Goal: Task Accomplishment & Management: Use online tool/utility

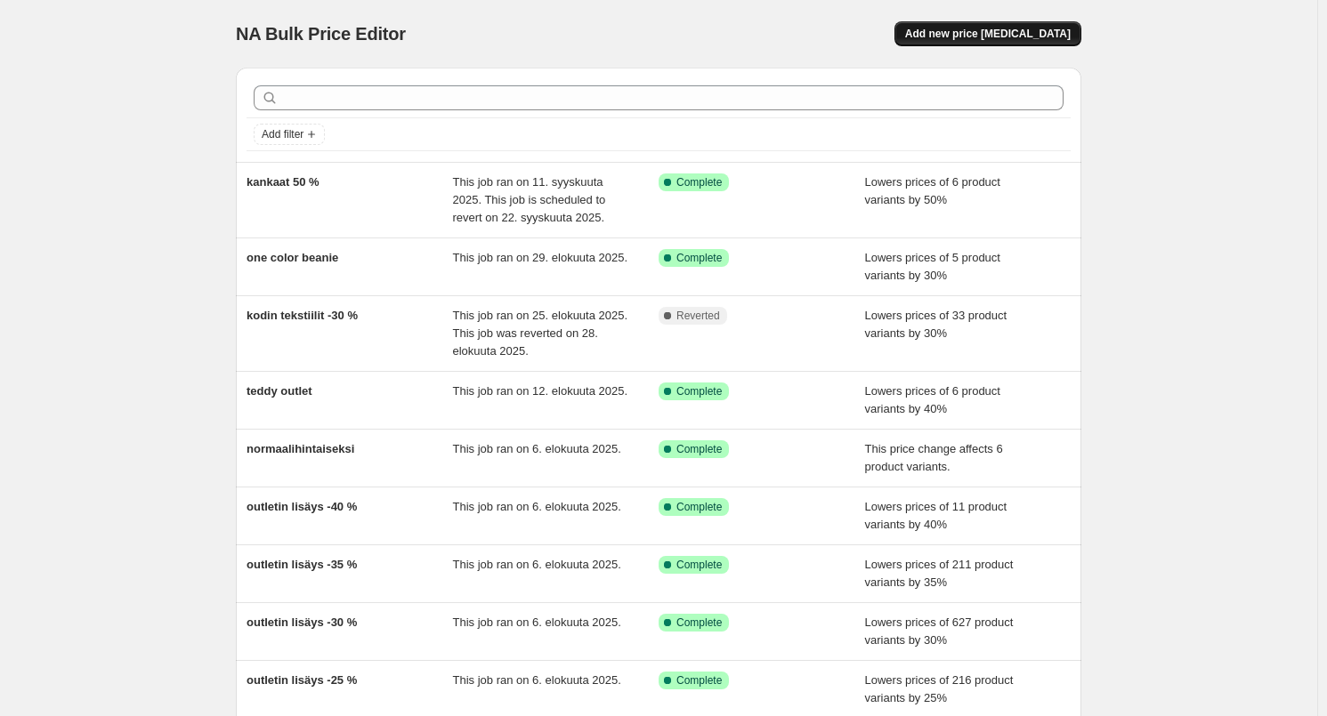
click at [958, 31] on span "Add new price [MEDICAL_DATA]" at bounding box center [988, 34] width 166 height 14
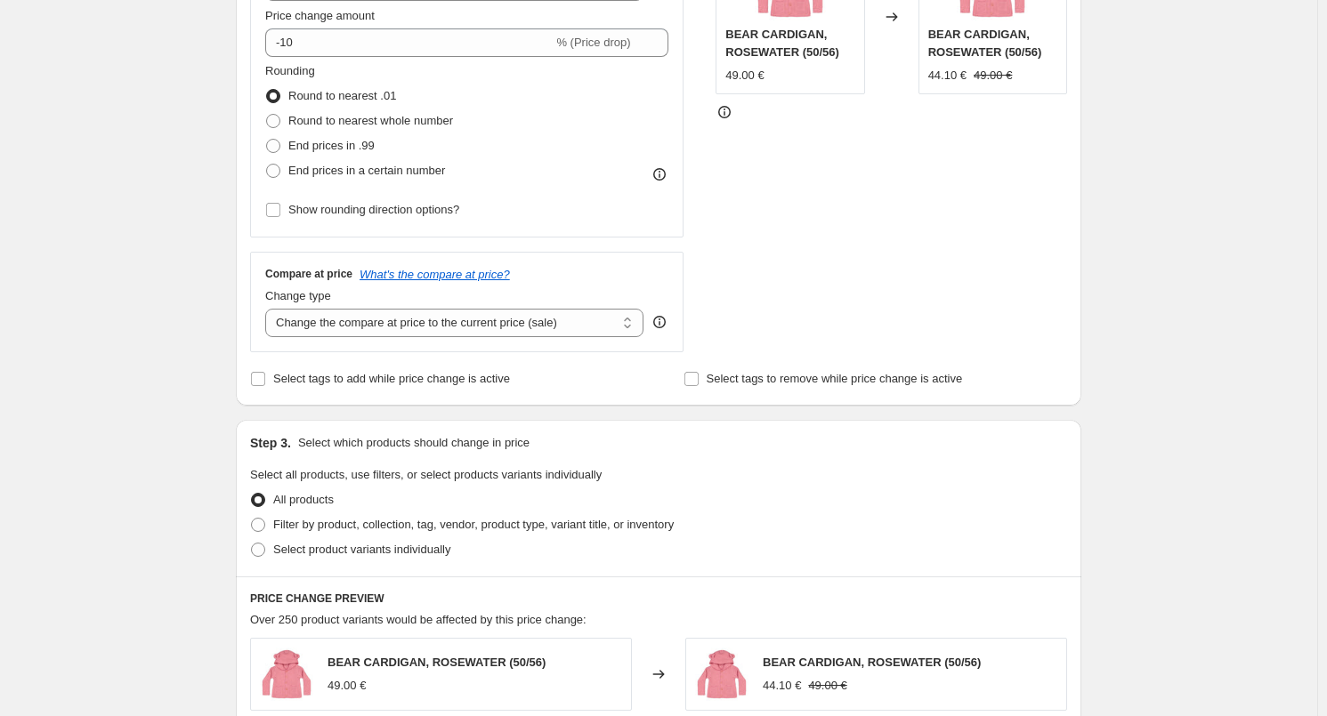
scroll to position [266, 0]
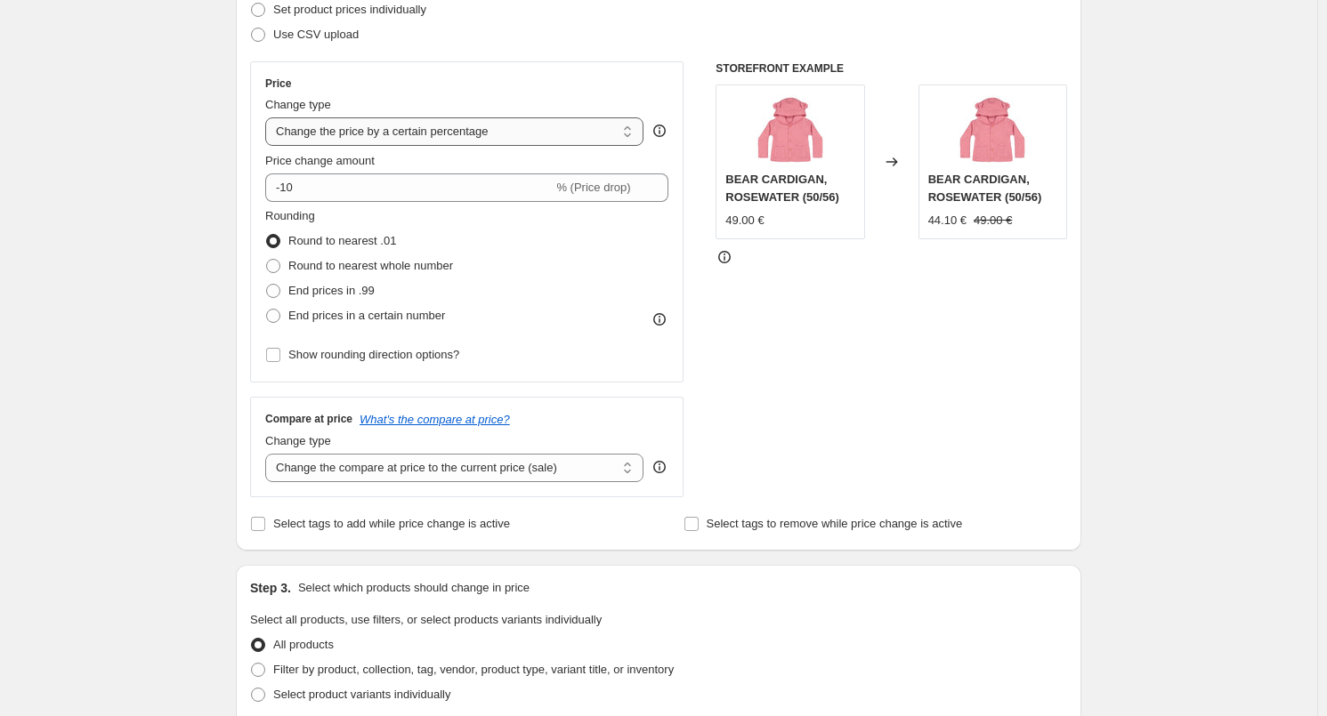
click at [387, 136] on select "Change the price to a certain amount Change the price by a certain amount Chang…" at bounding box center [454, 131] width 378 height 28
select select "ecap"
click at [269, 117] on select "Change the price to a certain amount Change the price by a certain amount Chang…" at bounding box center [454, 131] width 378 height 28
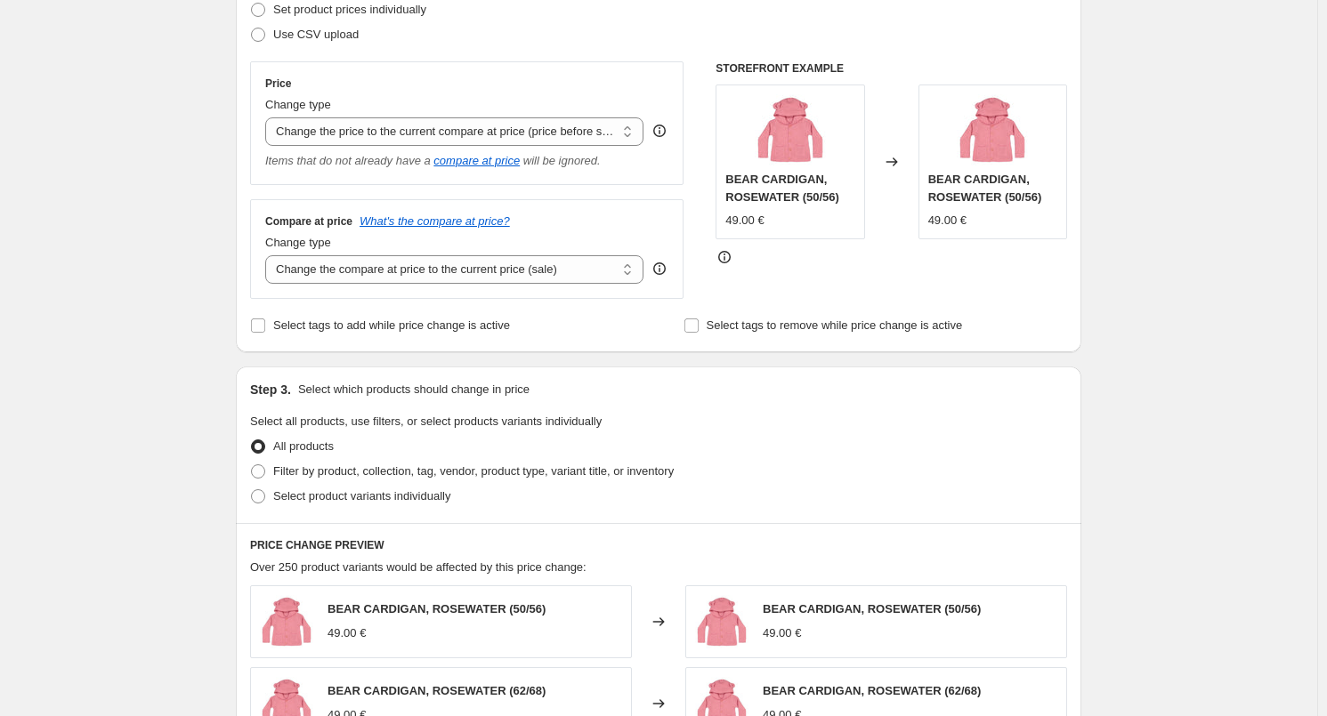
click at [179, 255] on div "Create new price [MEDICAL_DATA]. This page is ready Create new price [MEDICAL_D…" at bounding box center [658, 524] width 1317 height 1581
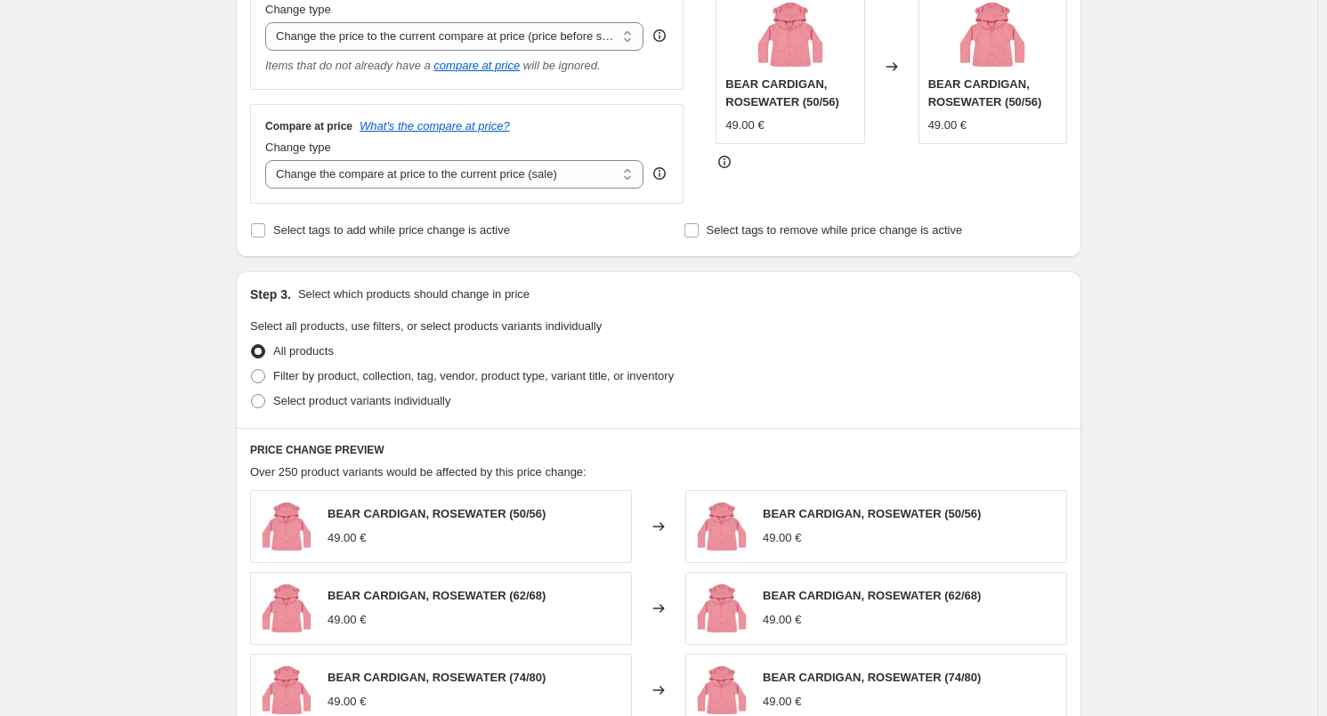
scroll to position [444, 0]
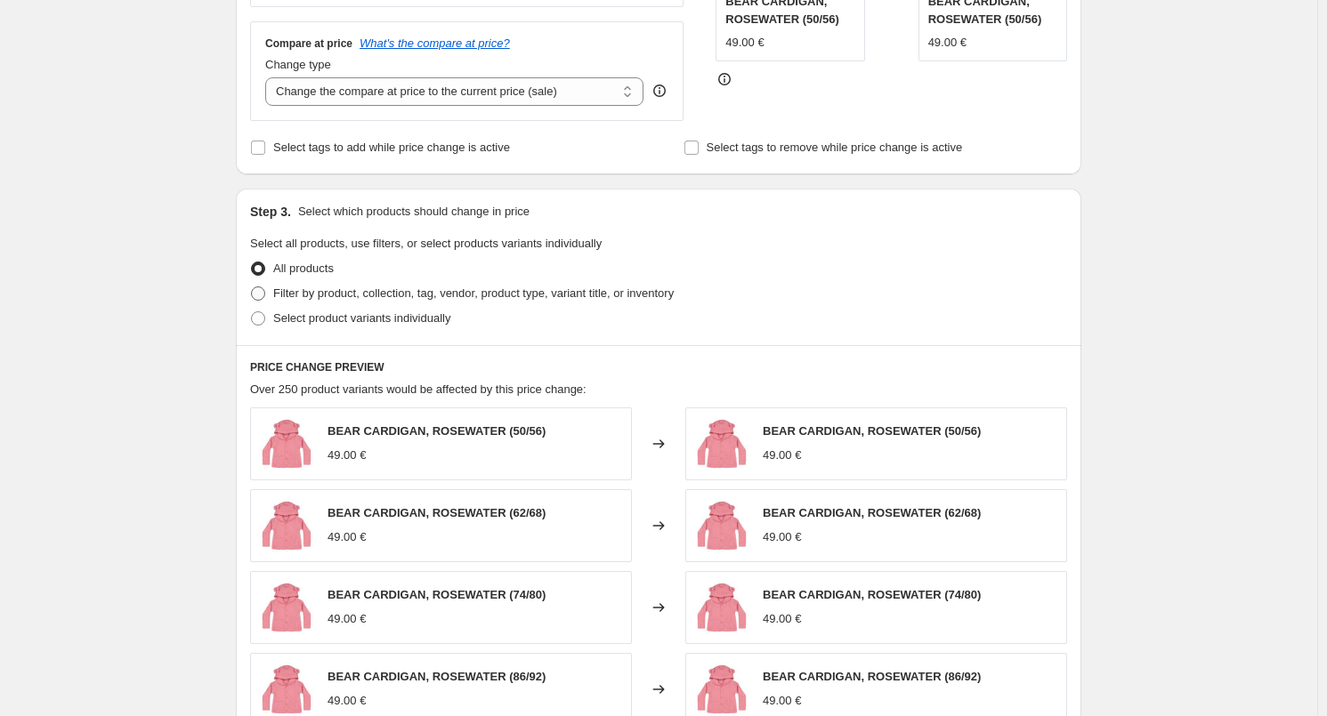
click at [366, 291] on span "Filter by product, collection, tag, vendor, product type, variant title, or inv…" at bounding box center [473, 293] width 400 height 13
click at [252, 287] on input "Filter by product, collection, tag, vendor, product type, variant title, or inv…" at bounding box center [251, 287] width 1 height 1
radio input "true"
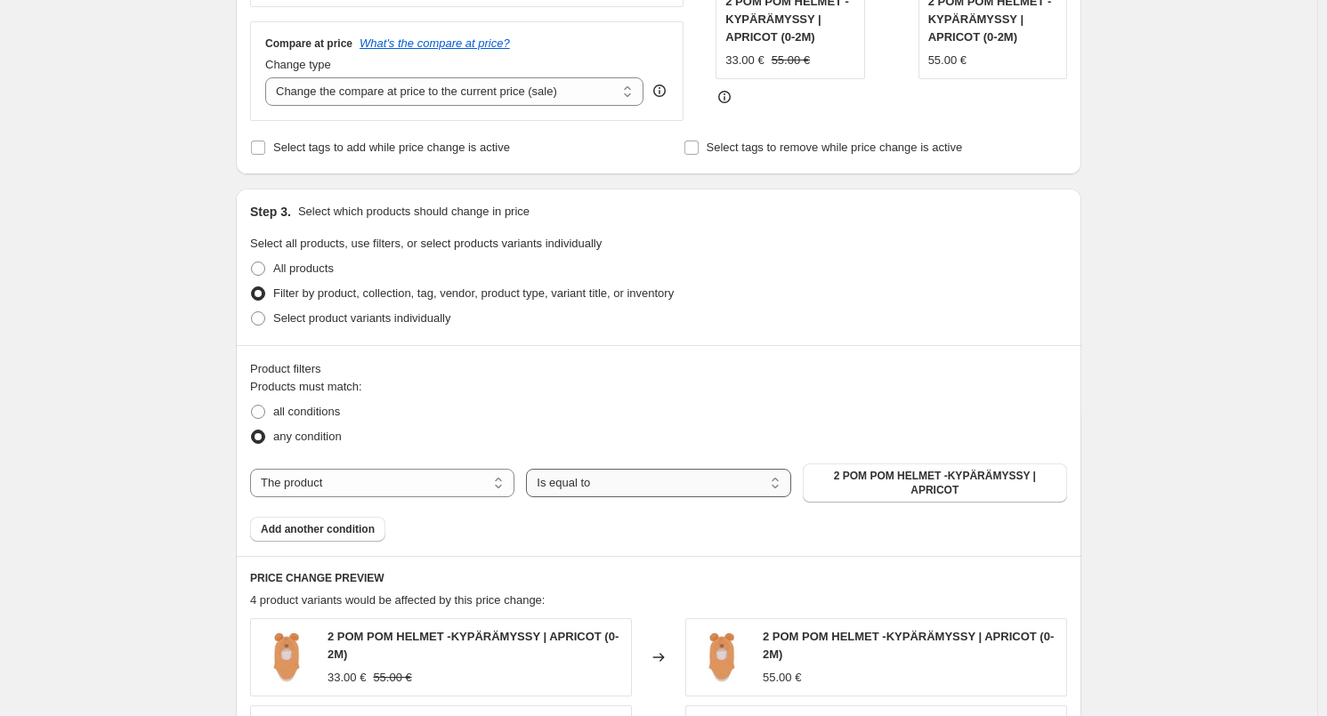
click at [549, 483] on select "Is equal to Is not equal to" at bounding box center [658, 483] width 264 height 28
select select "not_equal"
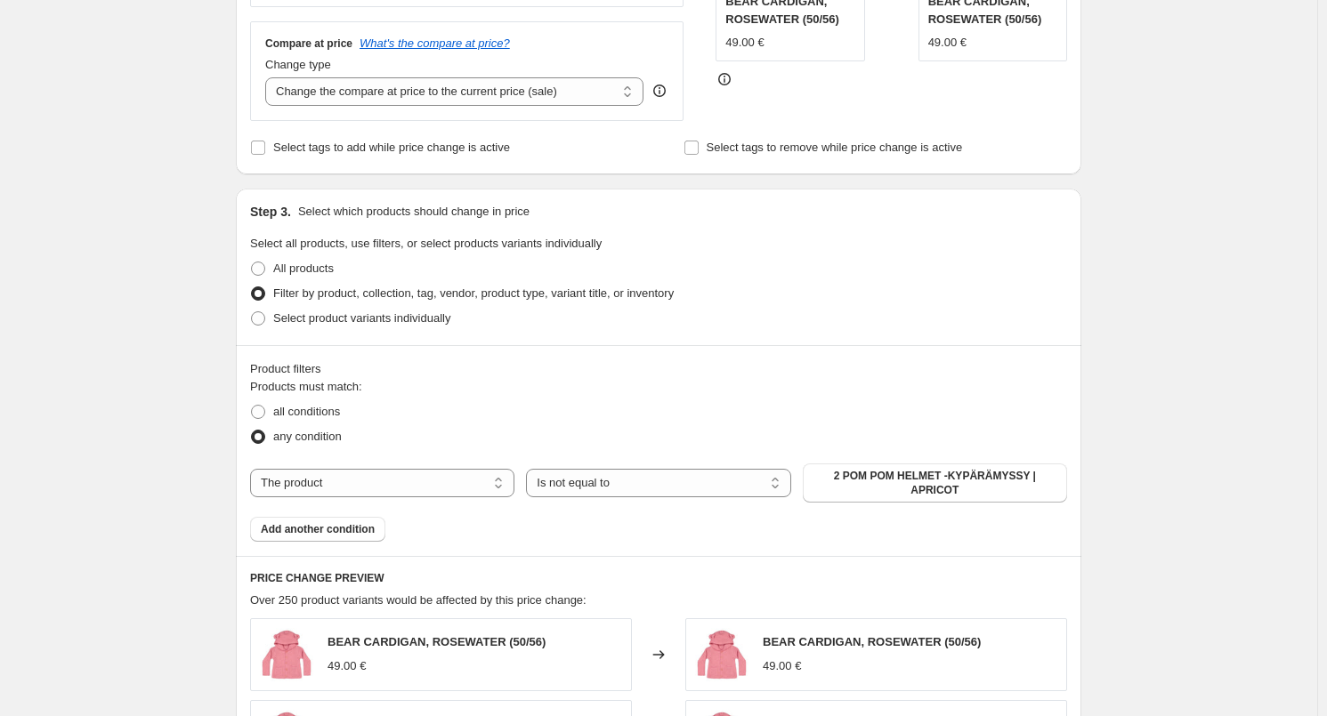
click at [895, 479] on span "2 POM POM HELMET -KYPÄRÄMYSSY | APRICOT" at bounding box center [934, 483] width 243 height 28
click at [313, 472] on select "The product The product's collection The product's tag The product's vendor The…" at bounding box center [382, 483] width 264 height 28
select select "tag"
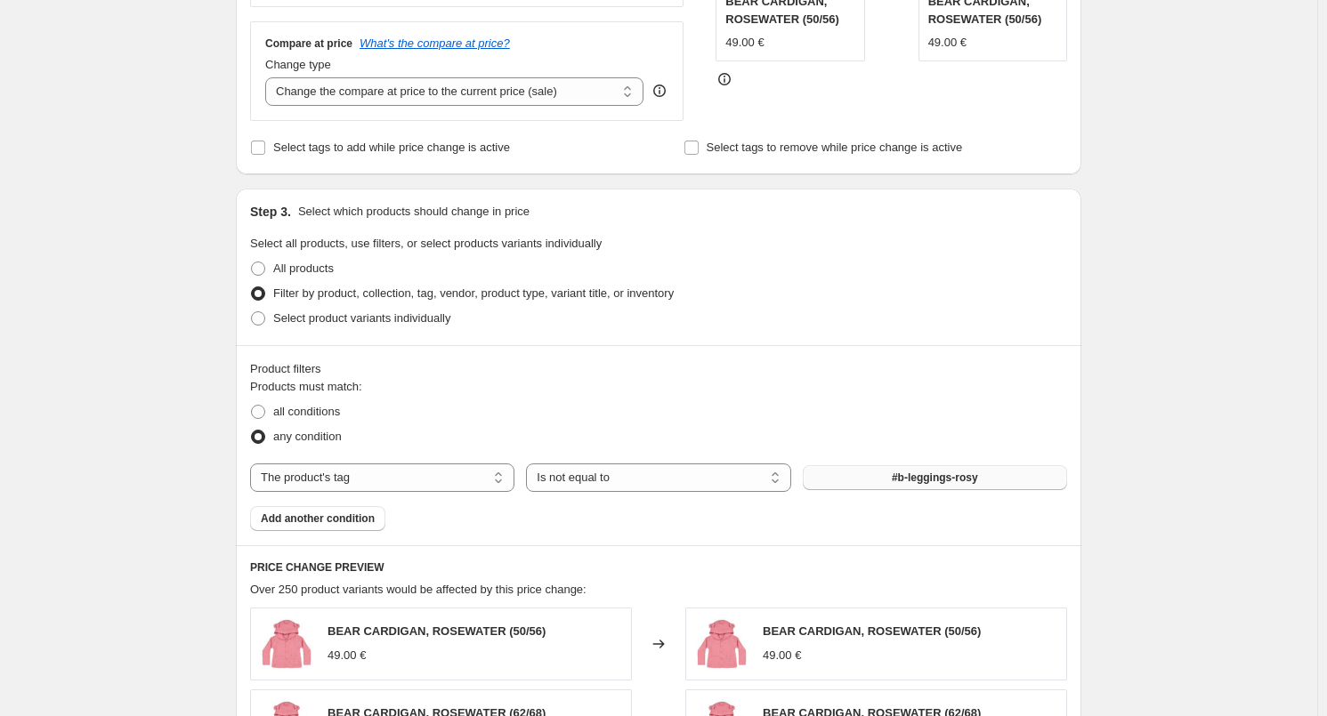
click at [926, 482] on span "#b-leggings-rosy" at bounding box center [935, 478] width 86 height 14
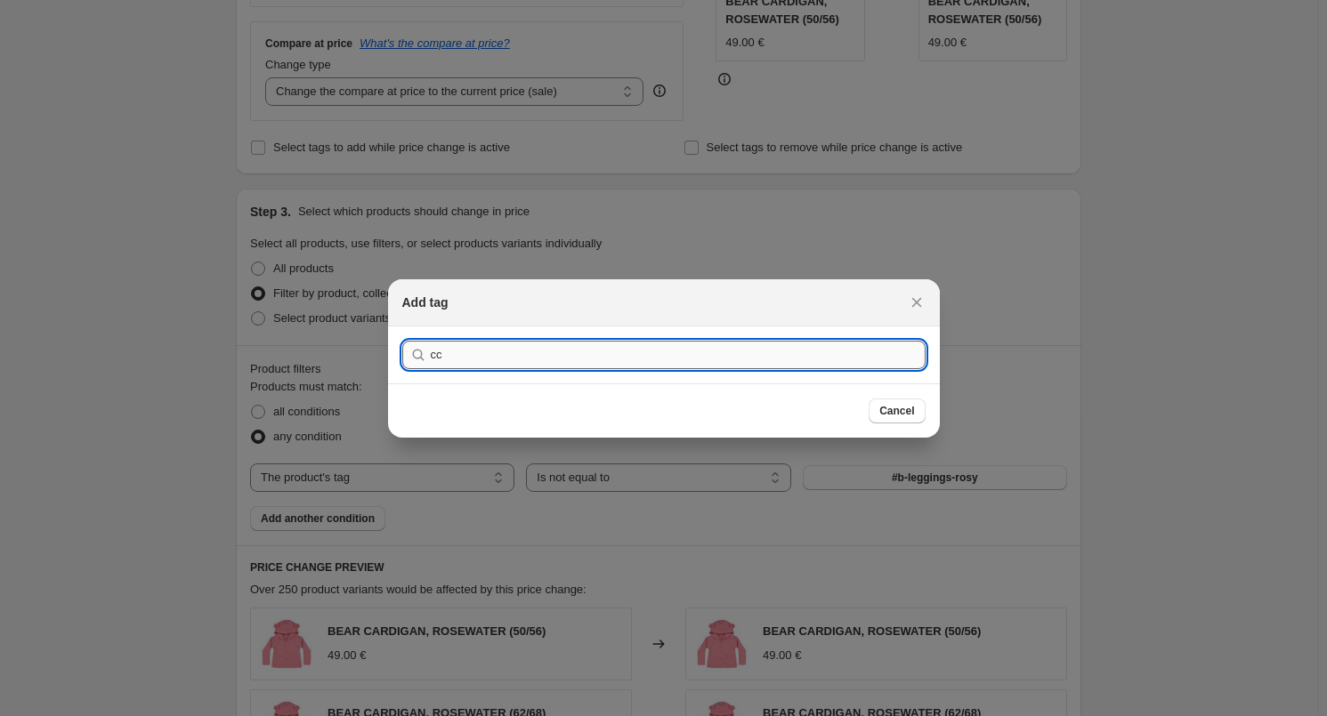
type input "c"
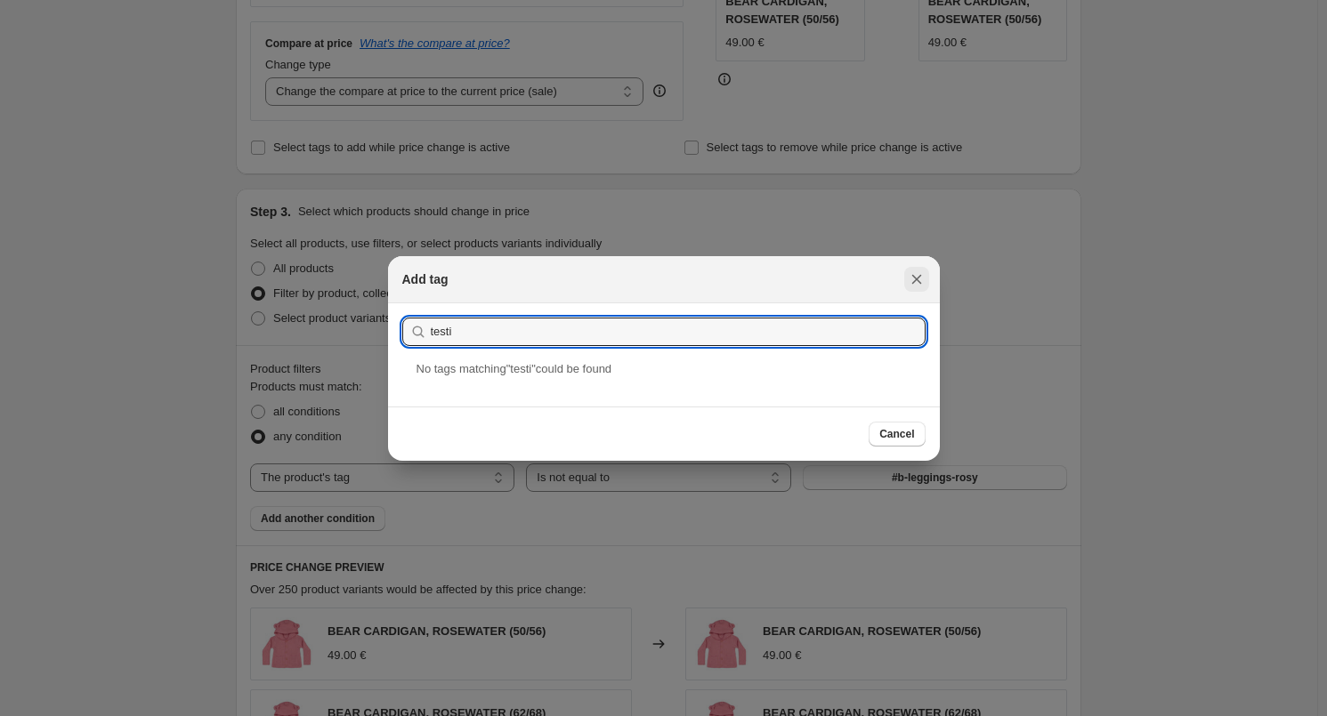
type input "testi"
click at [914, 276] on icon "Close" at bounding box center [916, 279] width 10 height 10
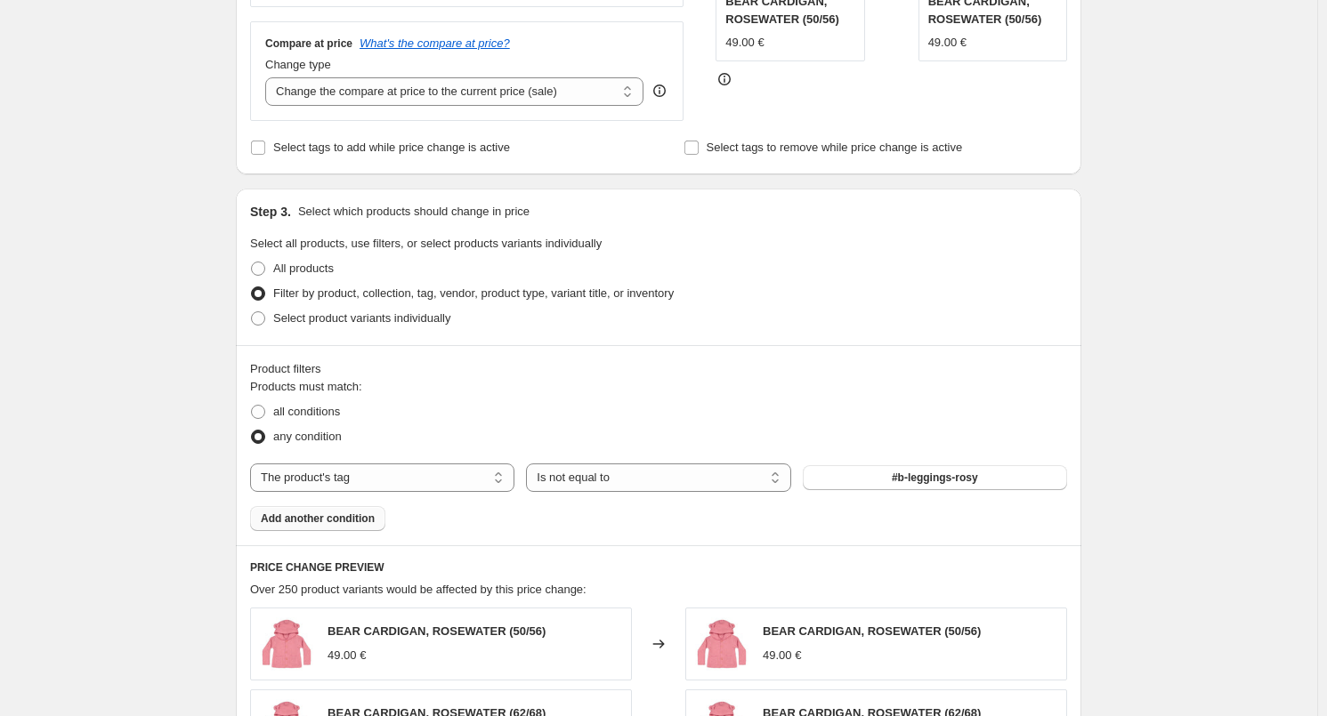
click at [303, 521] on span "Add another condition" at bounding box center [318, 519] width 114 height 14
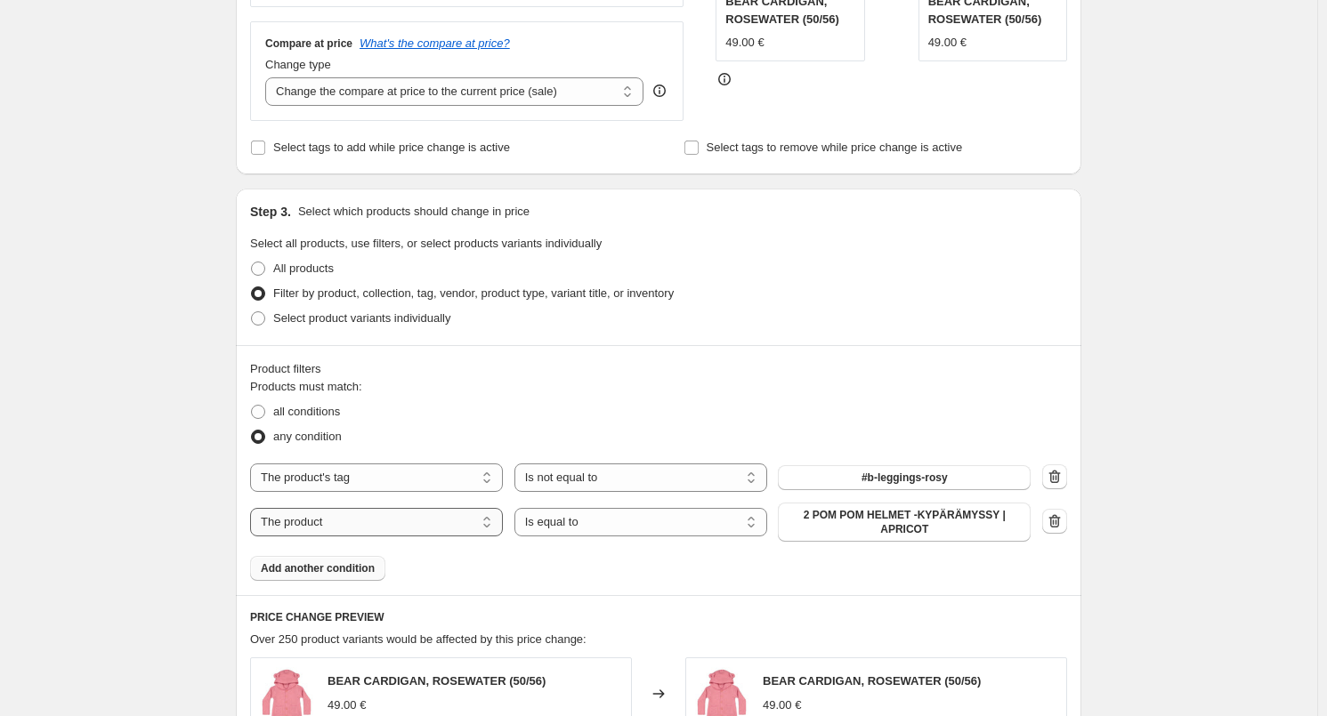
click at [373, 521] on select "The product The product's collection The product's tag The product's vendor The…" at bounding box center [376, 522] width 253 height 28
select select "tag"
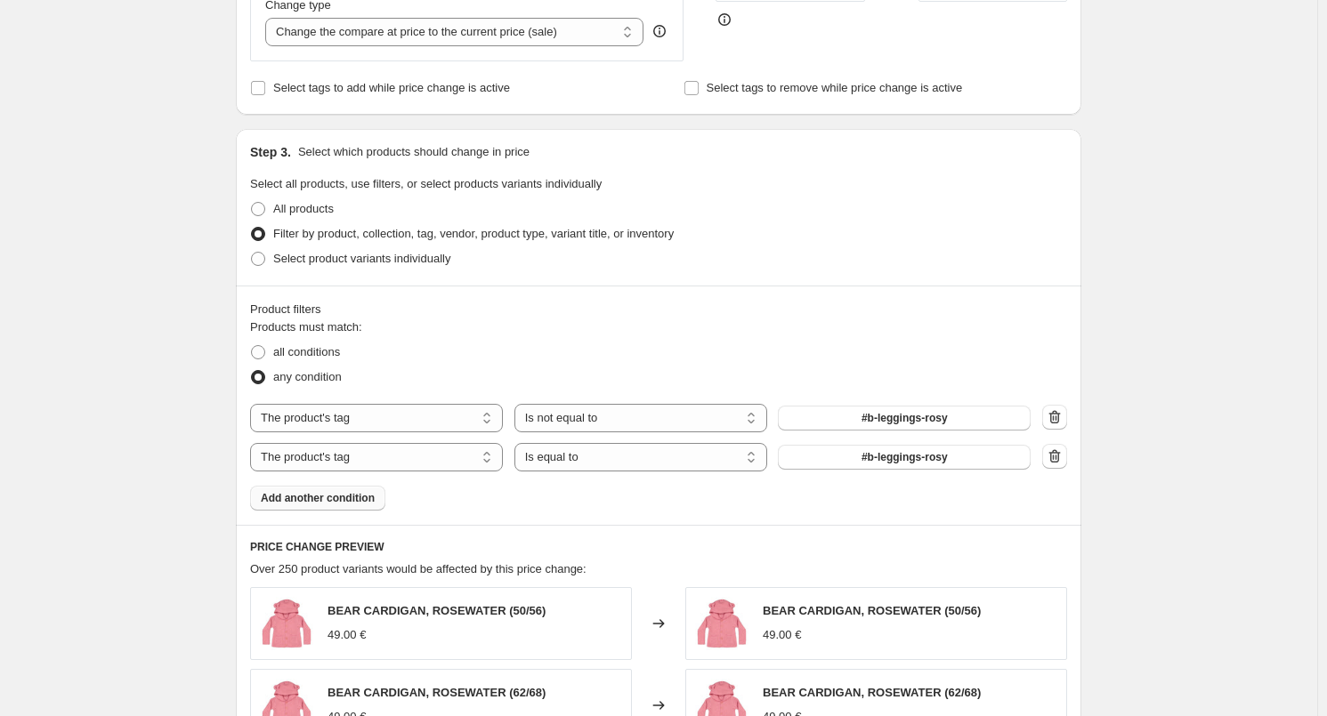
scroll to position [533, 0]
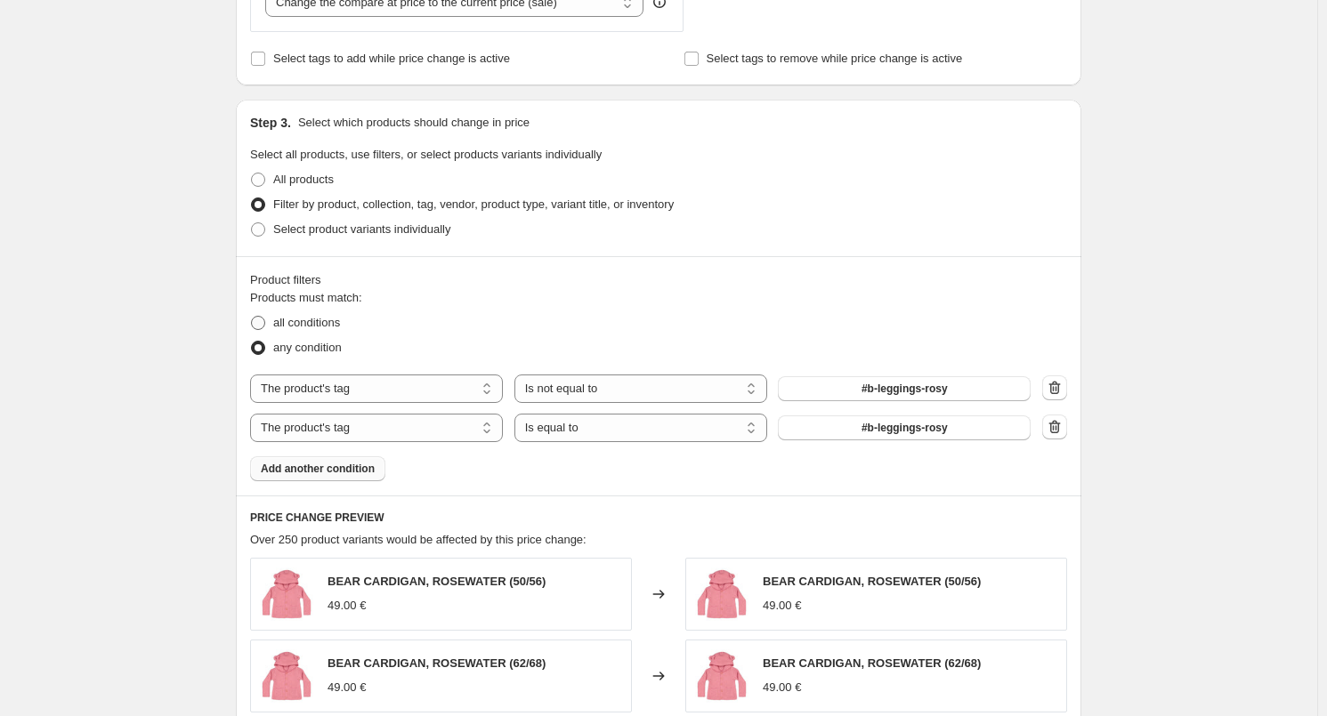
click at [295, 326] on span "all conditions" at bounding box center [306, 322] width 67 height 13
click at [252, 317] on input "all conditions" at bounding box center [251, 316] width 1 height 1
radio input "true"
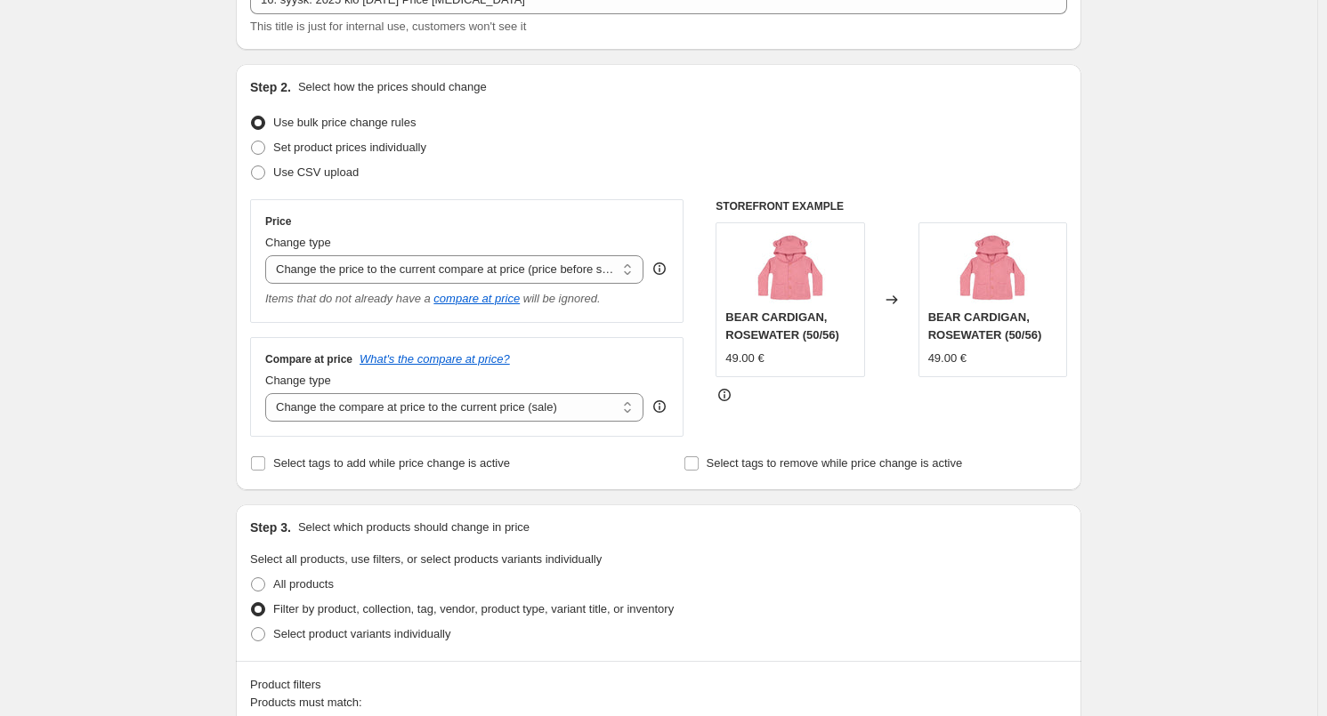
scroll to position [0, 0]
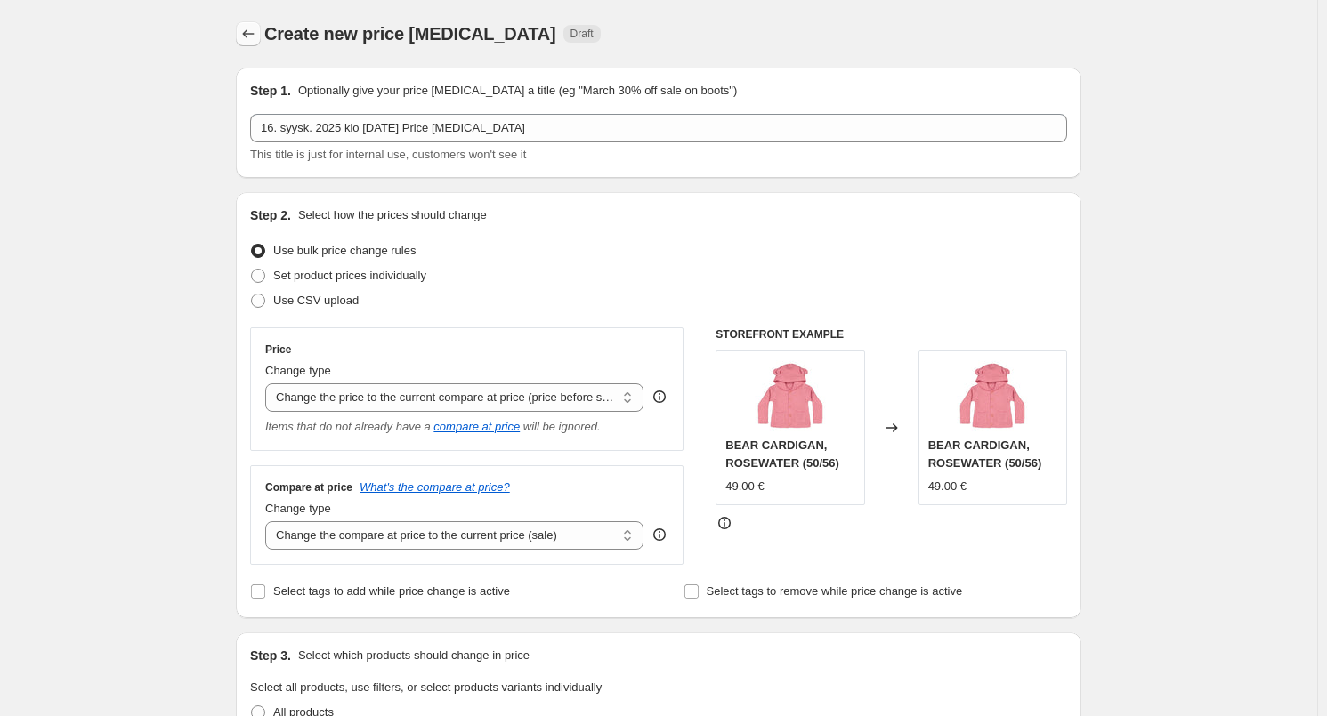
click at [256, 33] on icon "Price change jobs" at bounding box center [248, 34] width 18 height 18
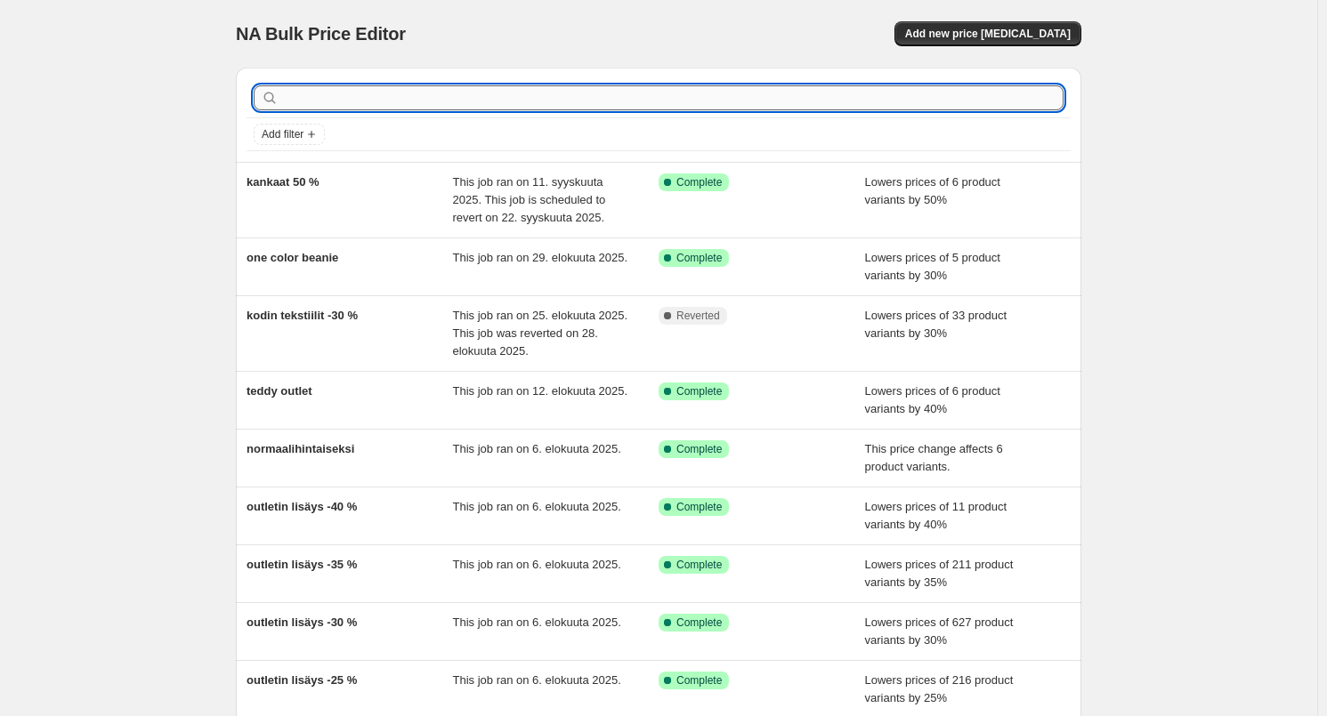
click at [541, 100] on input "text" at bounding box center [672, 97] width 781 height 25
type input "u"
type input "outlet"
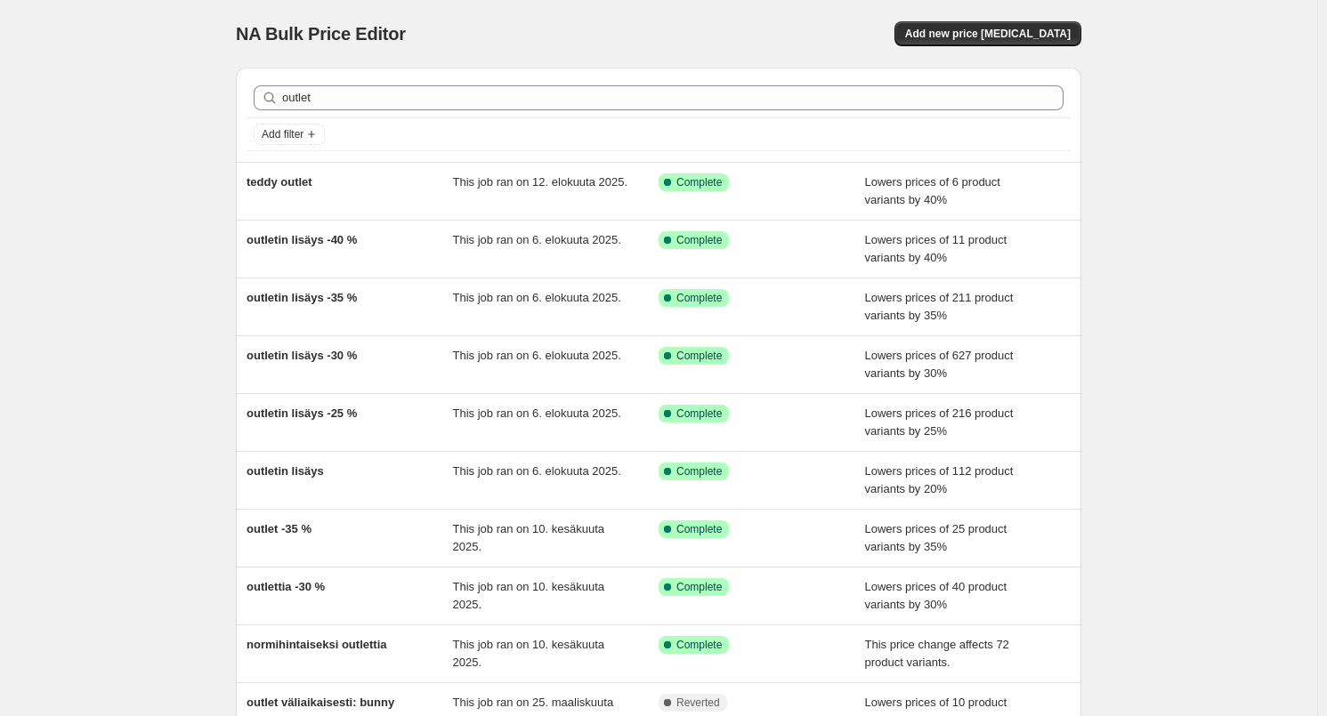
click at [518, 33] on div "NA Bulk Price Editor" at bounding box center [439, 33] width 407 height 25
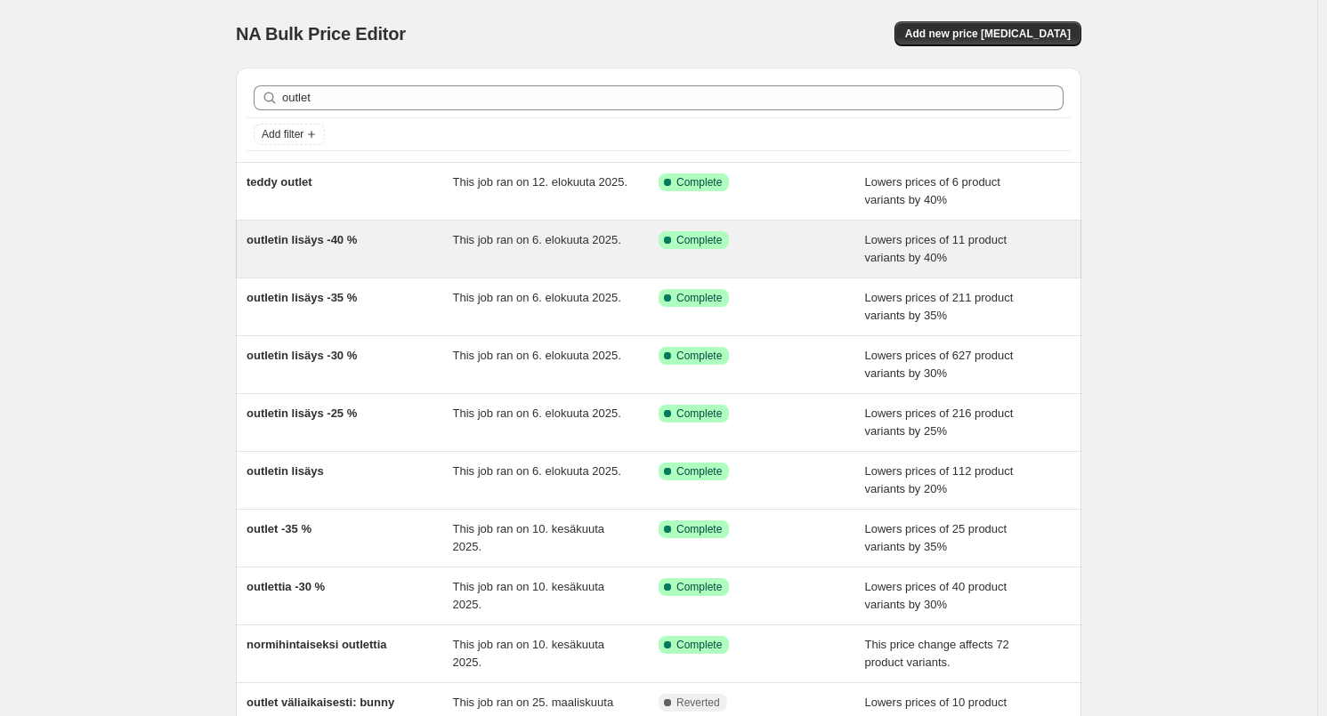
click at [292, 247] on div "outletin lisäys -40 %" at bounding box center [349, 249] width 206 height 36
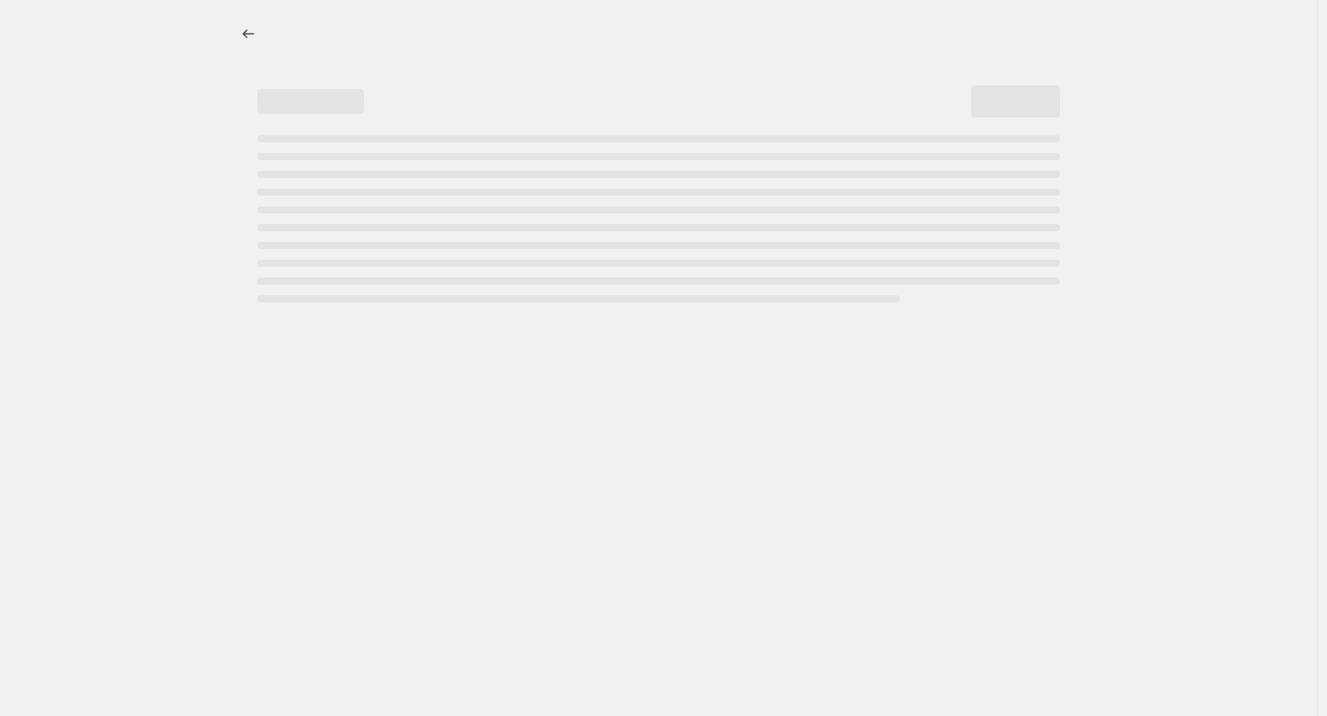
select select "percentage"
select select "tag"
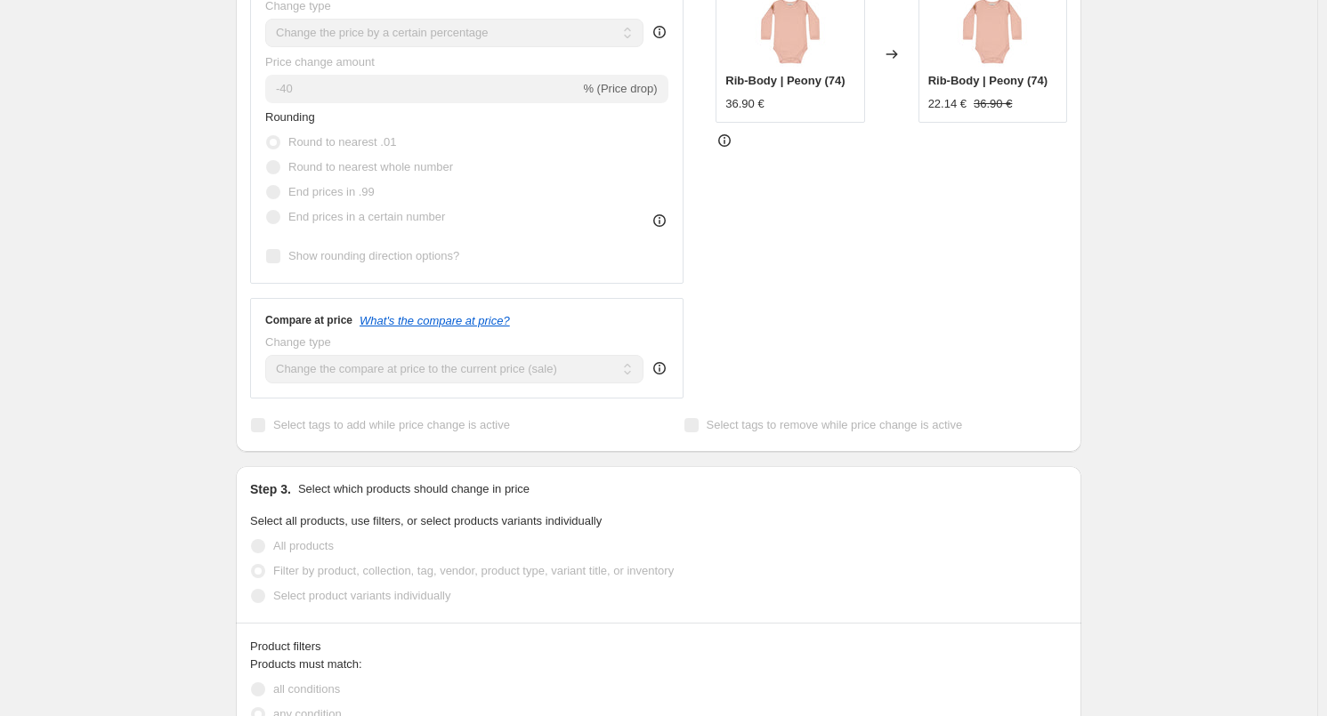
scroll to position [1334, 0]
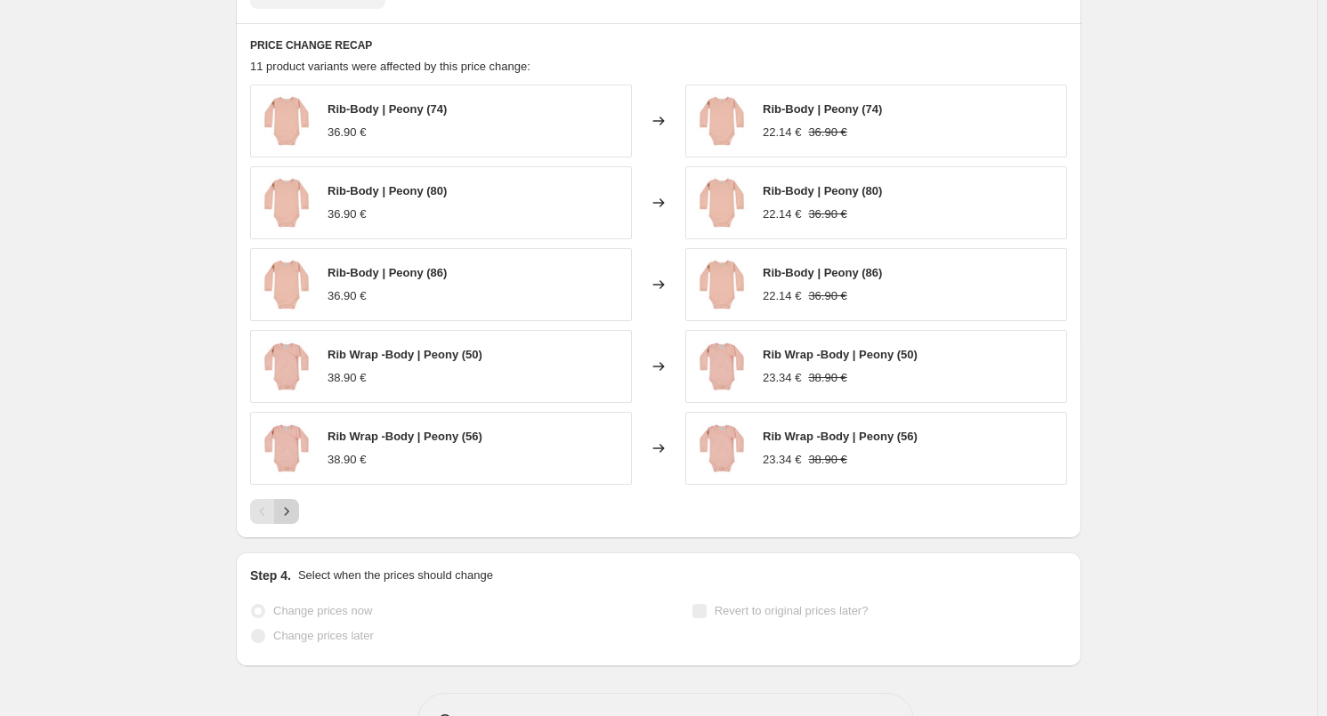
click at [295, 509] on icon "Next" at bounding box center [287, 512] width 18 height 18
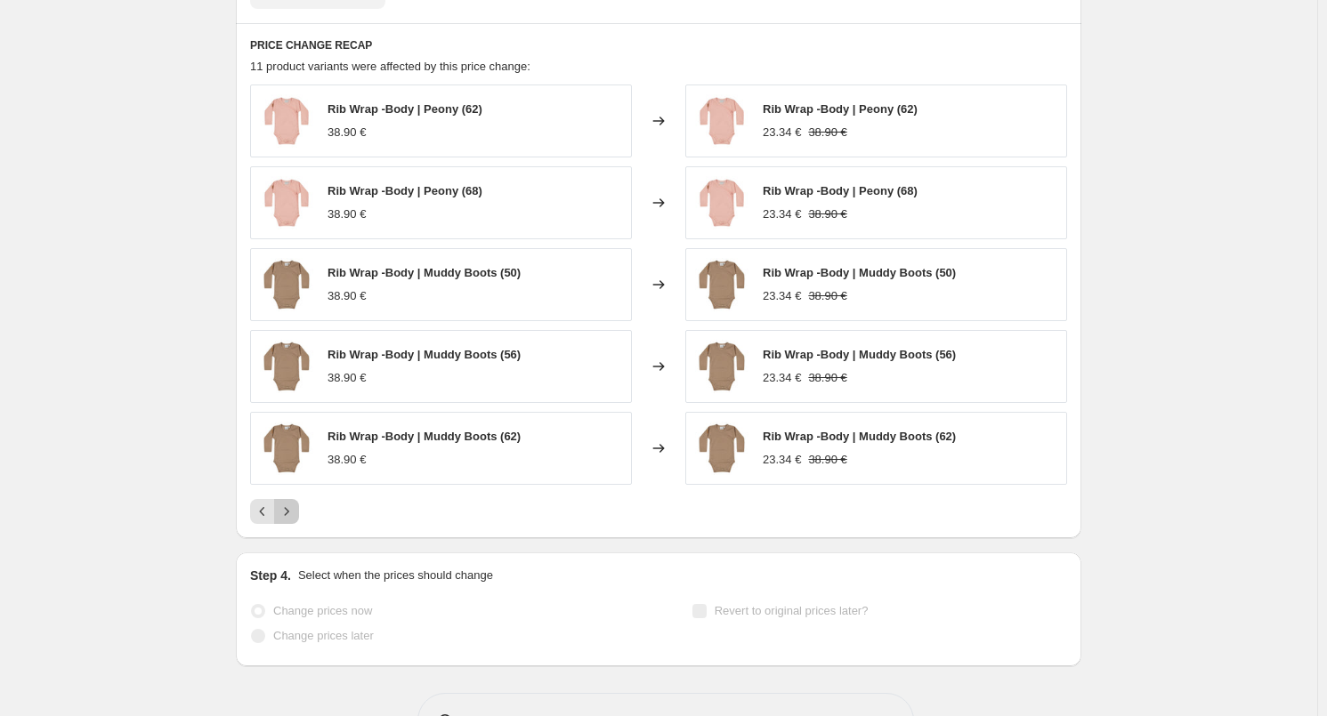
click at [295, 508] on icon "Next" at bounding box center [287, 512] width 18 height 18
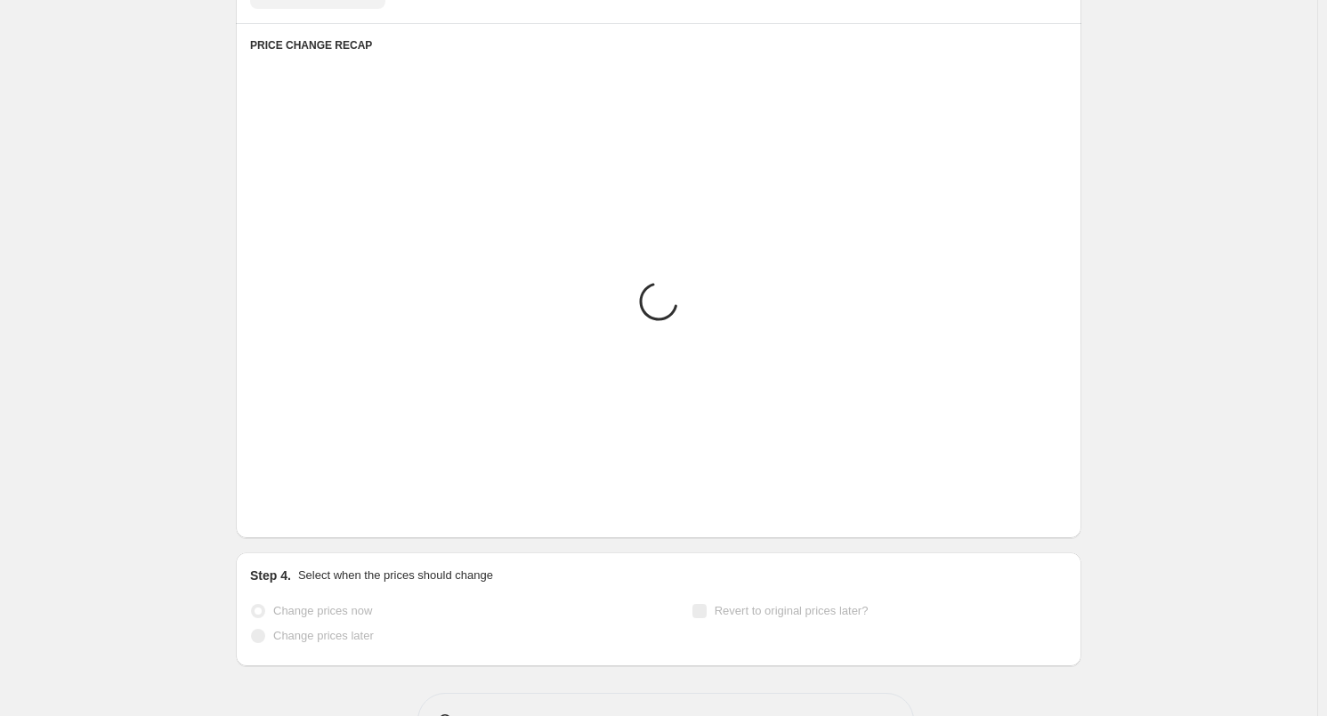
scroll to position [1064, 0]
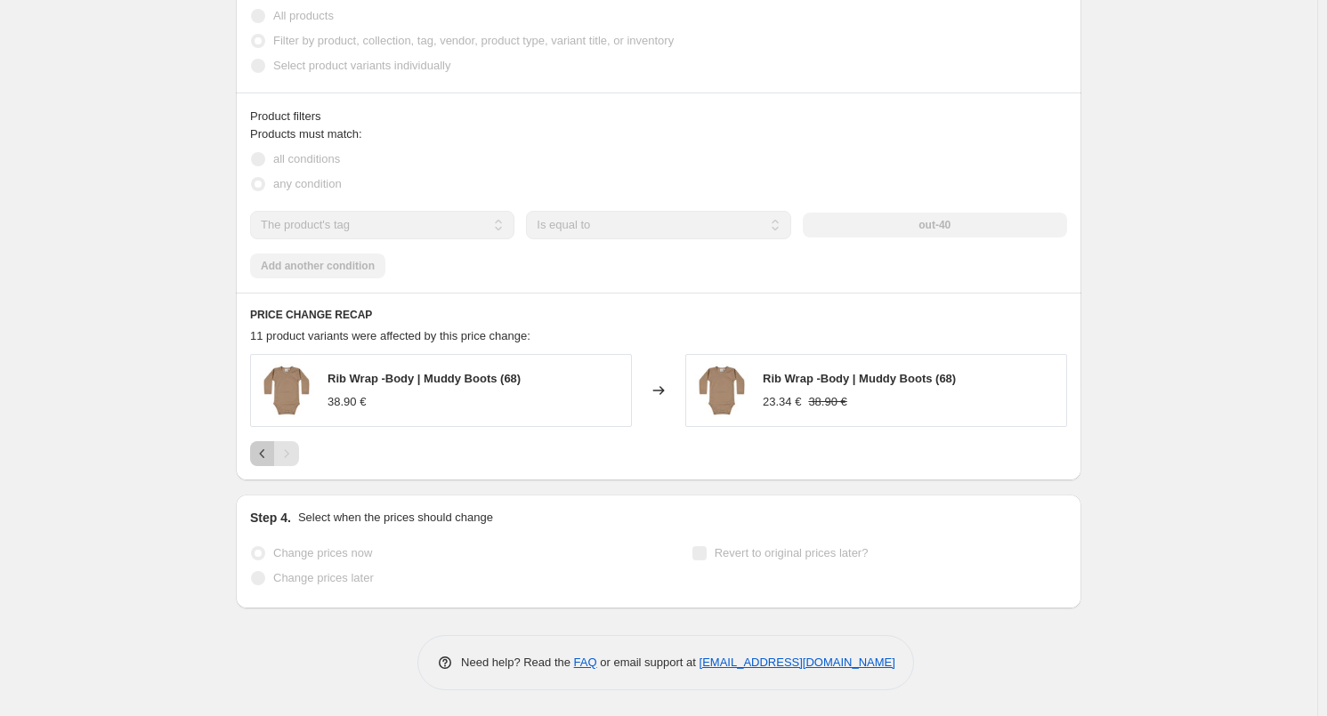
click at [264, 461] on button "Previous" at bounding box center [262, 453] width 25 height 25
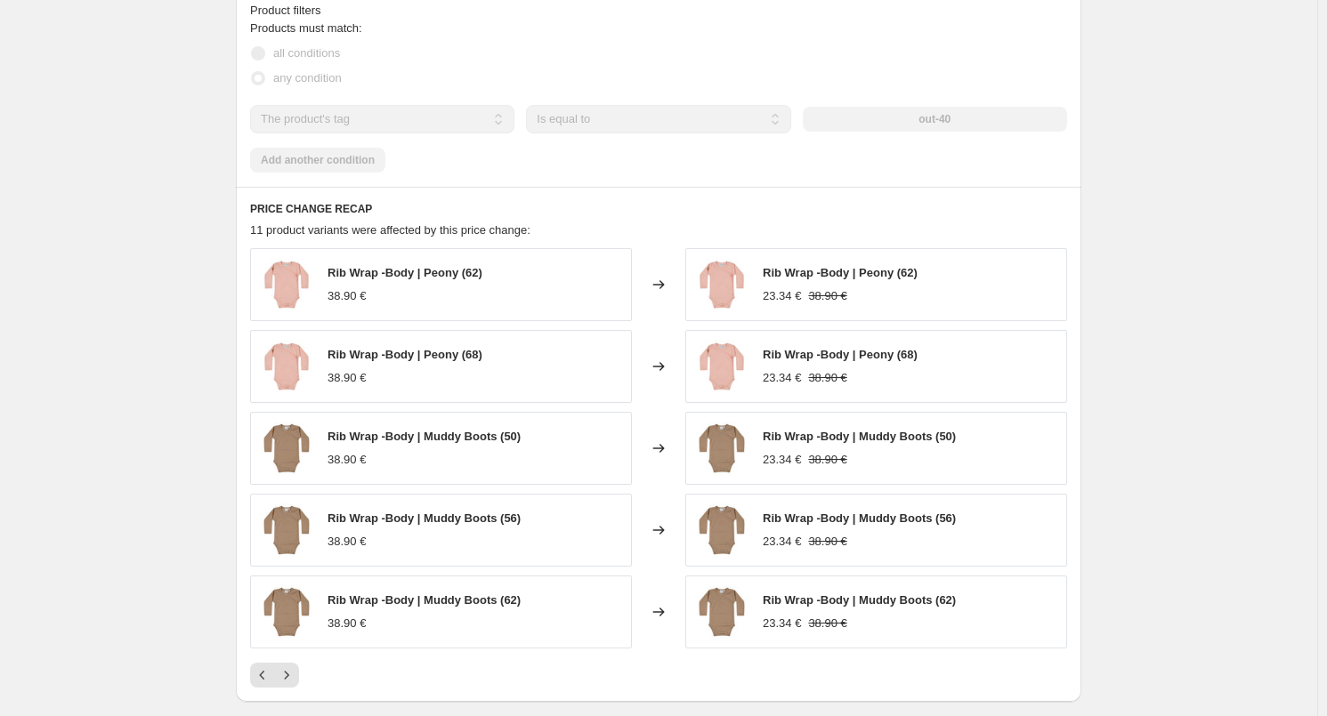
scroll to position [1246, 0]
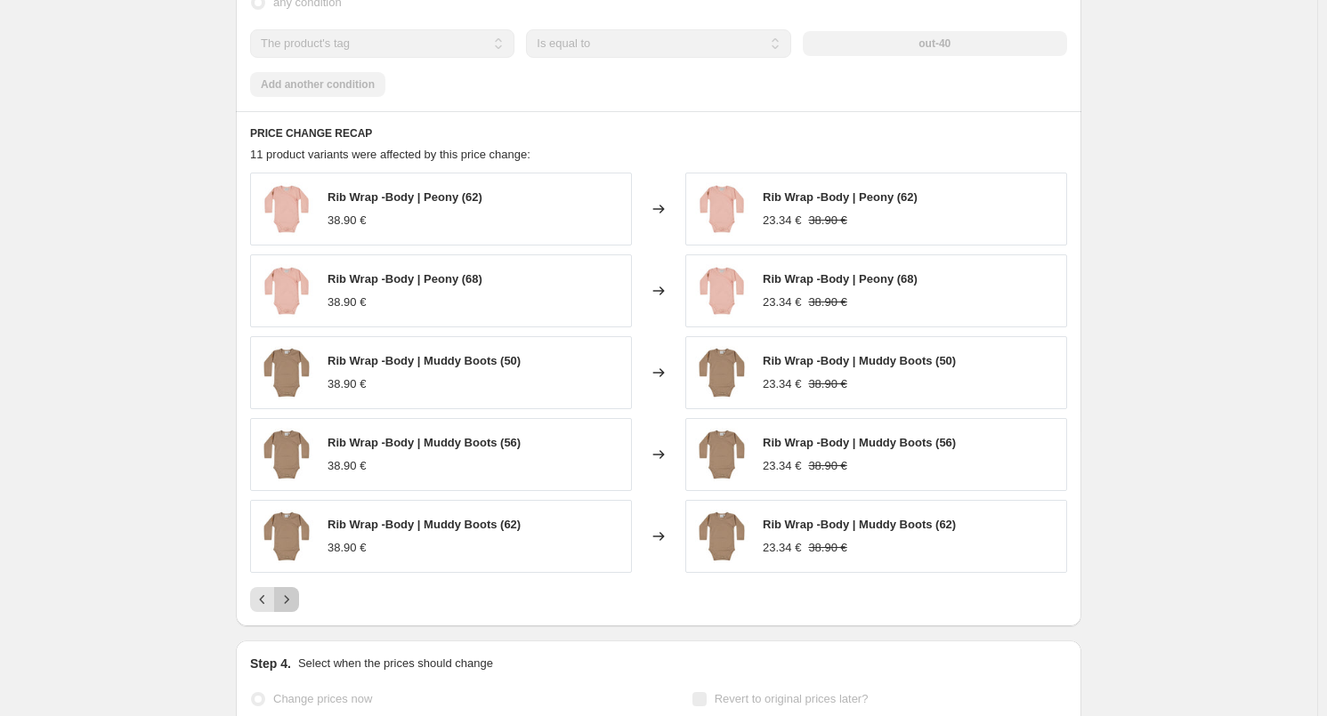
click at [288, 606] on icon "Next" at bounding box center [287, 600] width 18 height 18
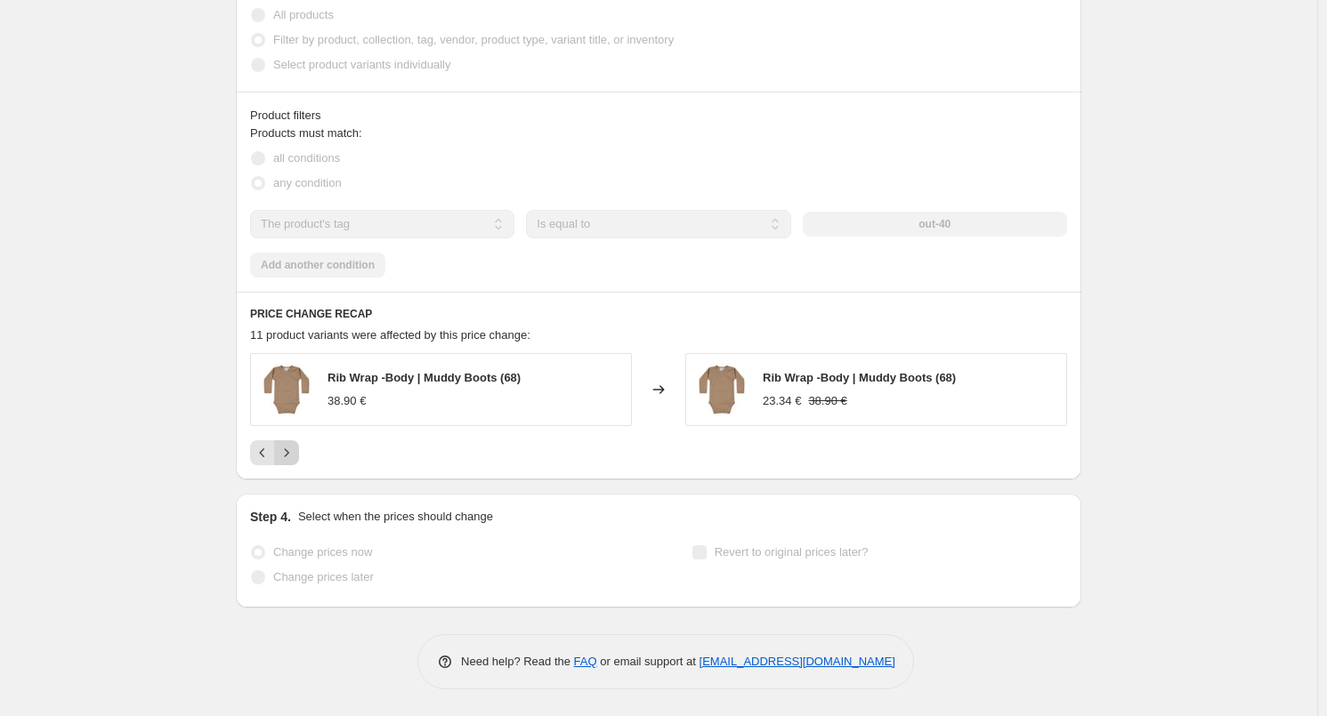
scroll to position [1064, 0]
click at [263, 449] on icon "Previous" at bounding box center [263, 454] width 18 height 18
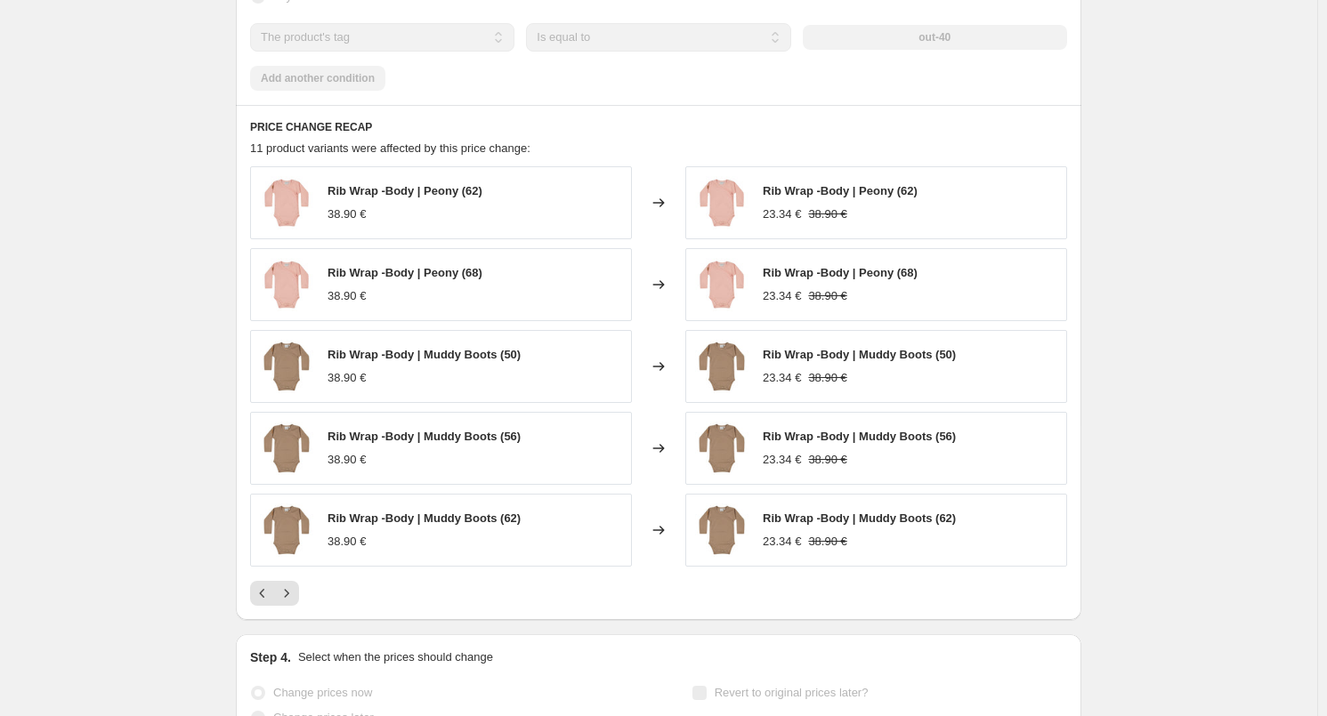
scroll to position [1391, 0]
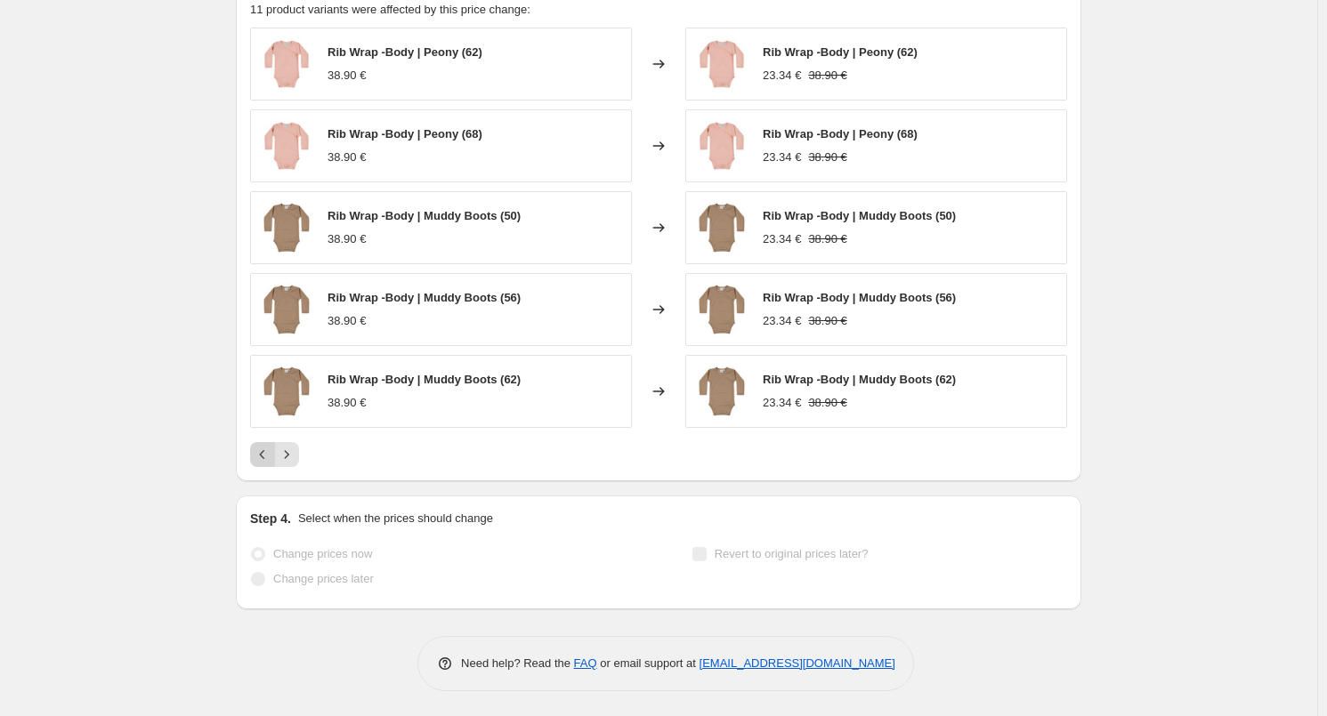
click at [265, 459] on icon "Previous" at bounding box center [263, 455] width 18 height 18
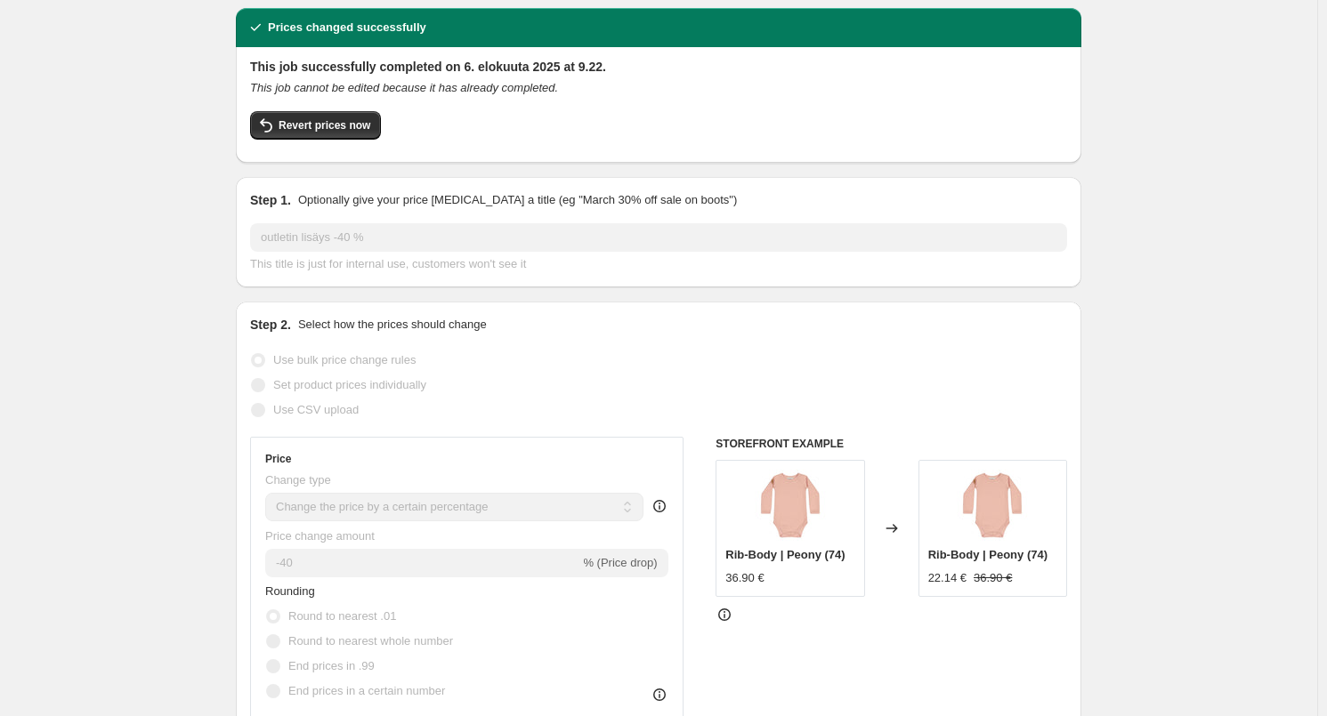
scroll to position [0, 0]
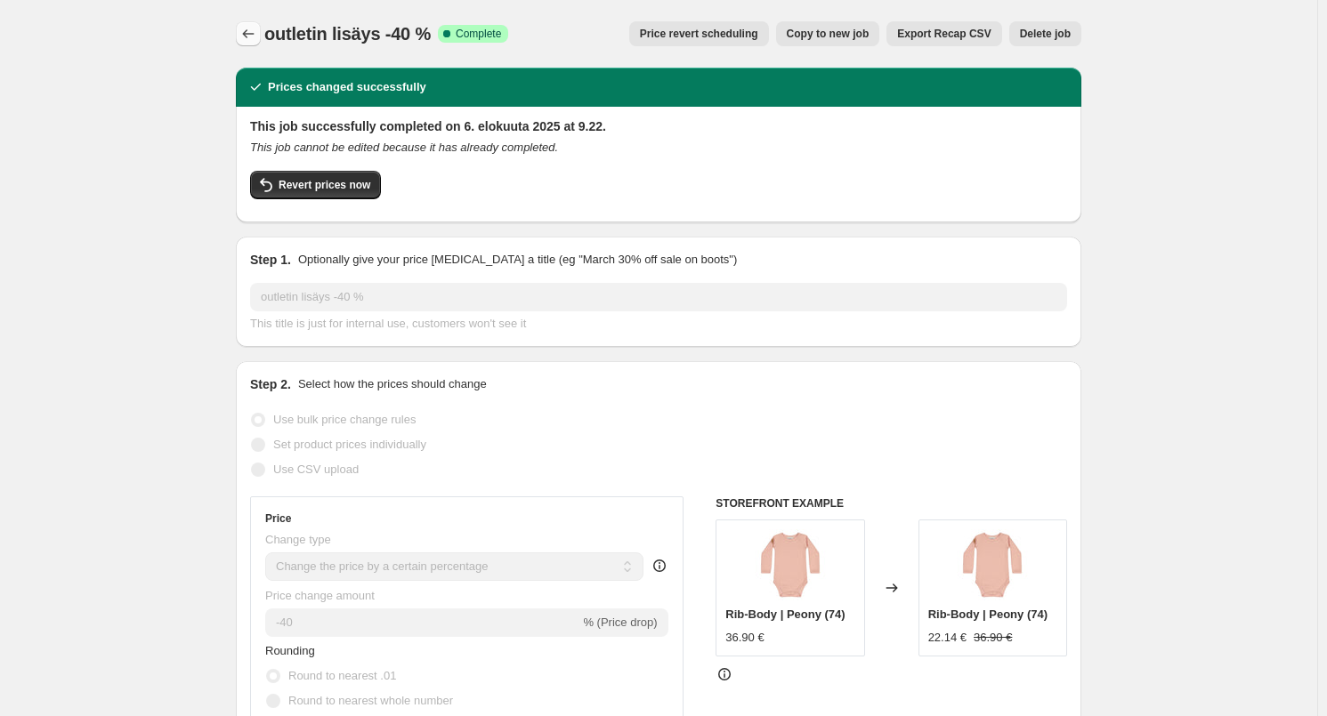
click at [247, 30] on icon "Price change jobs" at bounding box center [248, 34] width 18 height 18
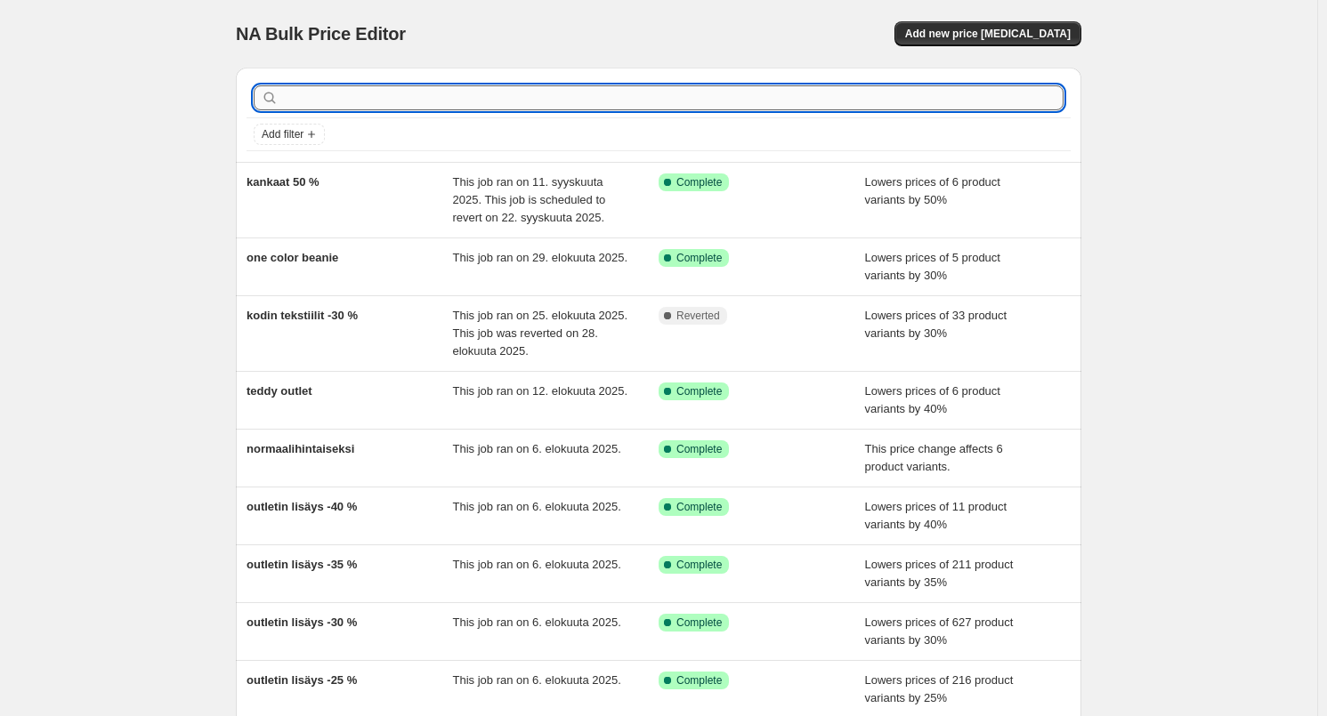
click at [342, 109] on input "text" at bounding box center [672, 97] width 781 height 25
type input "outlet"
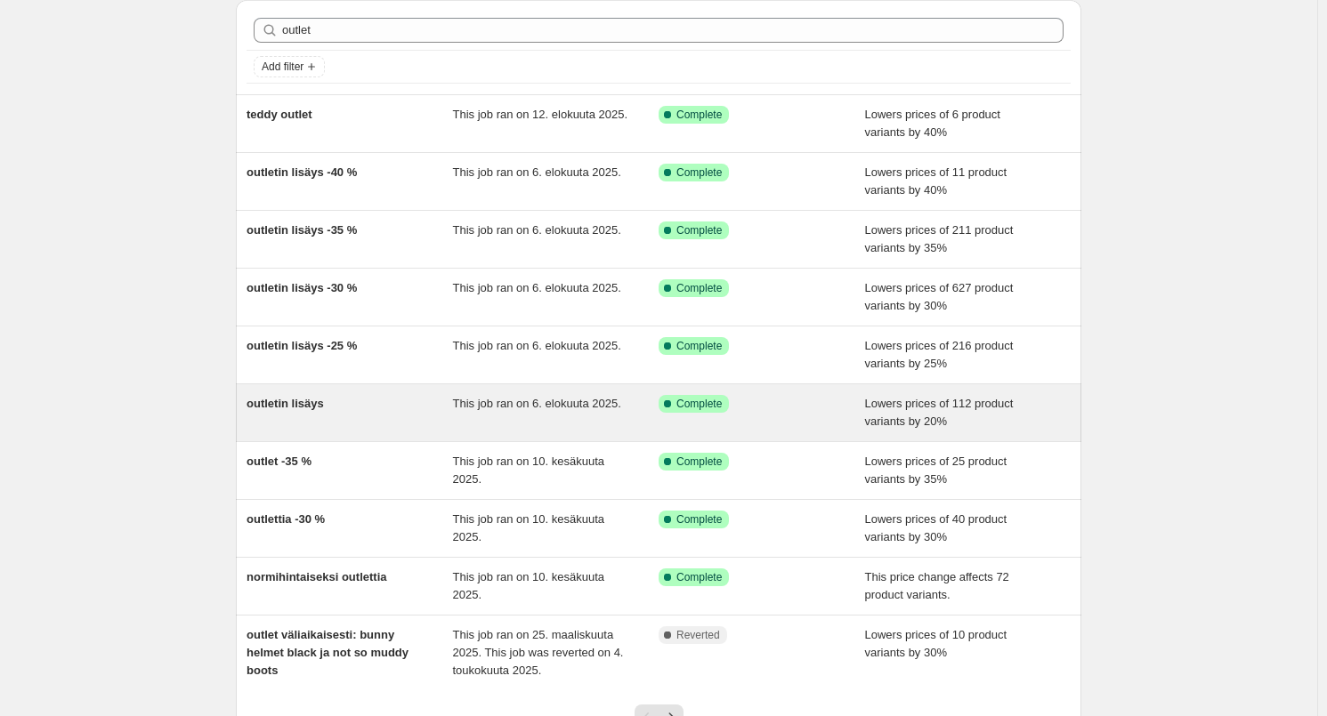
scroll to position [88, 0]
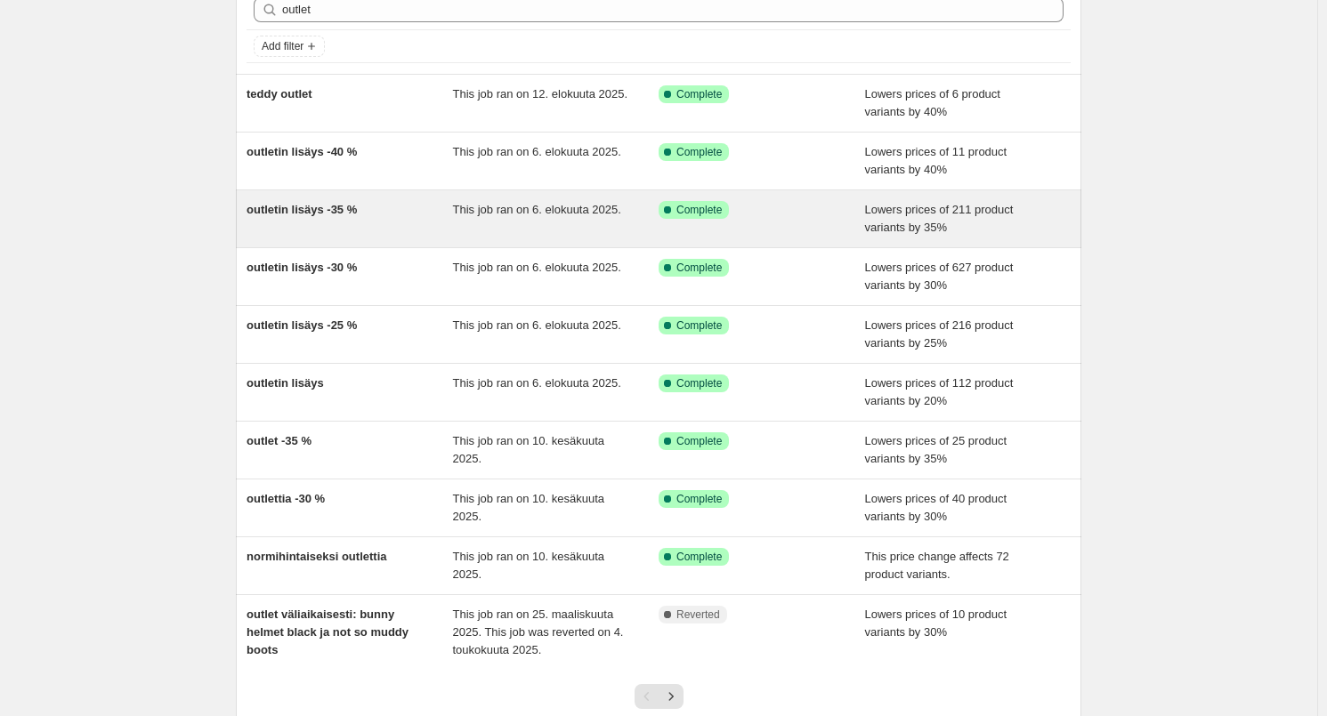
click at [397, 214] on div "outletin lisäys -35 %" at bounding box center [349, 219] width 206 height 36
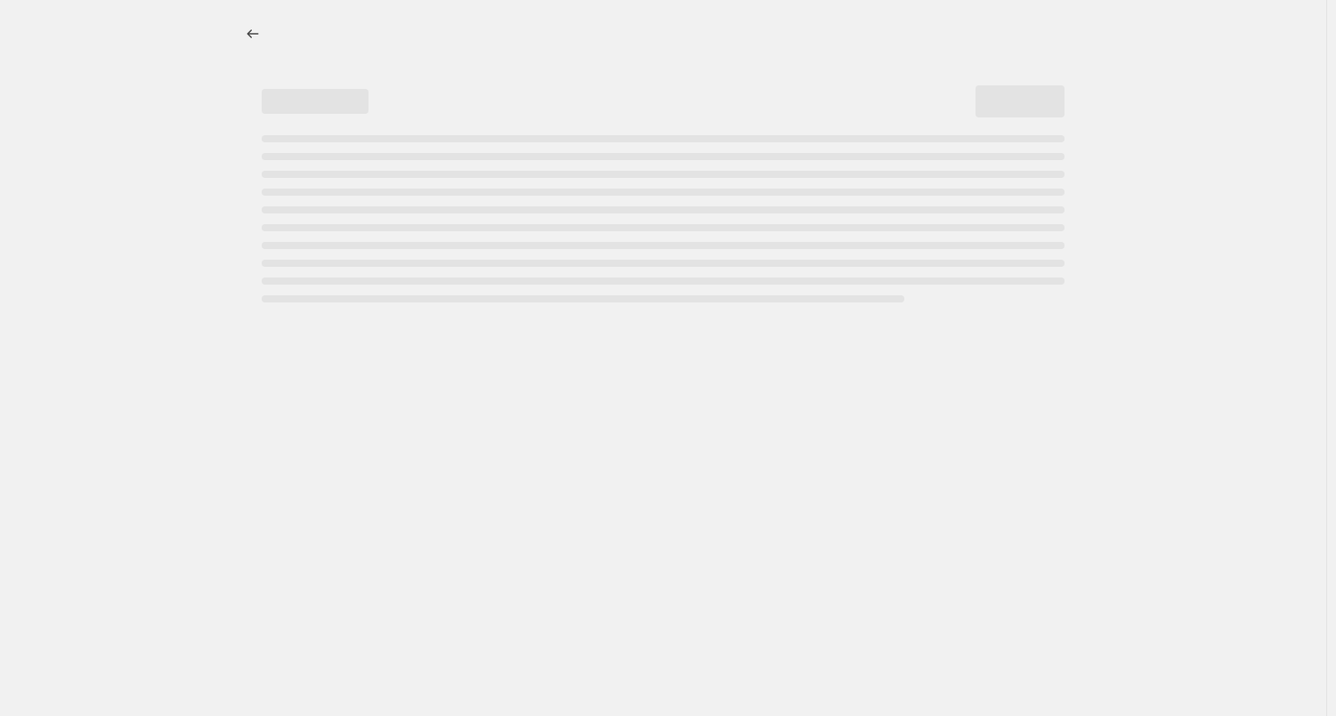
select select "percentage"
select select "tag"
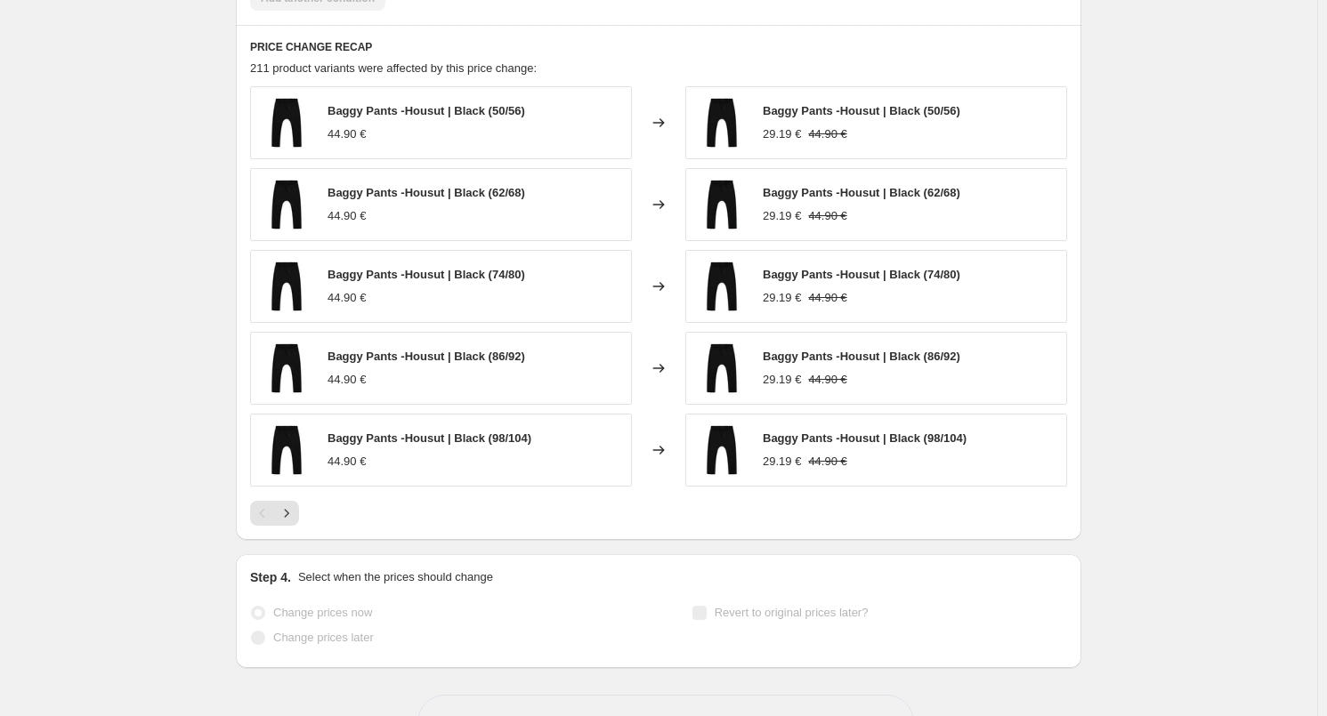
scroll to position [1302, 0]
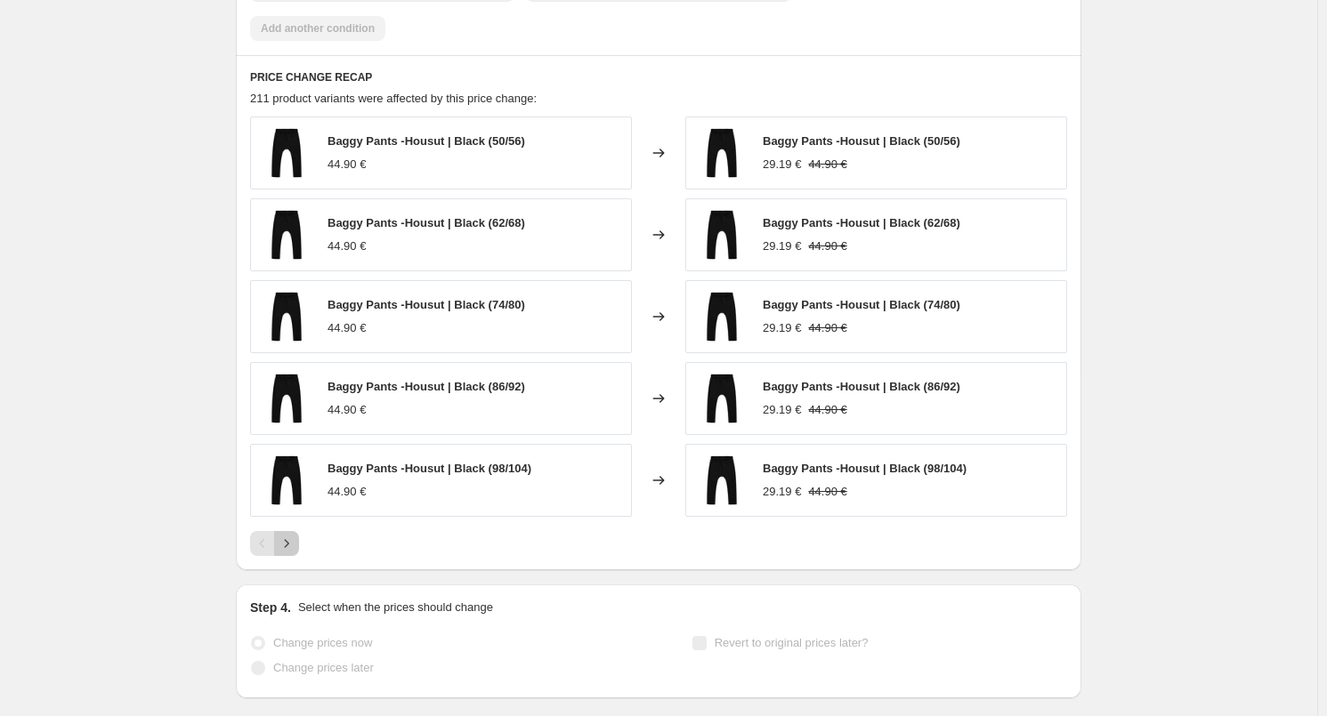
click at [299, 545] on button "Next" at bounding box center [286, 543] width 25 height 25
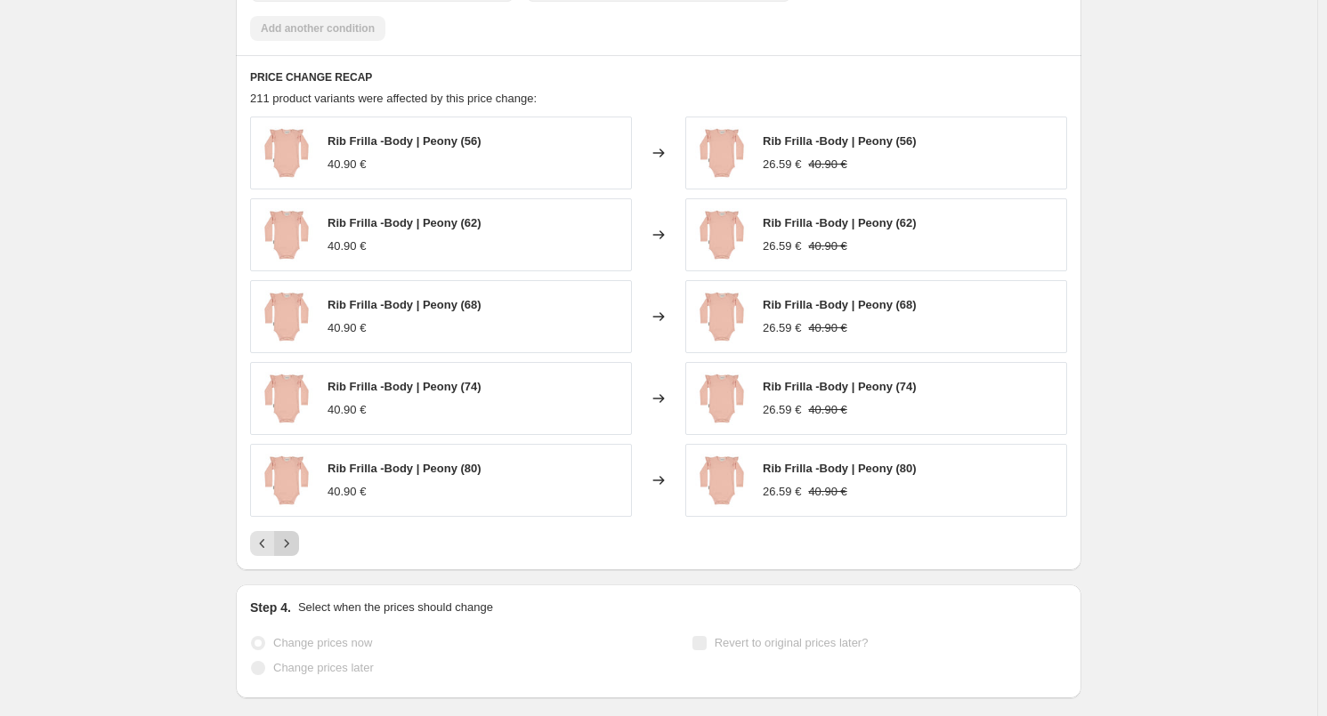
click at [299, 545] on button "Next" at bounding box center [286, 543] width 25 height 25
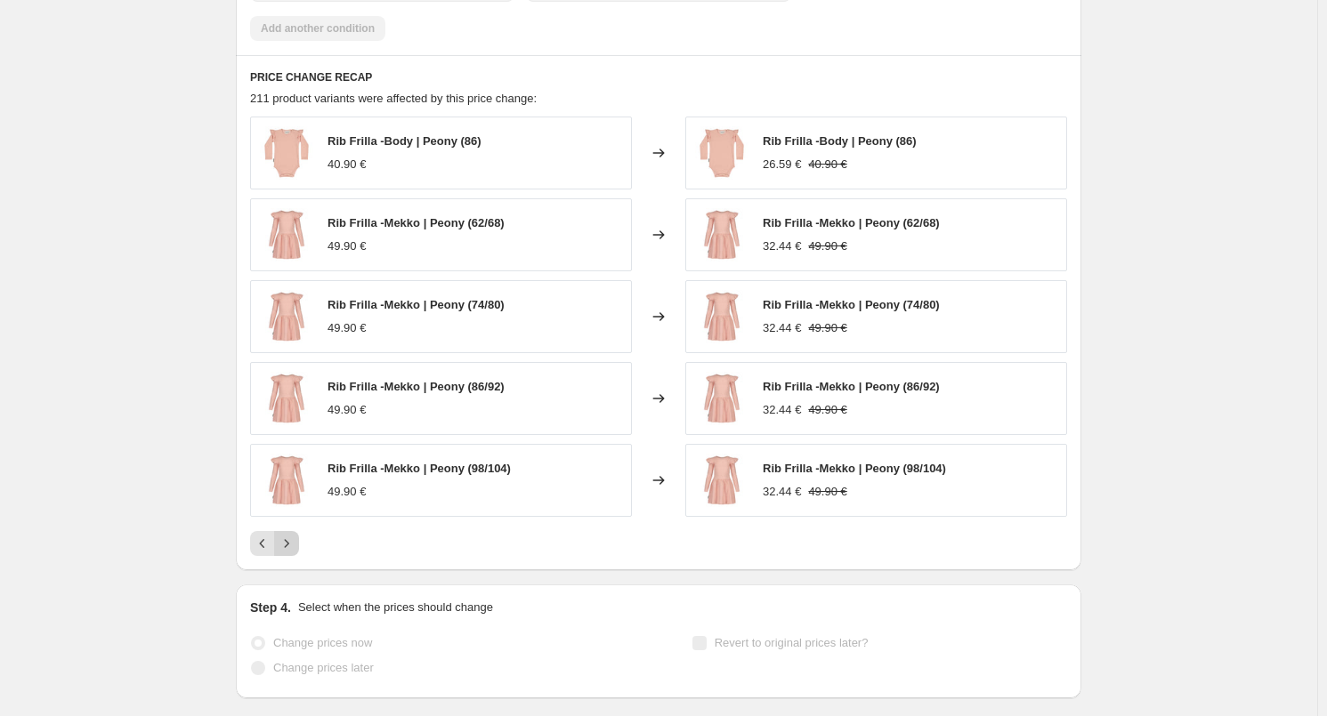
click at [299, 545] on button "Next" at bounding box center [286, 543] width 25 height 25
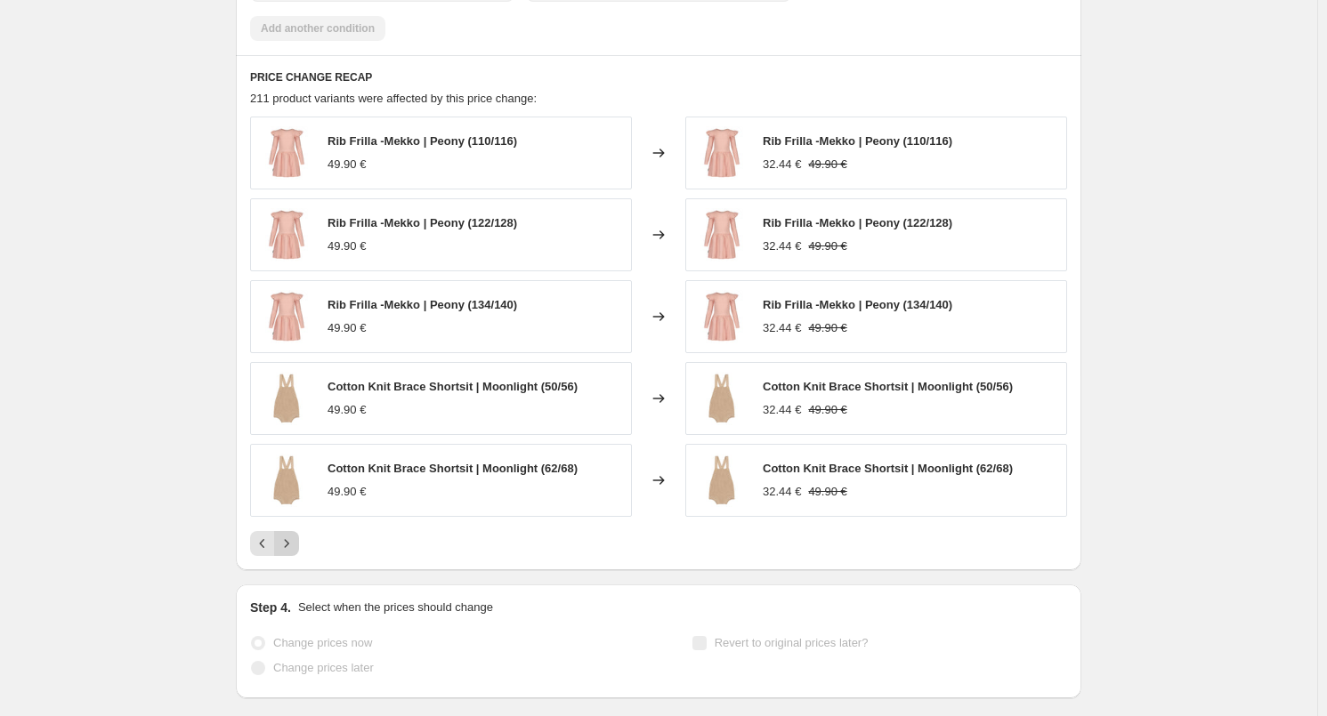
click at [299, 545] on button "Next" at bounding box center [286, 543] width 25 height 25
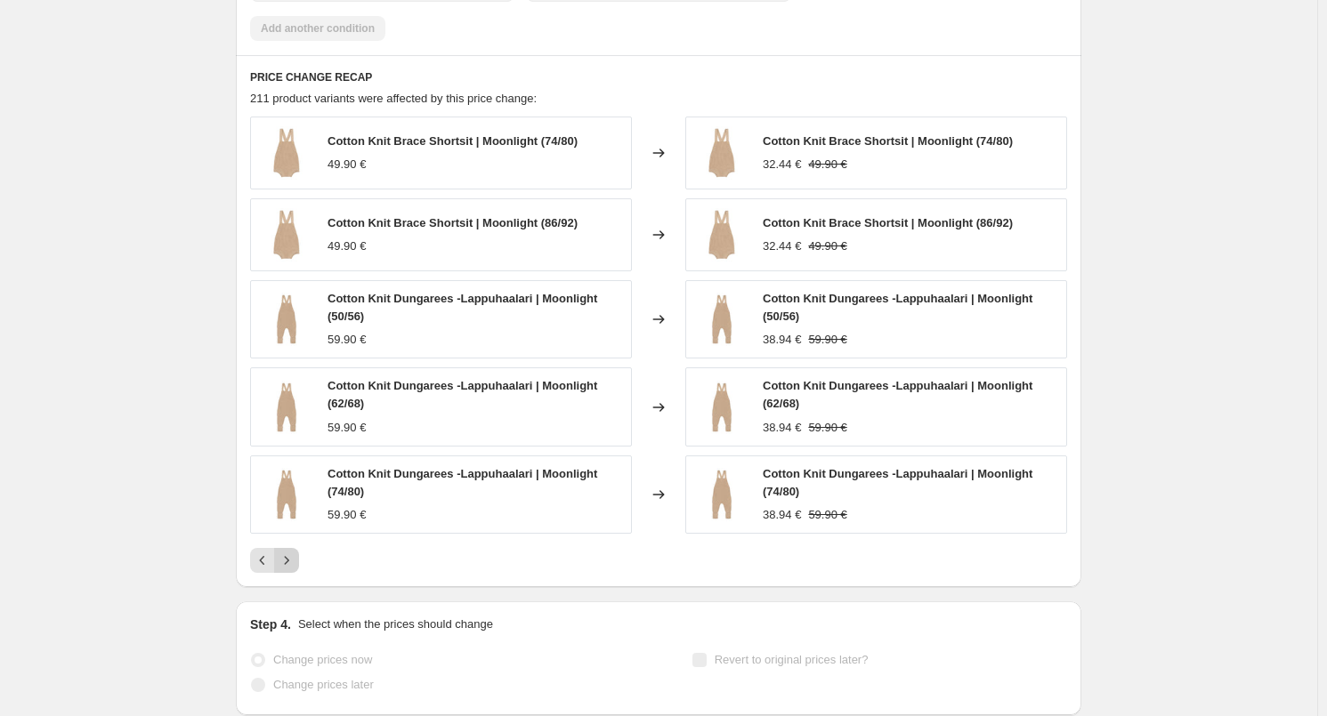
click at [299, 548] on div "Pagination" at bounding box center [286, 560] width 25 height 25
click at [295, 558] on icon "Next" at bounding box center [287, 561] width 18 height 18
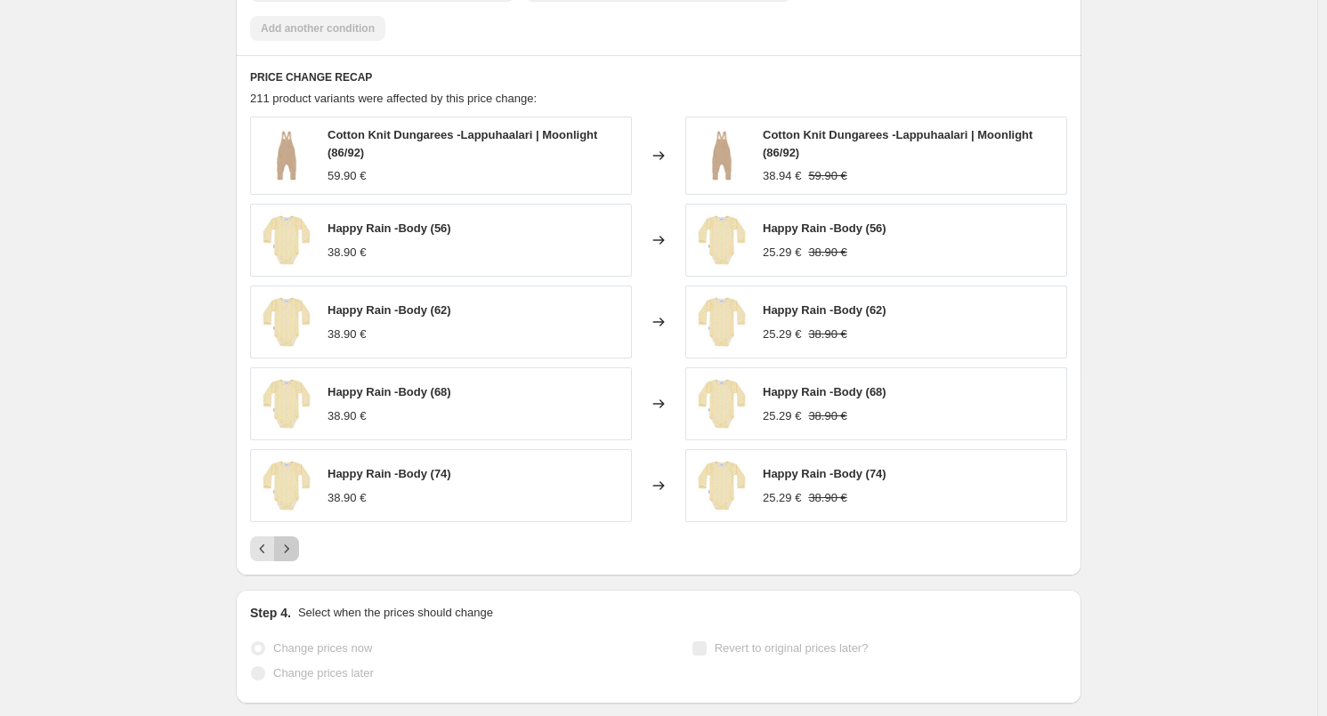
click at [289, 547] on icon "Next" at bounding box center [287, 549] width 18 height 18
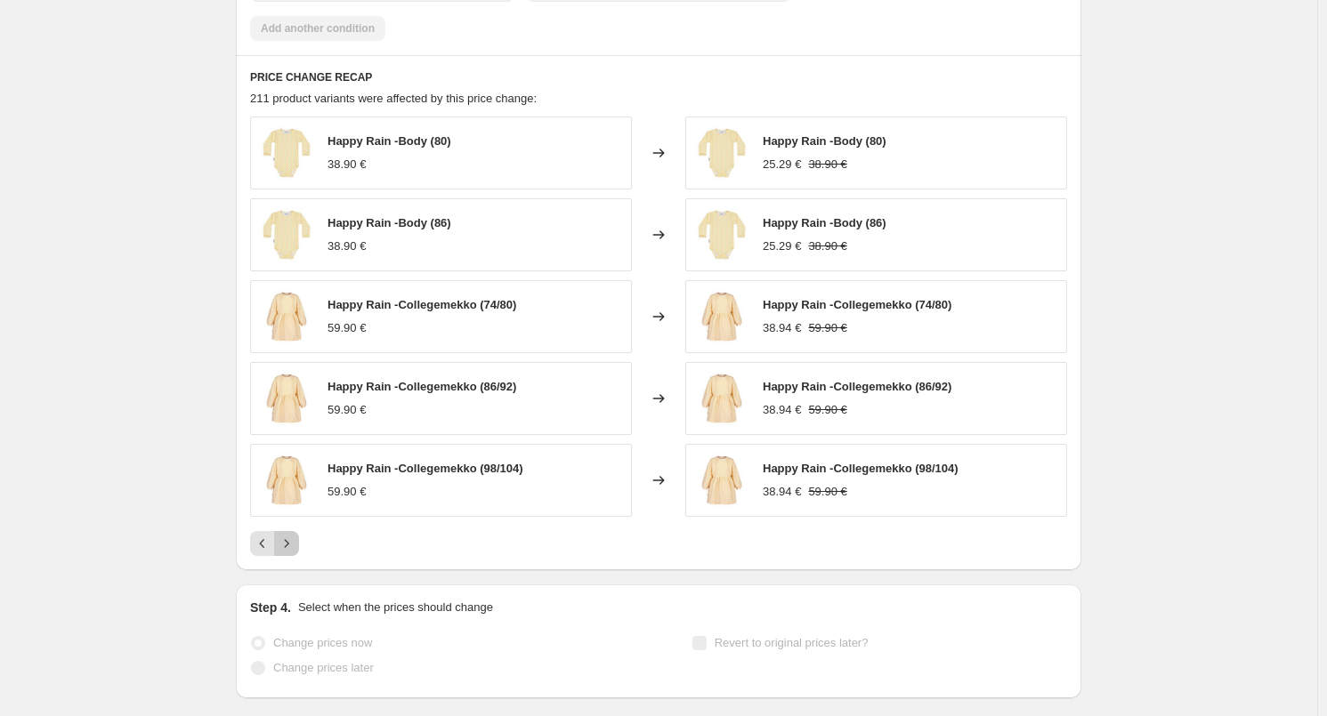
click at [289, 545] on icon "Next" at bounding box center [287, 544] width 18 height 18
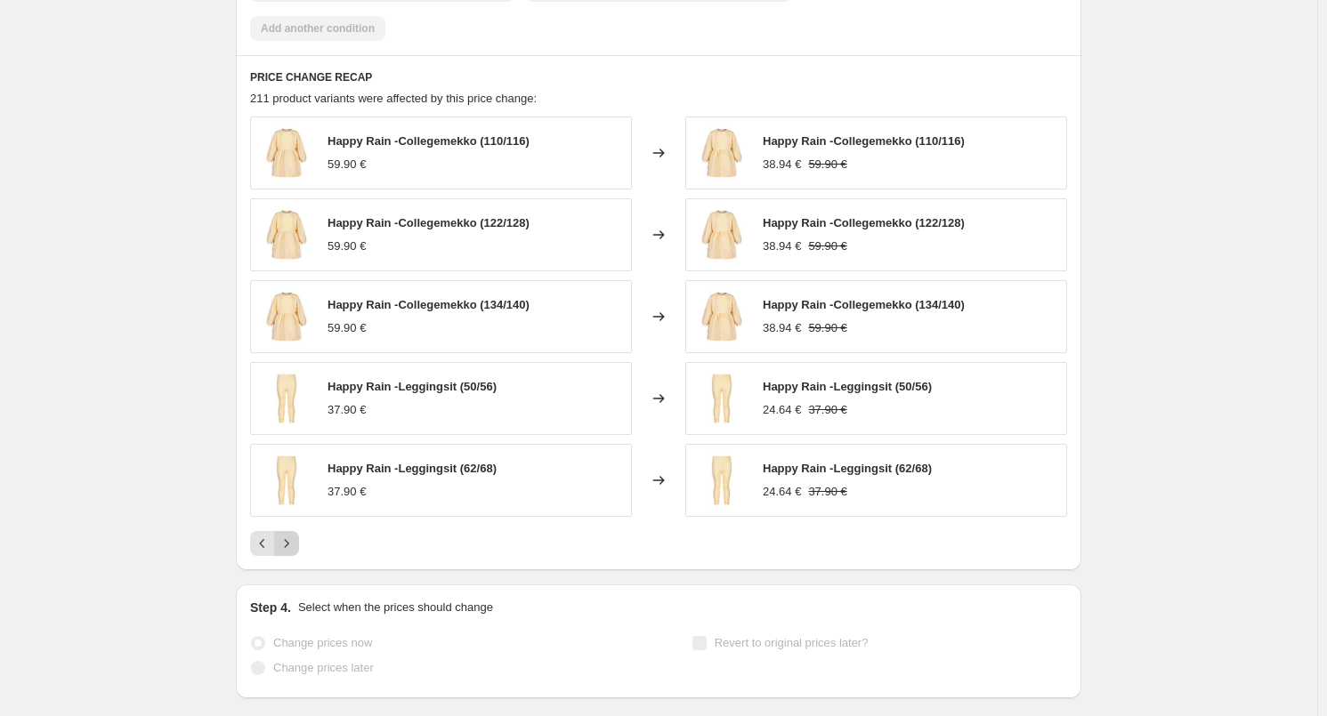
click at [290, 545] on icon "Next" at bounding box center [287, 544] width 18 height 18
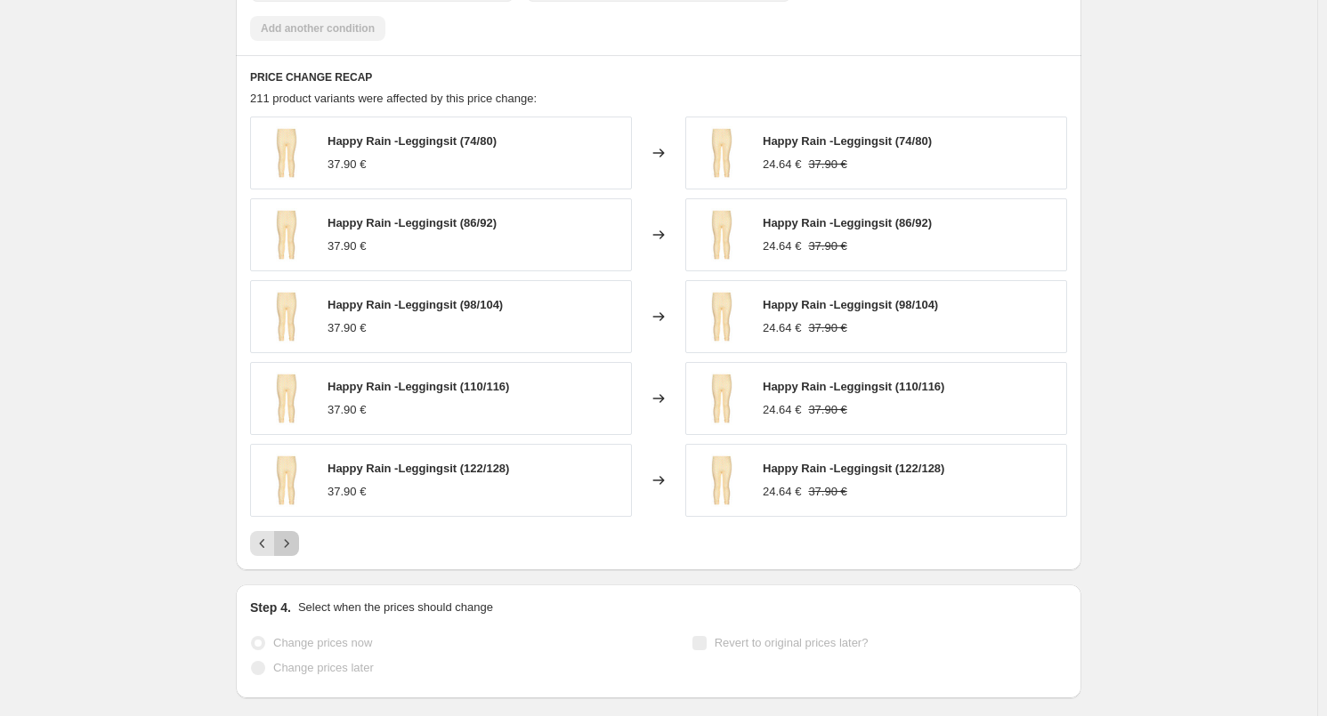
click at [290, 545] on icon "Next" at bounding box center [287, 544] width 18 height 18
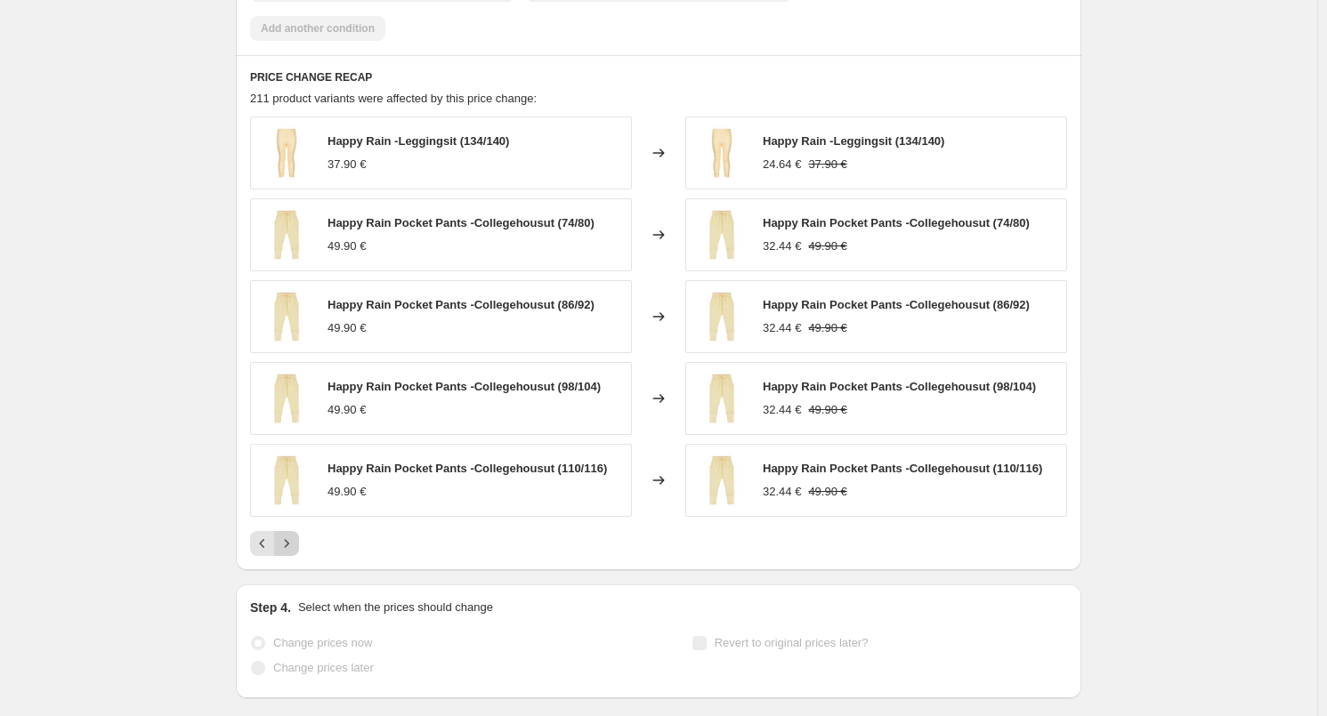
click at [290, 545] on icon "Next" at bounding box center [287, 544] width 18 height 18
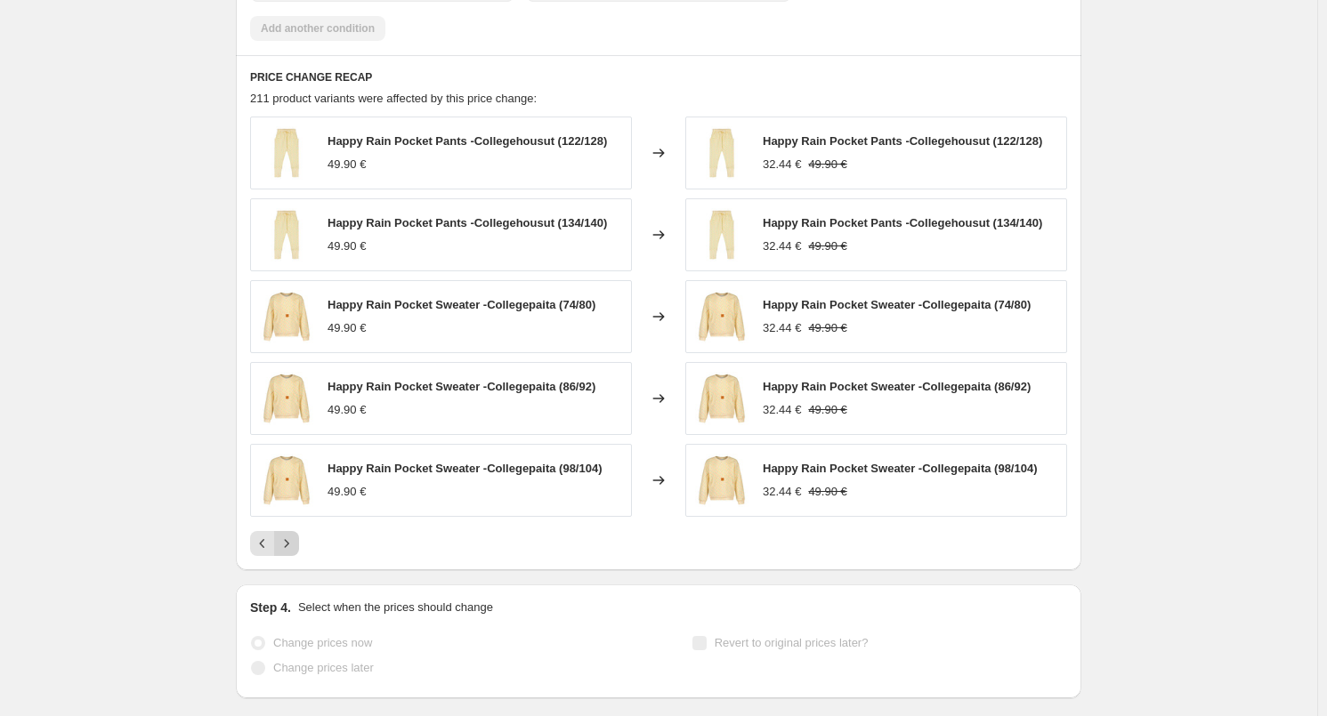
click at [290, 545] on icon "Next" at bounding box center [287, 544] width 18 height 18
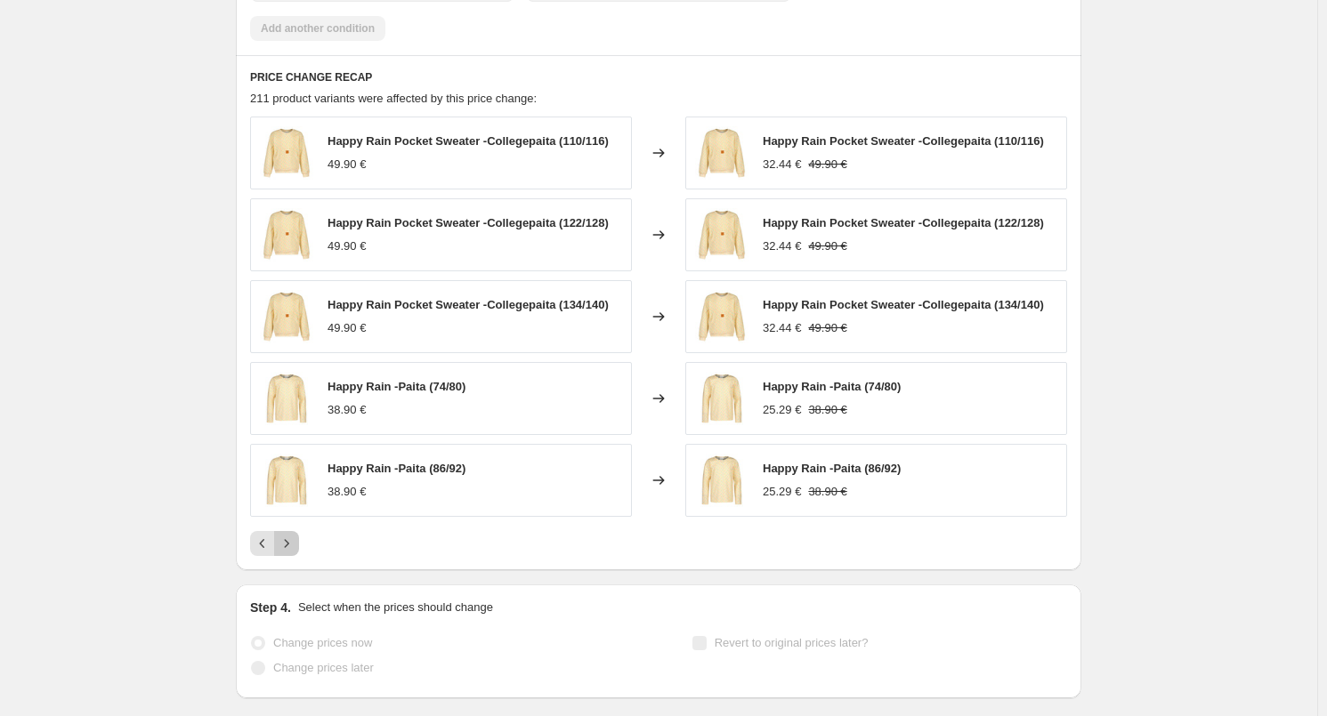
click at [293, 537] on icon "Next" at bounding box center [287, 544] width 18 height 18
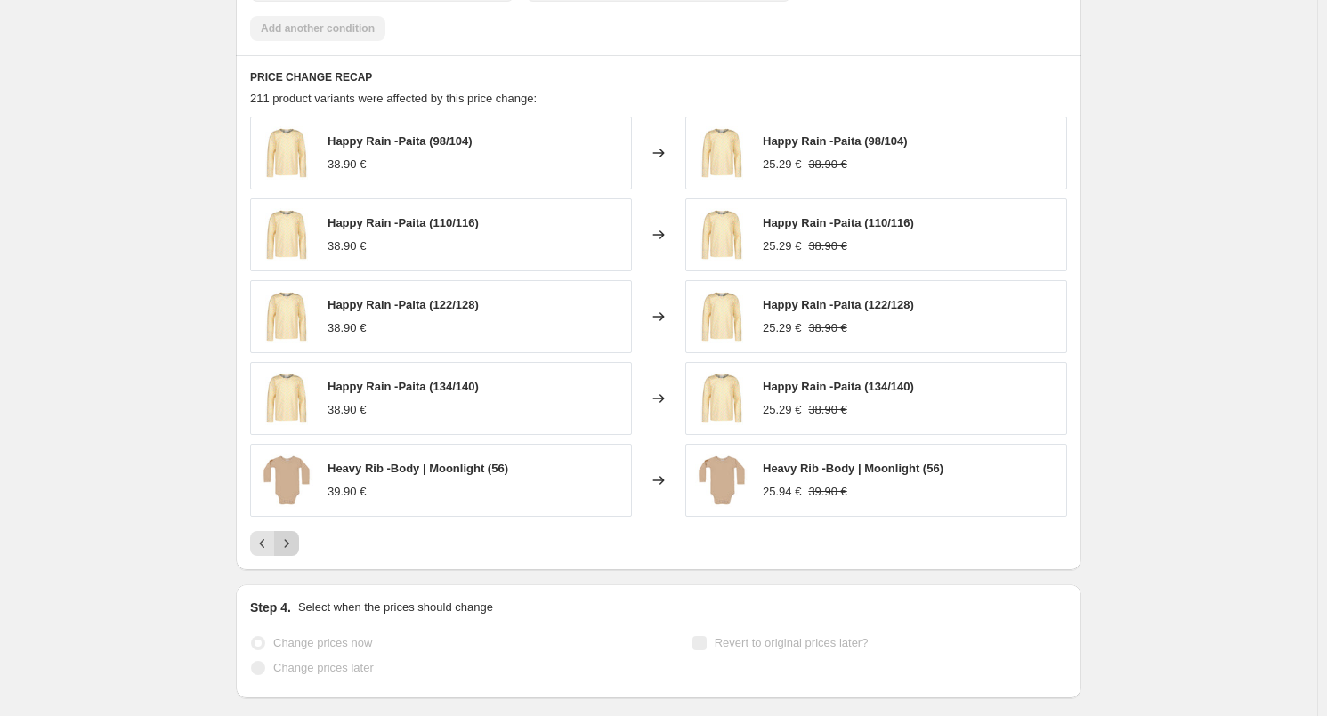
click at [293, 537] on icon "Next" at bounding box center [287, 544] width 18 height 18
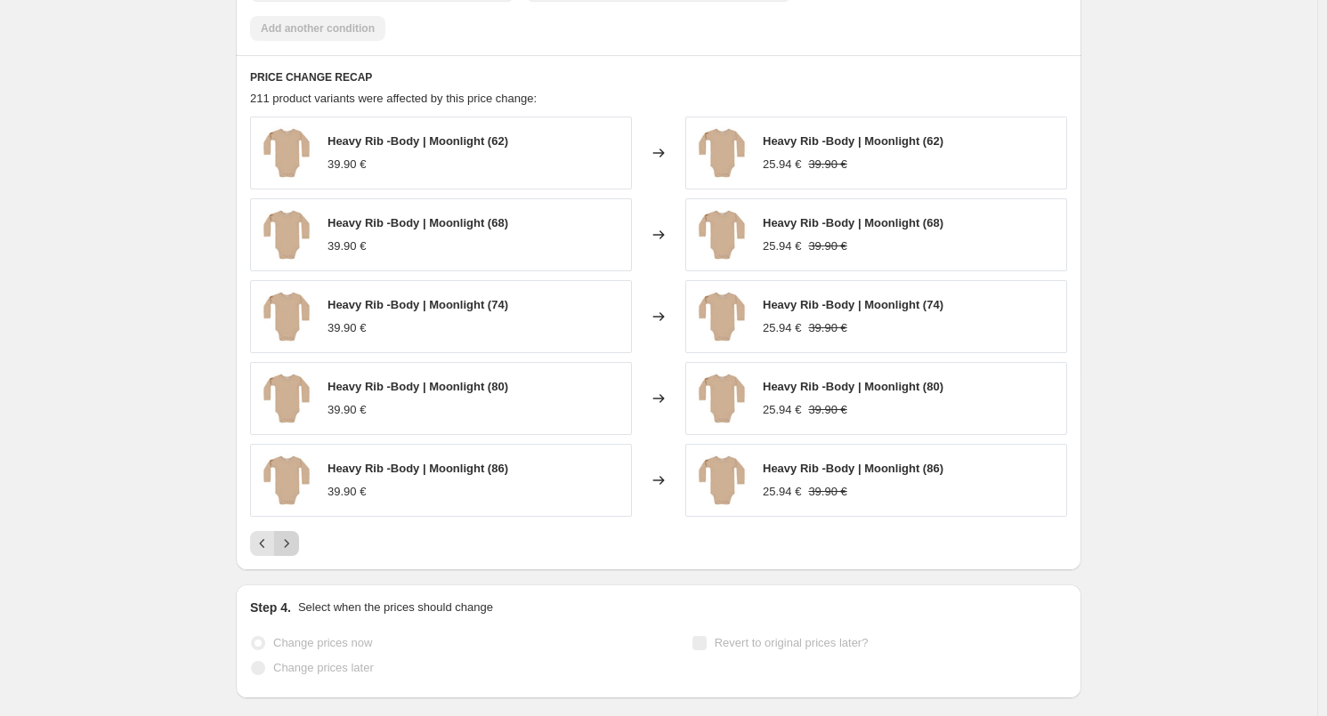
click at [295, 541] on icon "Next" at bounding box center [287, 544] width 18 height 18
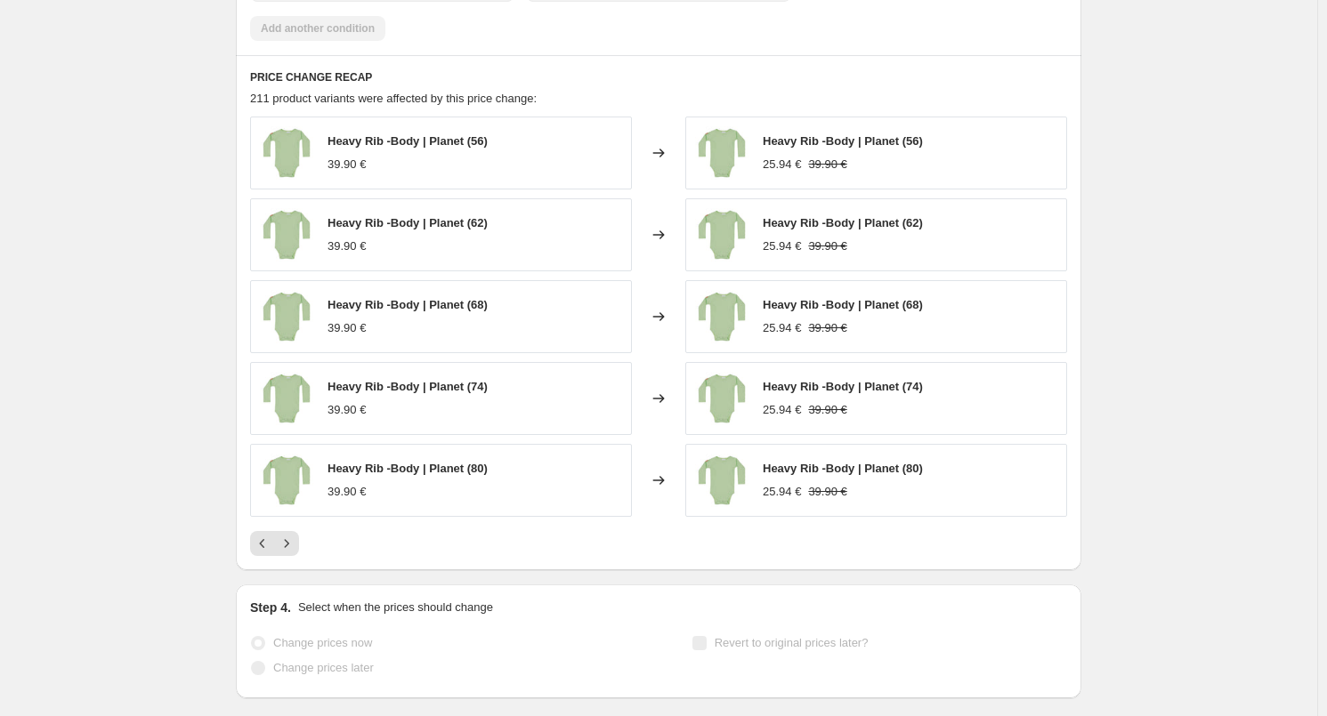
drag, startPoint x: 295, startPoint y: 545, endPoint x: 312, endPoint y: 554, distance: 19.1
click at [295, 545] on icon "Next" at bounding box center [287, 544] width 18 height 18
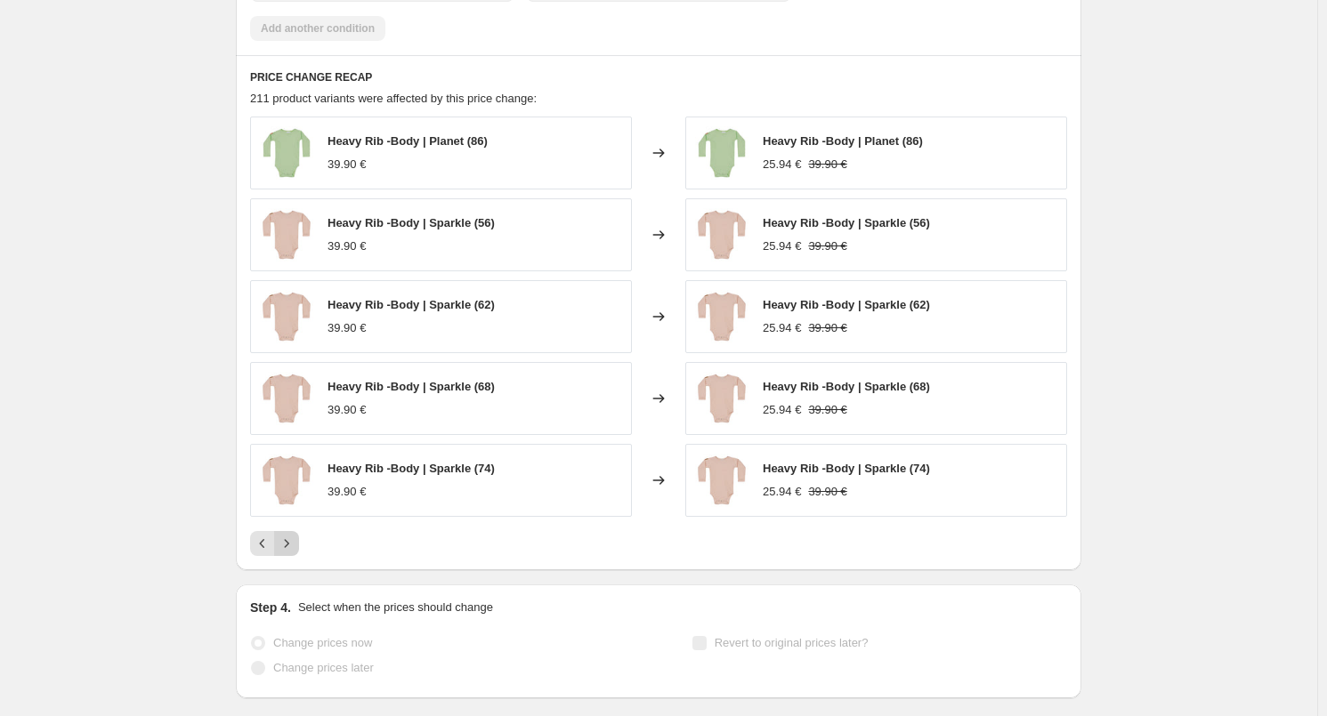
click at [290, 541] on icon "Next" at bounding box center [287, 544] width 18 height 18
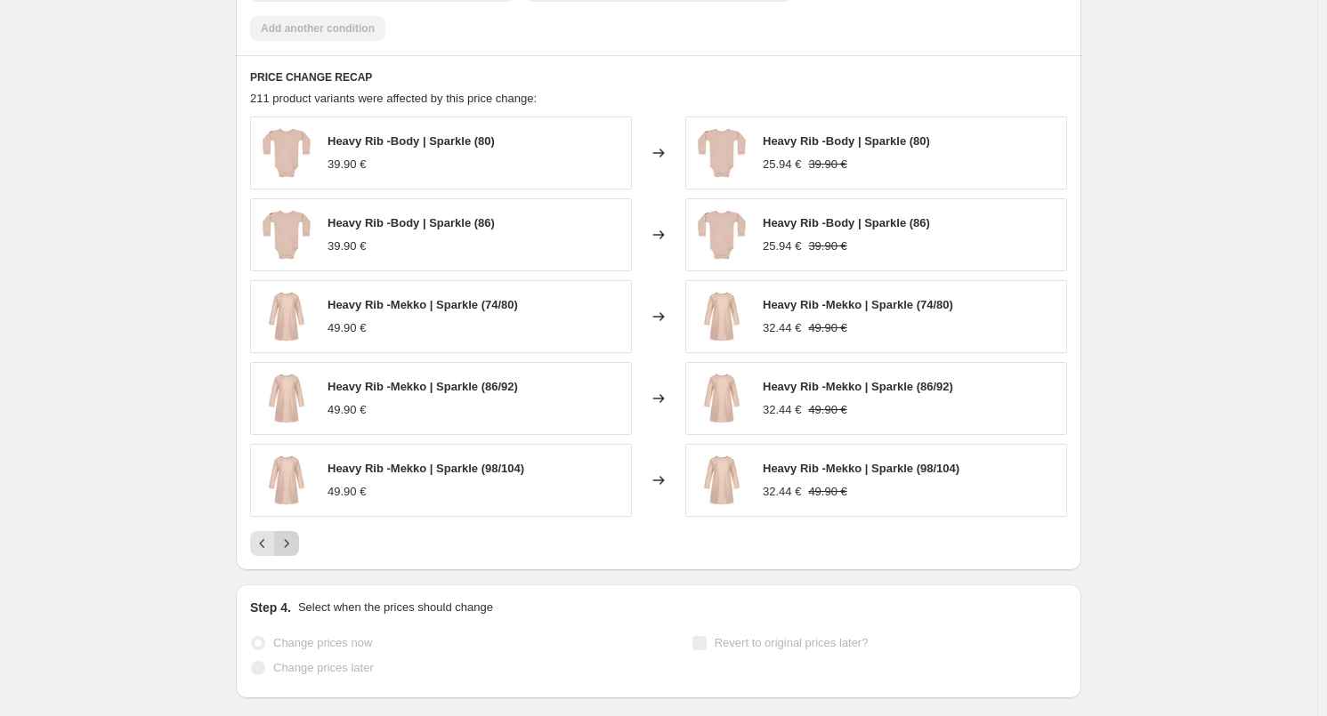
click at [290, 543] on icon "Next" at bounding box center [287, 544] width 18 height 18
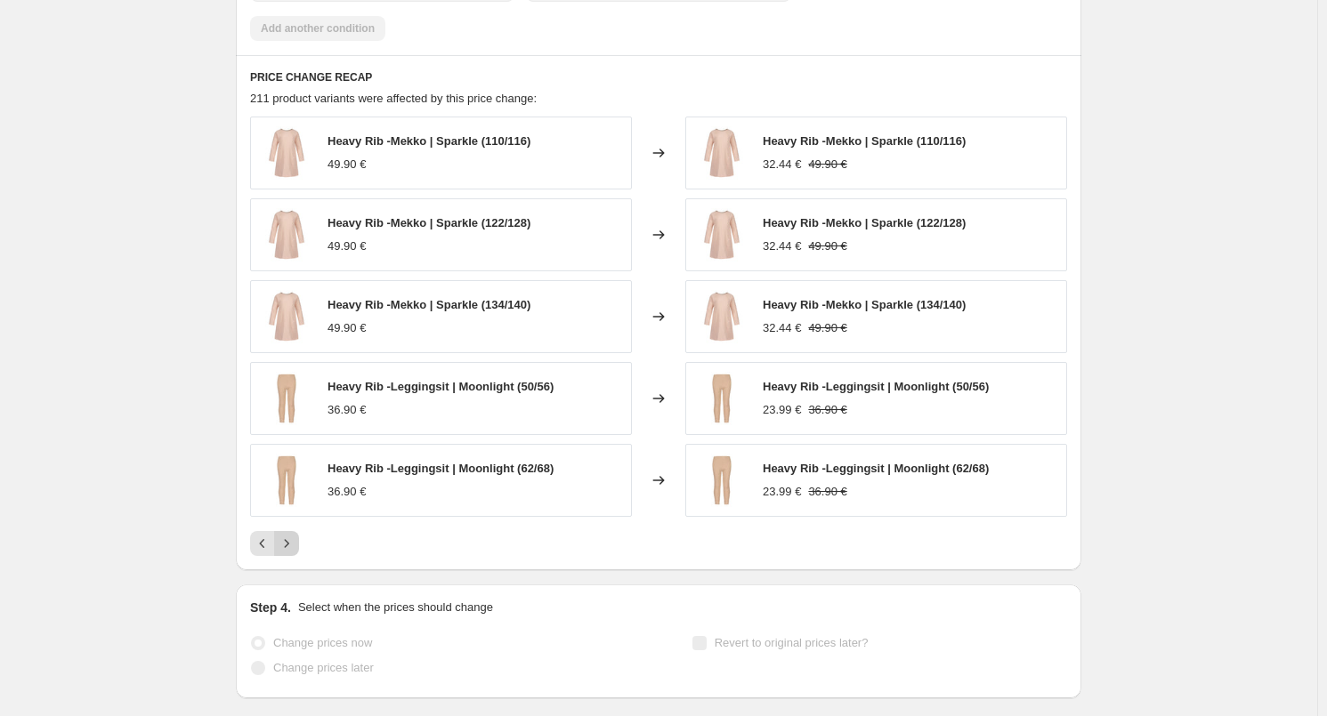
click at [289, 545] on icon "Next" at bounding box center [287, 543] width 4 height 8
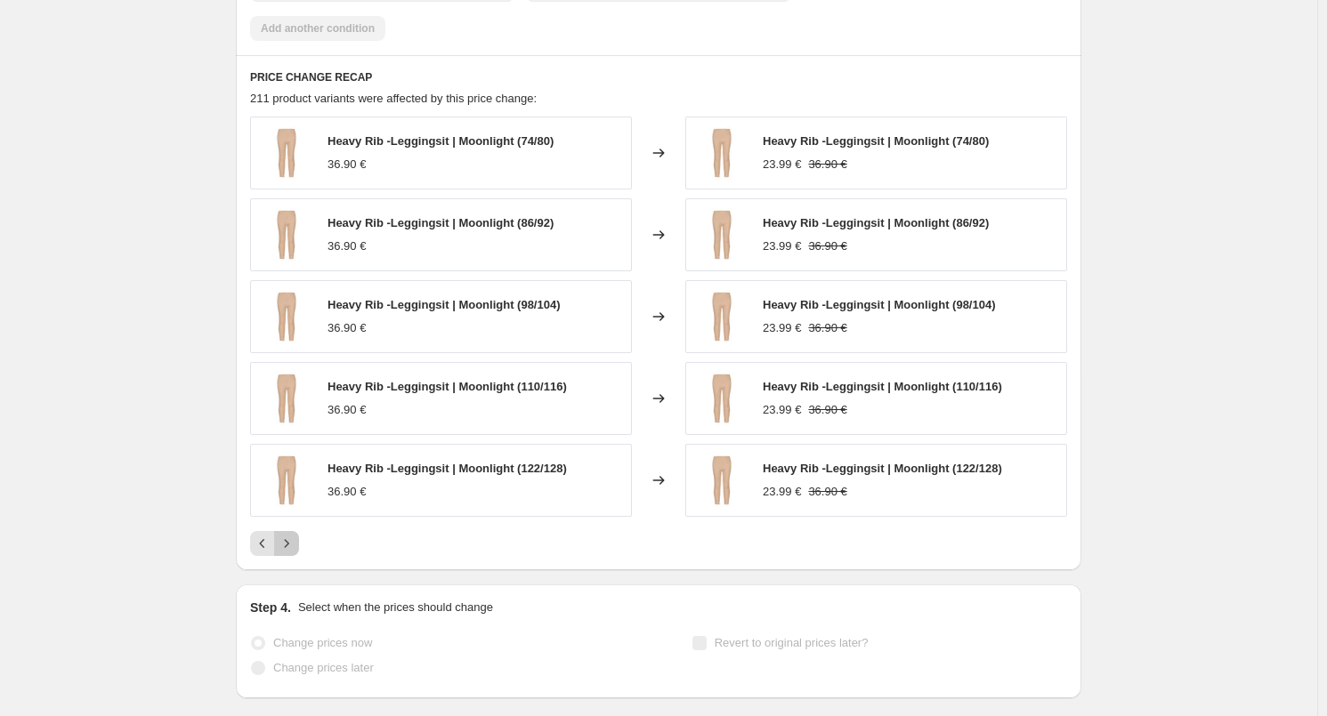
click at [289, 545] on icon "Next" at bounding box center [287, 543] width 4 height 8
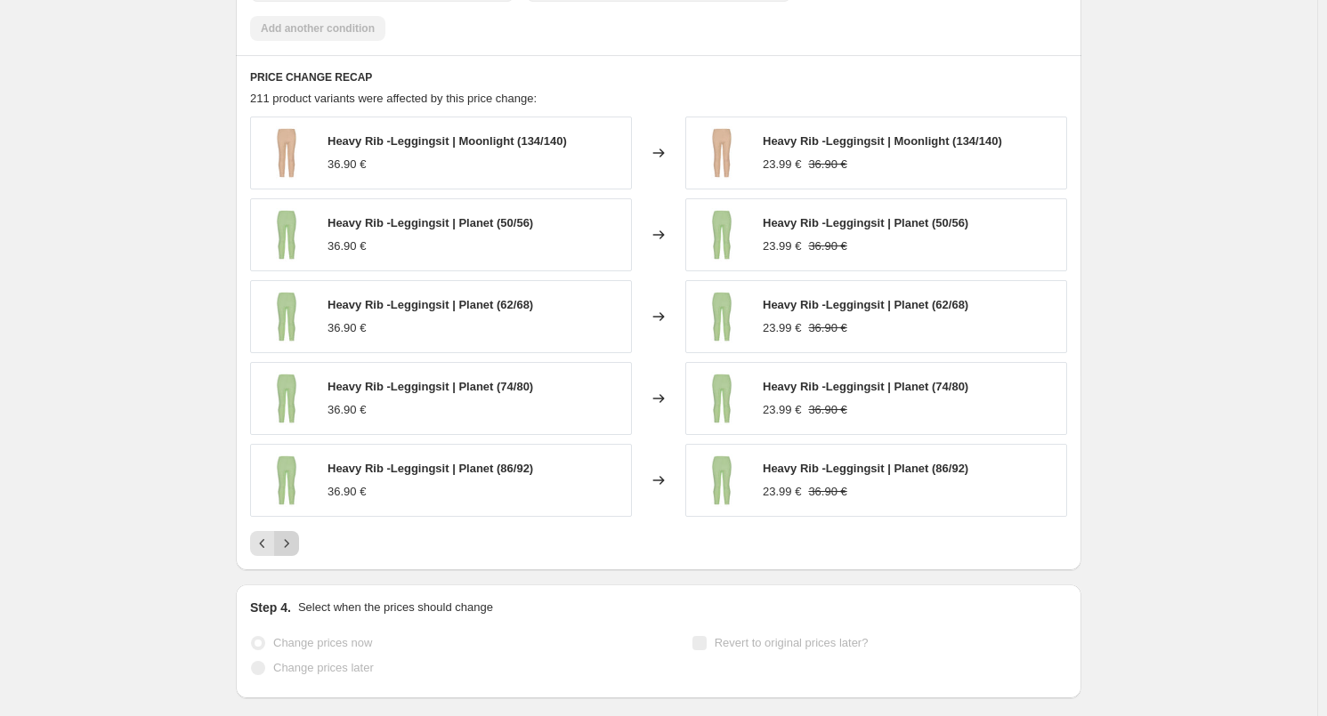
click at [292, 545] on icon "Next" at bounding box center [287, 544] width 18 height 18
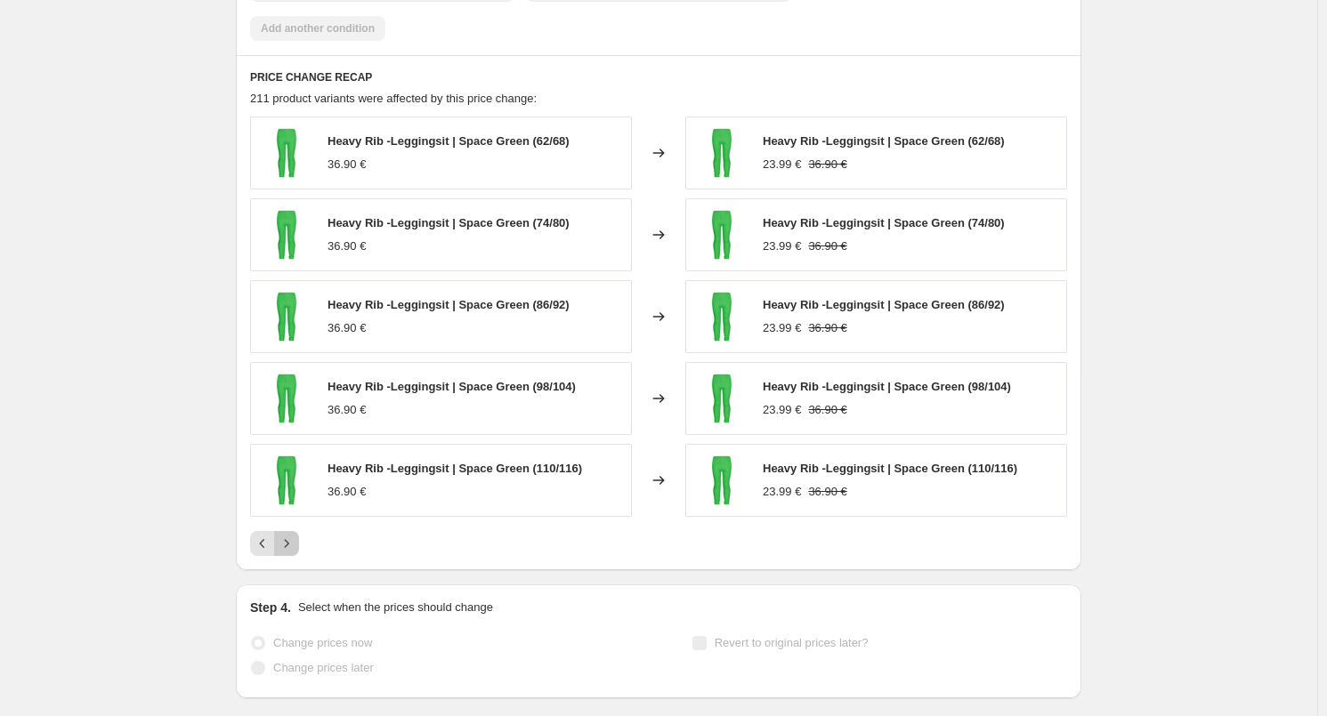
click at [292, 545] on icon "Next" at bounding box center [287, 544] width 18 height 18
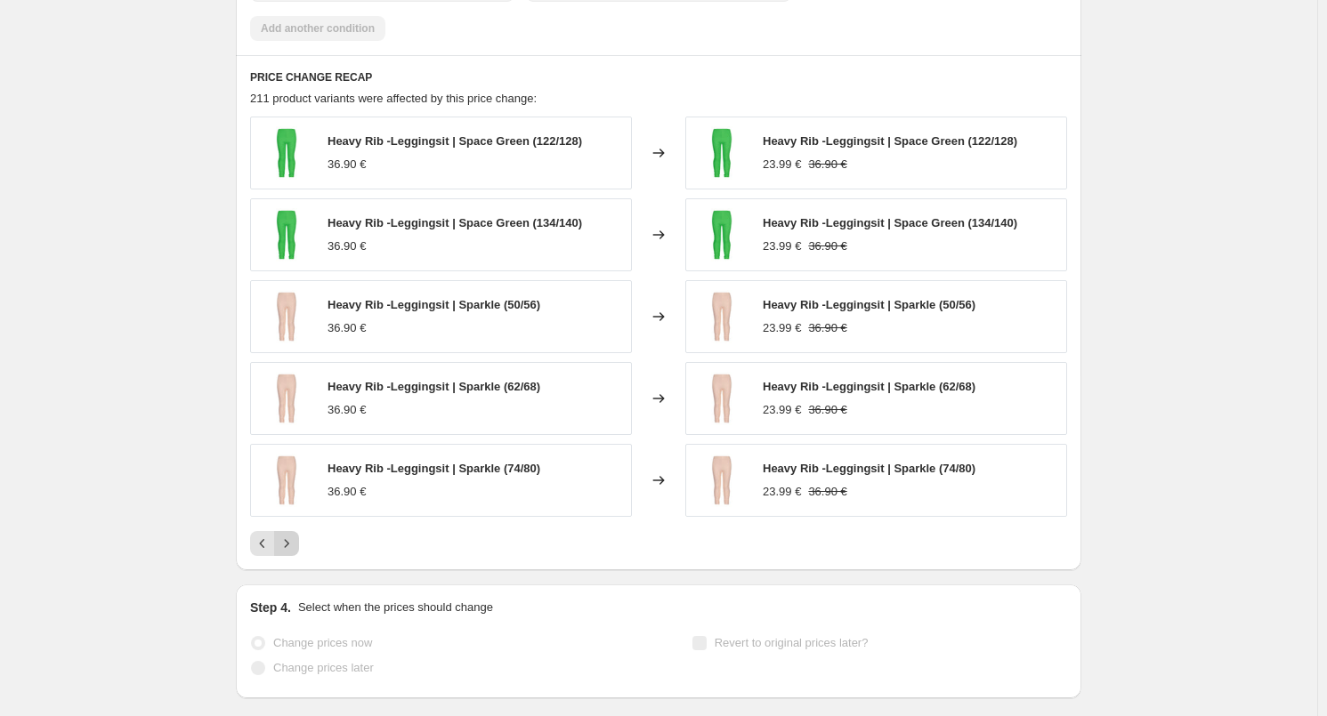
click at [292, 545] on icon "Next" at bounding box center [287, 544] width 18 height 18
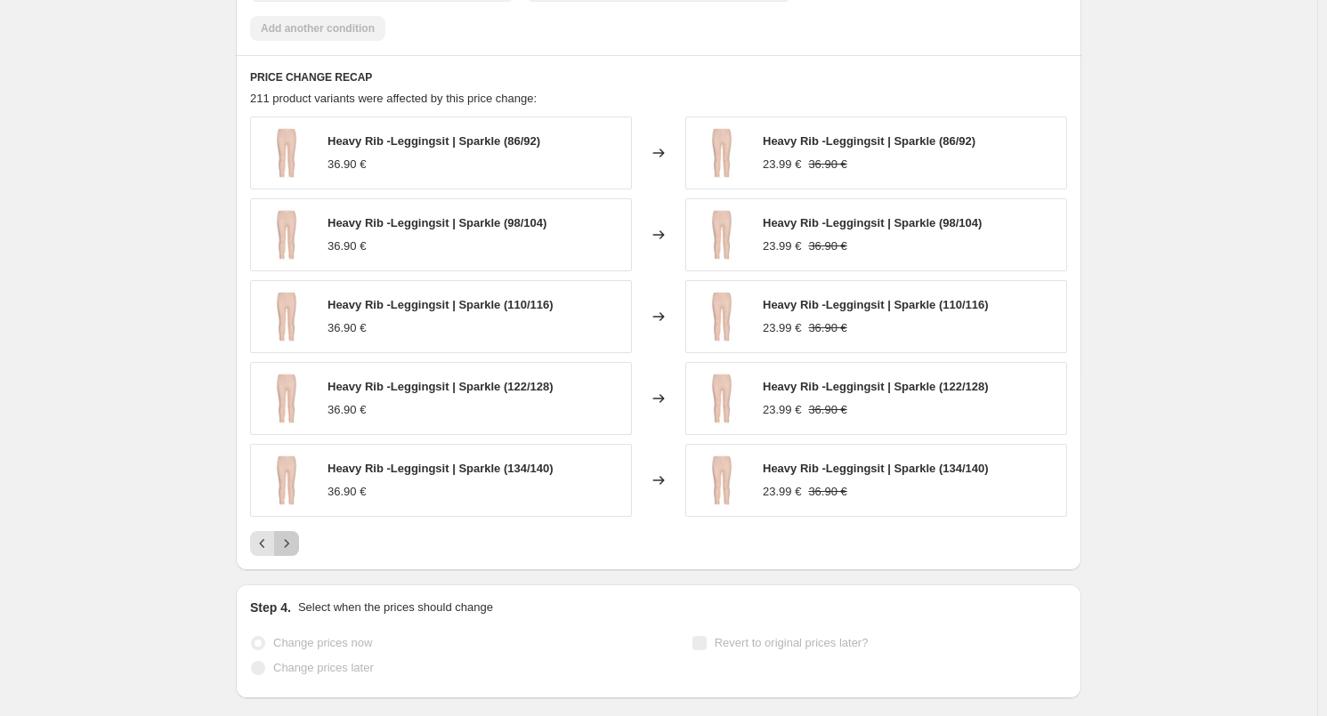
click at [293, 545] on icon "Next" at bounding box center [287, 544] width 18 height 18
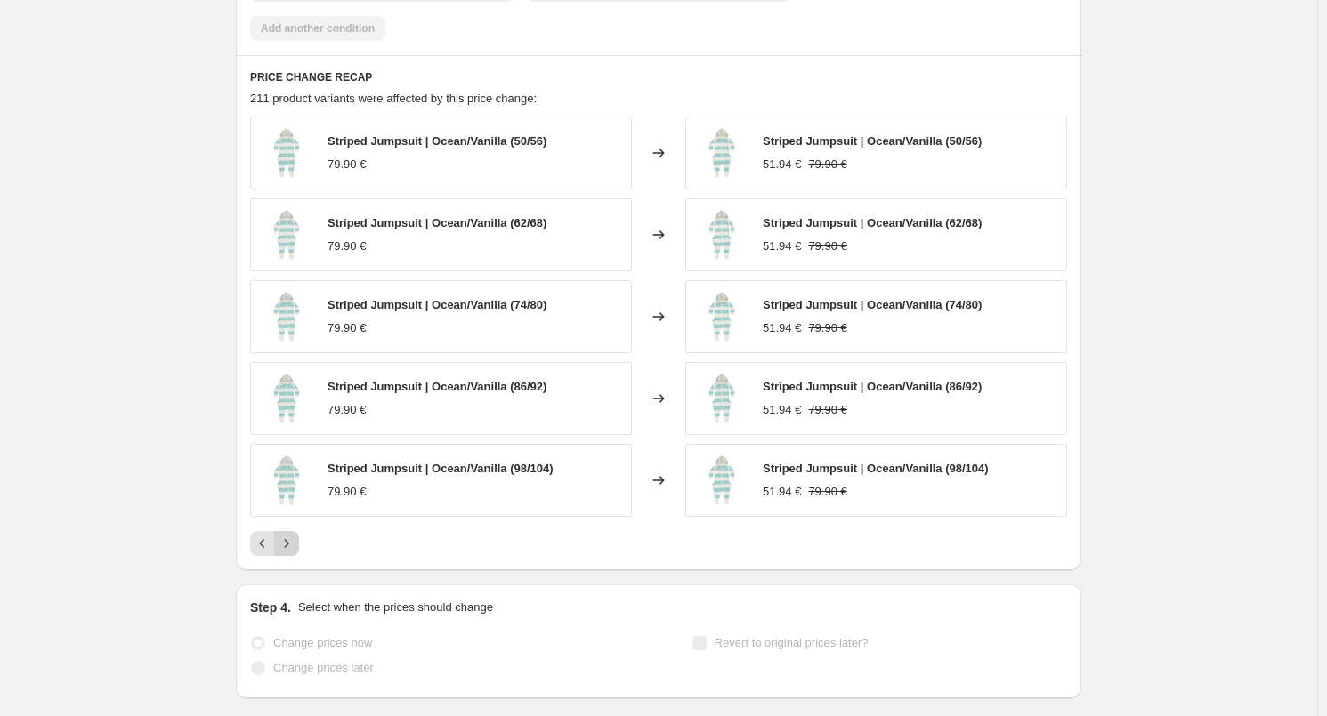
click at [293, 545] on icon "Next" at bounding box center [287, 544] width 18 height 18
click at [295, 545] on icon "Next" at bounding box center [287, 544] width 18 height 18
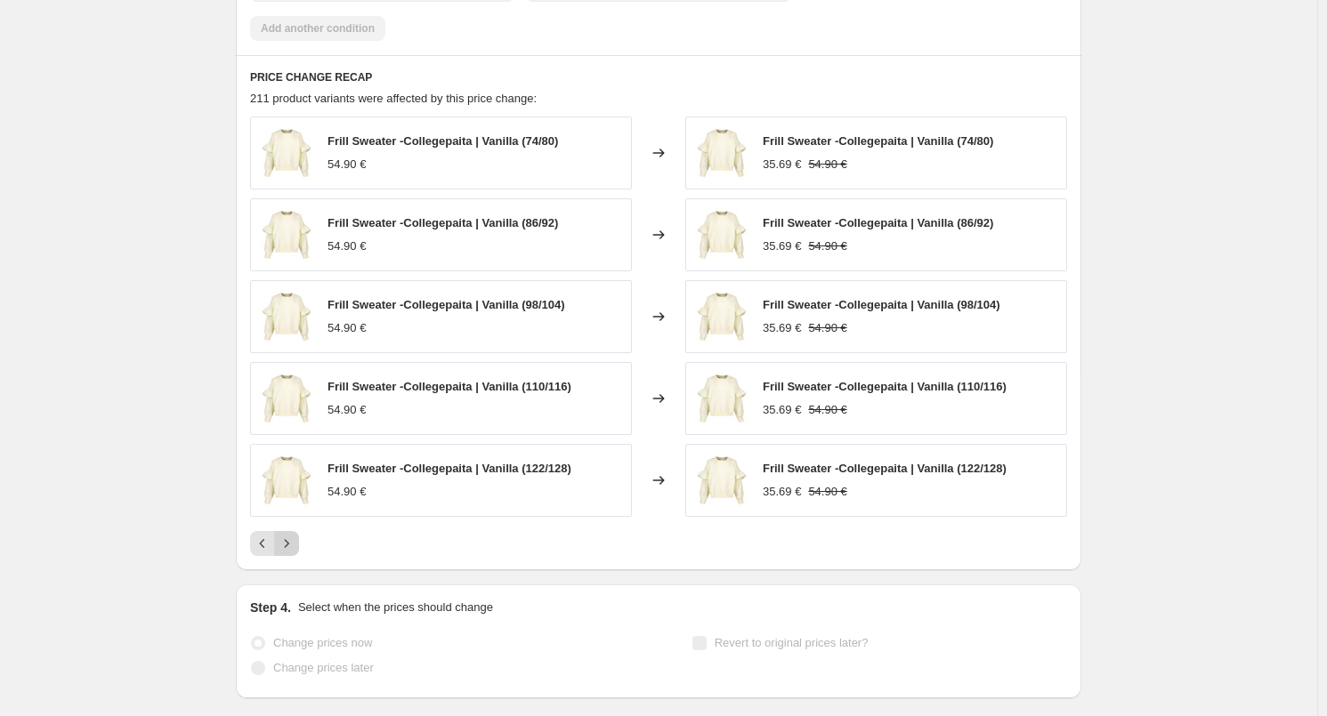
click at [295, 546] on icon "Next" at bounding box center [287, 544] width 18 height 18
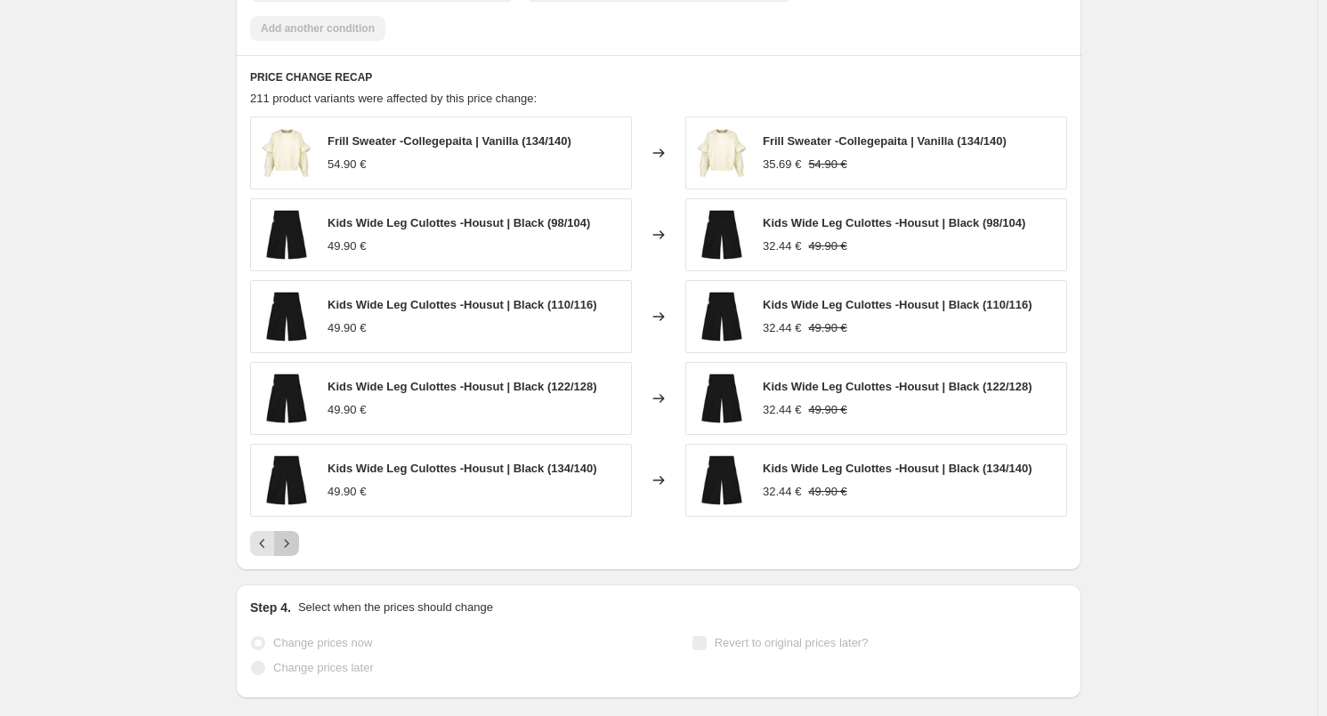
click at [295, 546] on icon "Next" at bounding box center [287, 544] width 18 height 18
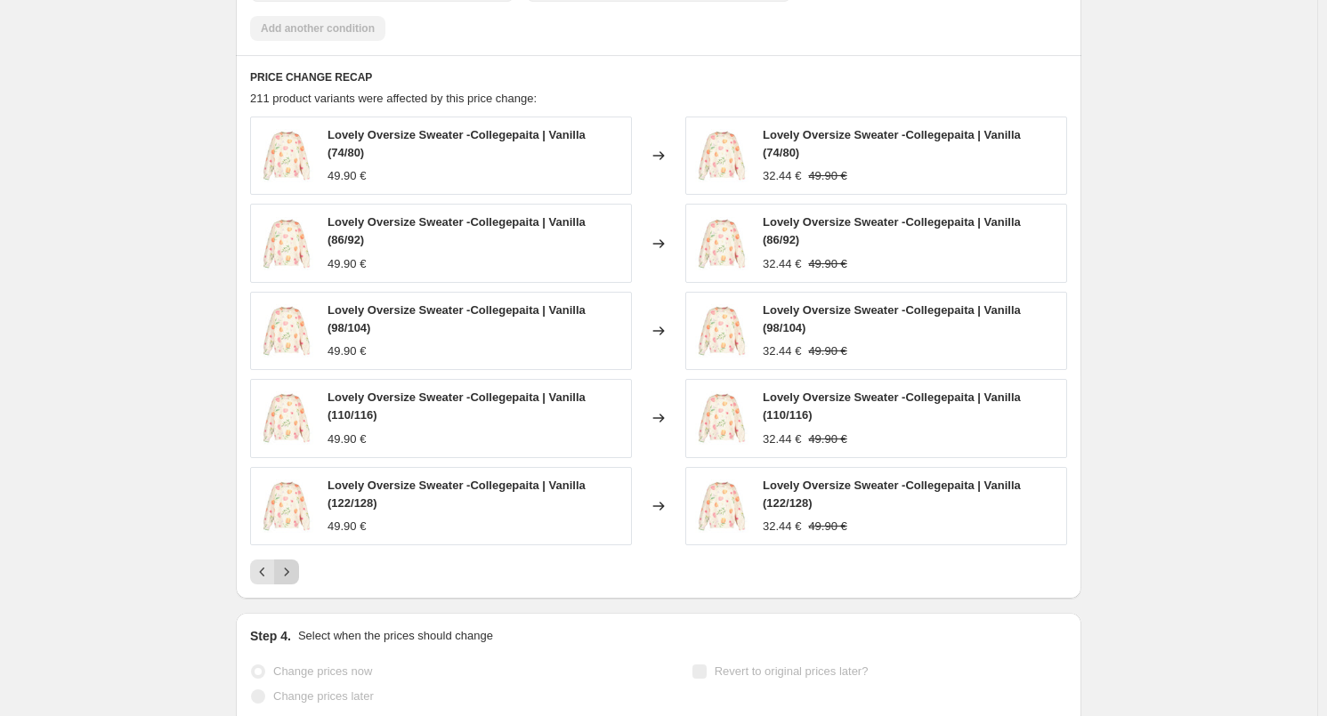
click at [296, 546] on div "Lovely Oversize Sweater -Collegepaita | Vanilla (74/80) 49.90 € Changed to Love…" at bounding box center [658, 351] width 817 height 468
click at [292, 578] on icon "Next" at bounding box center [287, 572] width 18 height 18
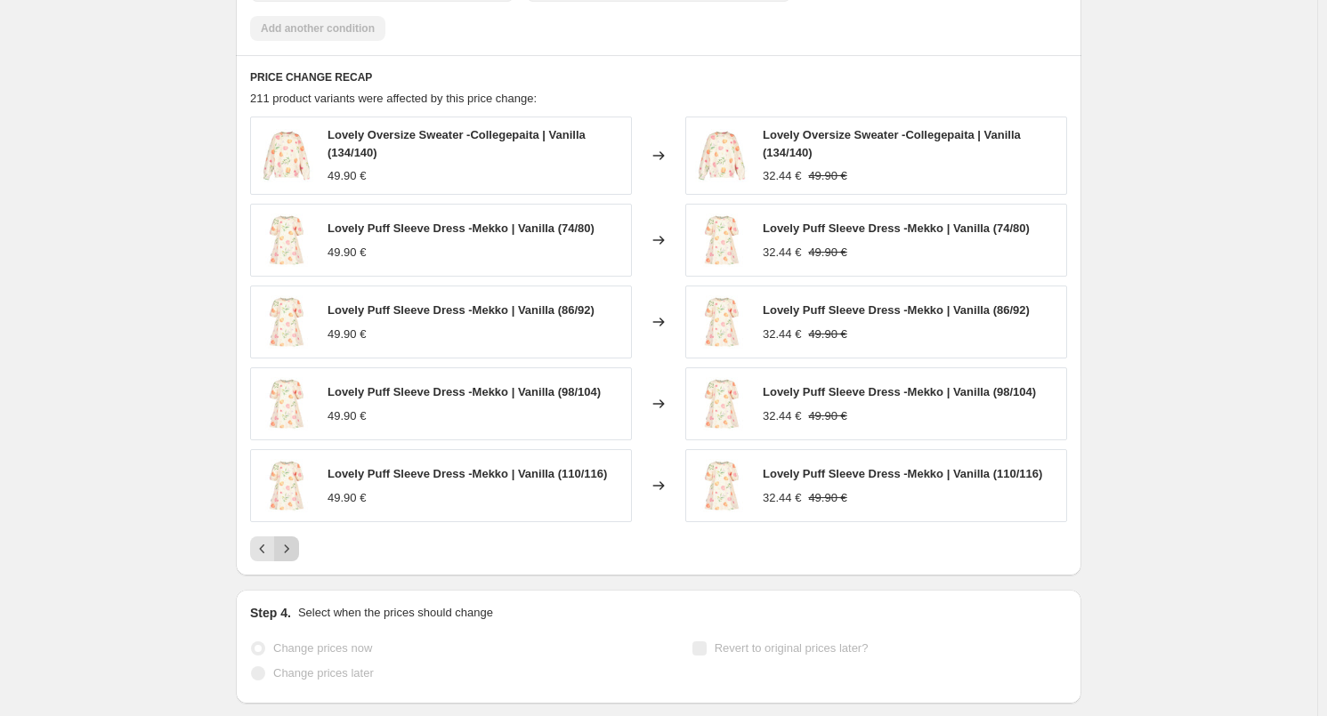
click at [292, 552] on icon "Next" at bounding box center [287, 549] width 18 height 18
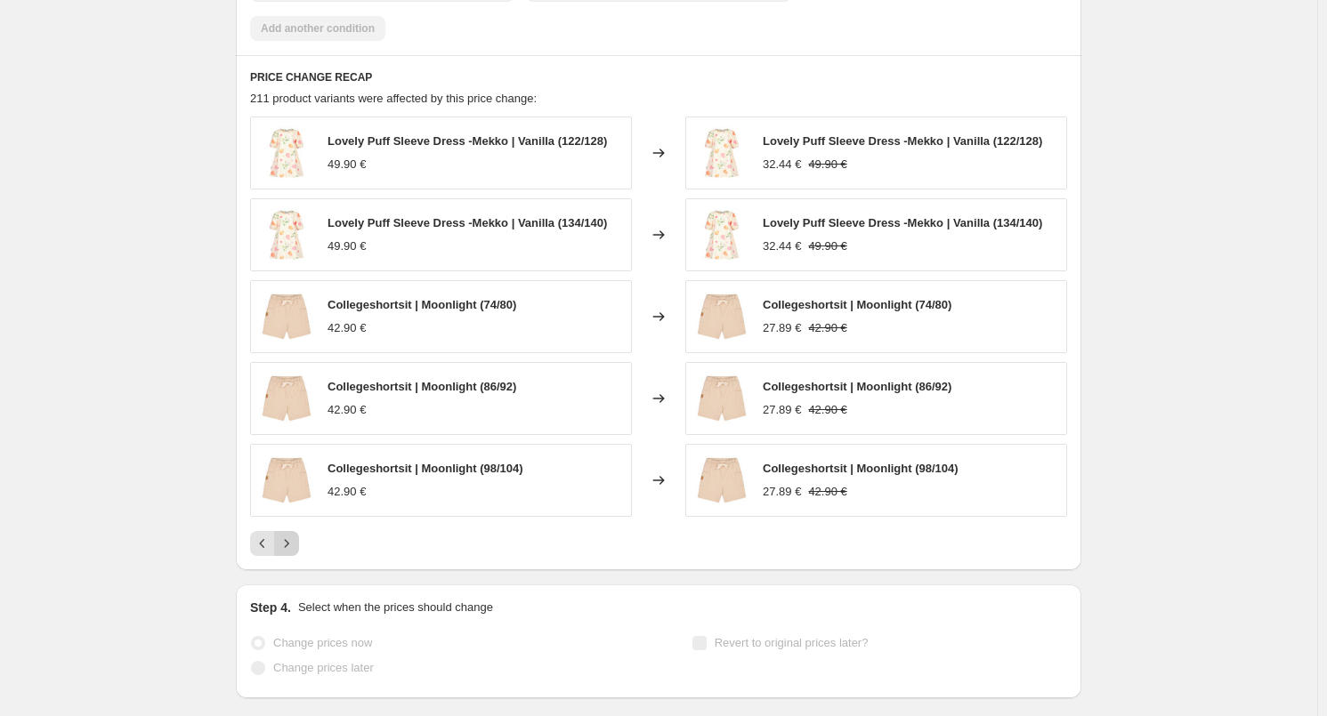
click at [292, 547] on icon "Next" at bounding box center [287, 544] width 18 height 18
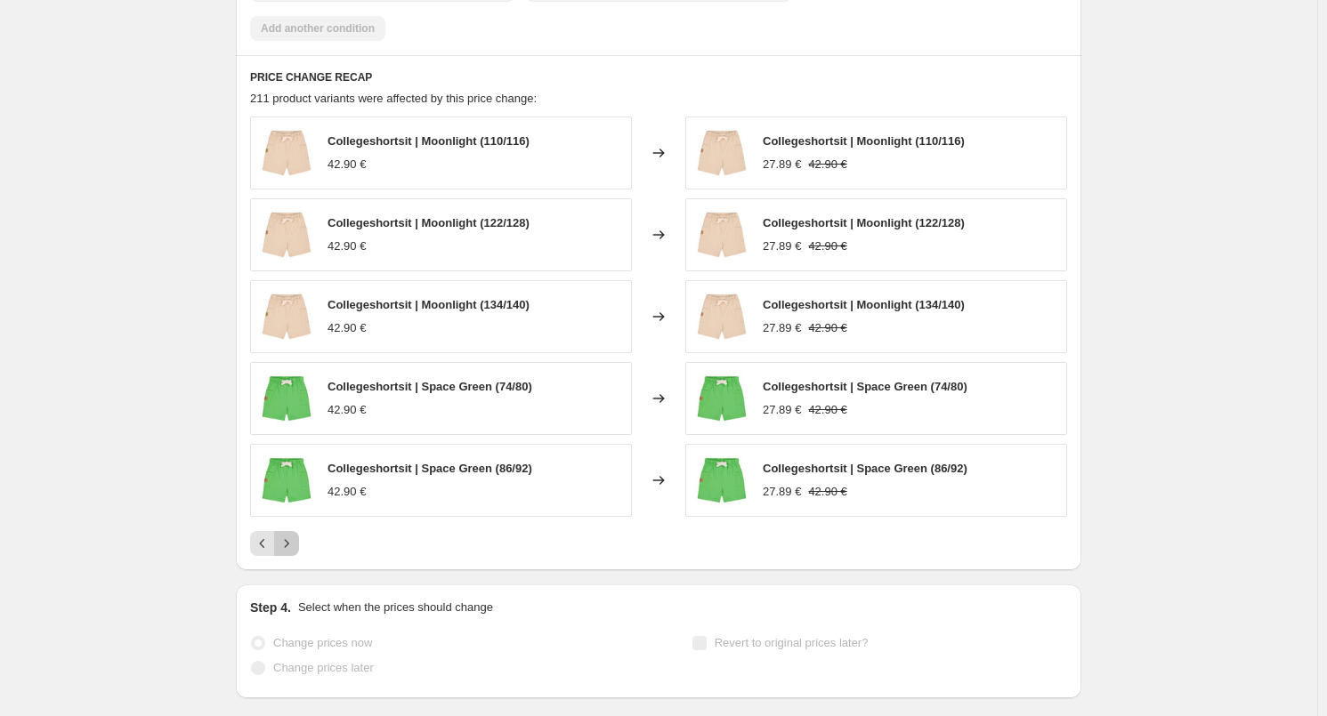
click at [292, 547] on icon "Next" at bounding box center [287, 544] width 18 height 18
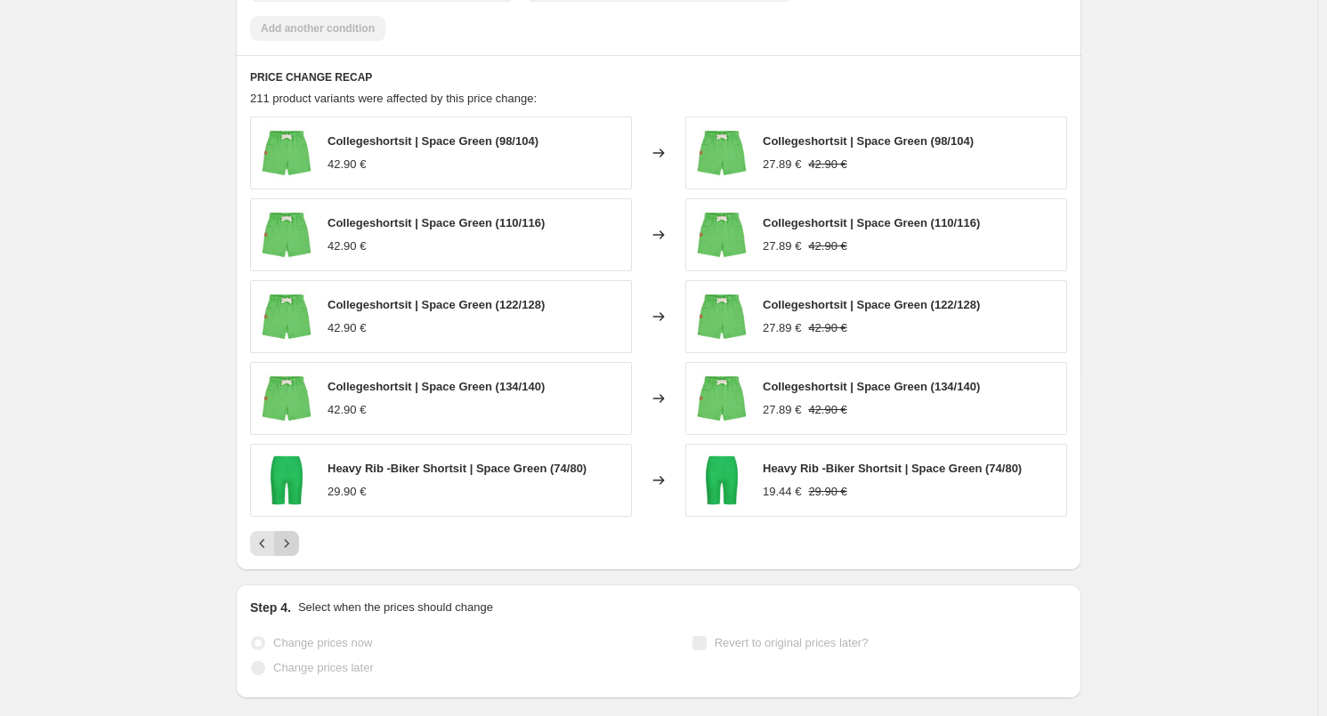
click at [292, 547] on icon "Next" at bounding box center [287, 544] width 18 height 18
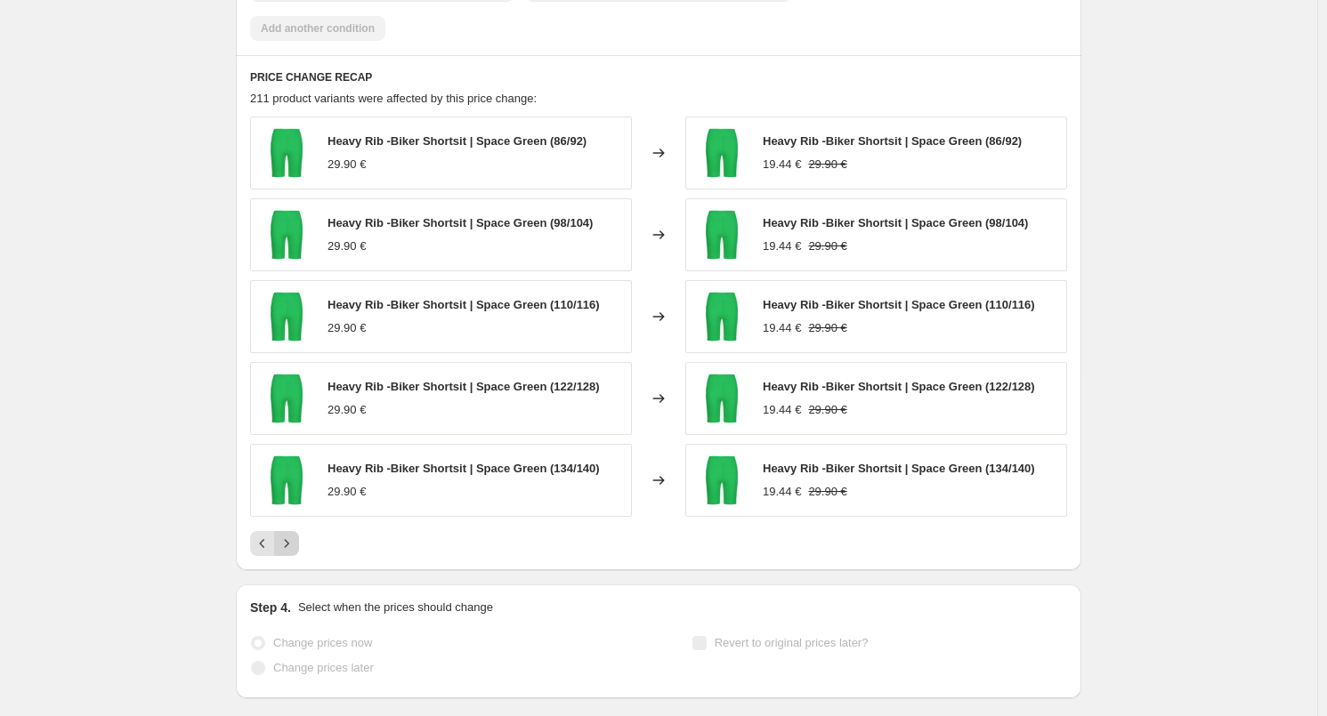
click at [292, 547] on icon "Next" at bounding box center [287, 544] width 18 height 18
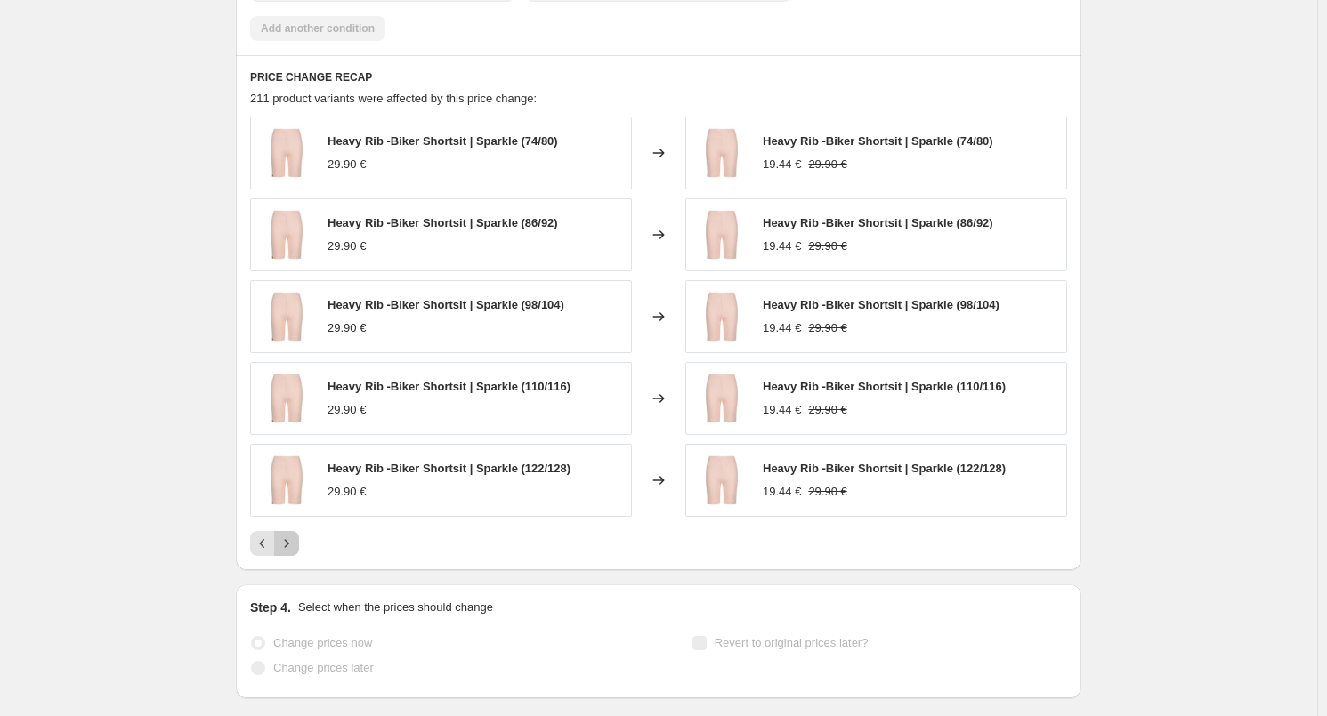
click at [292, 547] on icon "Next" at bounding box center [287, 544] width 18 height 18
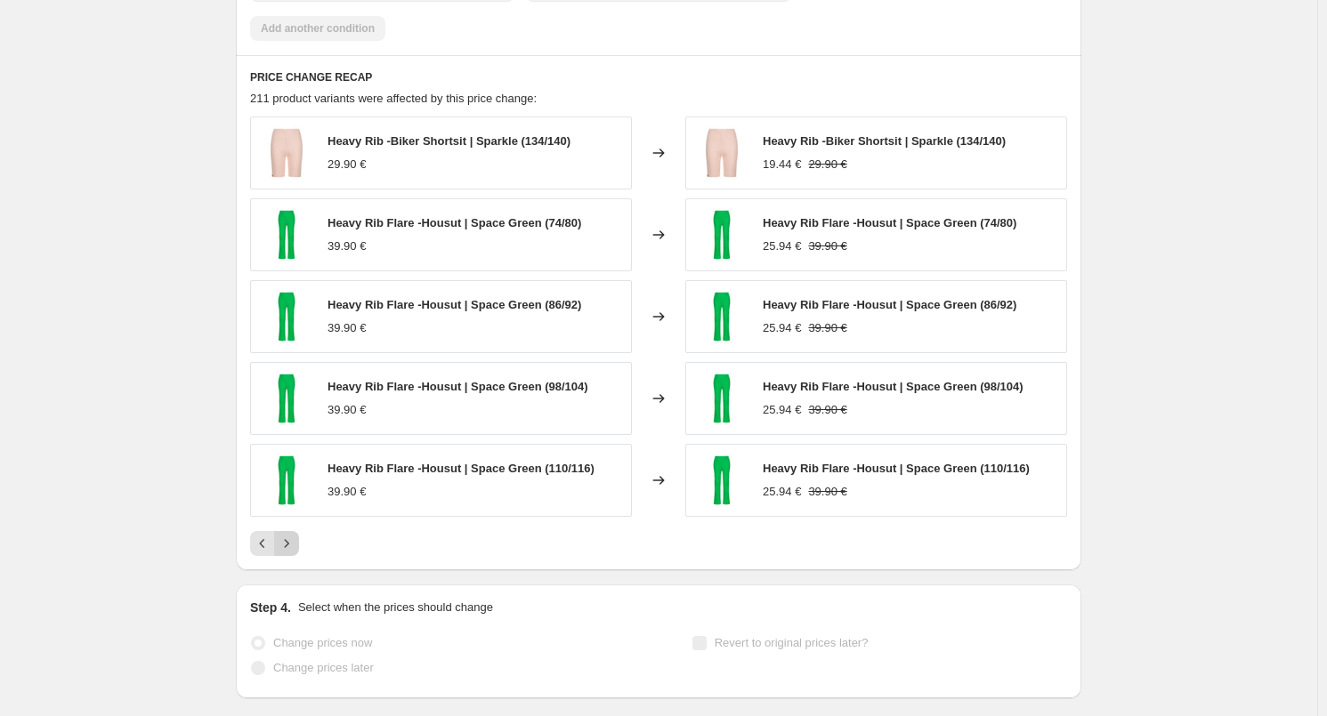
click at [292, 547] on icon "Next" at bounding box center [287, 544] width 18 height 18
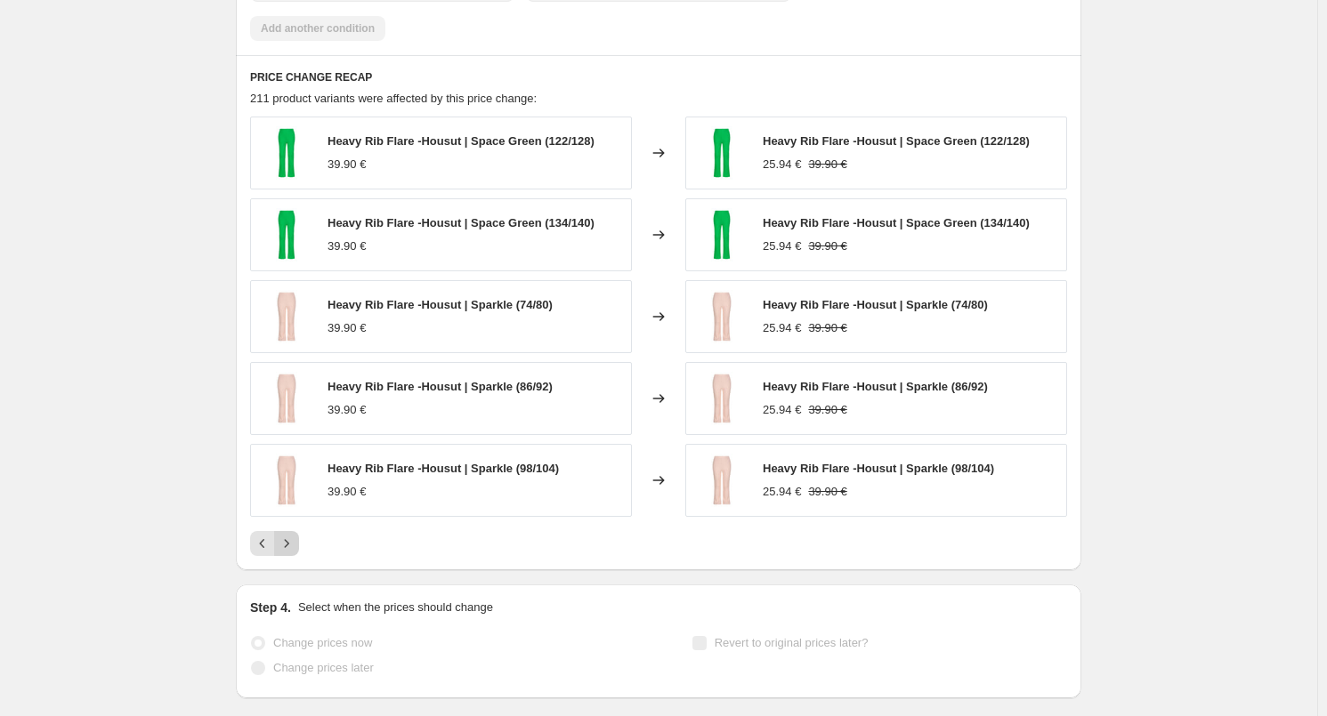
click at [292, 547] on icon "Next" at bounding box center [287, 544] width 18 height 18
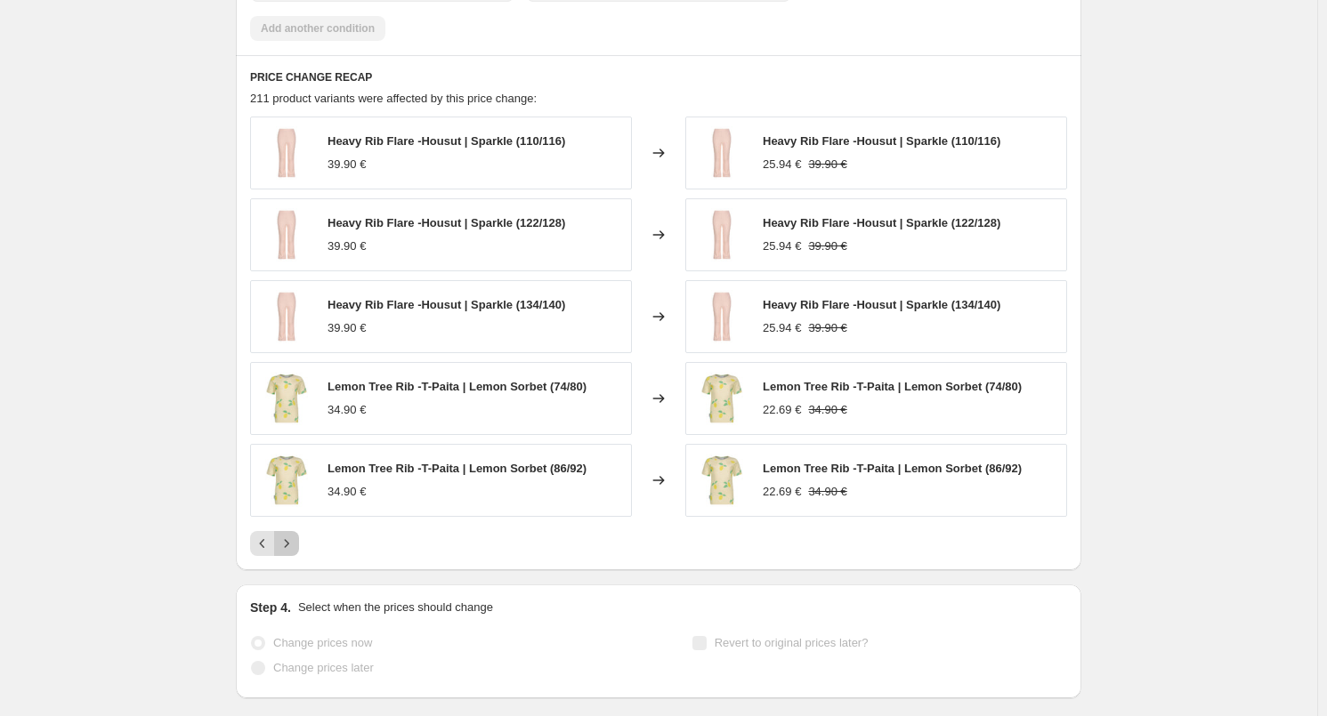
click at [292, 547] on icon "Next" at bounding box center [287, 544] width 18 height 18
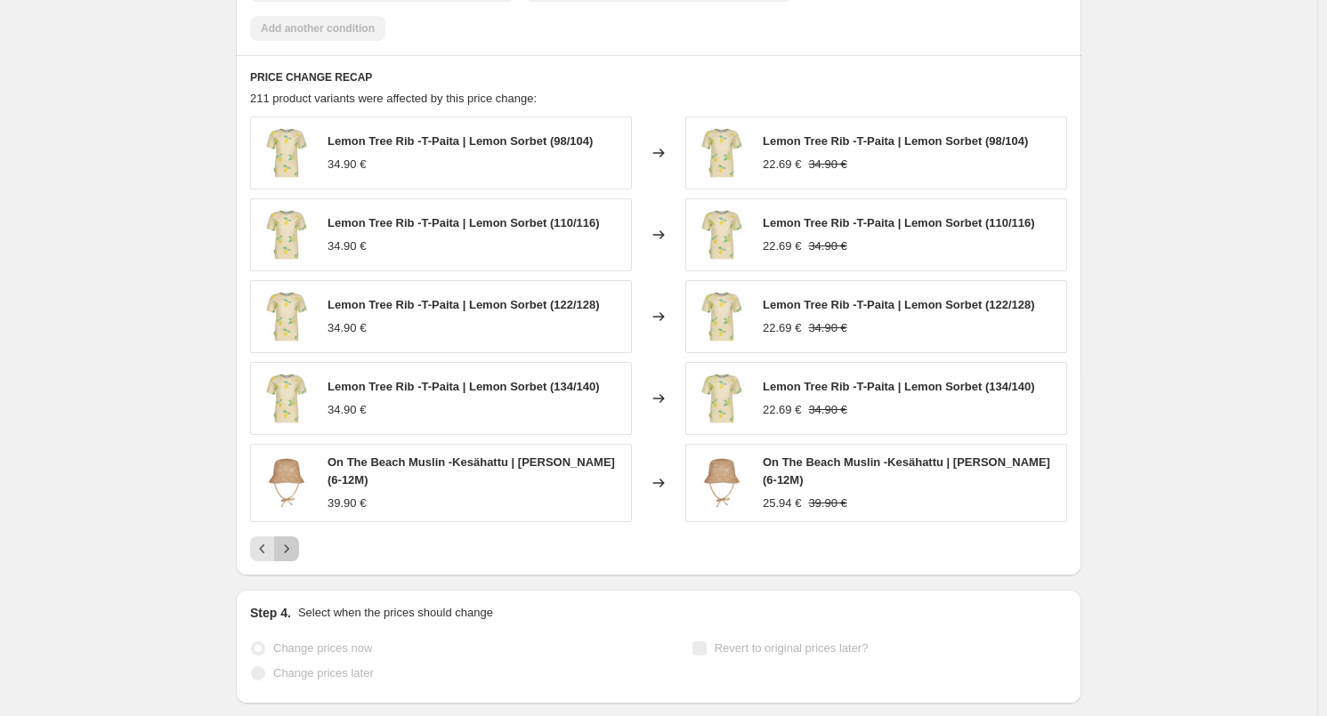
click at [292, 547] on icon "Next" at bounding box center [287, 549] width 18 height 18
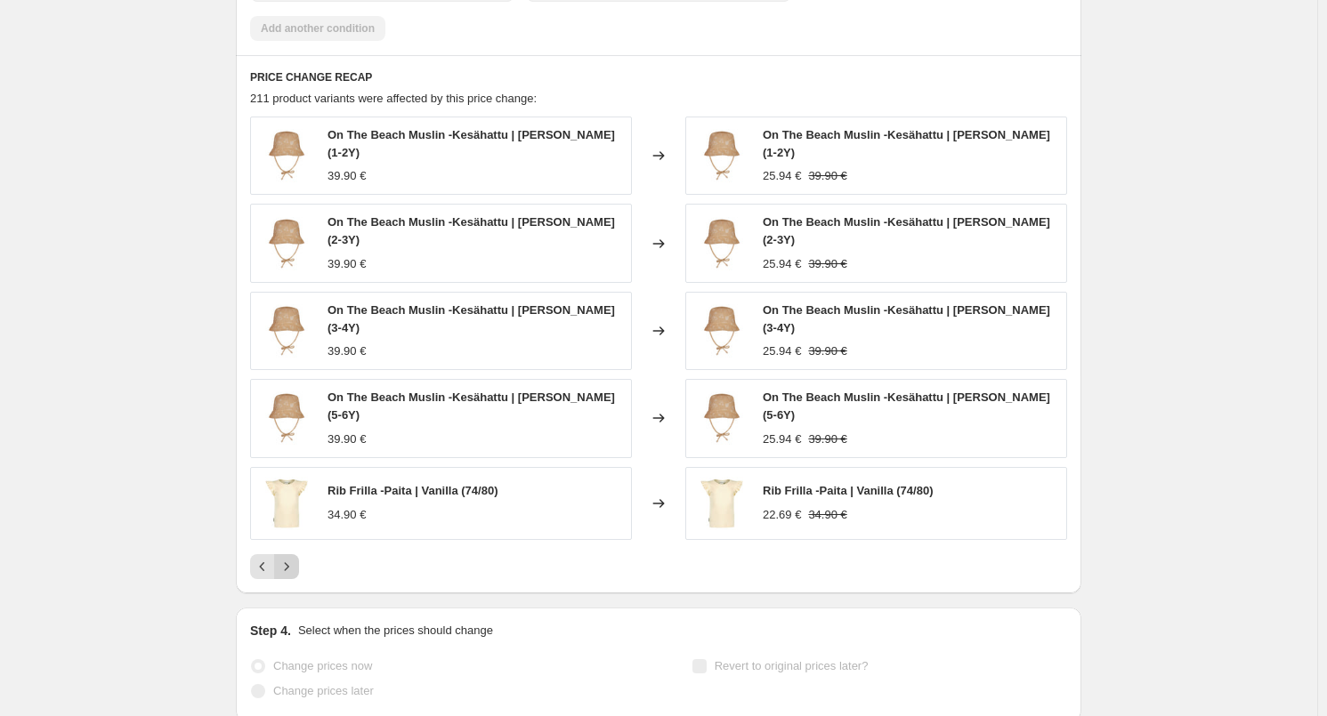
click at [292, 558] on icon "Next" at bounding box center [287, 567] width 18 height 18
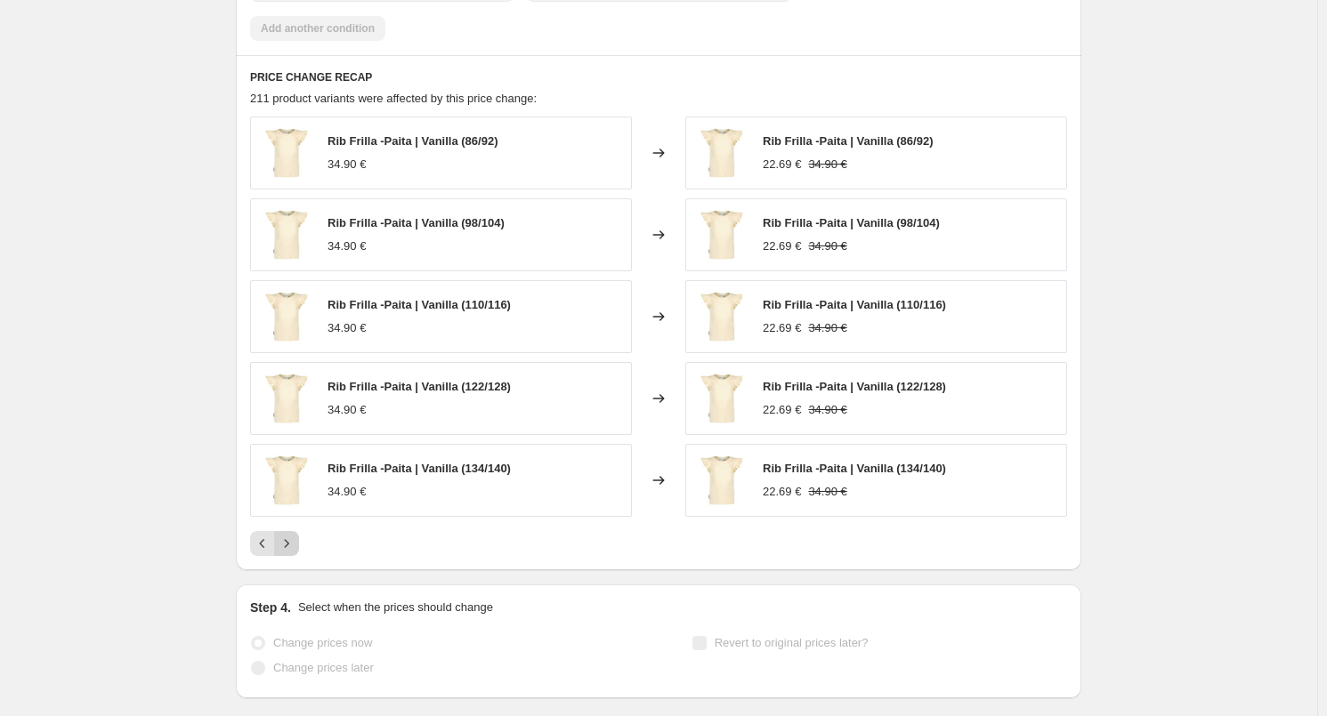
click at [292, 547] on icon "Next" at bounding box center [287, 544] width 18 height 18
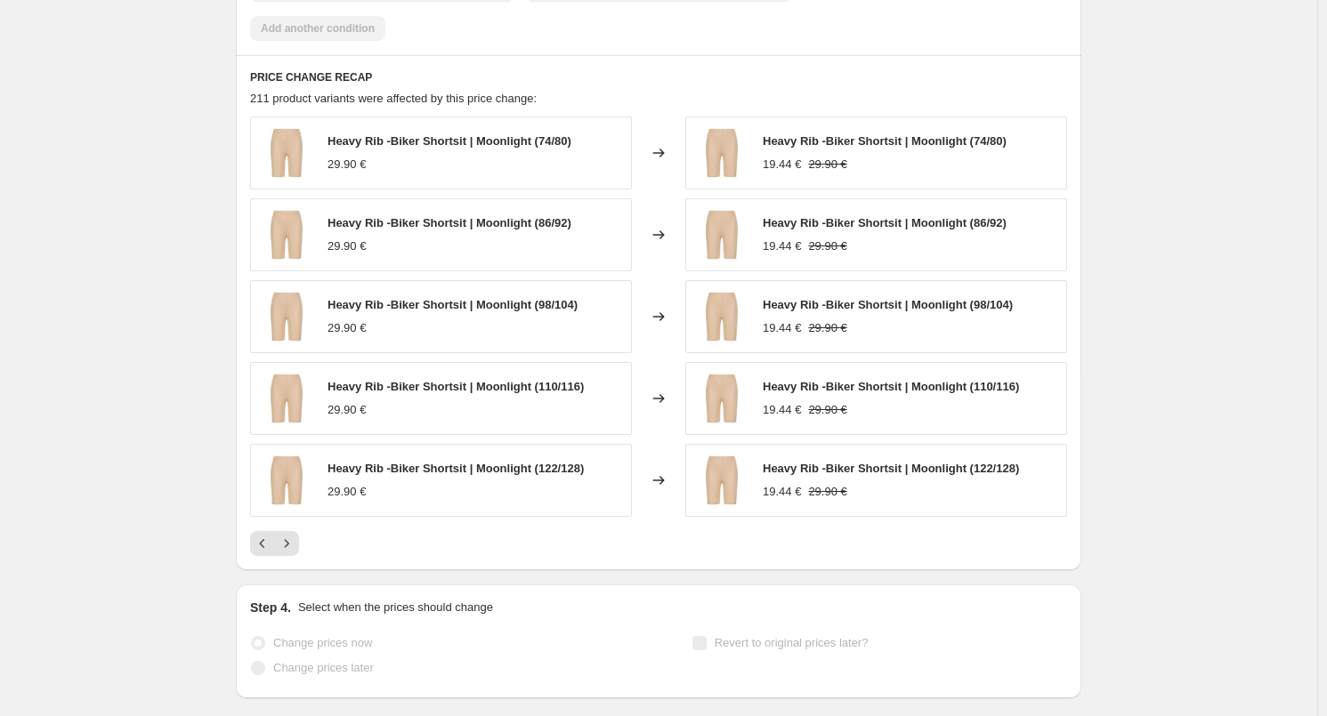
drag, startPoint x: 181, startPoint y: 279, endPoint x: 203, endPoint y: 278, distance: 22.3
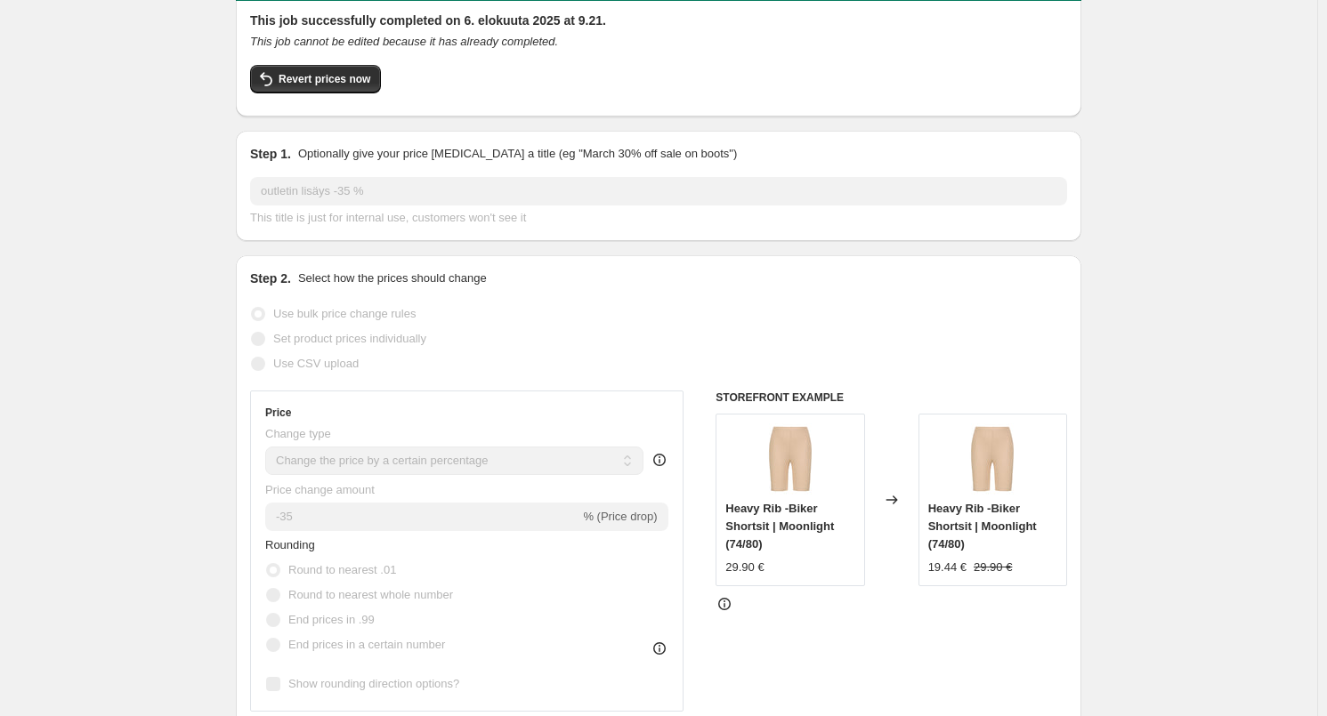
scroll to position [0, 0]
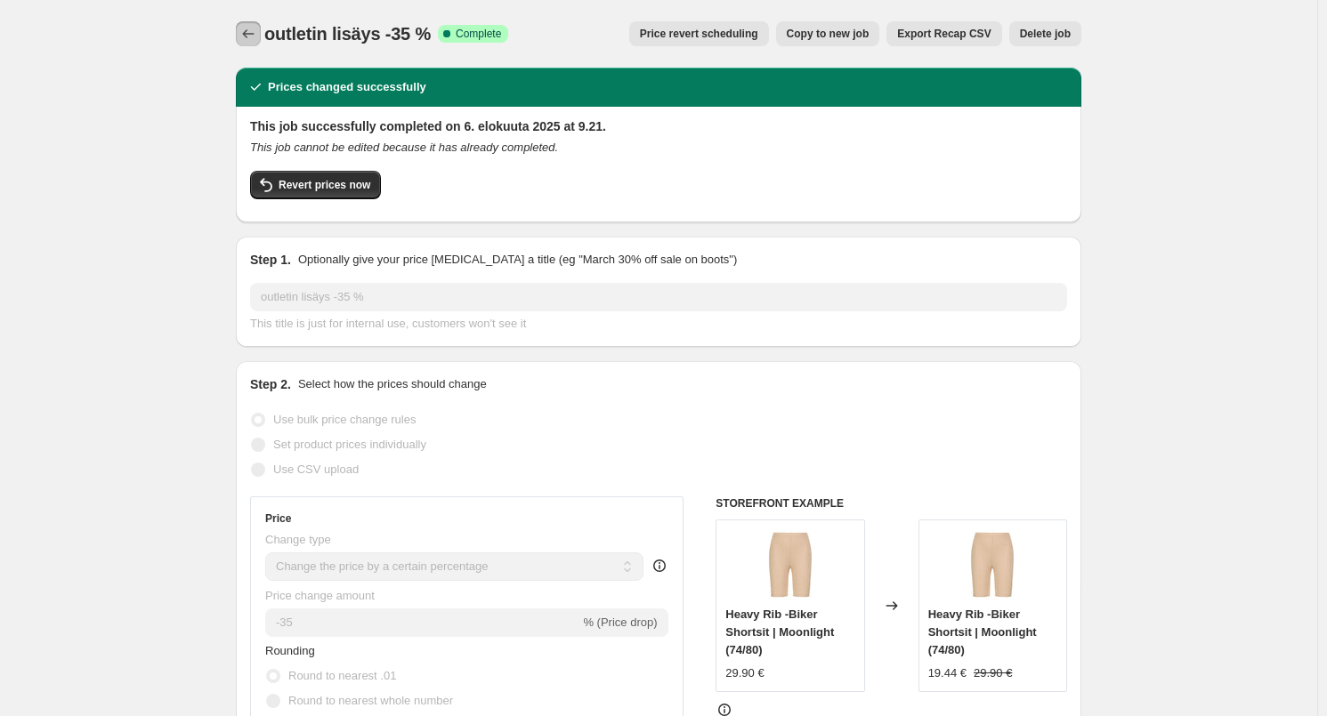
click at [257, 41] on icon "Price change jobs" at bounding box center [248, 34] width 18 height 18
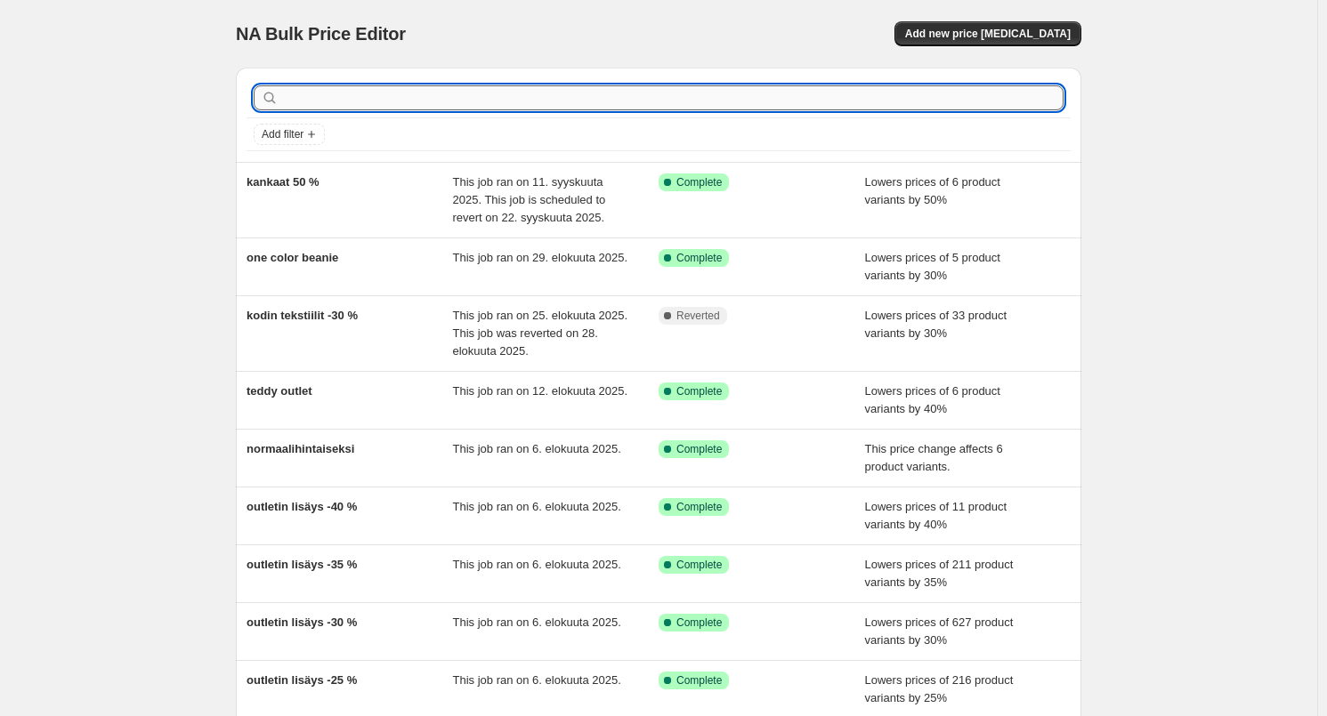
click at [788, 93] on input "text" at bounding box center [672, 97] width 781 height 25
type input "outlet"
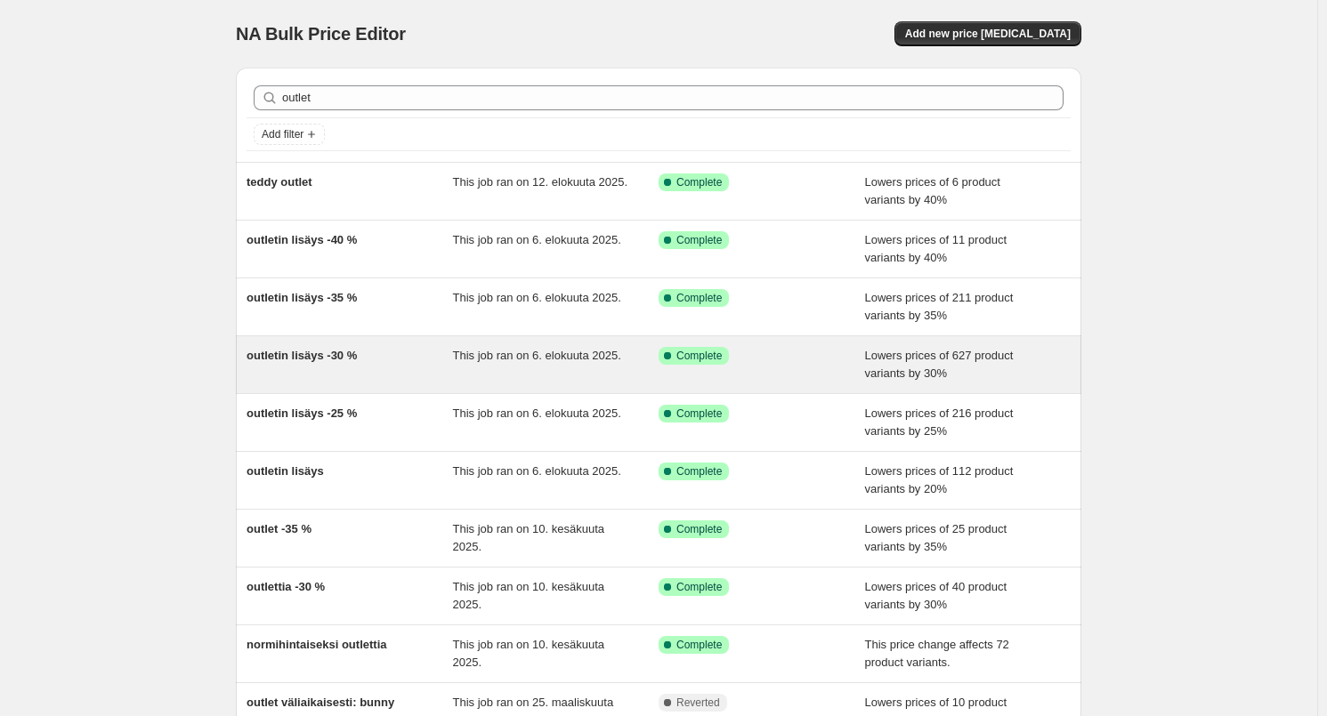
click at [389, 353] on div "outletin lisäys -30 %" at bounding box center [349, 365] width 206 height 36
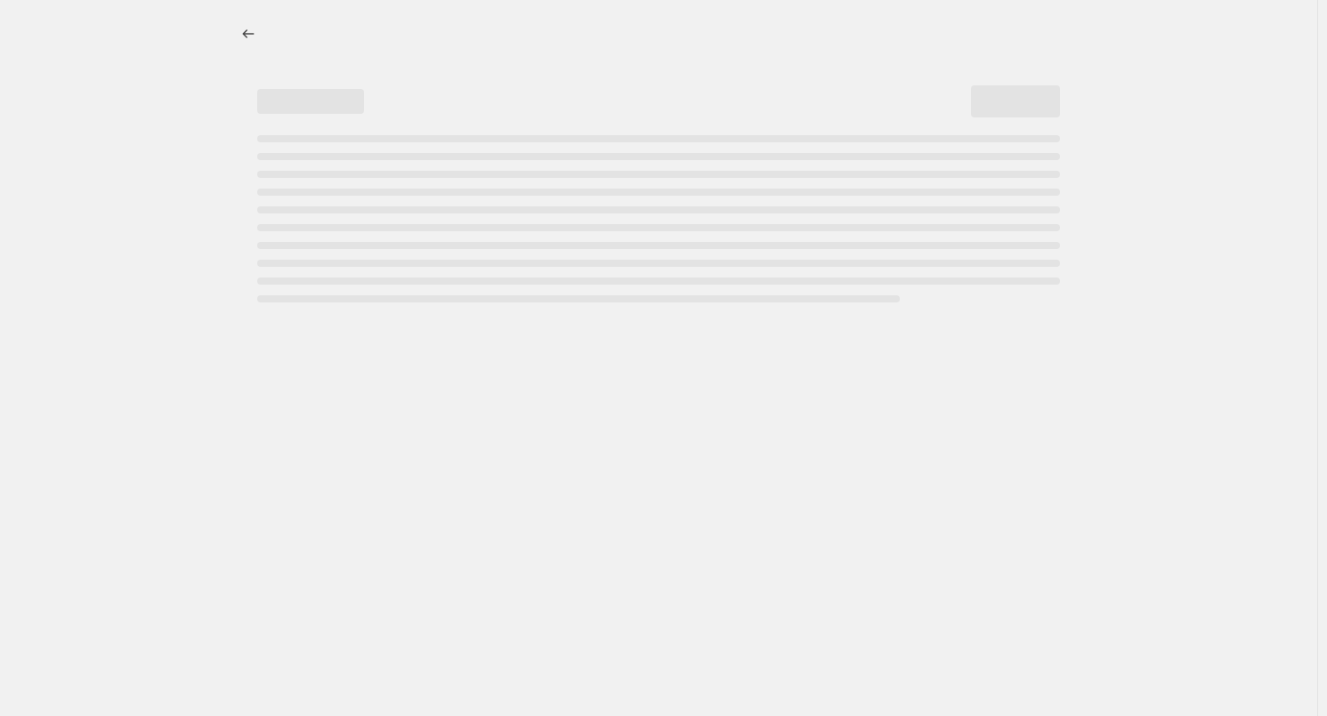
select select "percentage"
select select "tag"
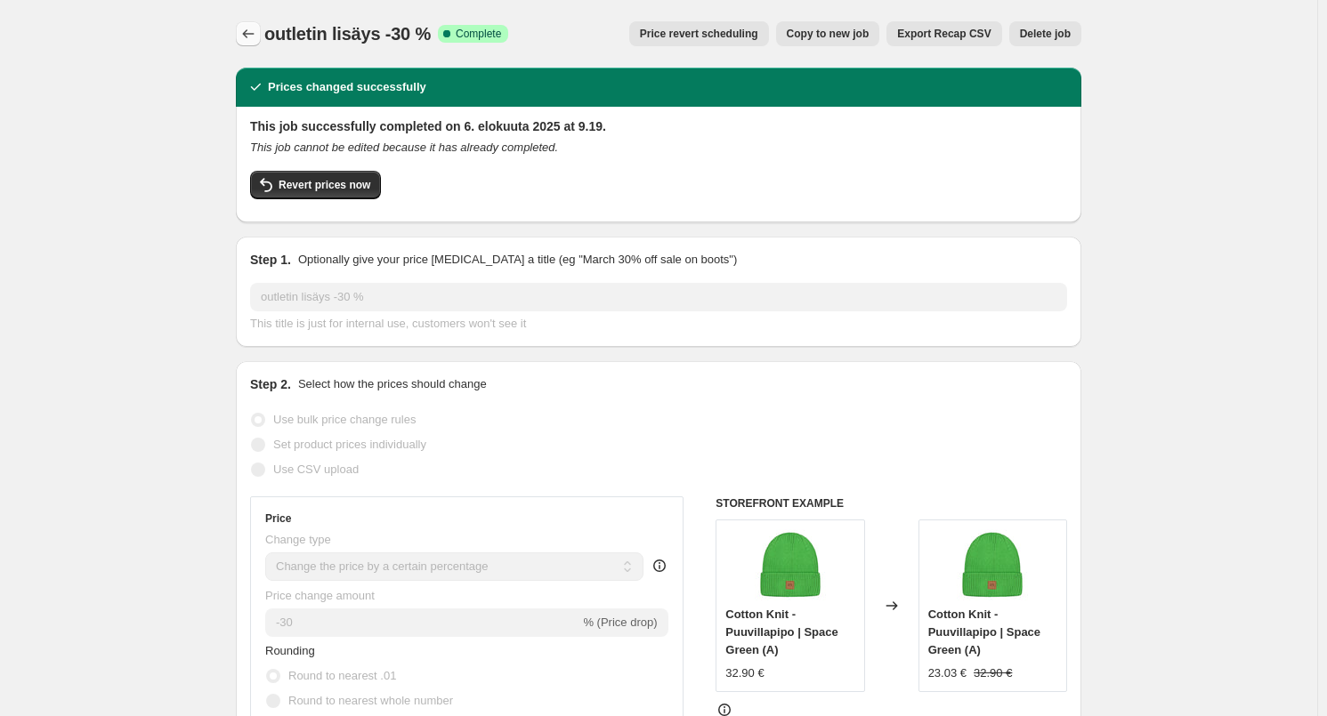
click at [246, 27] on icon "Price change jobs" at bounding box center [248, 34] width 18 height 18
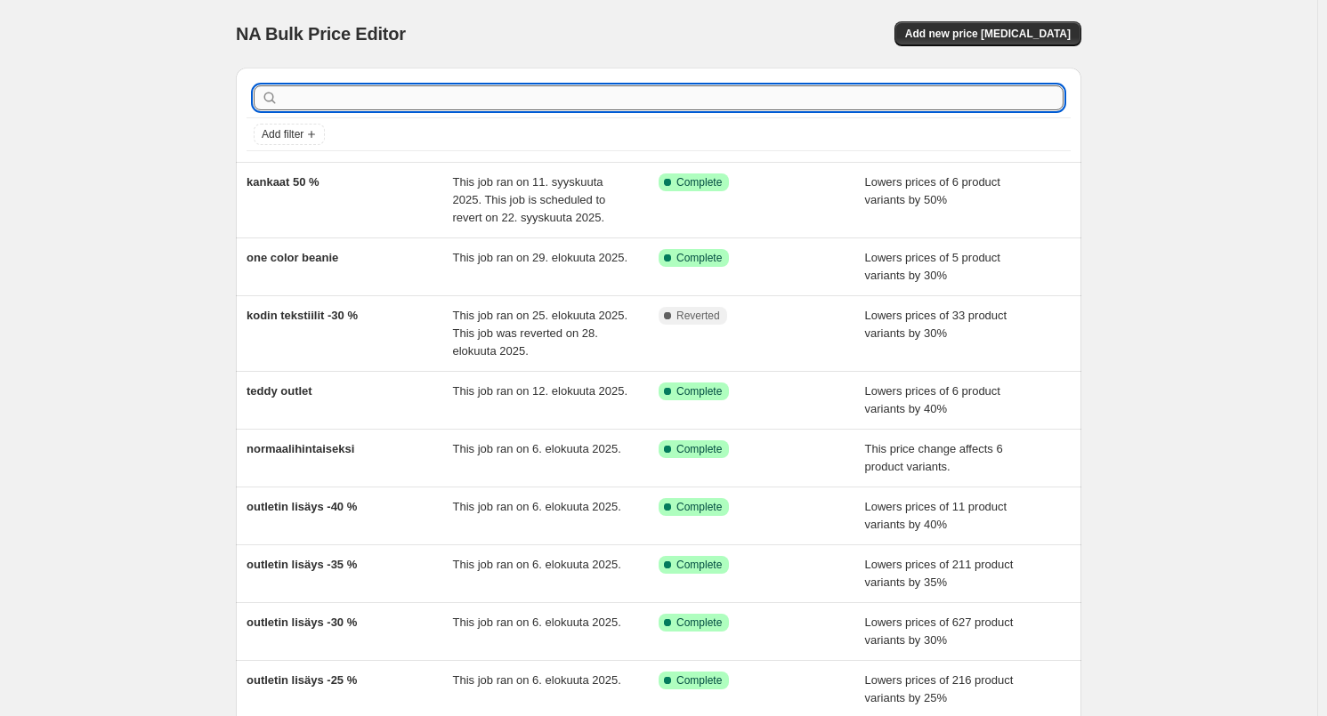
click at [391, 93] on input "text" at bounding box center [672, 97] width 781 height 25
type input "outlet"
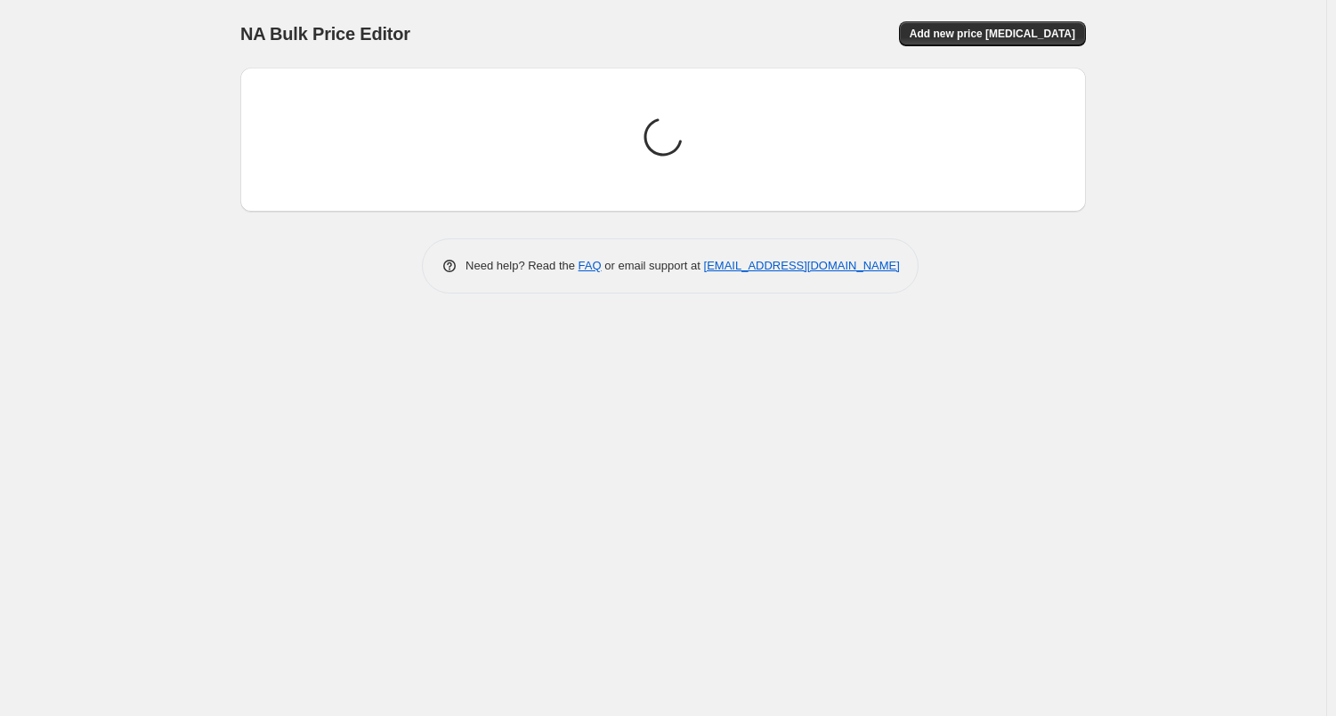
click at [492, 32] on div "NA Bulk Price Editor" at bounding box center [443, 33] width 407 height 25
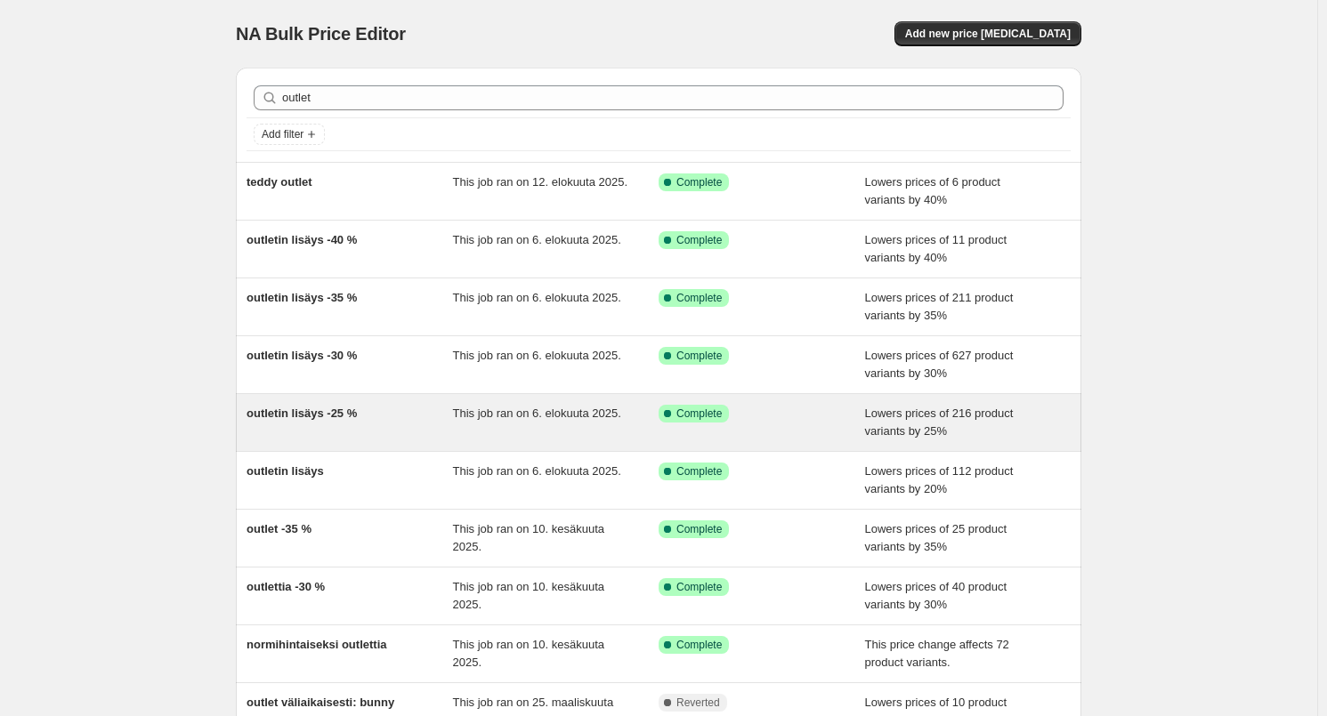
click at [324, 416] on span "outletin lisäys -25 %" at bounding box center [301, 413] width 110 height 13
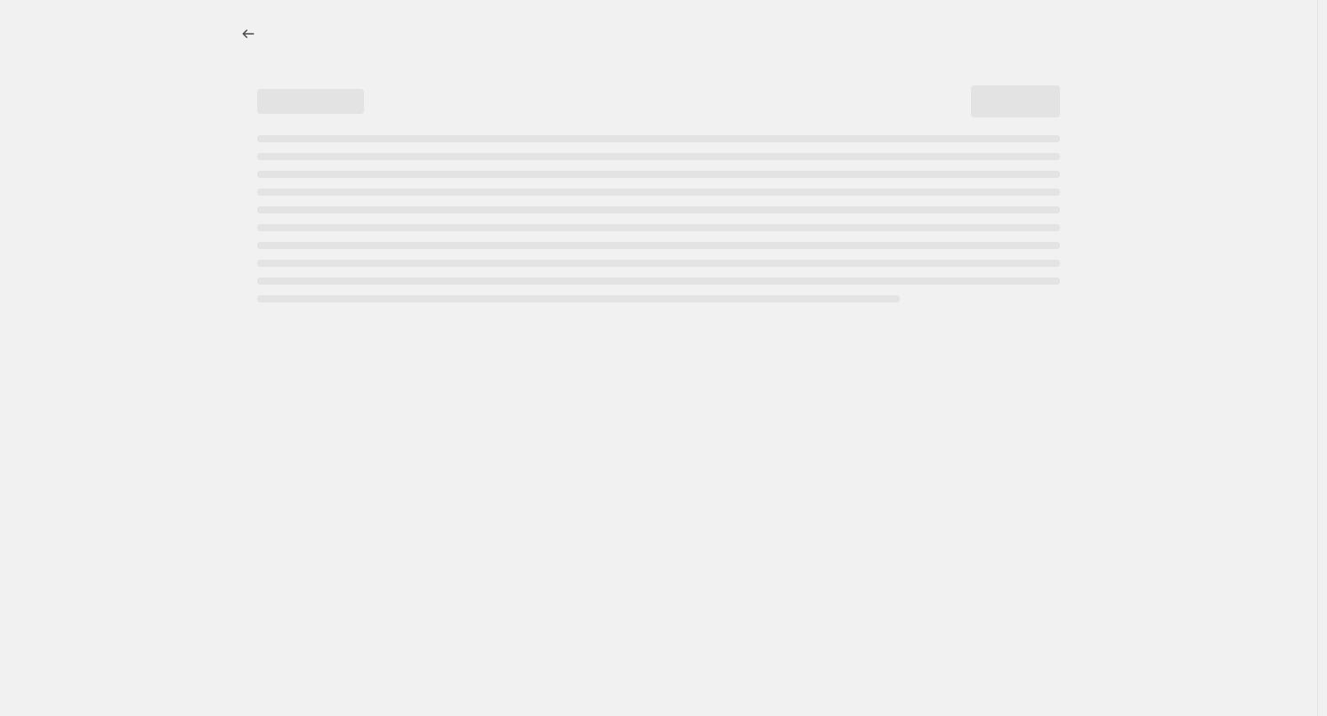
select select "percentage"
select select "tag"
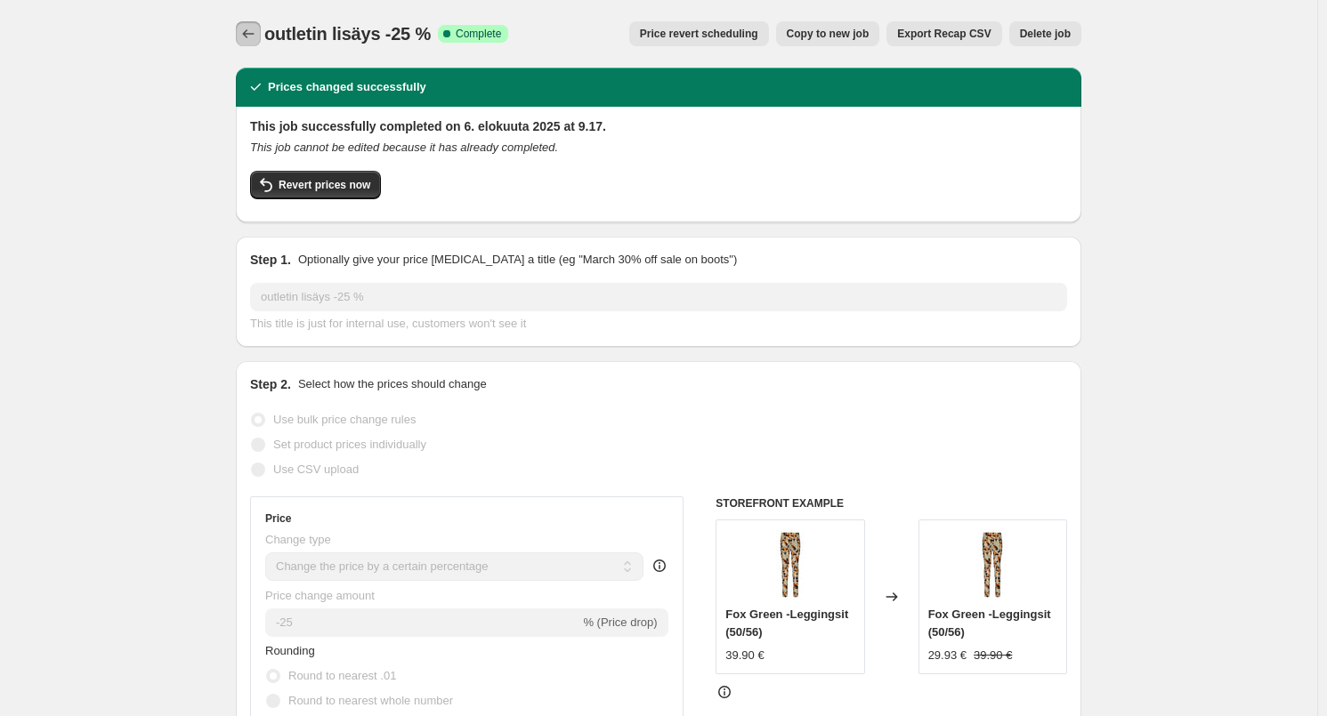
click at [252, 32] on icon "Price change jobs" at bounding box center [248, 34] width 18 height 18
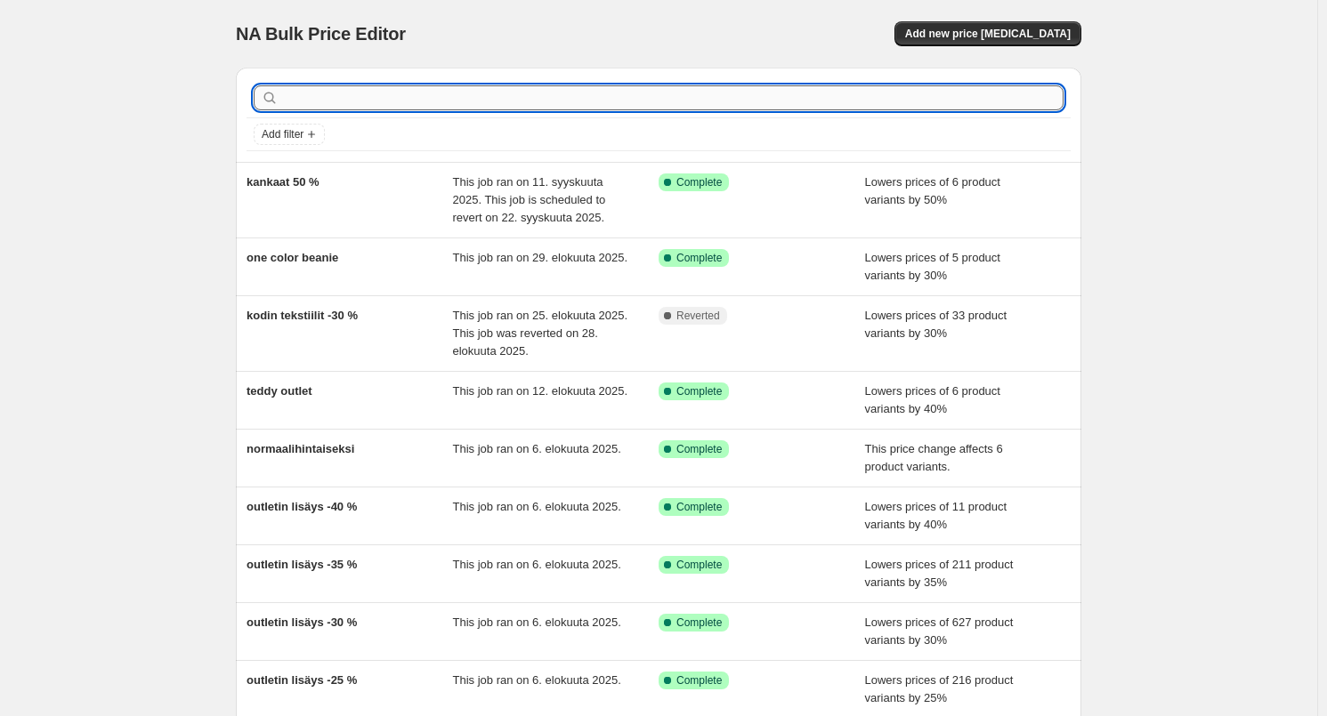
click at [335, 105] on input "text" at bounding box center [672, 97] width 781 height 25
type input "outlet"
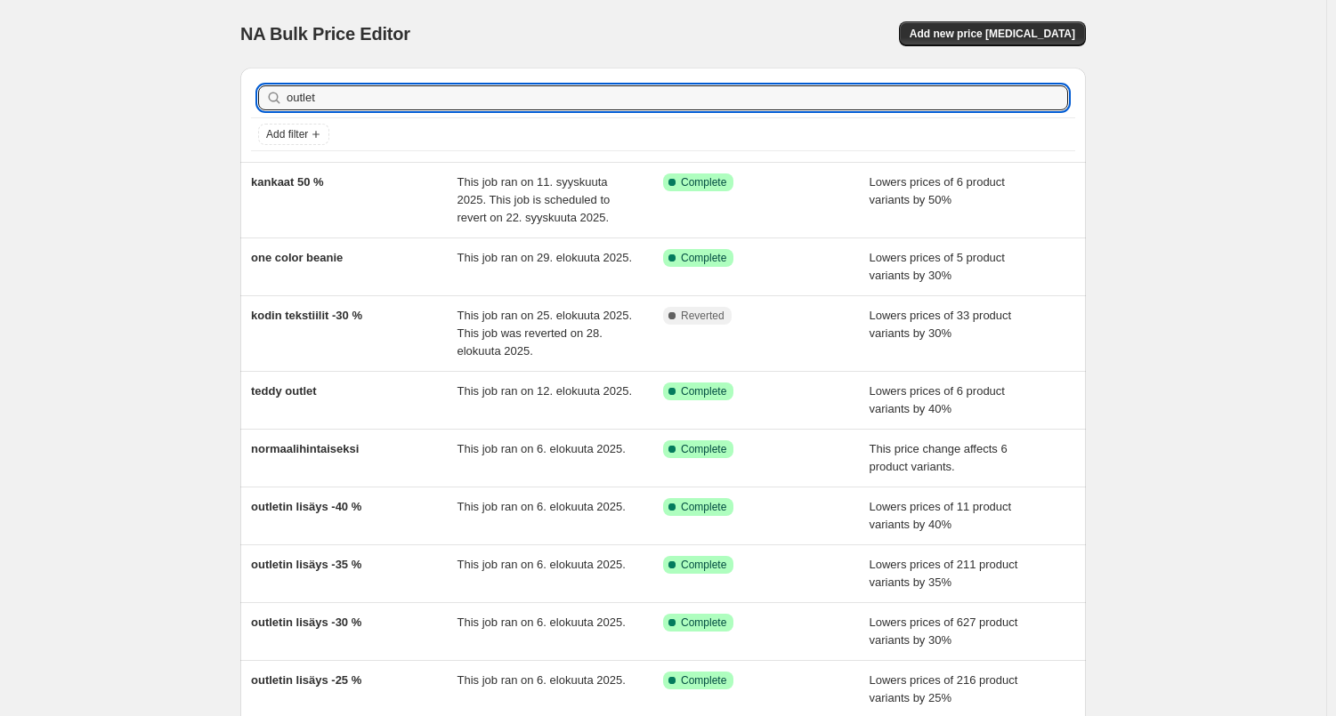
click at [461, 11] on div "NA Bulk Price Editor. This page is ready NA Bulk Price Editor Add new price [ME…" at bounding box center [662, 34] width 845 height 68
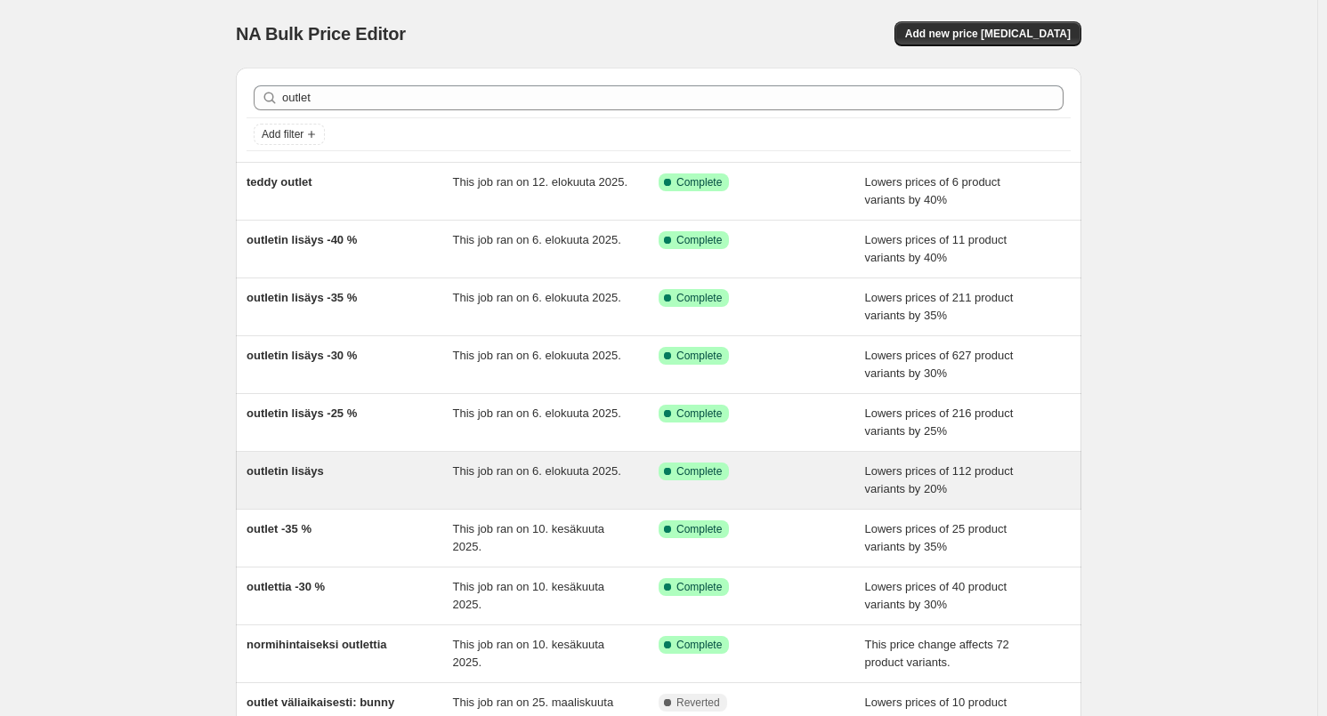
click at [325, 479] on div "outletin lisäys" at bounding box center [349, 481] width 206 height 36
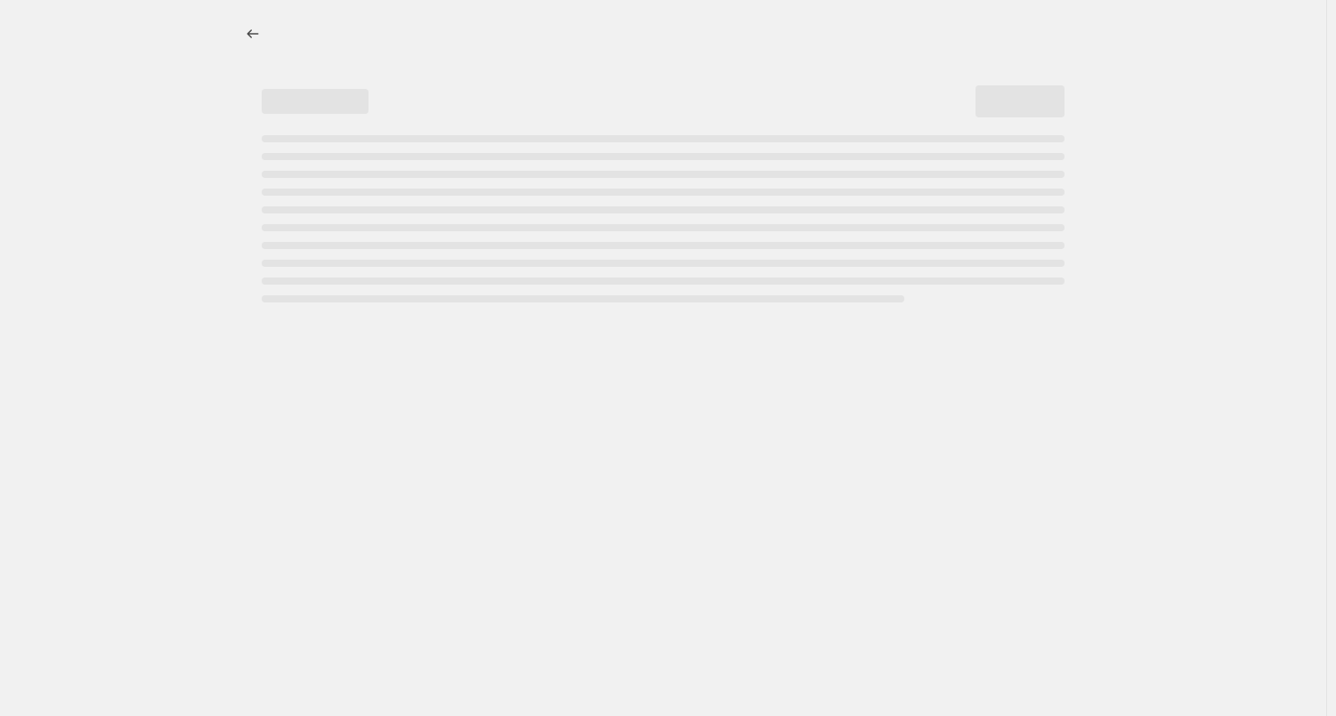
select select "percentage"
select select "tag"
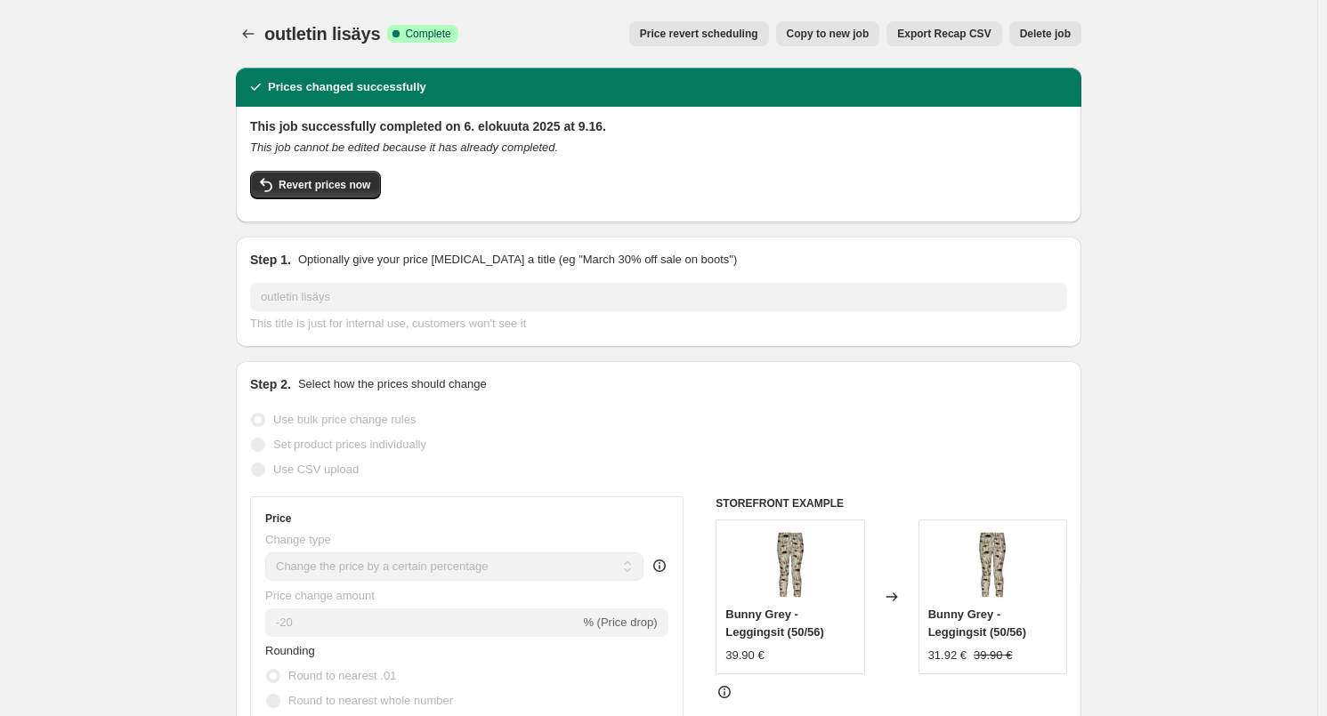
drag, startPoint x: 1295, startPoint y: 219, endPoint x: 238, endPoint y: 36, distance: 1072.1
click at [243, 36] on icon "Price change jobs" at bounding box center [248, 34] width 18 height 18
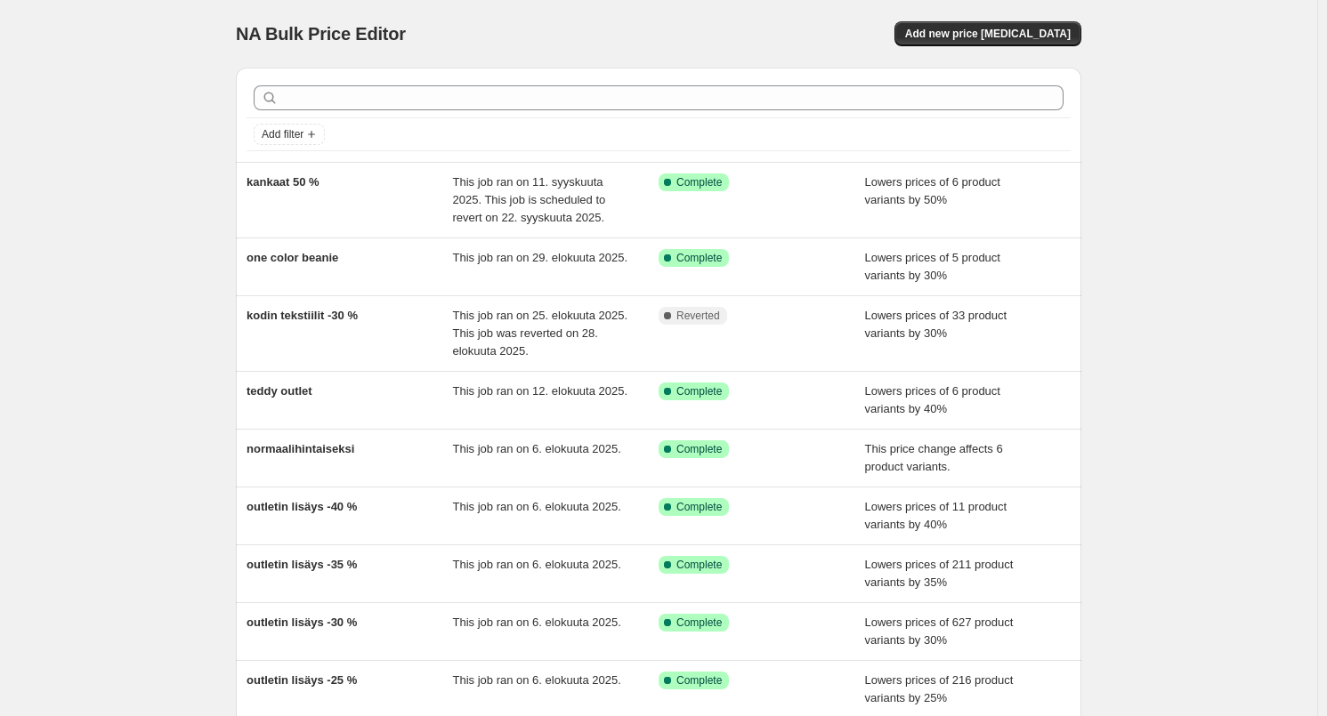
scroll to position [234, 0]
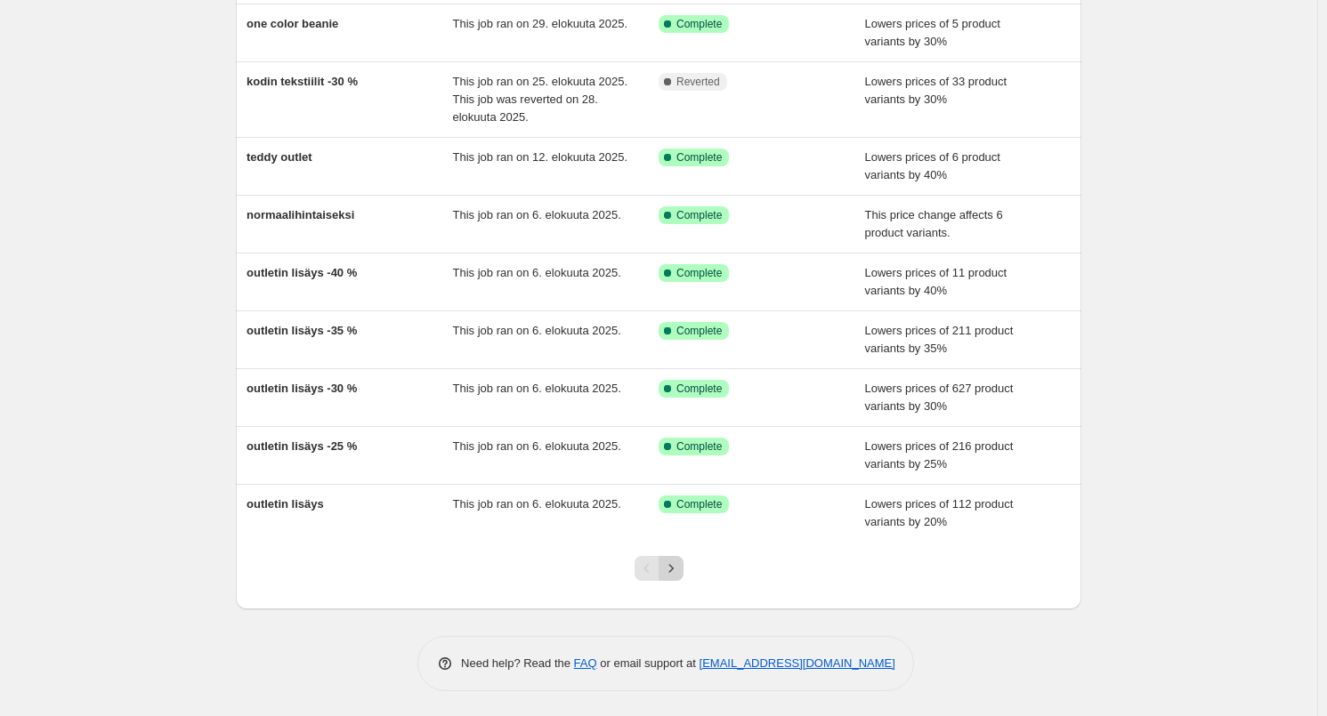
click at [678, 560] on icon "Next" at bounding box center [671, 569] width 18 height 18
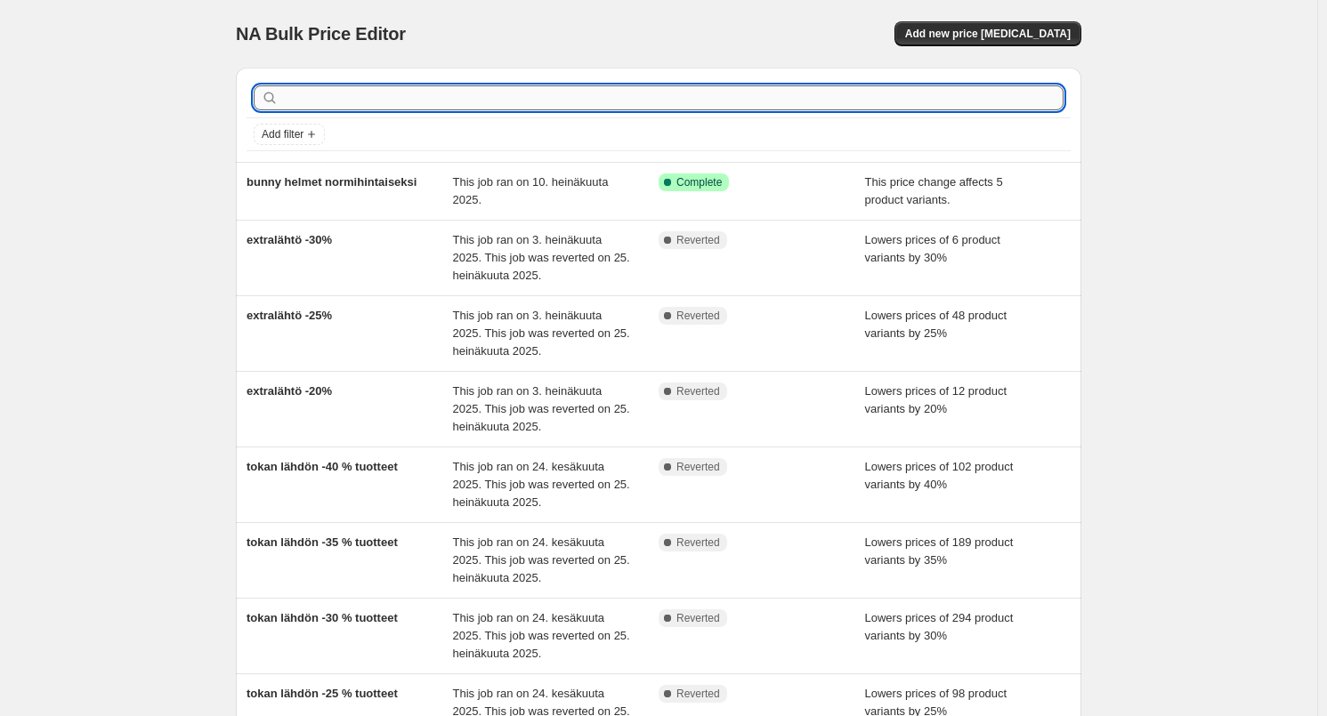
click at [886, 99] on input "text" at bounding box center [672, 97] width 781 height 25
type input "outlet"
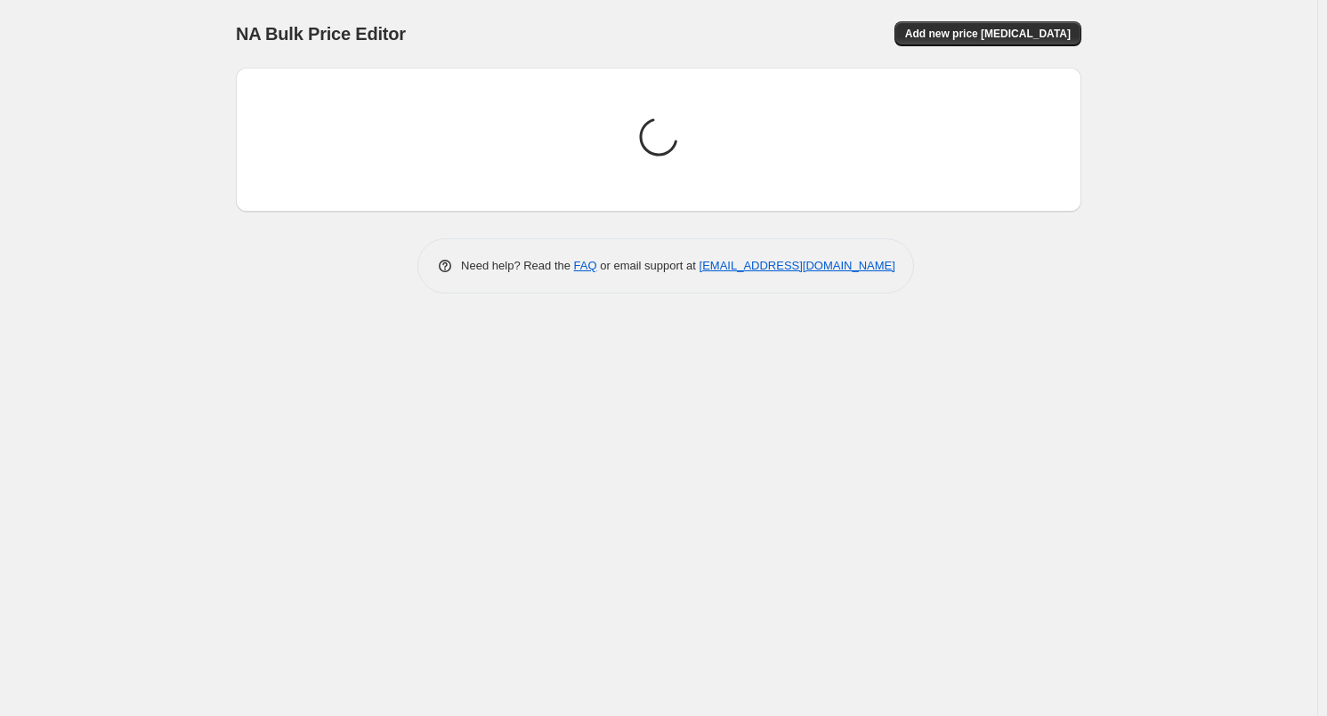
click at [555, 51] on div "NA Bulk Price Editor. This page is ready NA Bulk Price Editor Add new price [ME…" at bounding box center [658, 34] width 845 height 68
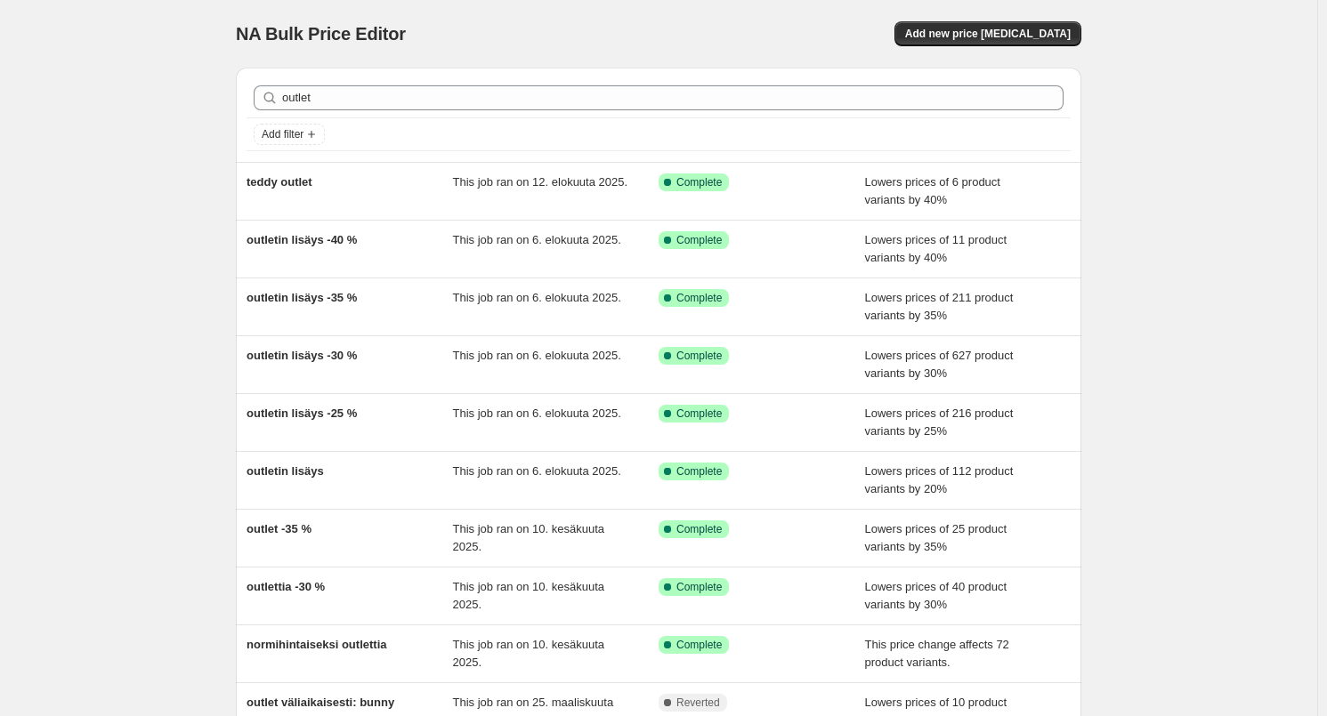
click at [1151, 355] on div "NA Bulk Price Editor. This page is ready NA Bulk Price Editor Add new price [ME…" at bounding box center [658, 467] width 1317 height 934
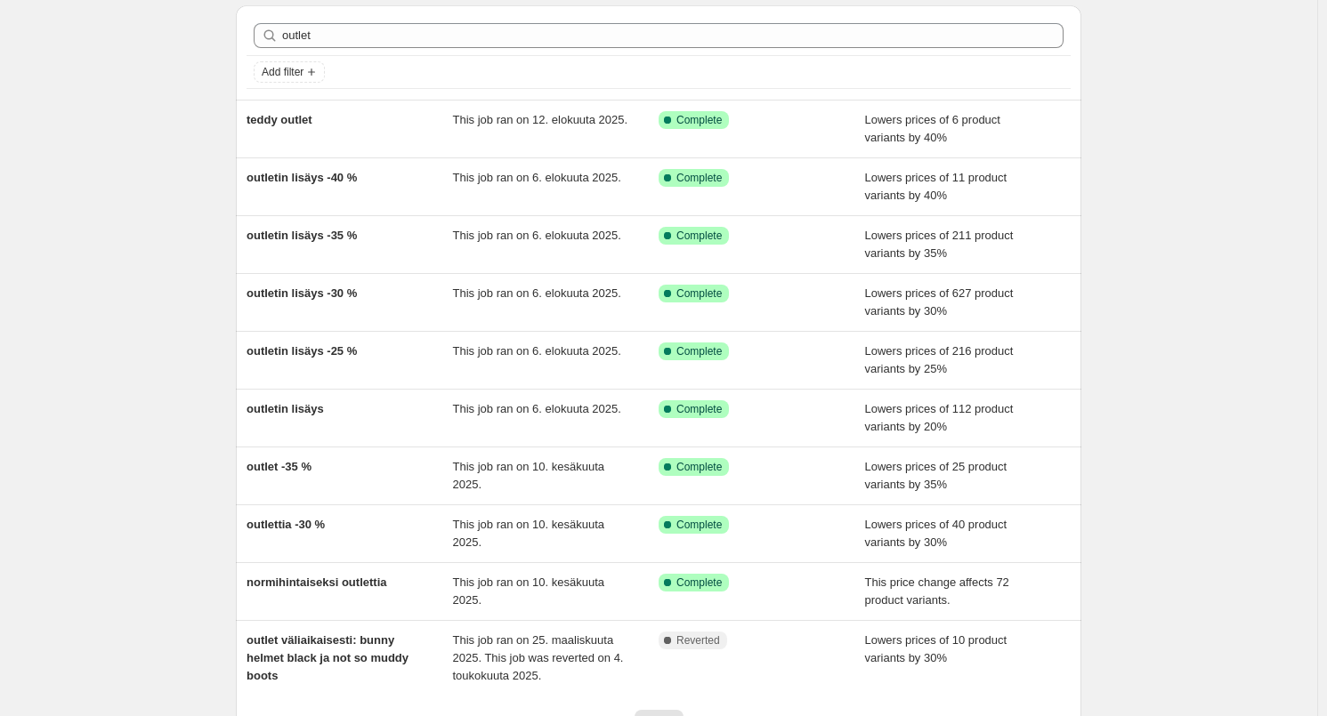
scroll to position [178, 0]
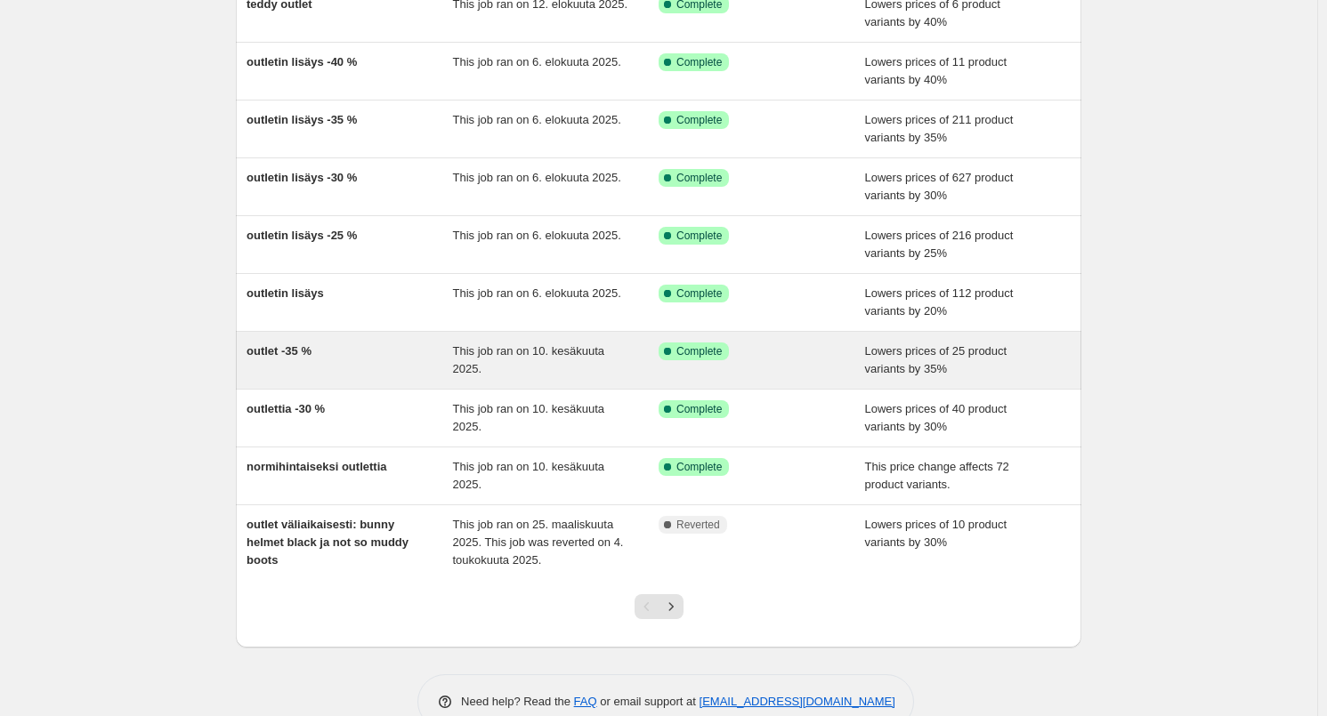
click at [390, 356] on div "outlet -35 %" at bounding box center [349, 361] width 206 height 36
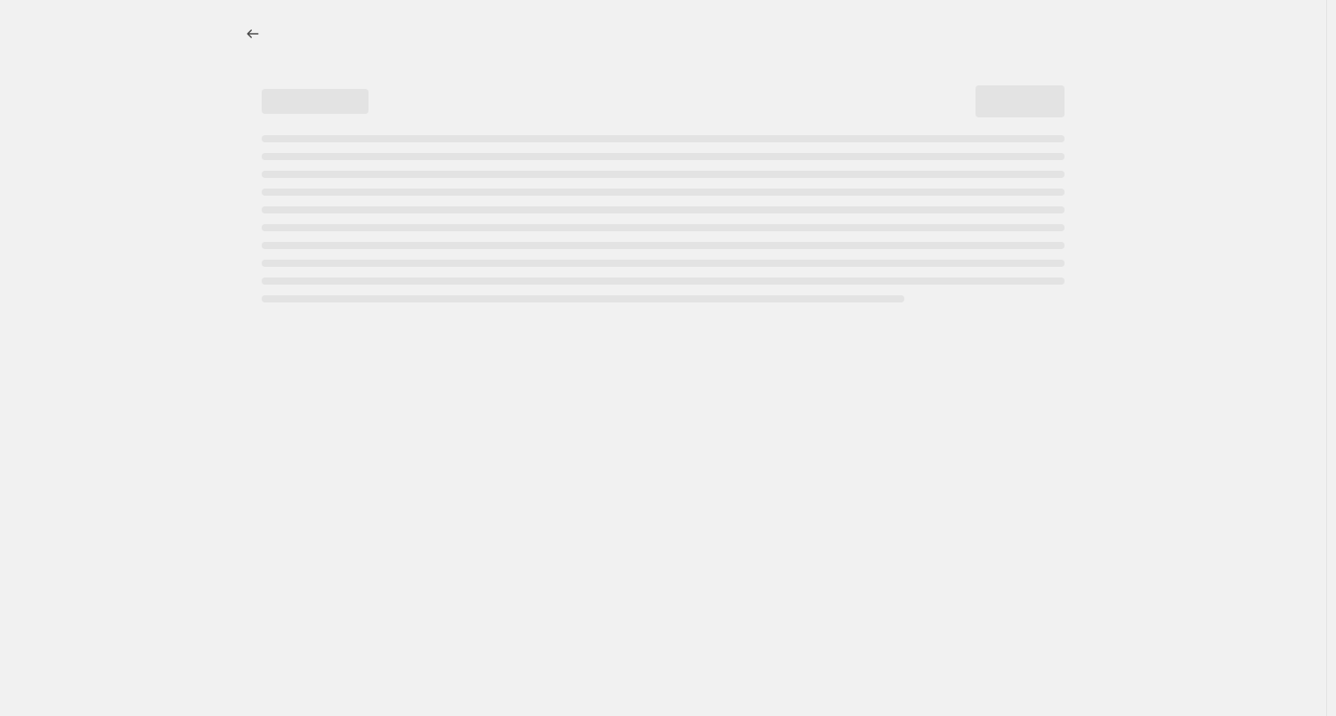
select select "percentage"
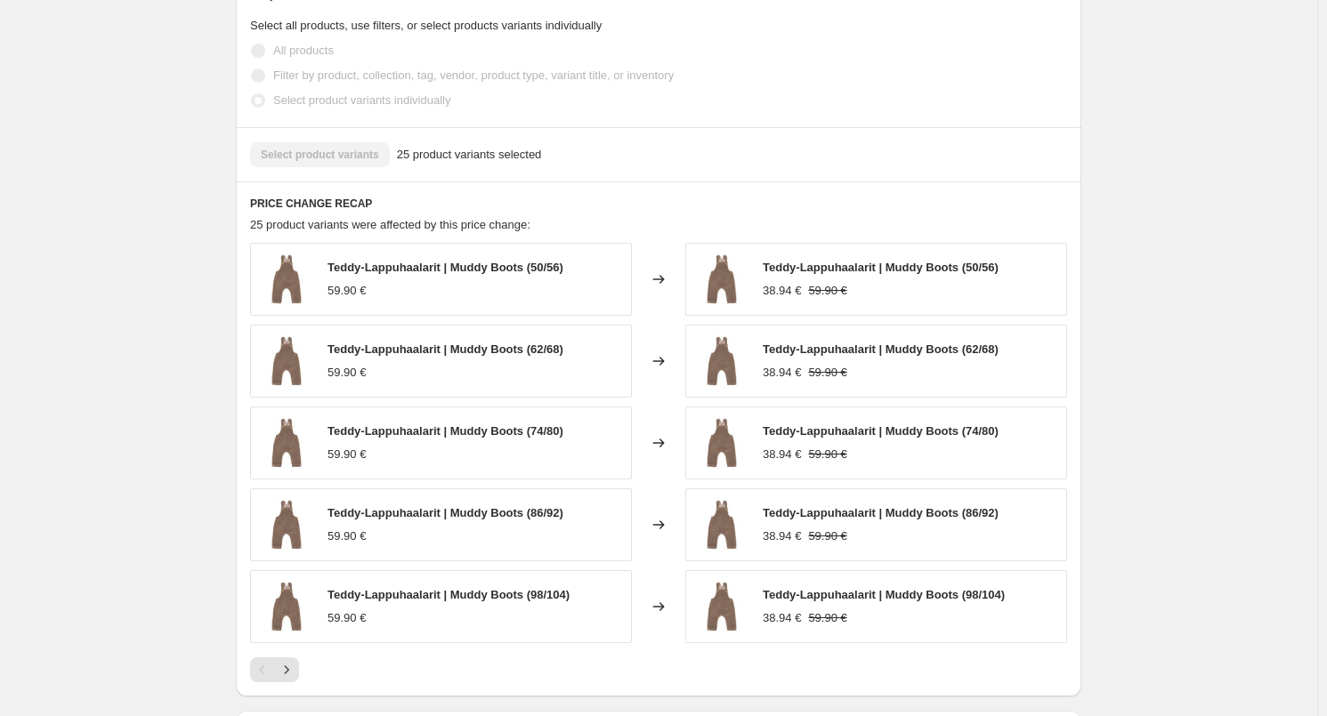
scroll to position [1068, 0]
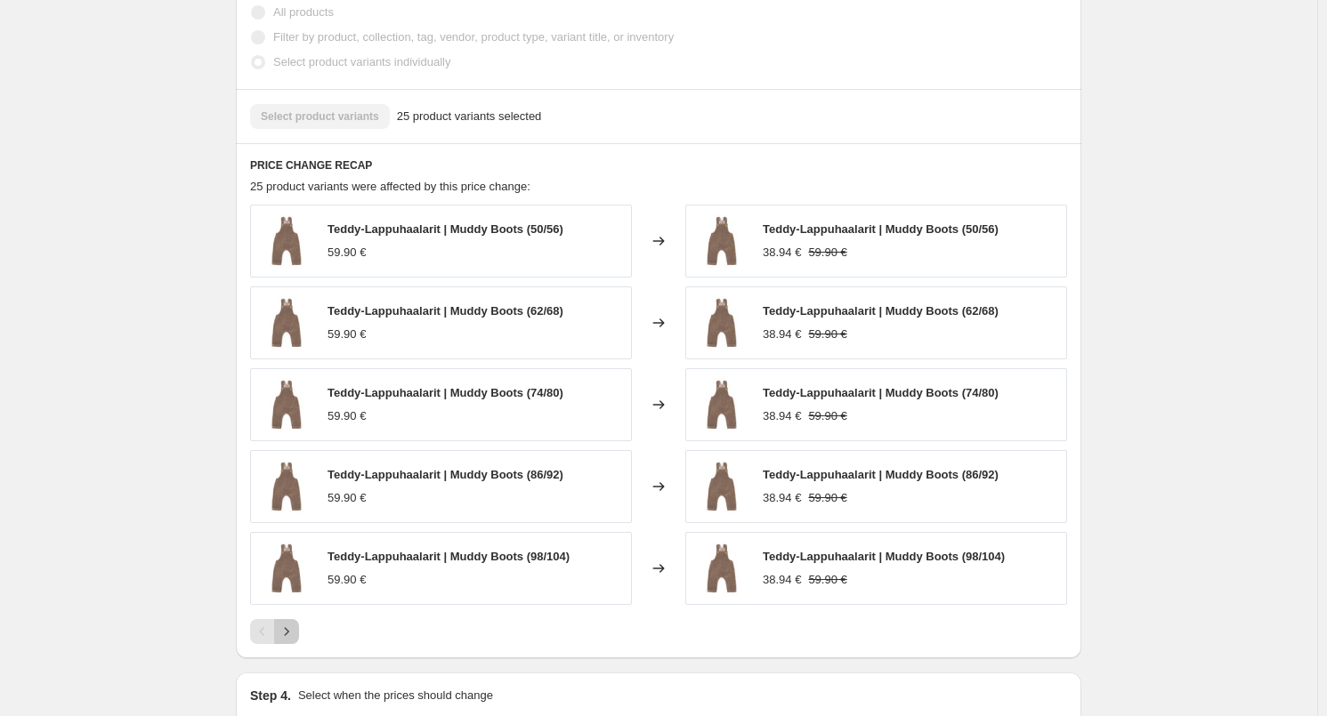
click at [286, 633] on icon "Next" at bounding box center [287, 632] width 18 height 18
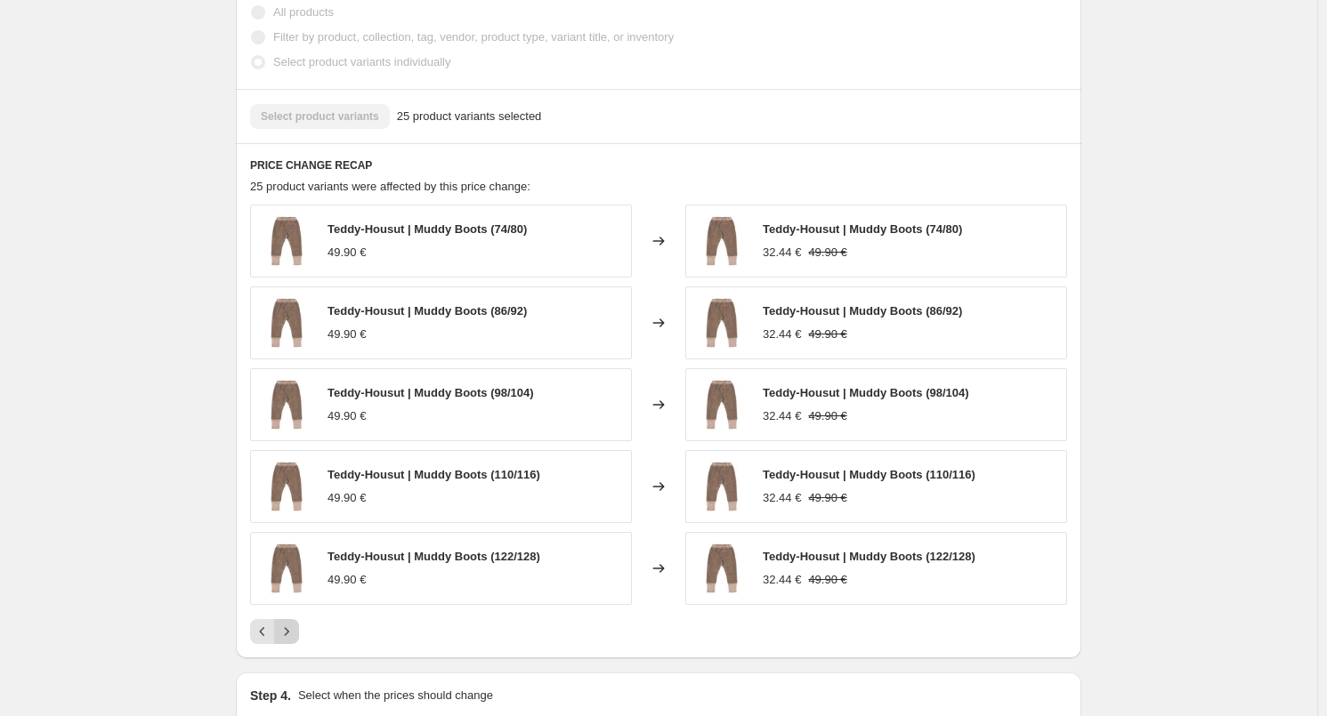
click at [295, 634] on icon "Next" at bounding box center [287, 632] width 18 height 18
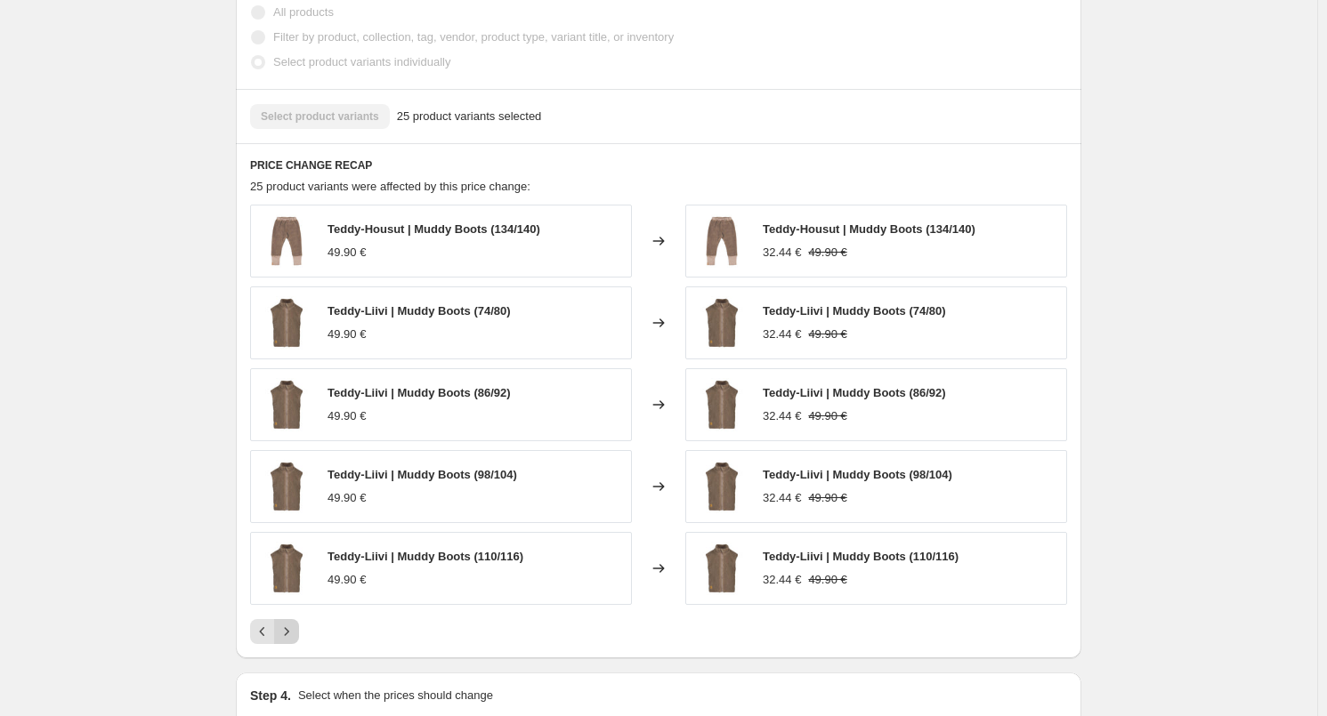
click at [295, 630] on icon "Next" at bounding box center [287, 632] width 18 height 18
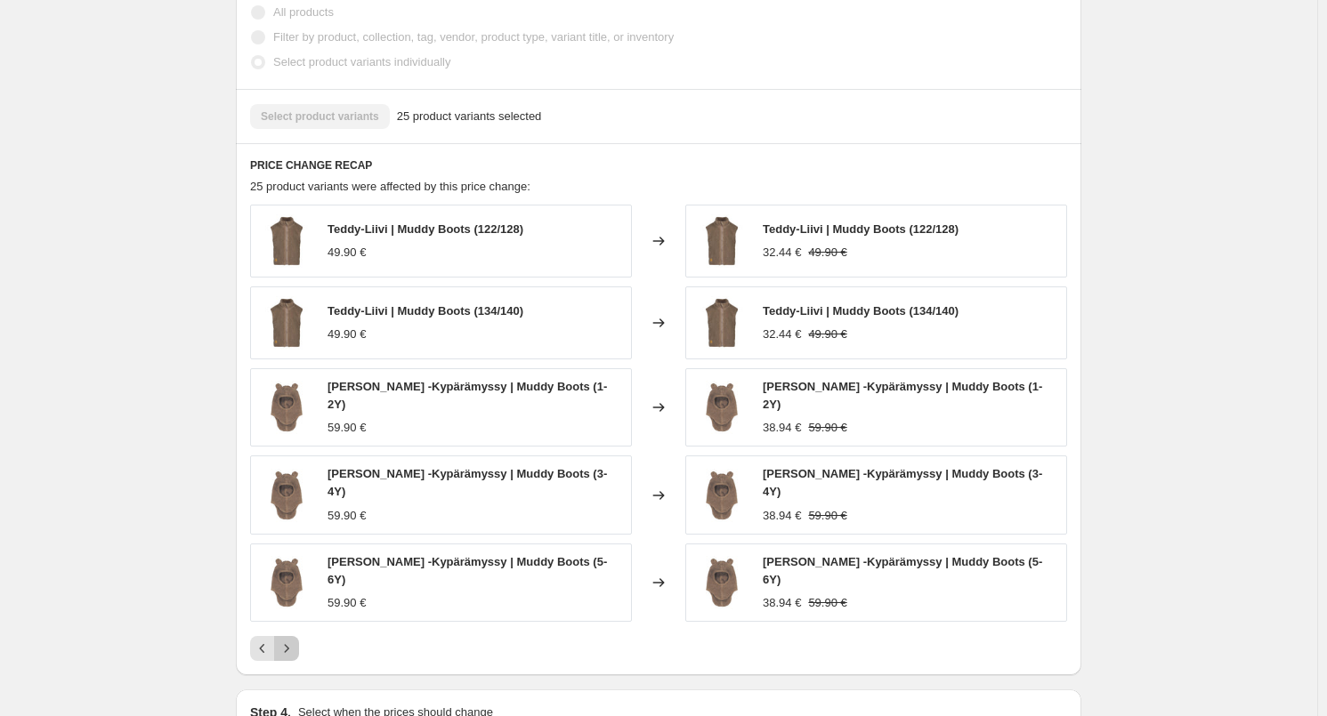
click at [295, 640] on icon "Next" at bounding box center [287, 649] width 18 height 18
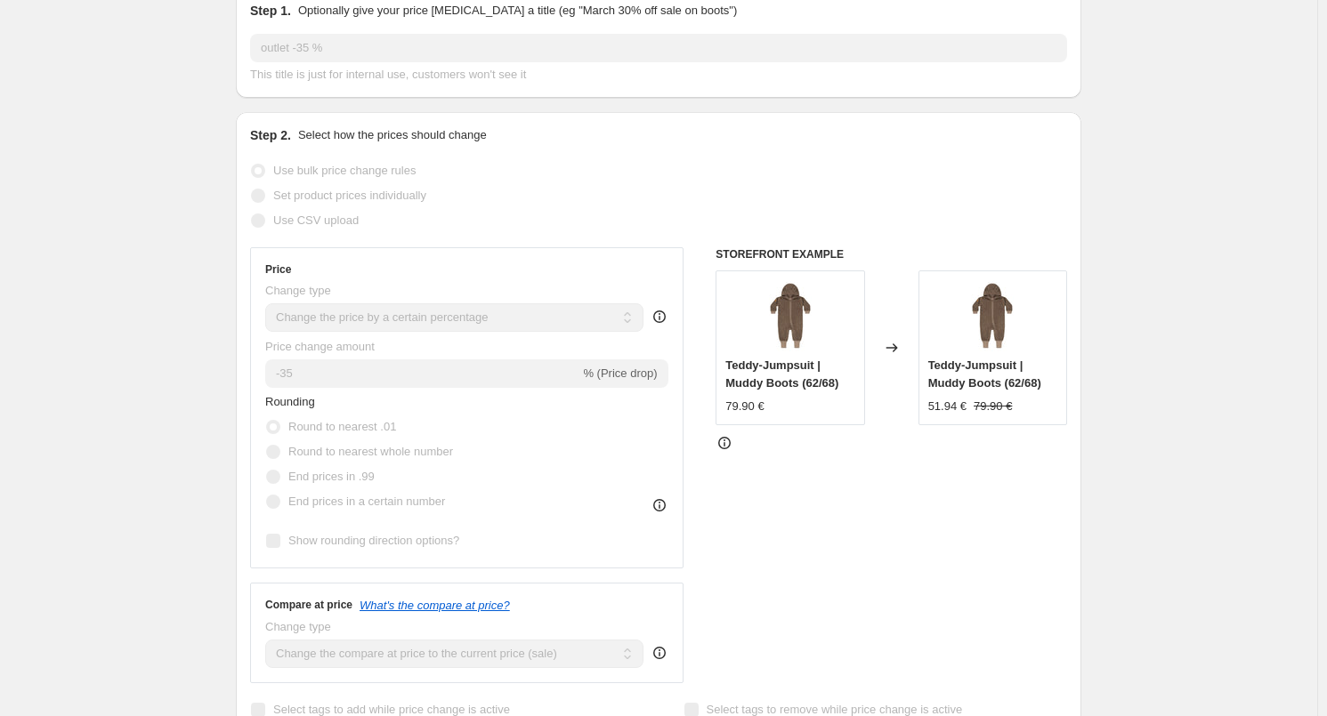
scroll to position [0, 0]
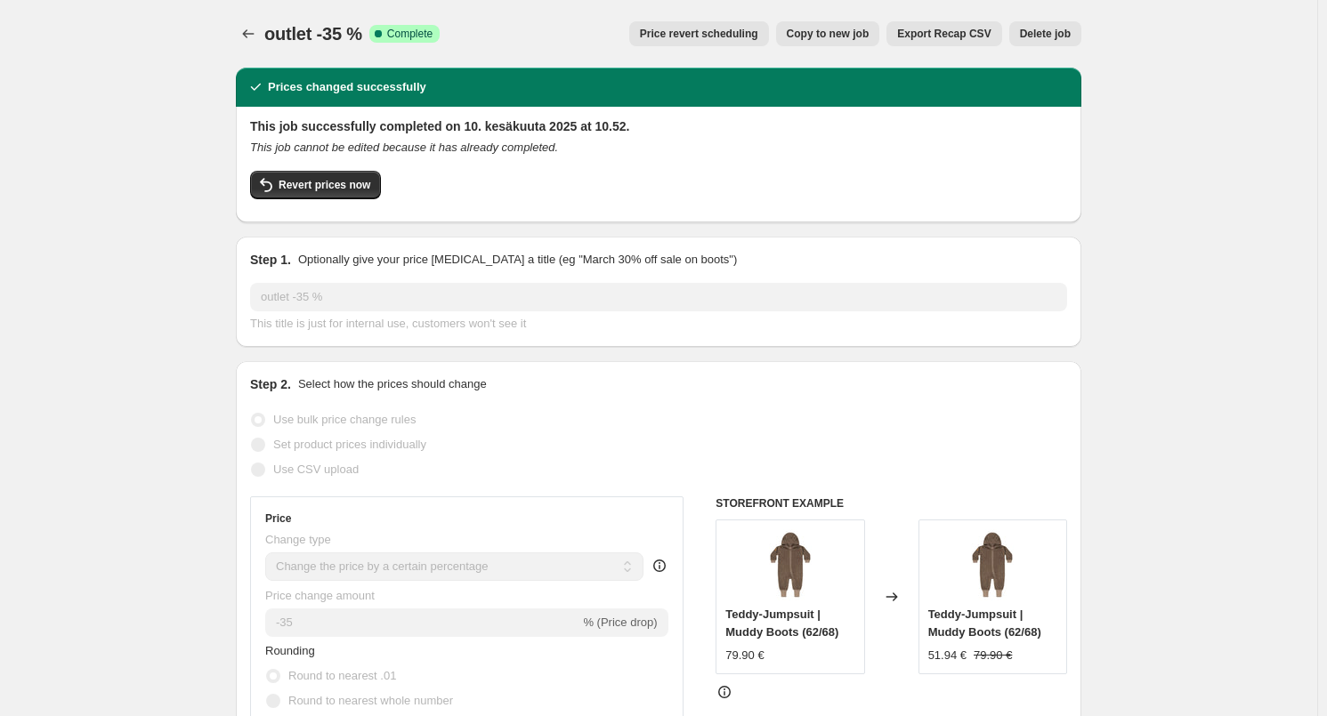
click at [245, 38] on icon "Price change jobs" at bounding box center [248, 34] width 18 height 18
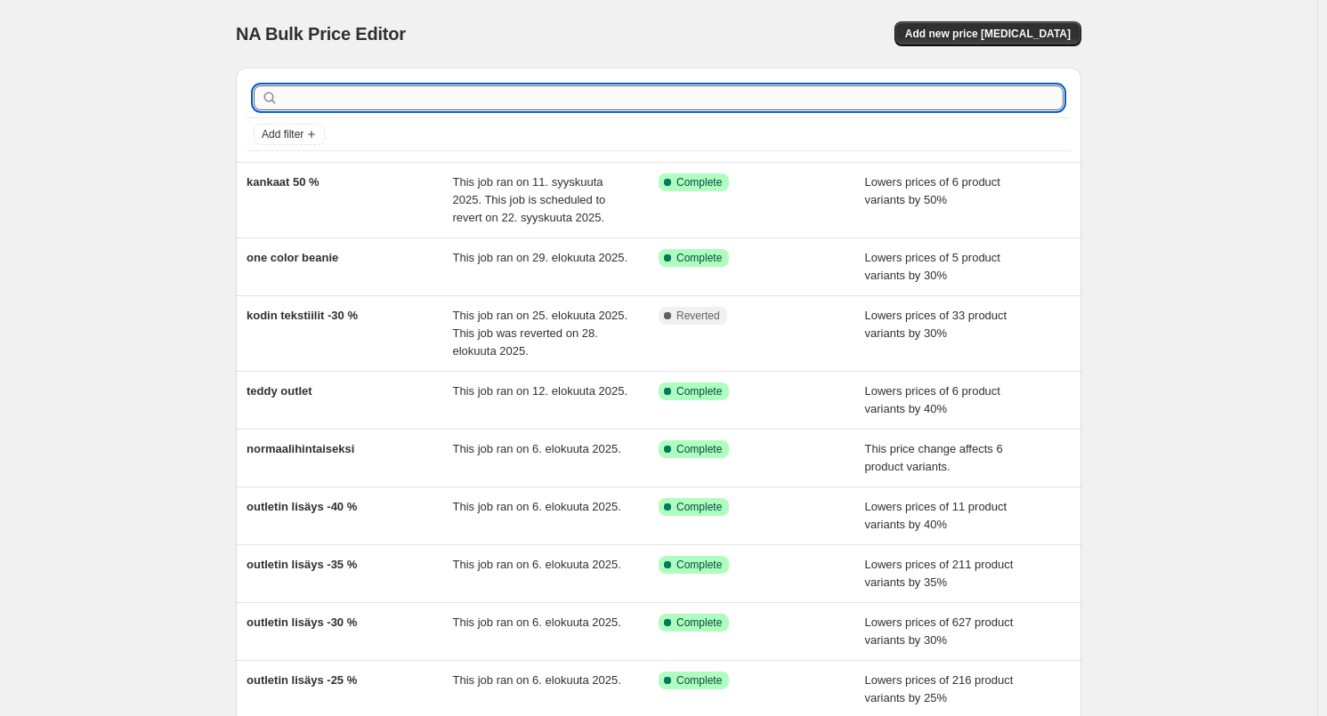
click at [408, 106] on input "text" at bounding box center [672, 97] width 781 height 25
type input "outlet"
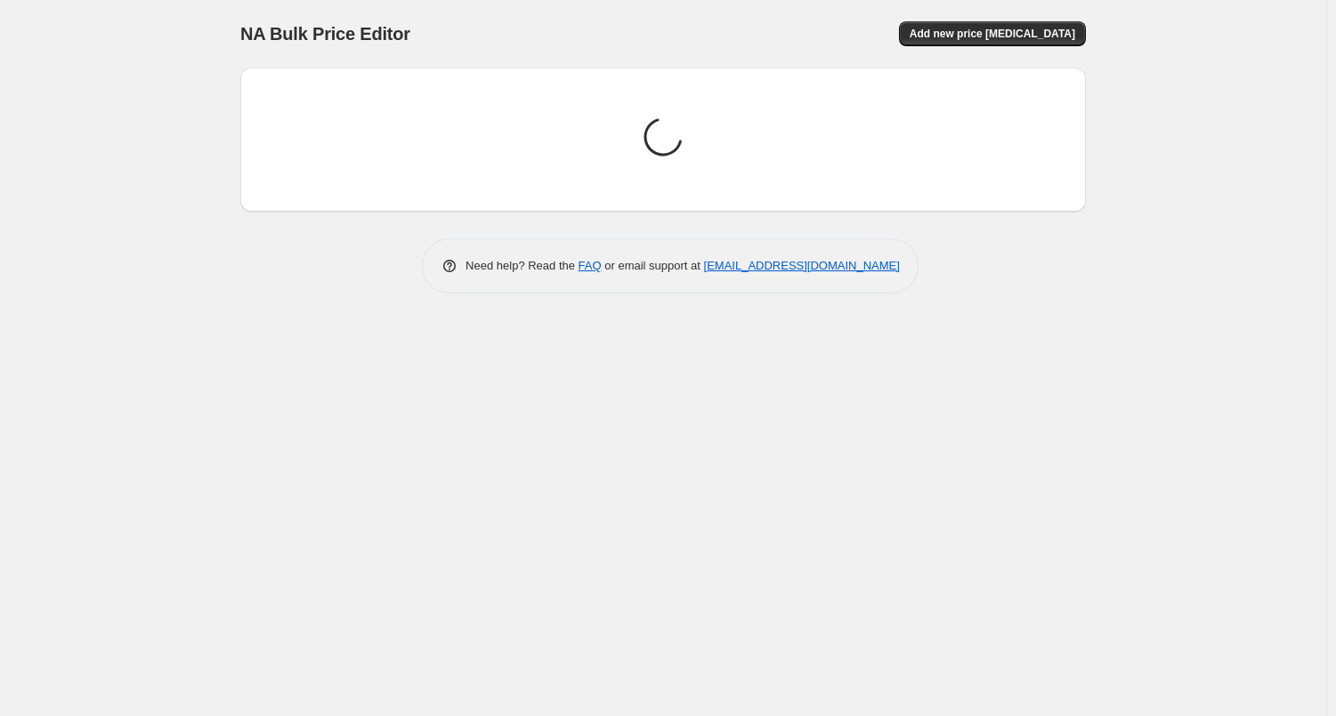
click at [473, 54] on div "NA Bulk Price Editor. This page is ready NA Bulk Price Editor Add new price [ME…" at bounding box center [662, 34] width 845 height 68
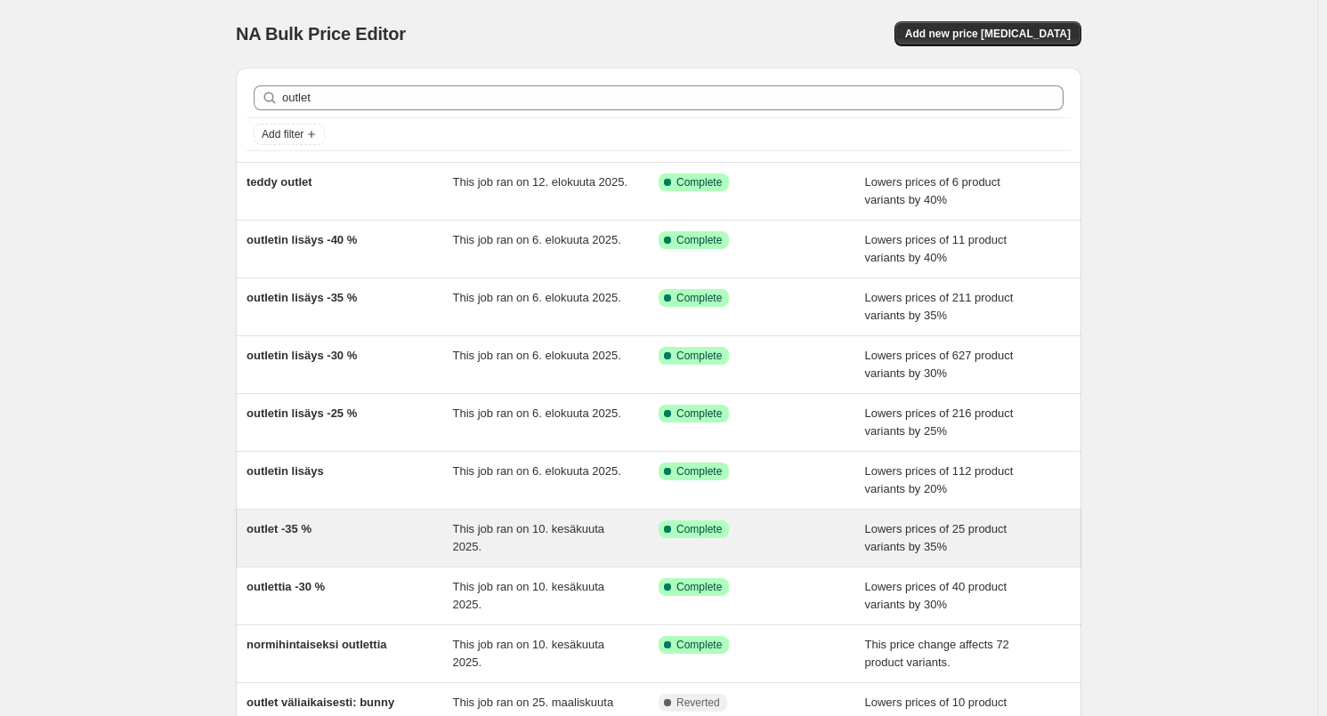
scroll to position [178, 0]
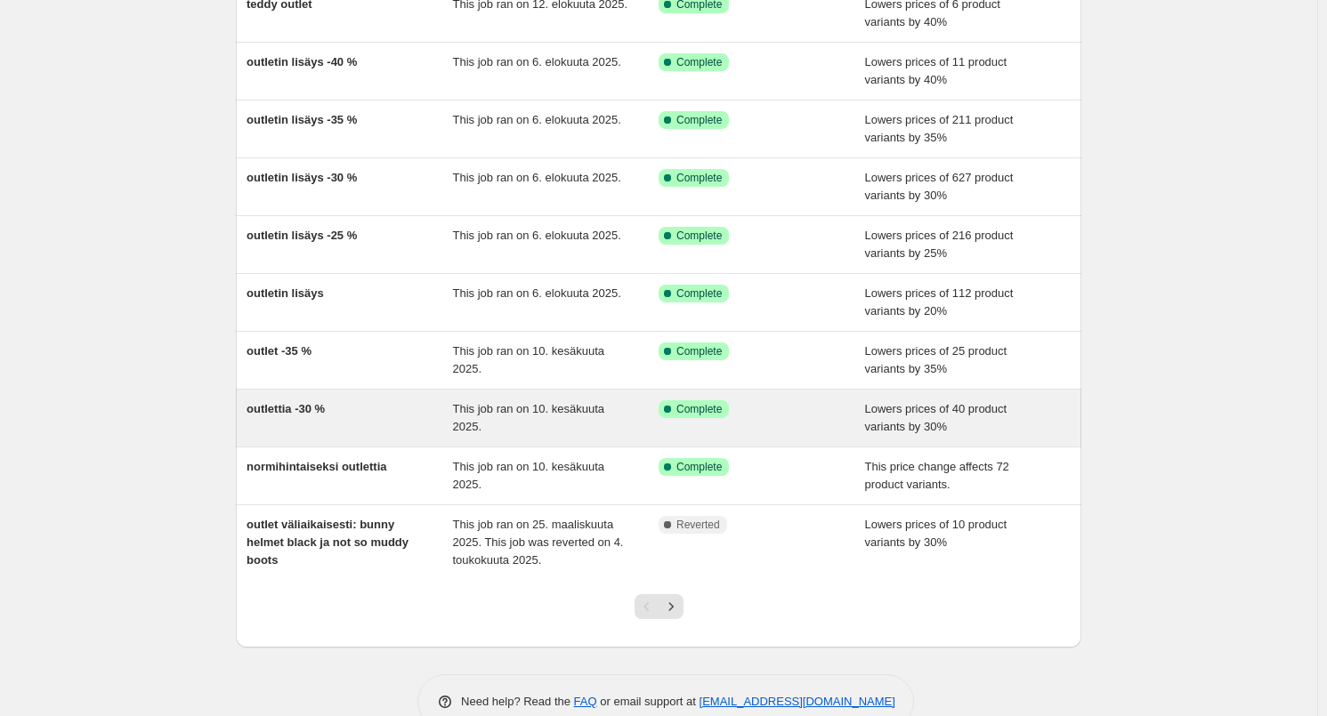
click at [311, 411] on span "outlettia -30 %" at bounding box center [285, 408] width 78 height 13
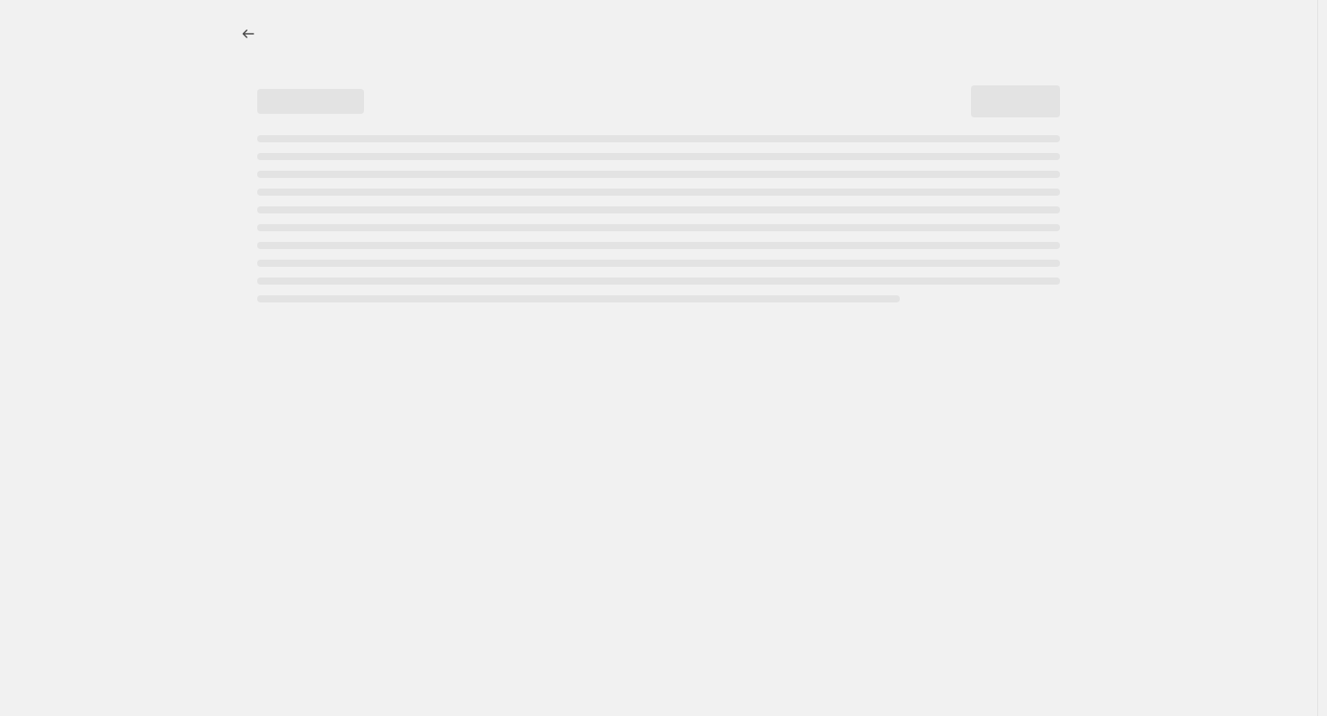
select select "percentage"
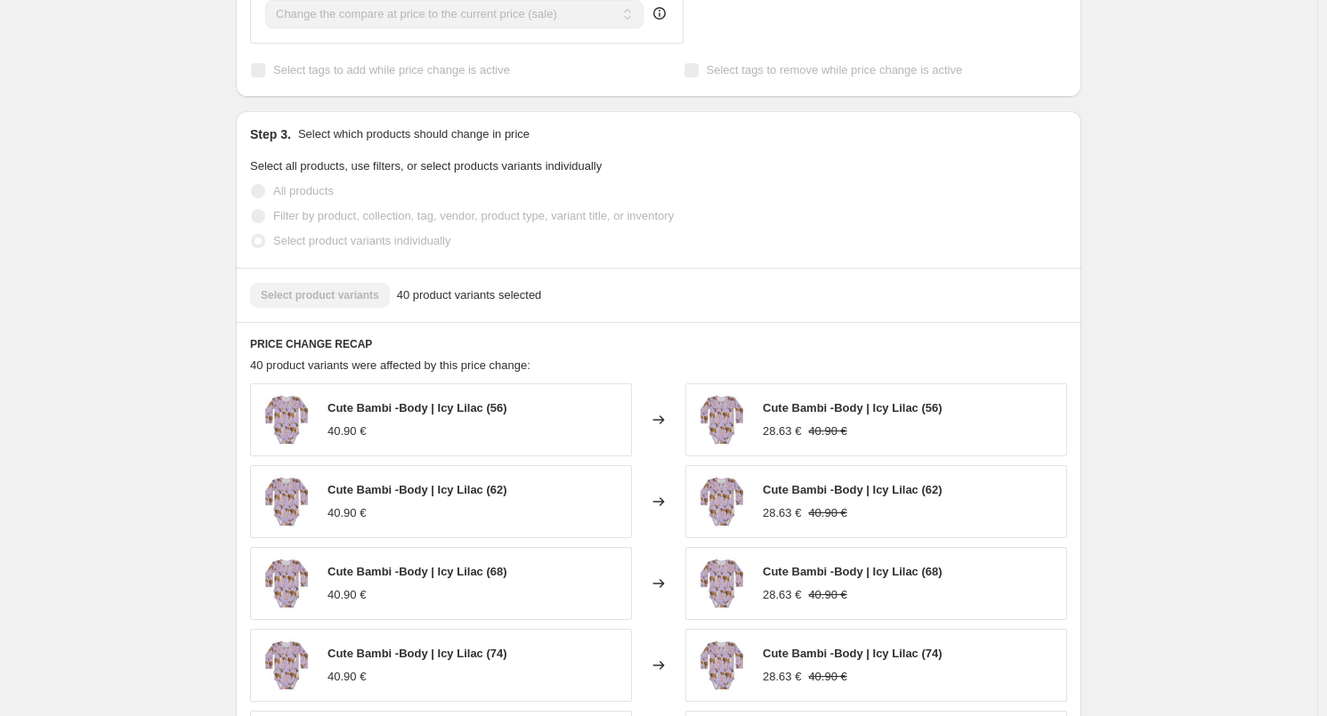
scroll to position [1156, 0]
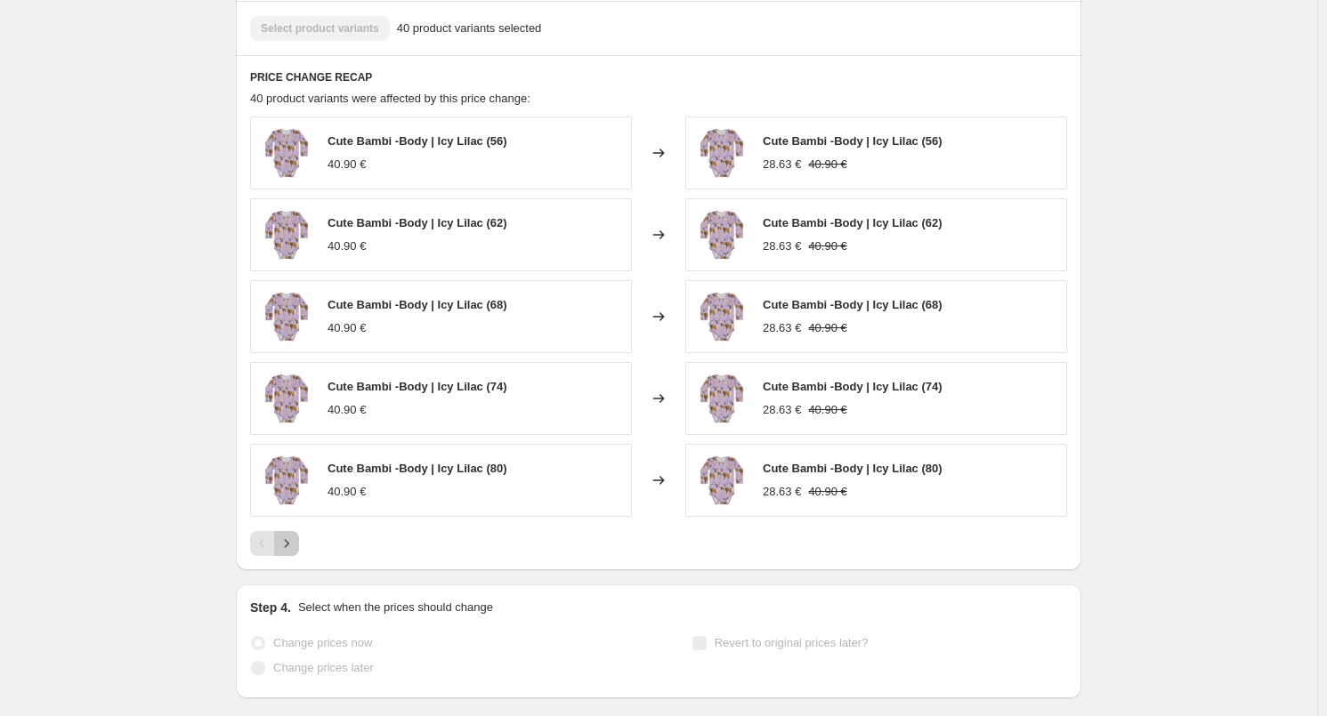
click at [287, 545] on icon "Next" at bounding box center [287, 544] width 18 height 18
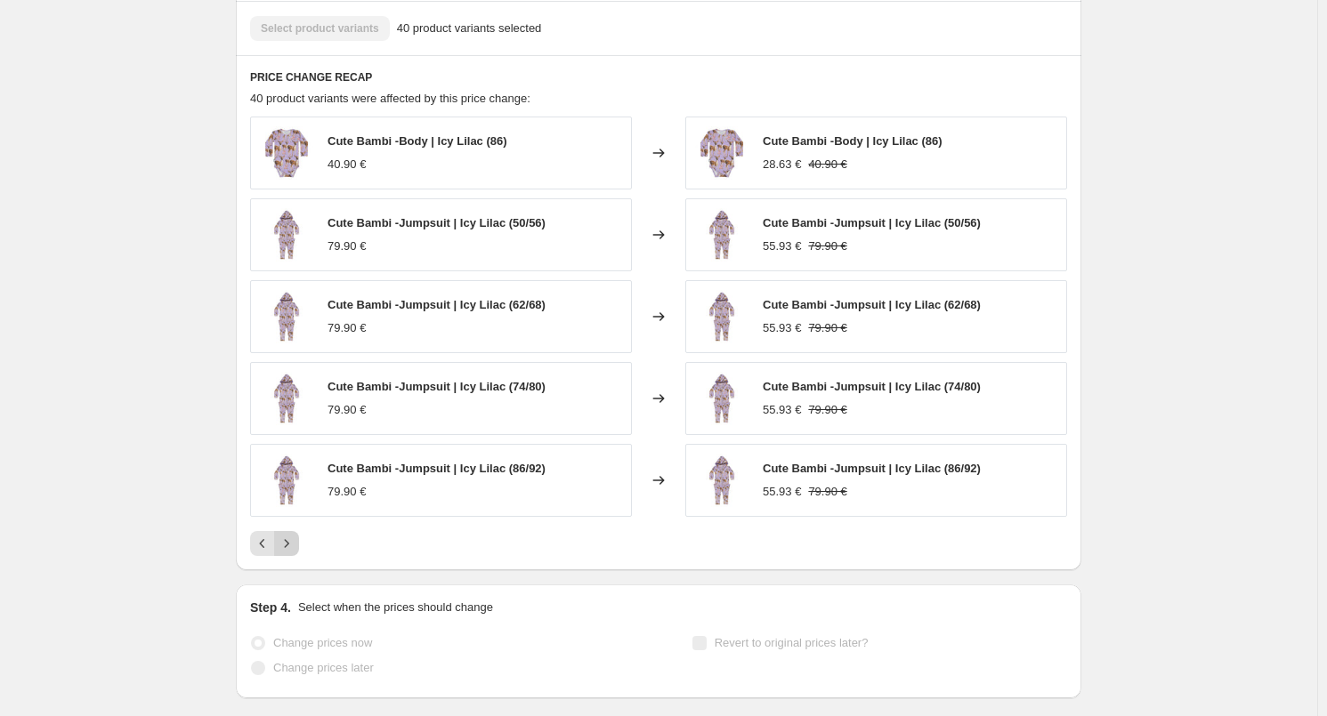
click at [289, 549] on icon "Next" at bounding box center [287, 544] width 18 height 18
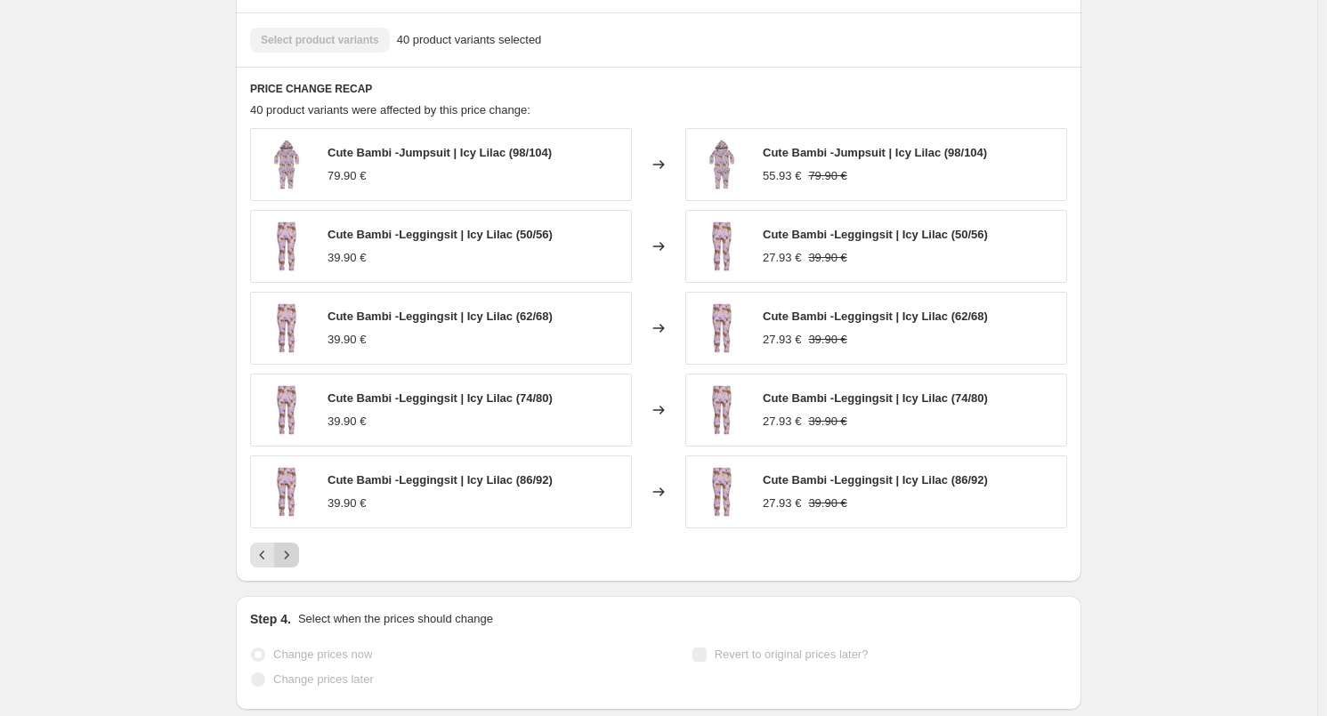
scroll to position [1245, 0]
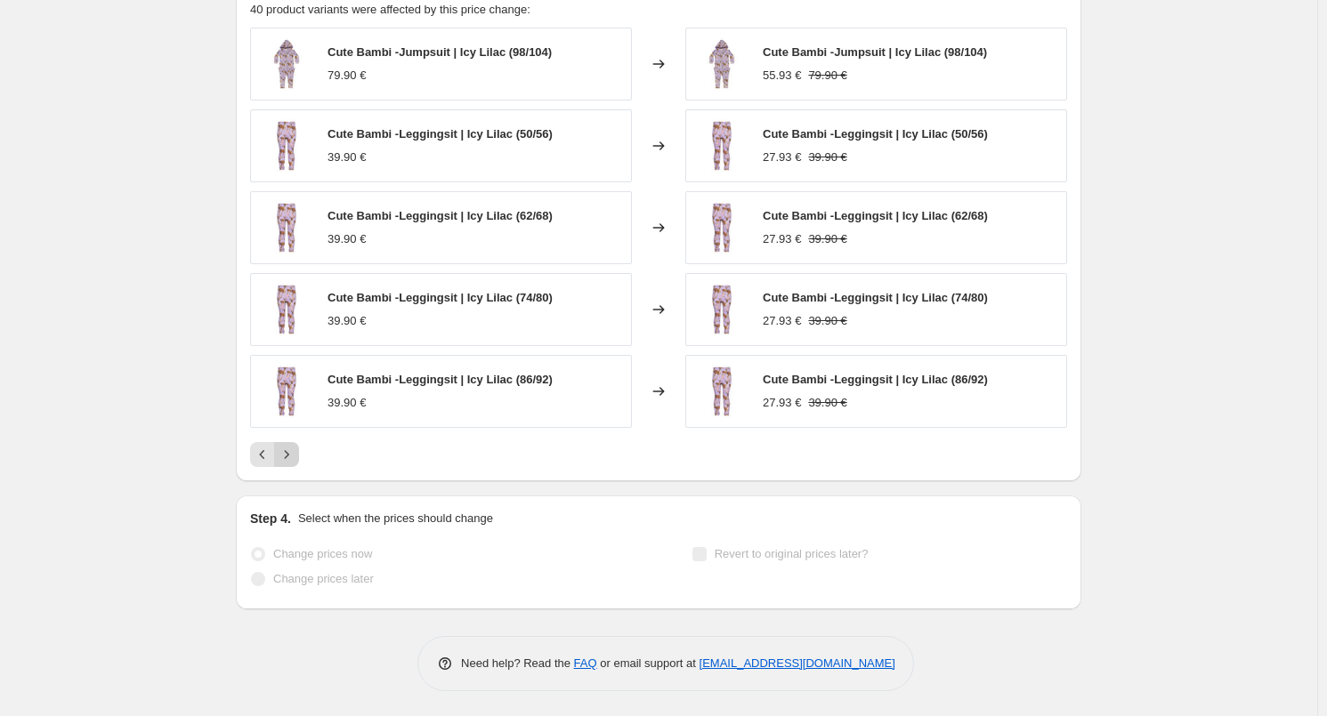
click at [286, 457] on icon "Next" at bounding box center [287, 455] width 18 height 18
click at [287, 457] on icon "Next" at bounding box center [287, 455] width 18 height 18
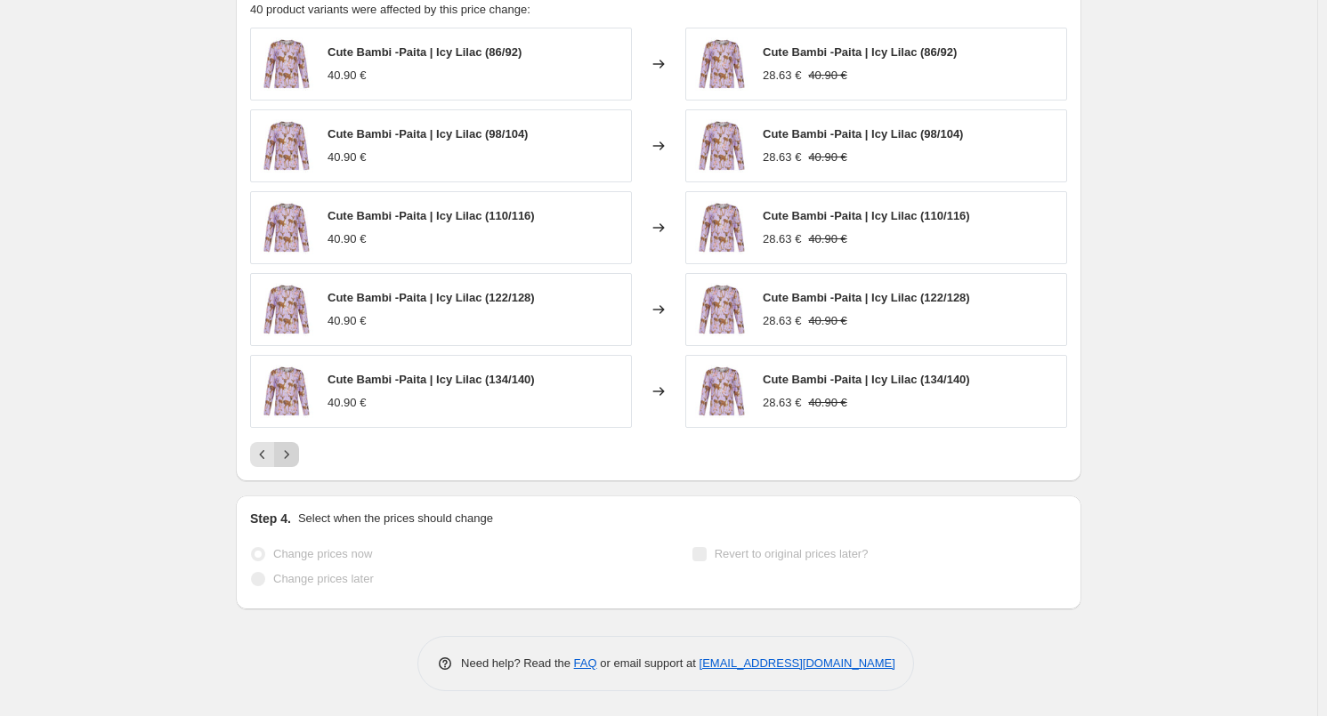
click at [287, 457] on icon "Next" at bounding box center [287, 455] width 18 height 18
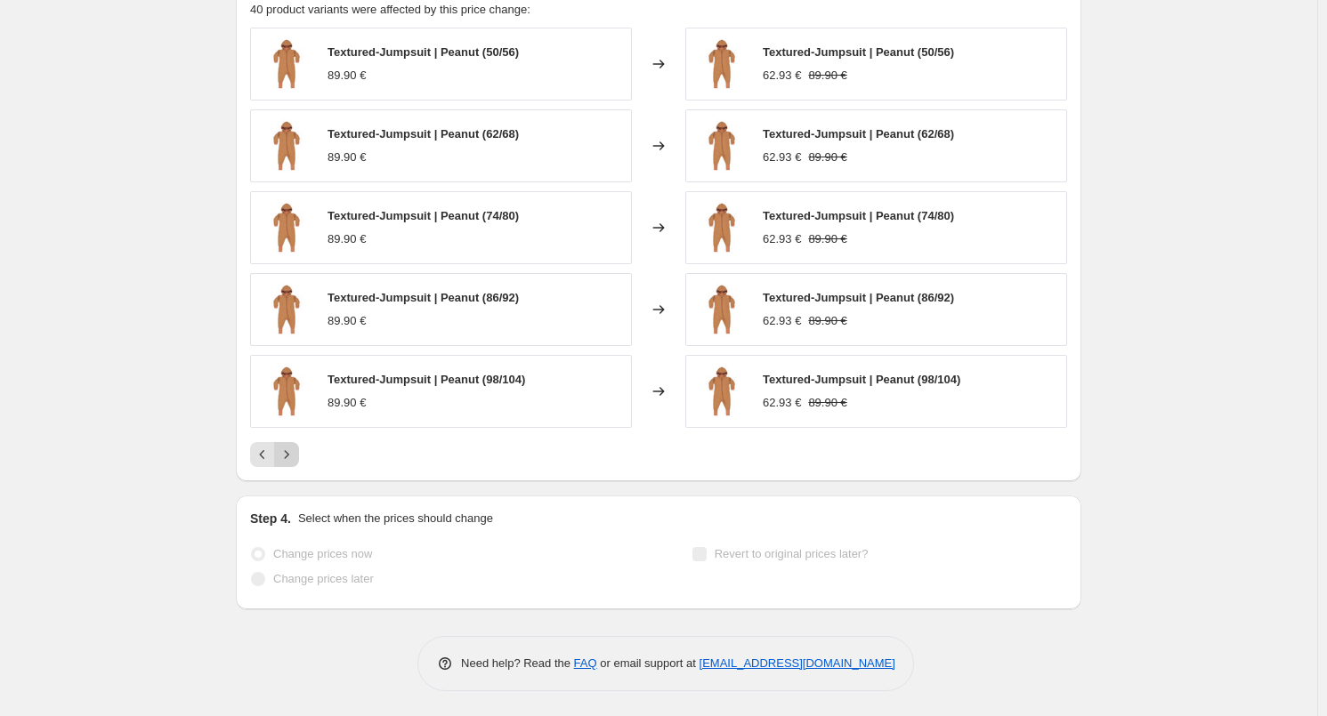
click at [291, 457] on icon "Next" at bounding box center [287, 455] width 18 height 18
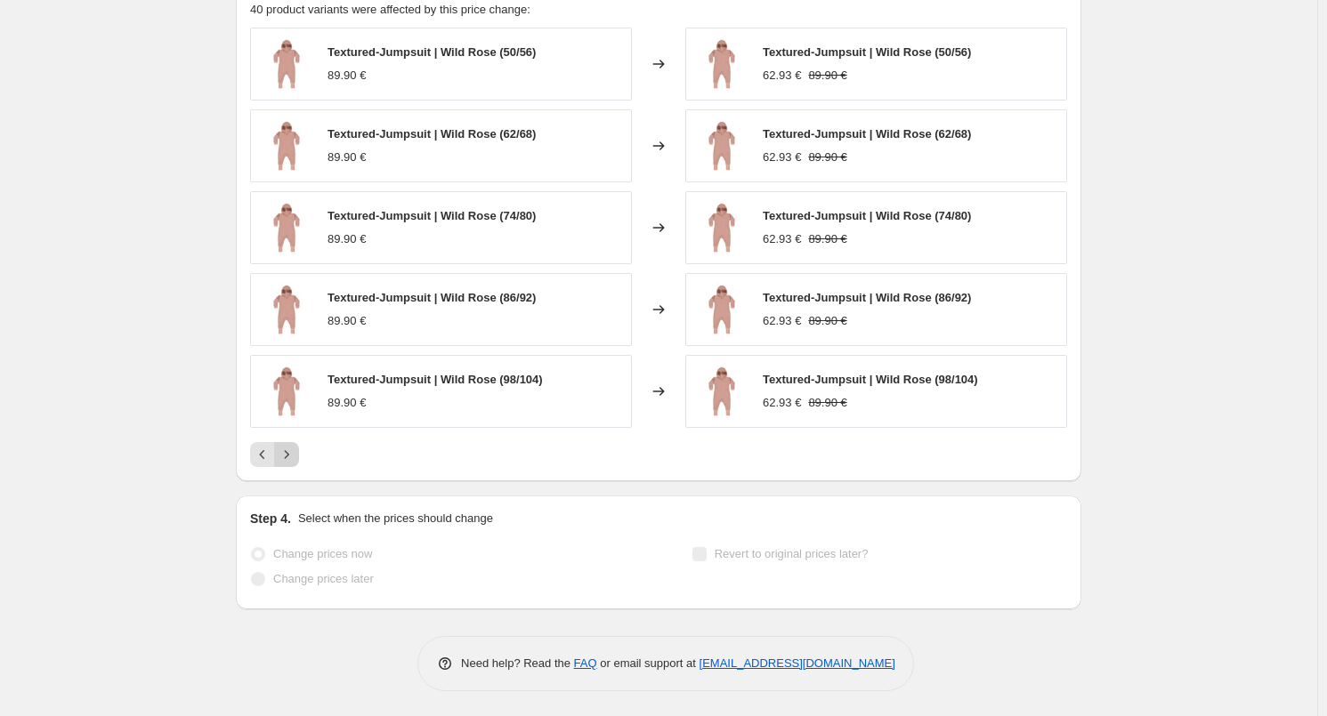
click at [291, 457] on icon "Next" at bounding box center [287, 455] width 18 height 18
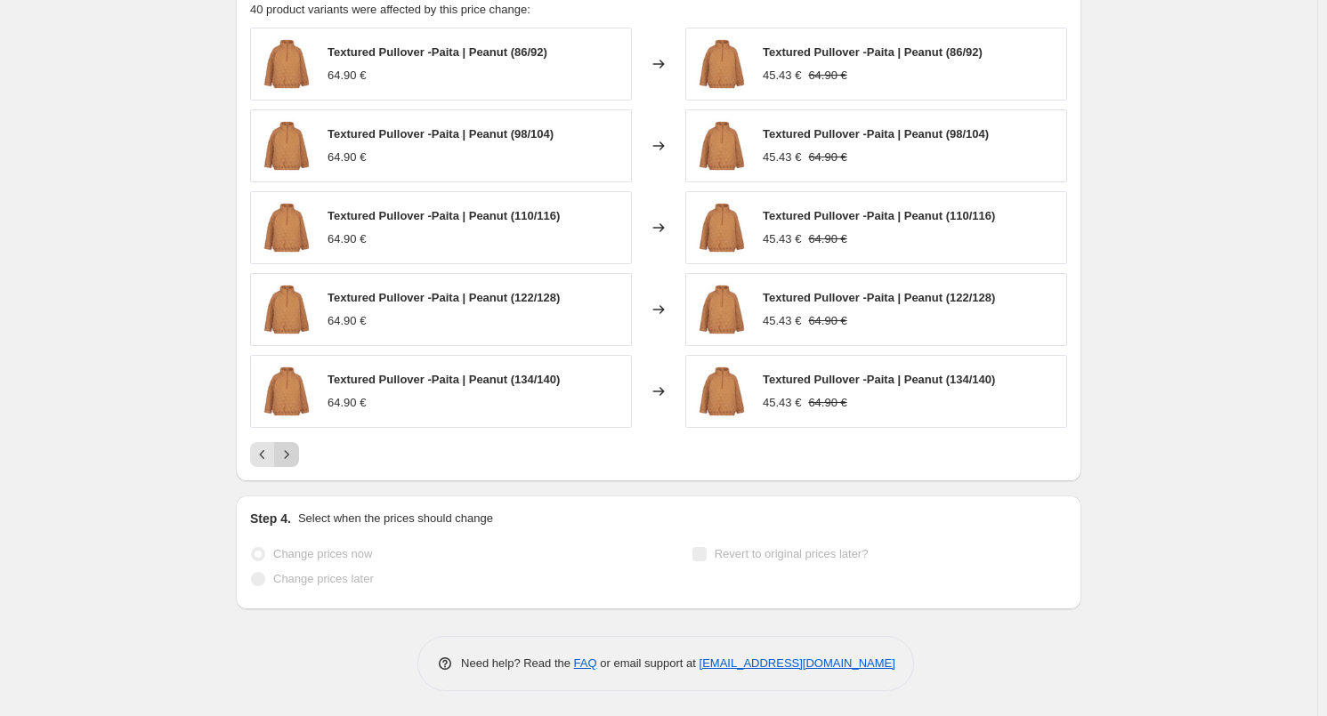
click at [291, 457] on div "Pagination" at bounding box center [286, 454] width 25 height 25
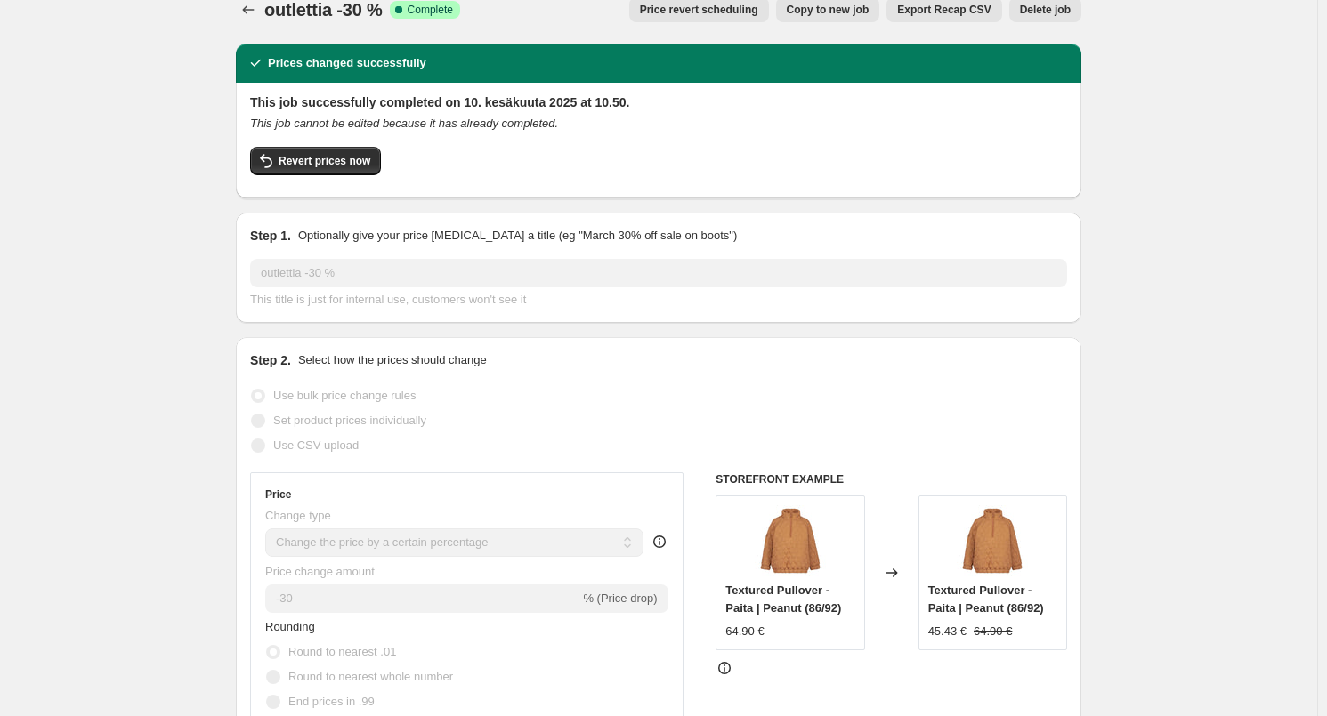
scroll to position [0, 0]
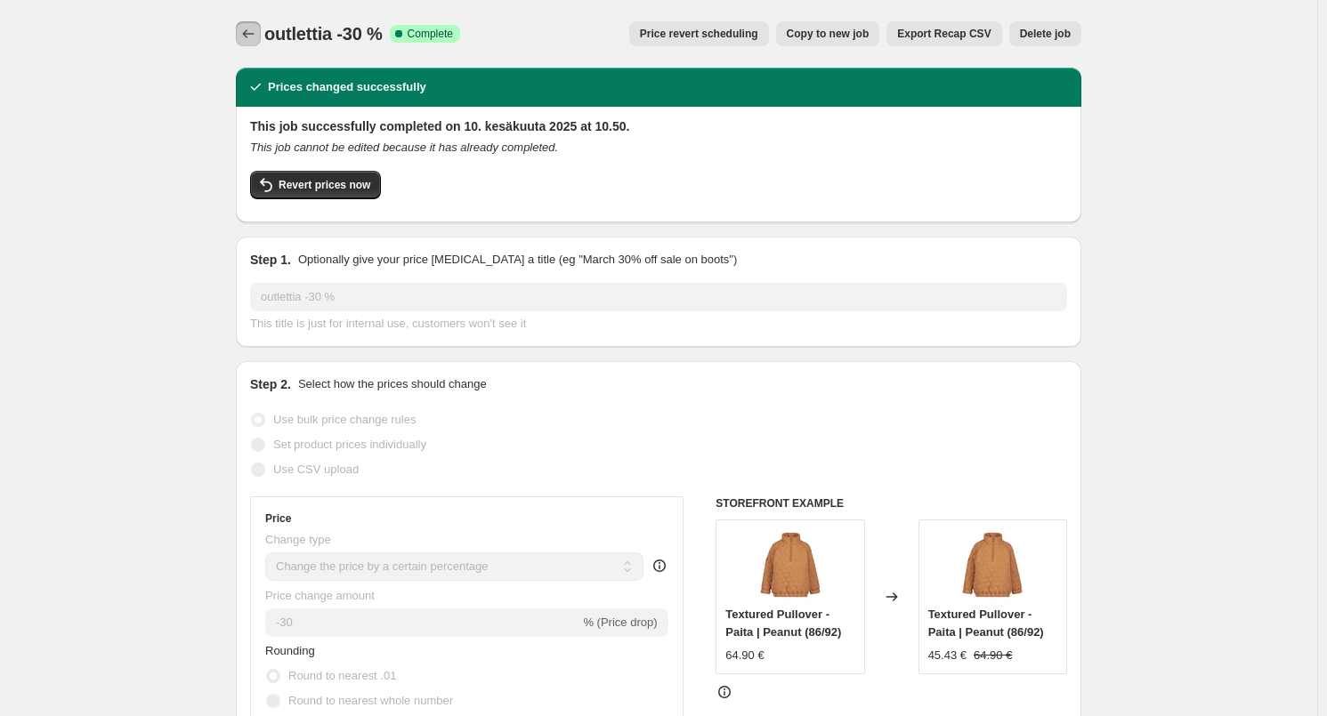
click at [244, 32] on icon "Price change jobs" at bounding box center [248, 34] width 18 height 18
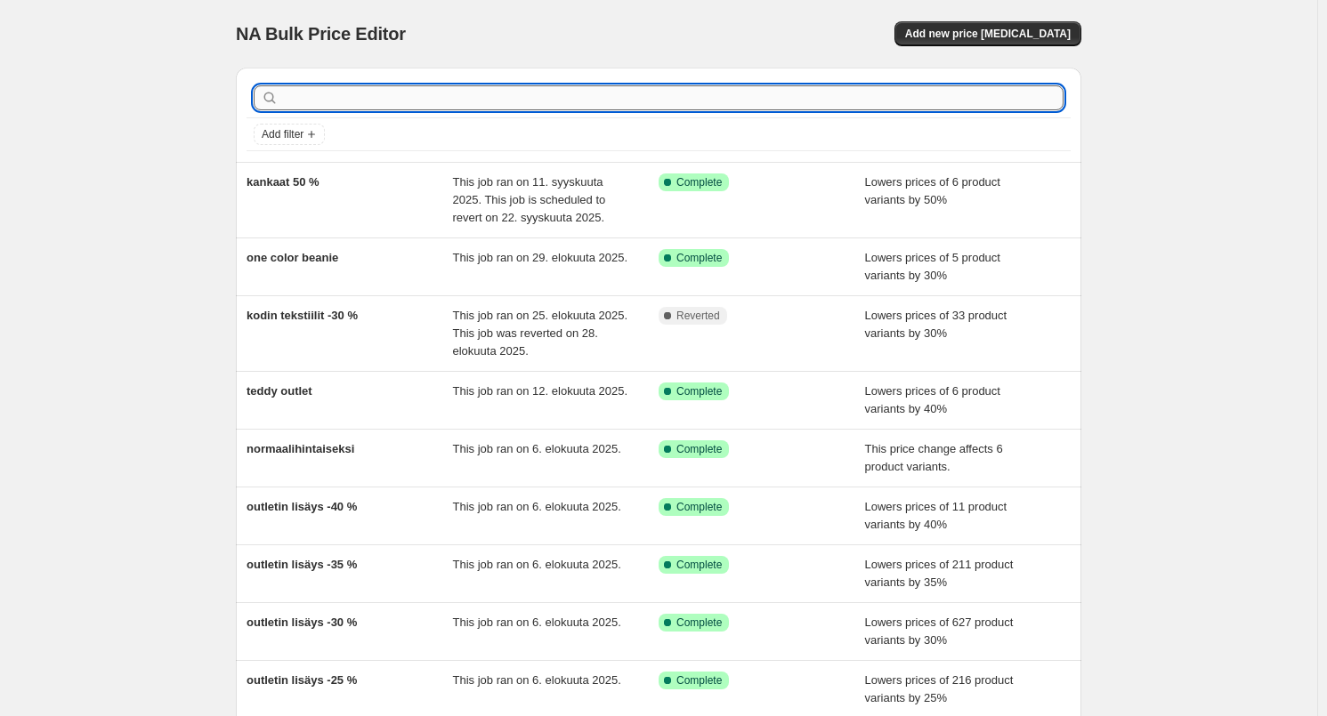
click at [376, 95] on input "text" at bounding box center [672, 97] width 781 height 25
type input "outlet"
click at [457, 20] on div "NA Bulk Price Editor. This page is ready NA Bulk Price Editor Add new price [ME…" at bounding box center [658, 34] width 845 height 68
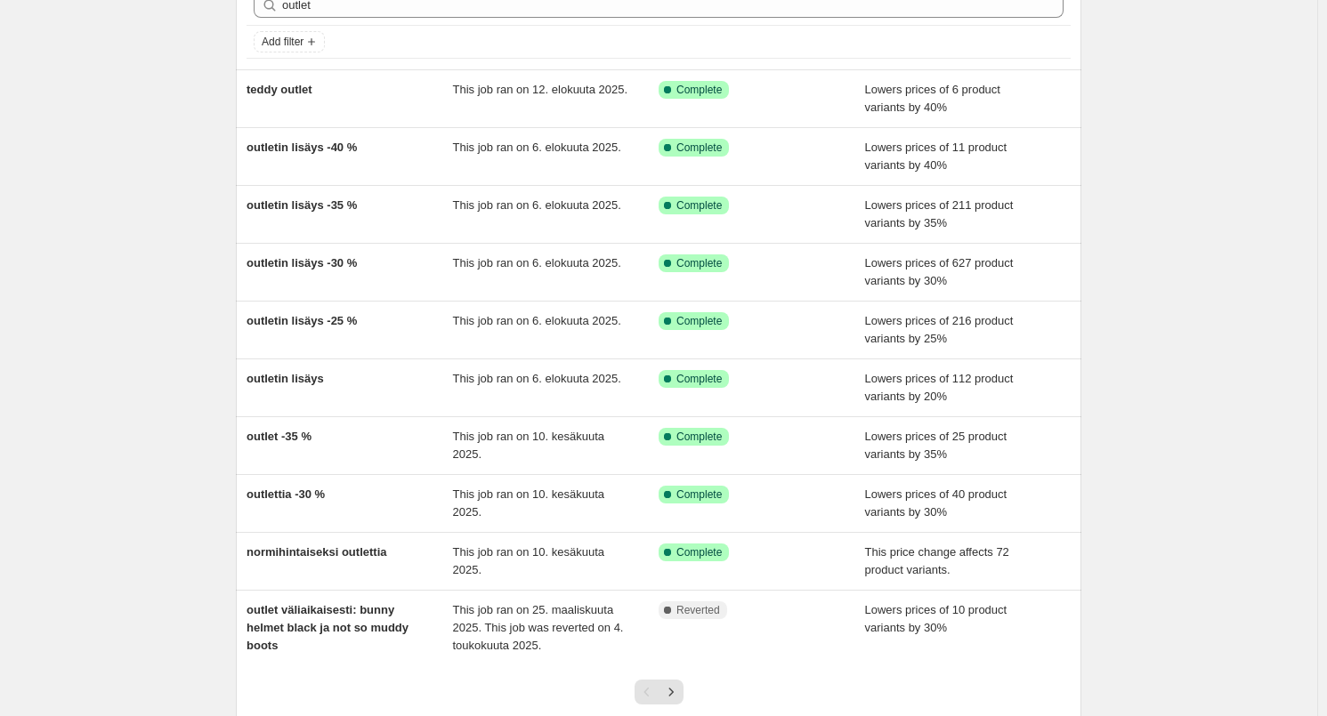
scroll to position [216, 0]
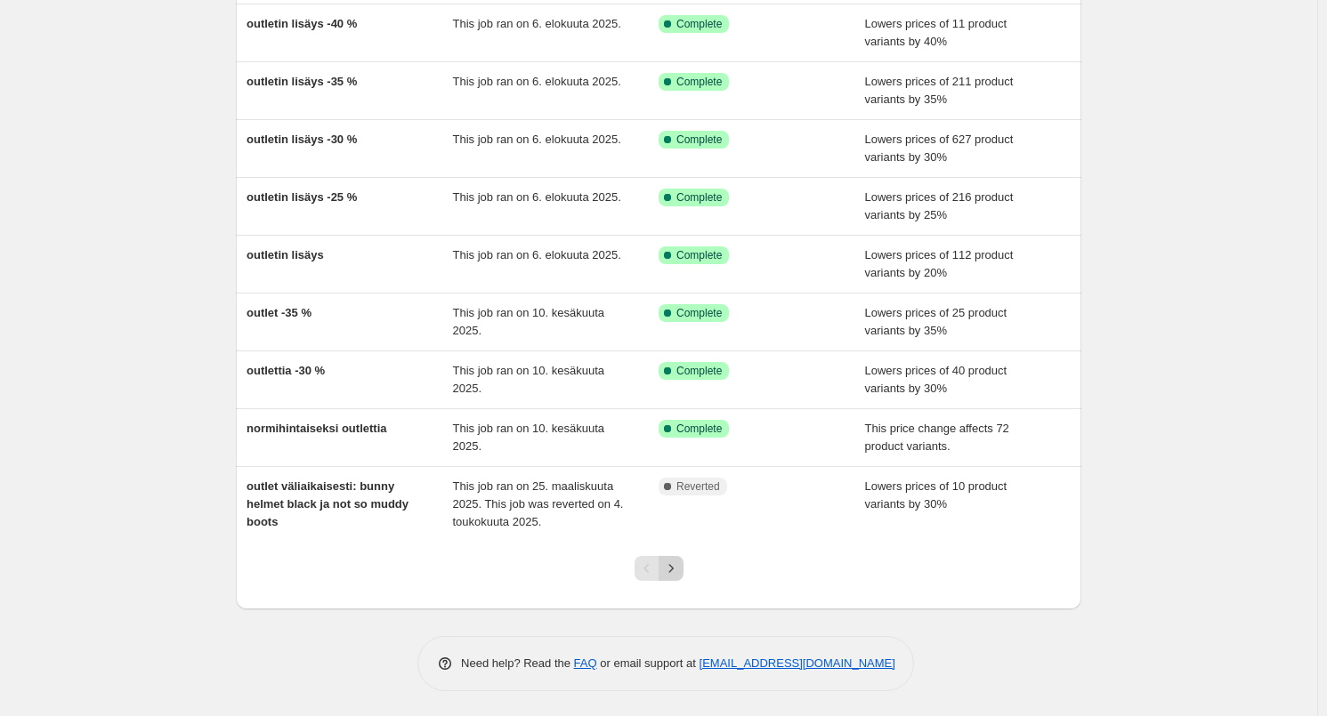
click at [674, 571] on icon "Next" at bounding box center [671, 569] width 18 height 18
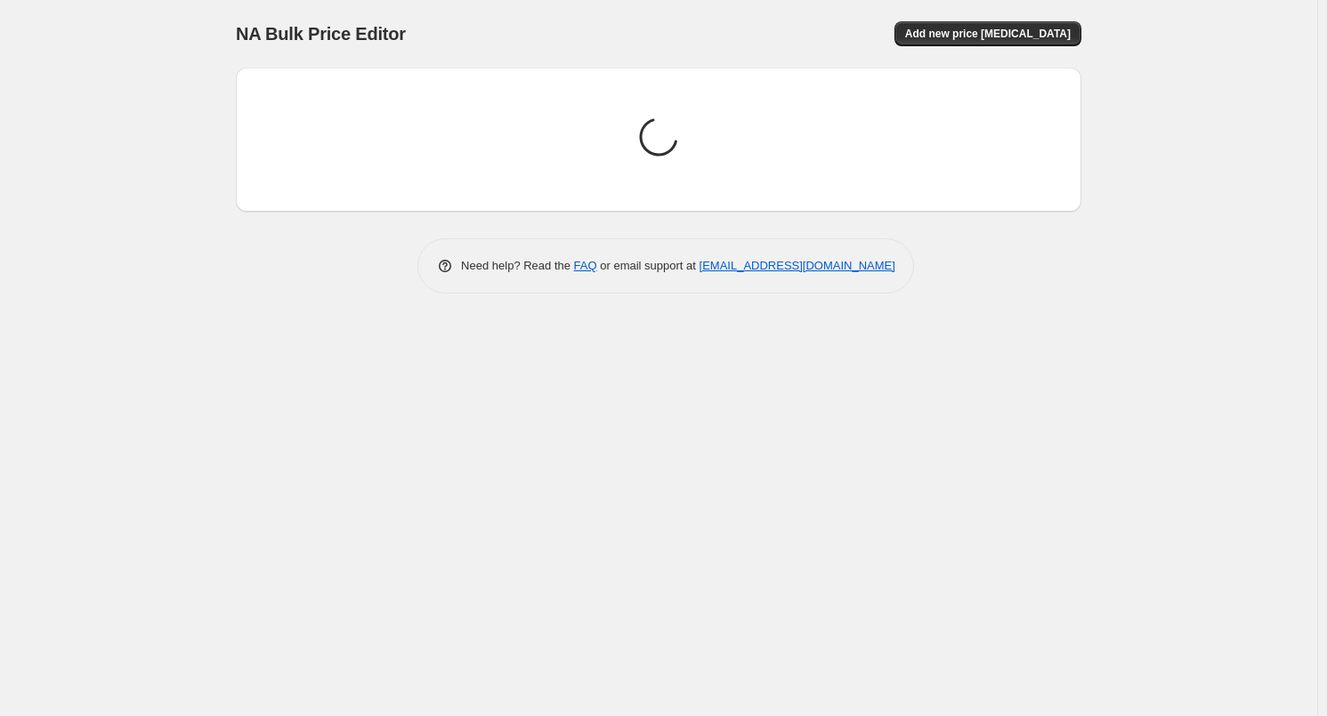
scroll to position [0, 0]
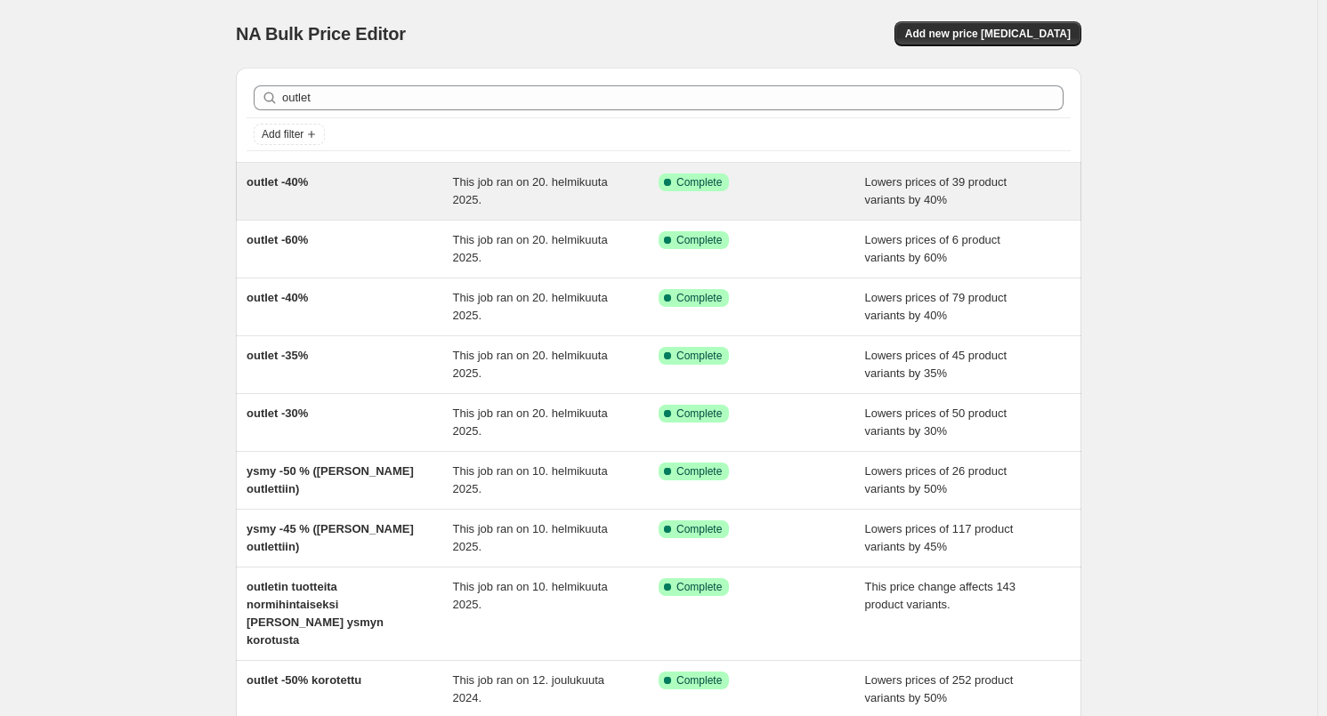
click at [327, 180] on div "outlet -40%" at bounding box center [349, 192] width 206 height 36
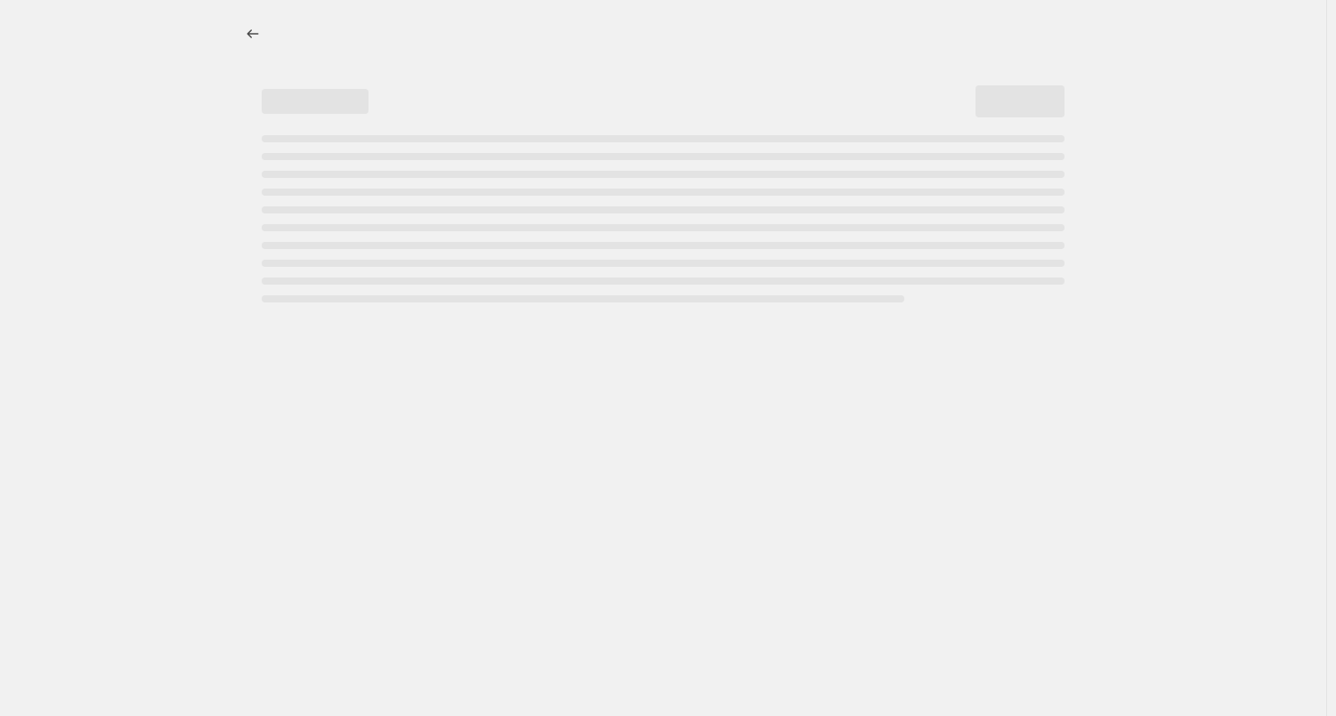
select select "percentage"
select select "tag"
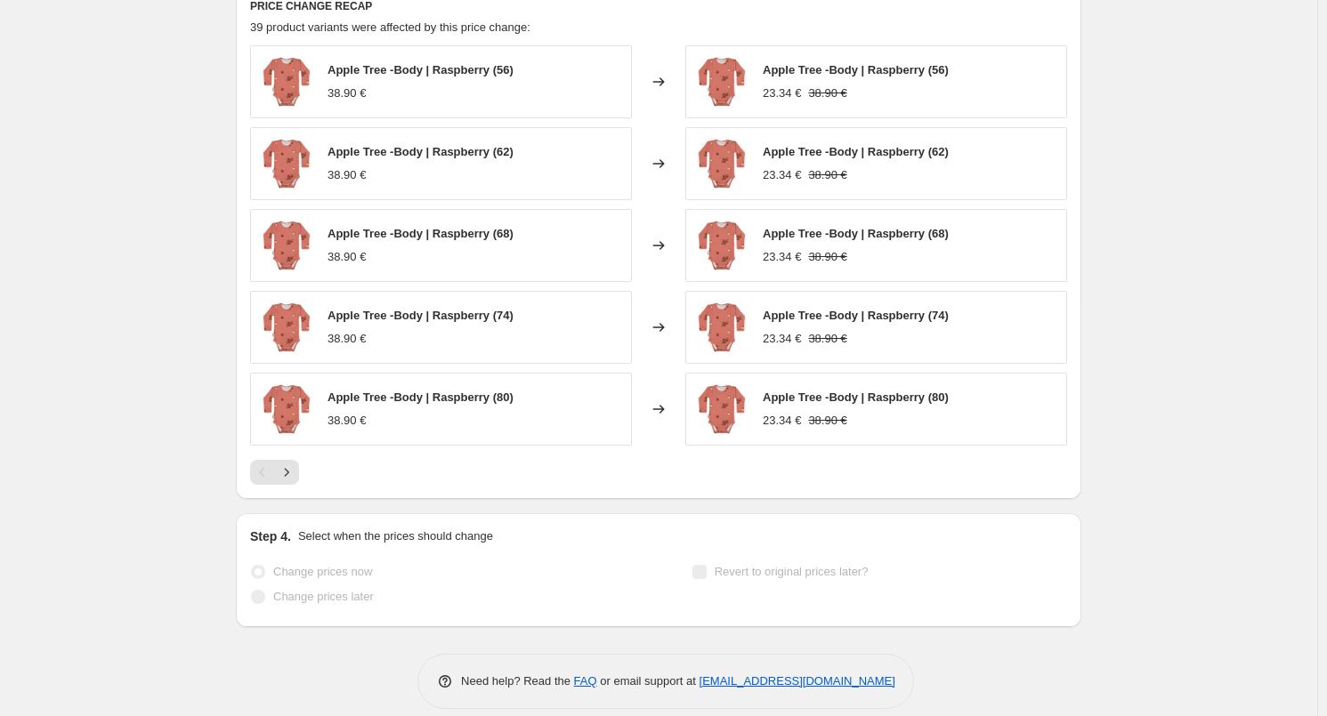
scroll to position [1391, 0]
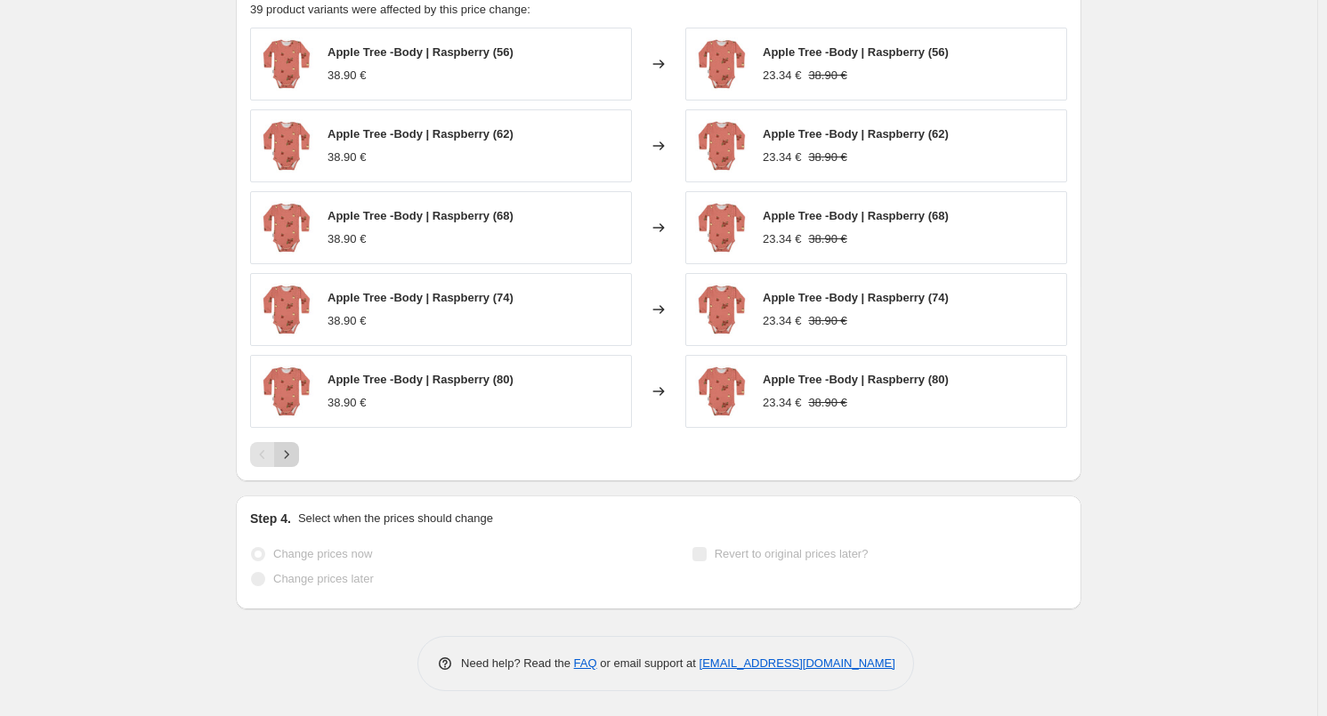
click at [288, 460] on icon "Next" at bounding box center [287, 455] width 18 height 18
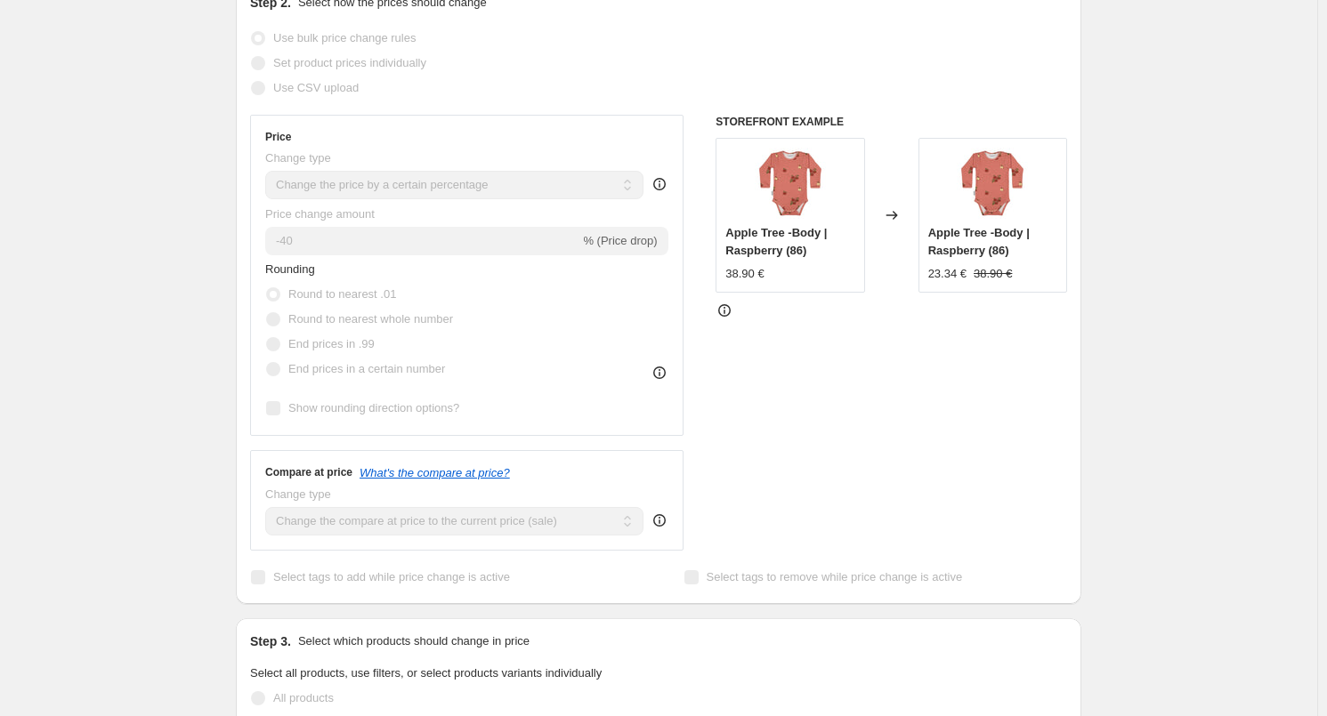
scroll to position [234, 0]
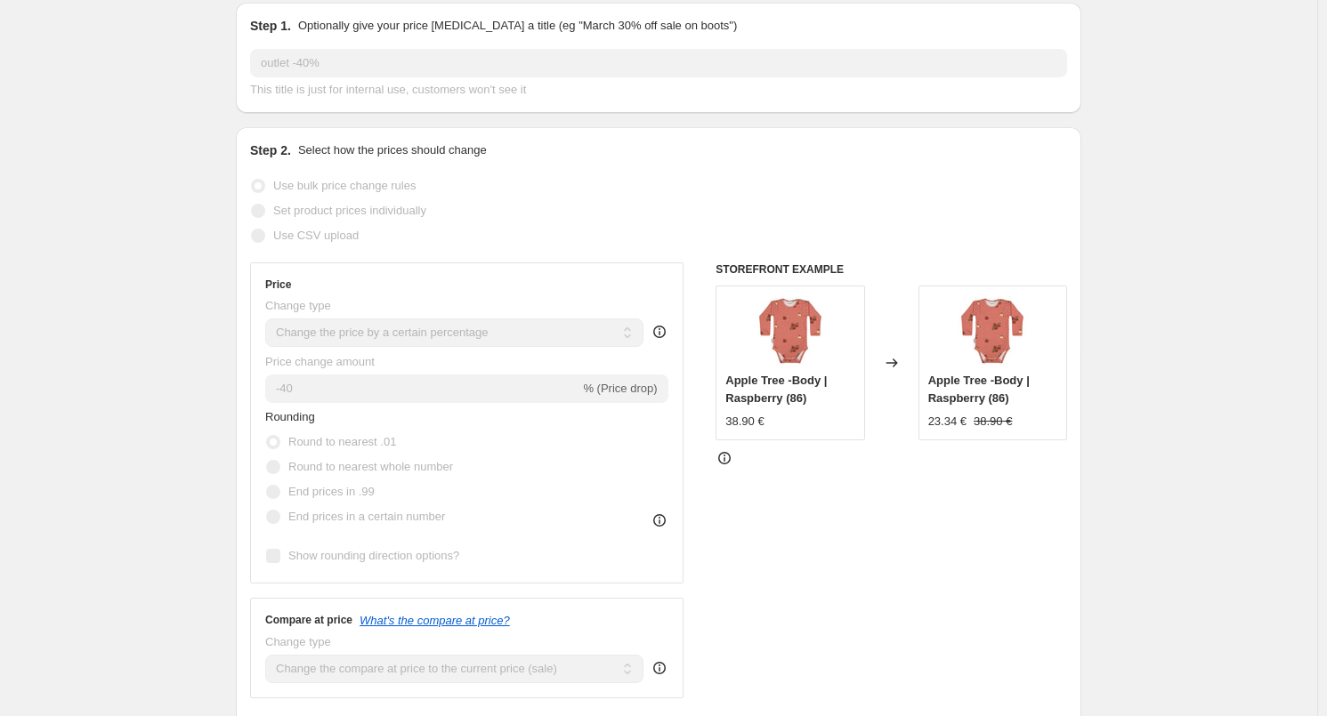
drag, startPoint x: 264, startPoint y: 0, endPoint x: 221, endPoint y: 4, distance: 43.8
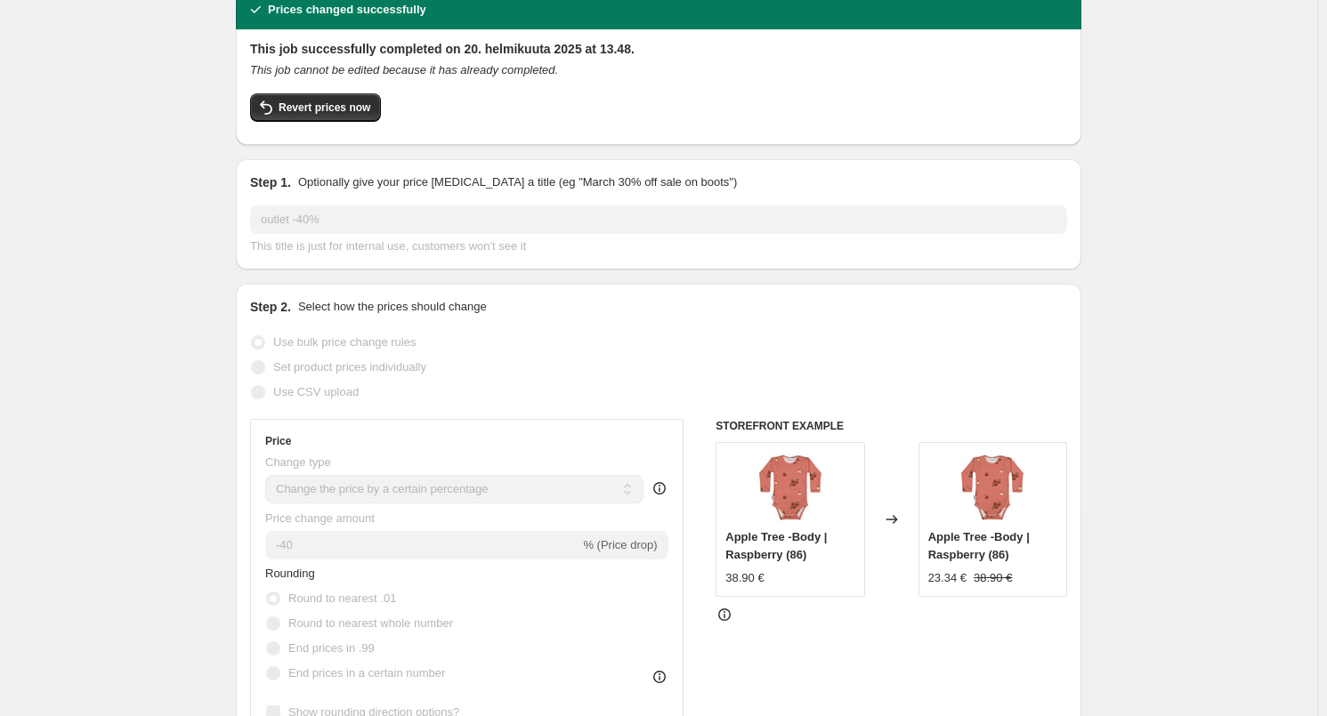
scroll to position [0, 0]
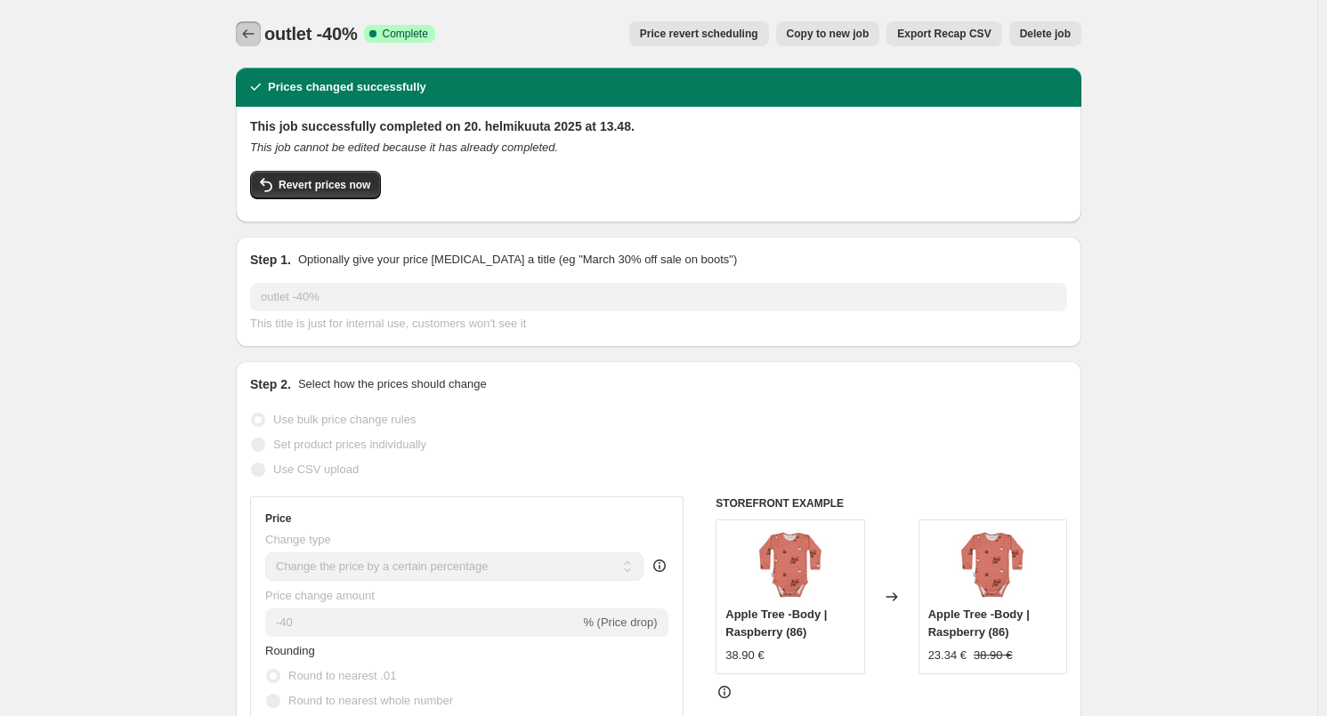
click at [247, 34] on icon "Price change jobs" at bounding box center [249, 33] width 12 height 9
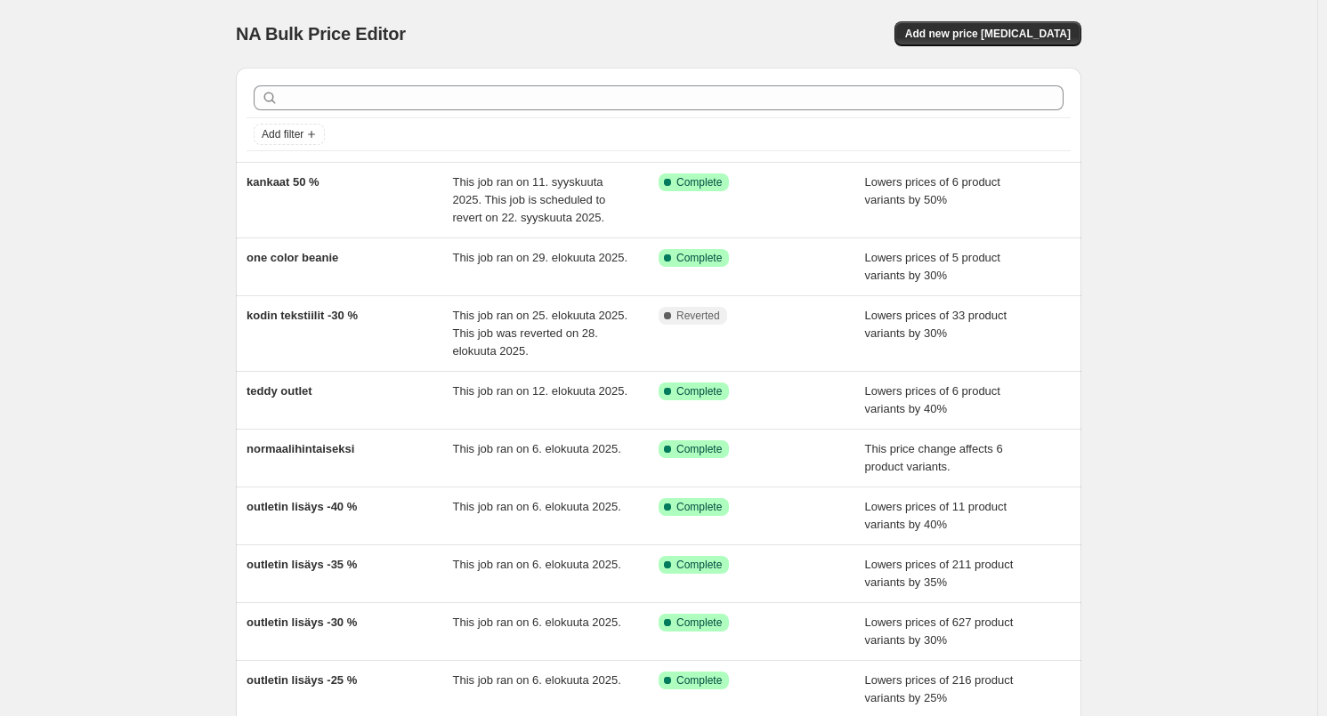
click at [409, 80] on div at bounding box center [658, 97] width 824 height 39
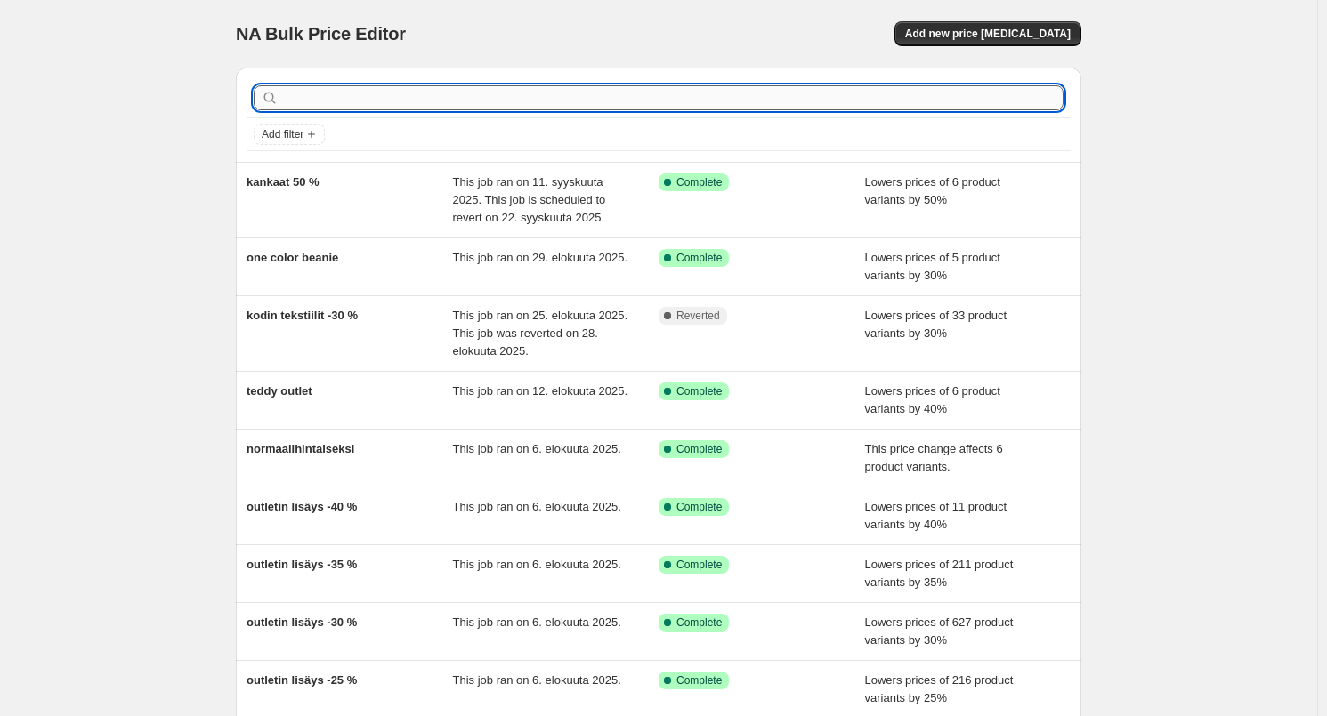
click at [424, 109] on input "text" at bounding box center [672, 97] width 781 height 25
type input "outlet"
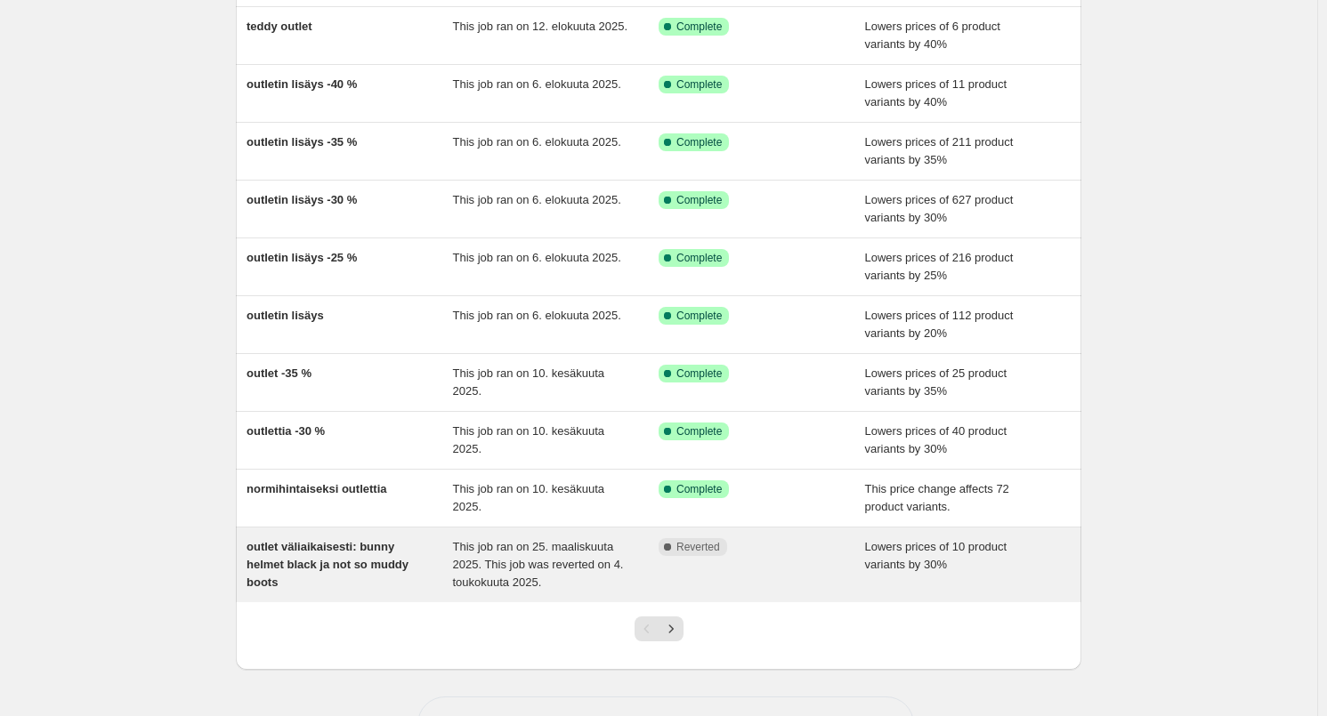
scroll to position [216, 0]
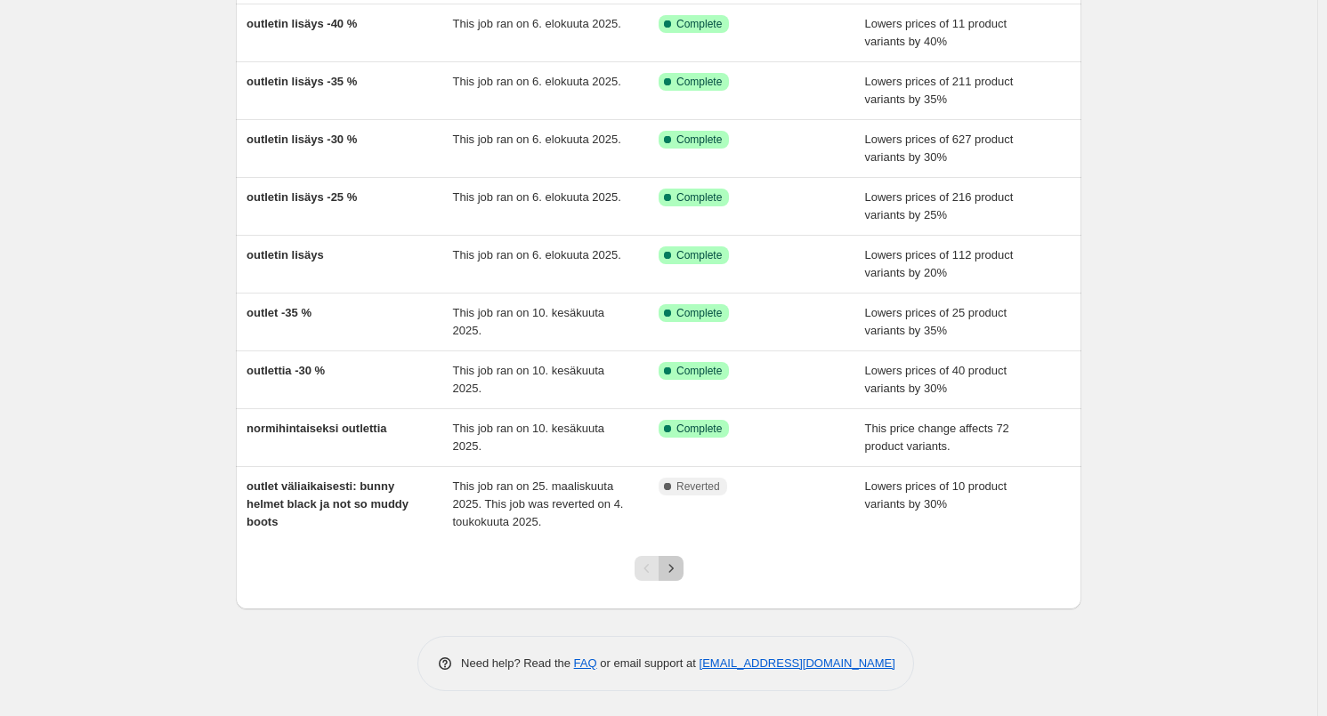
click at [675, 569] on icon "Next" at bounding box center [671, 569] width 18 height 18
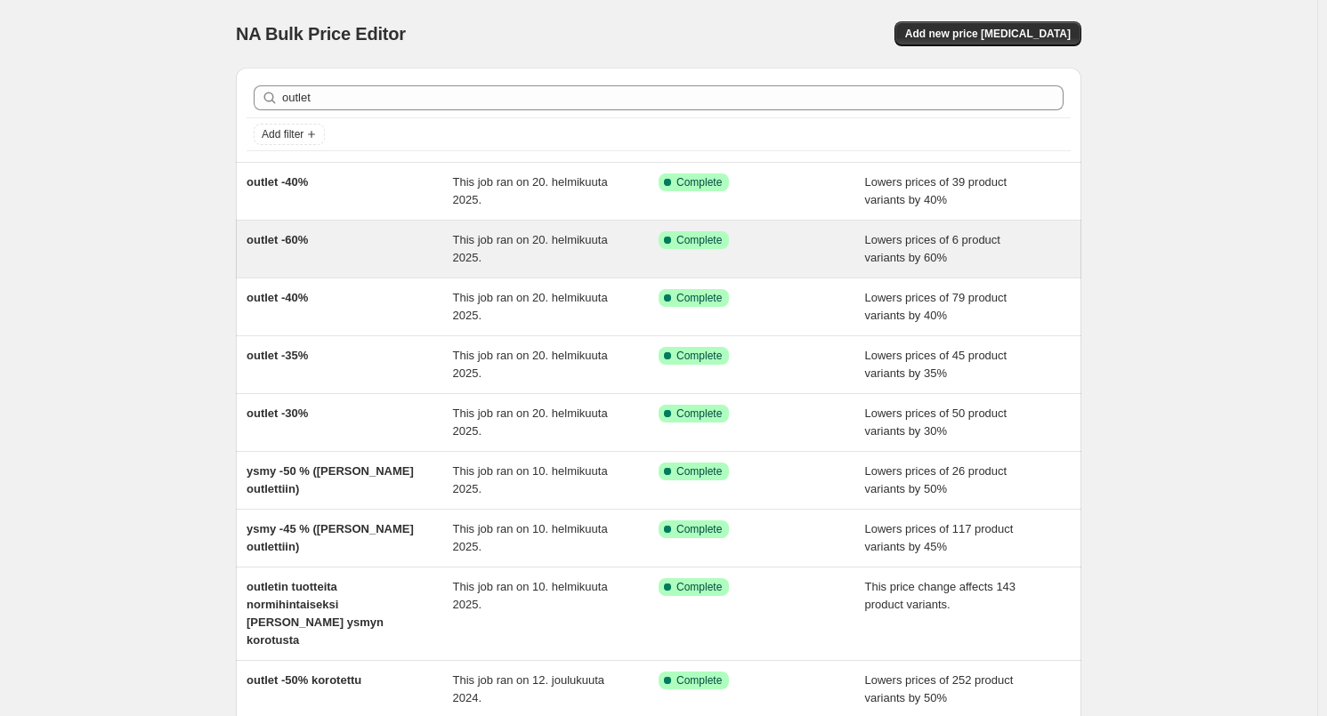
click at [296, 264] on div "outlet -60%" at bounding box center [349, 249] width 206 height 36
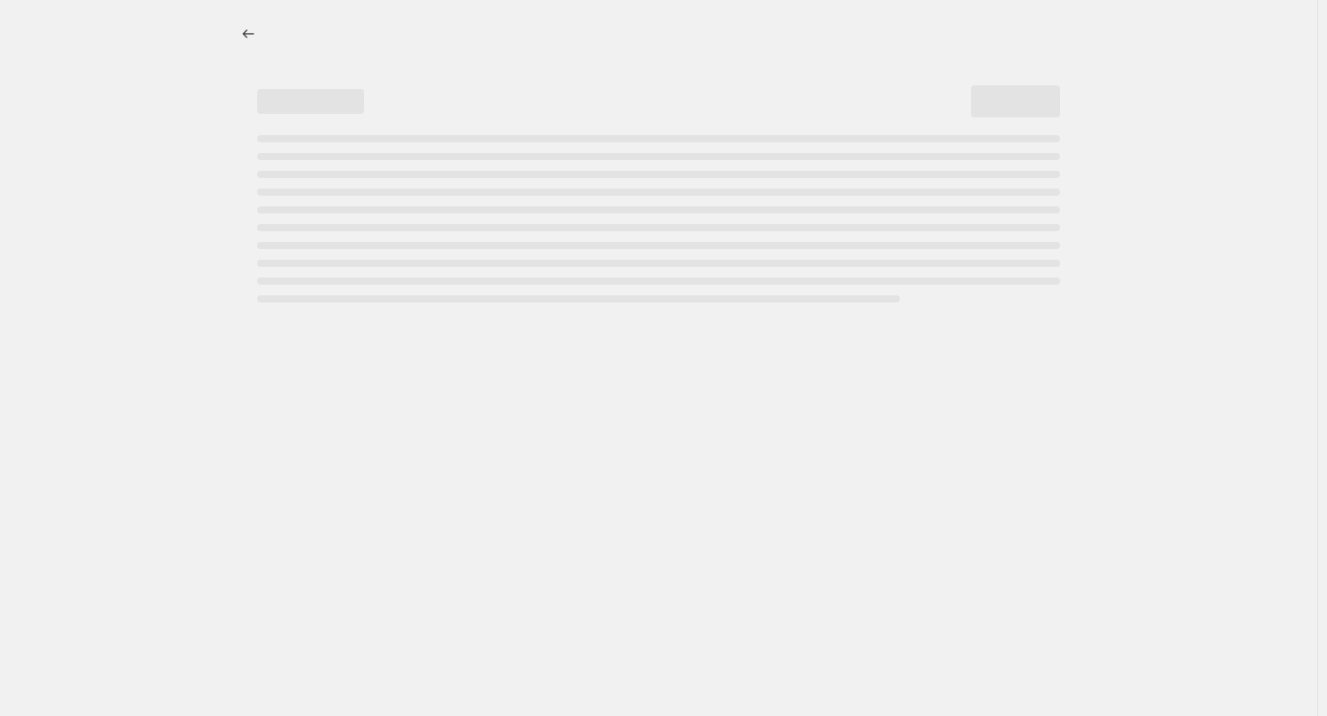
select select "percentage"
select select "tag"
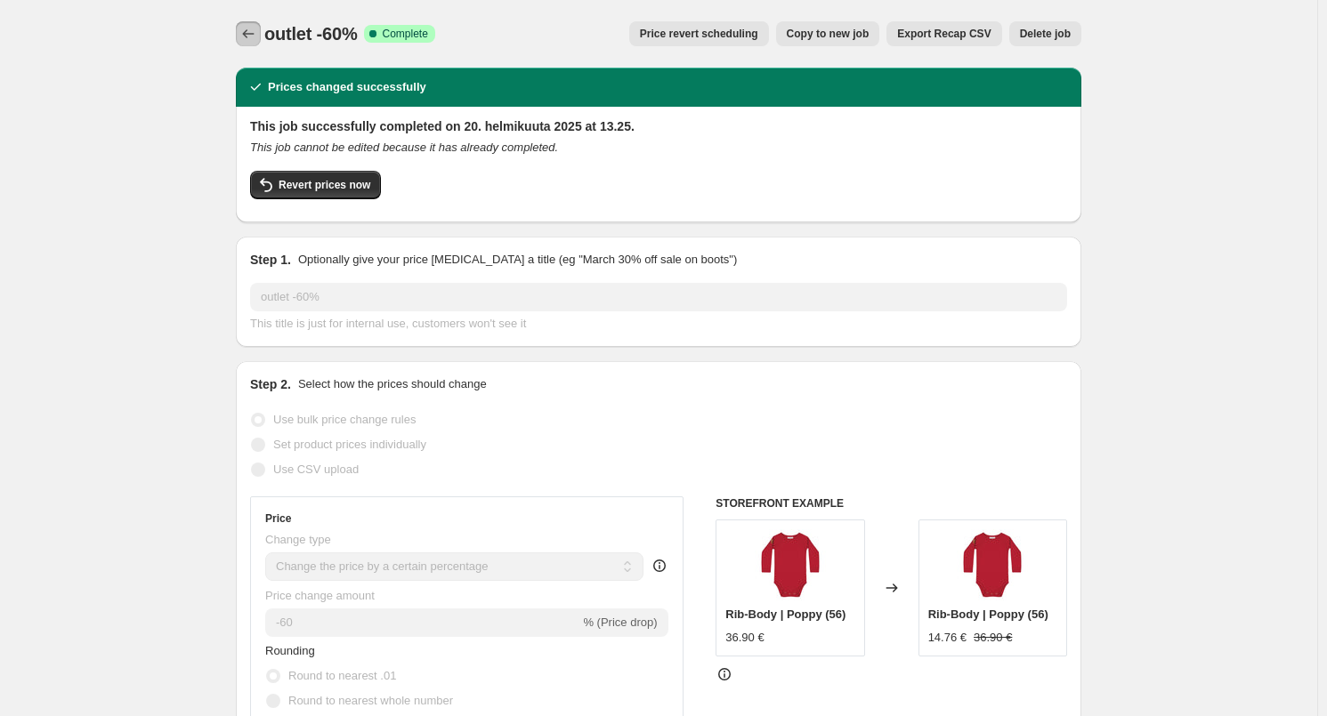
click at [256, 41] on icon "Price change jobs" at bounding box center [248, 34] width 18 height 18
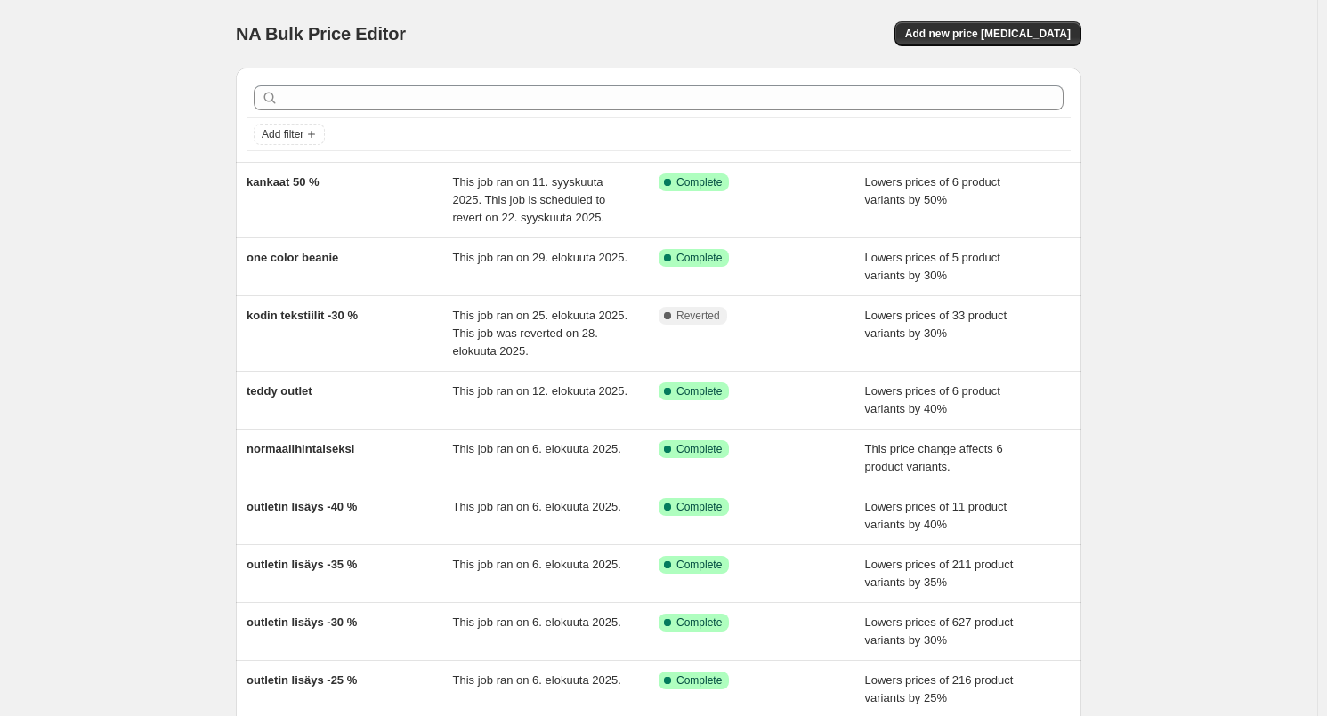
click at [394, 111] on div at bounding box center [658, 97] width 824 height 39
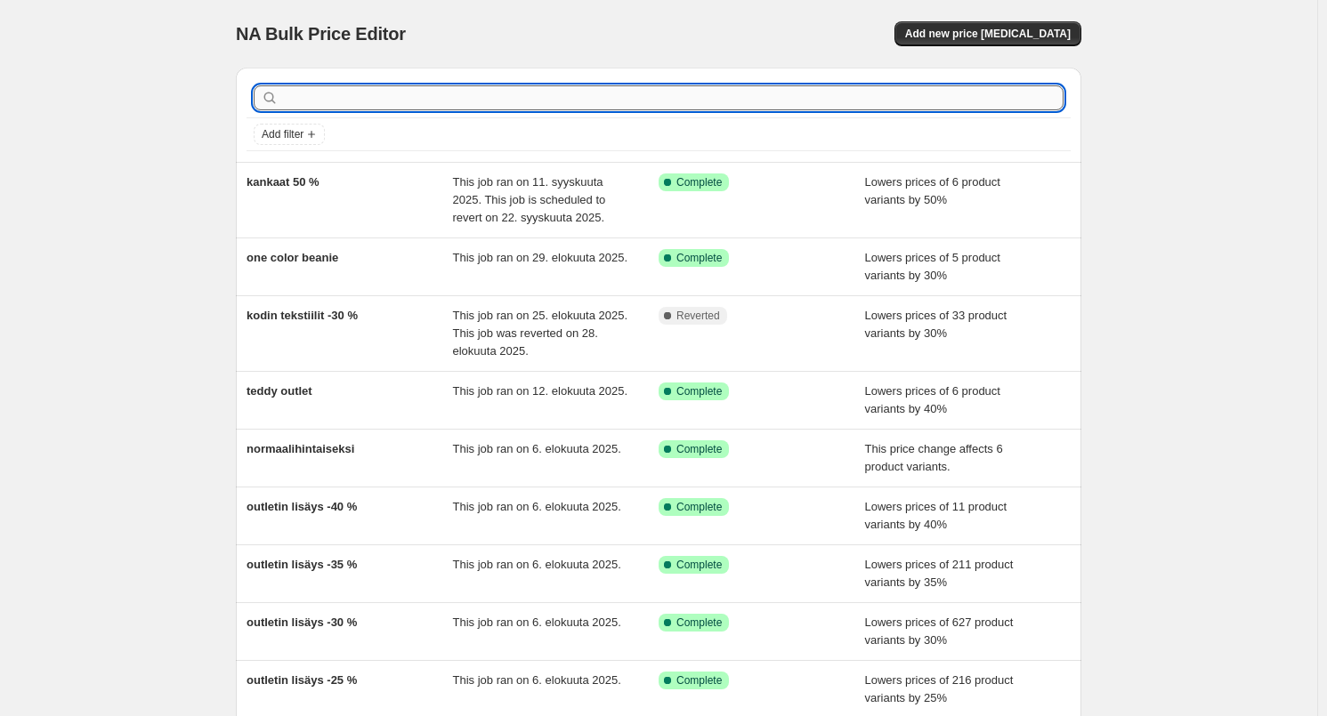
click at [392, 100] on input "text" at bounding box center [672, 97] width 781 height 25
type input "outlet"
click at [526, 52] on div "NA Bulk Price Editor. This page is ready NA Bulk Price Editor Add new price [ME…" at bounding box center [658, 34] width 845 height 68
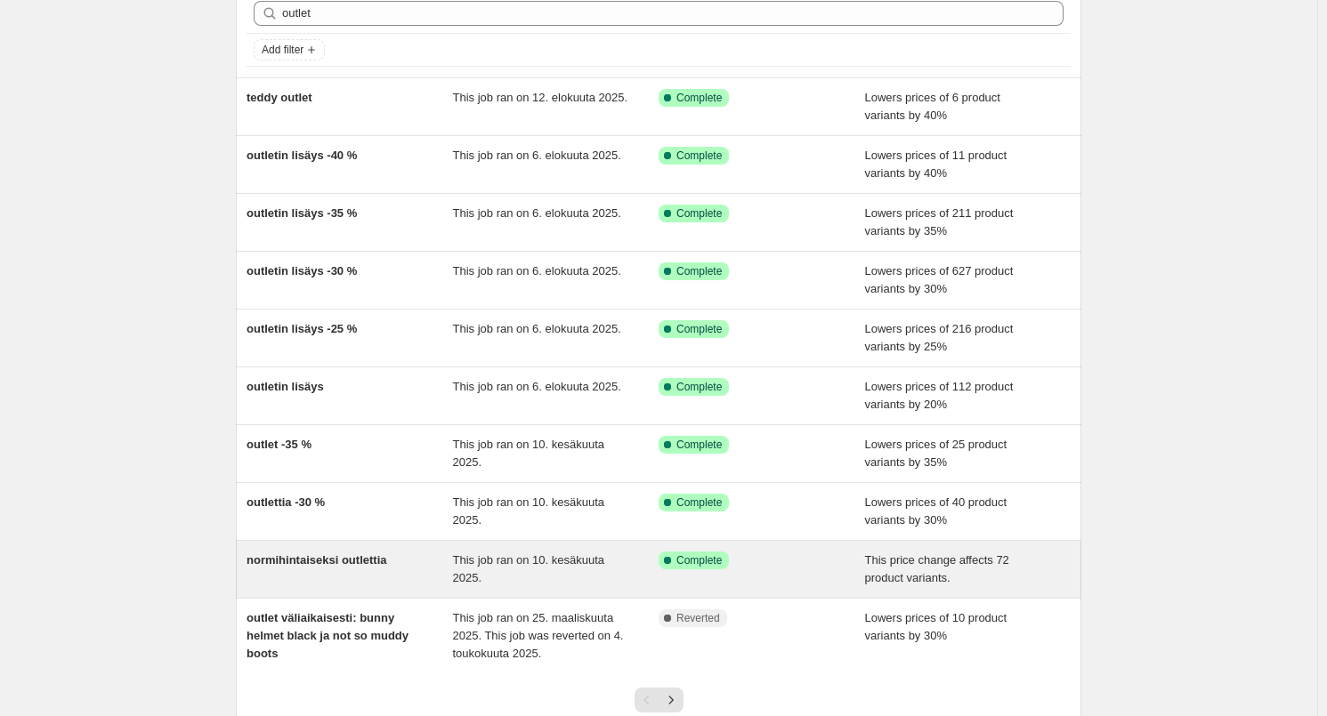
scroll to position [216, 0]
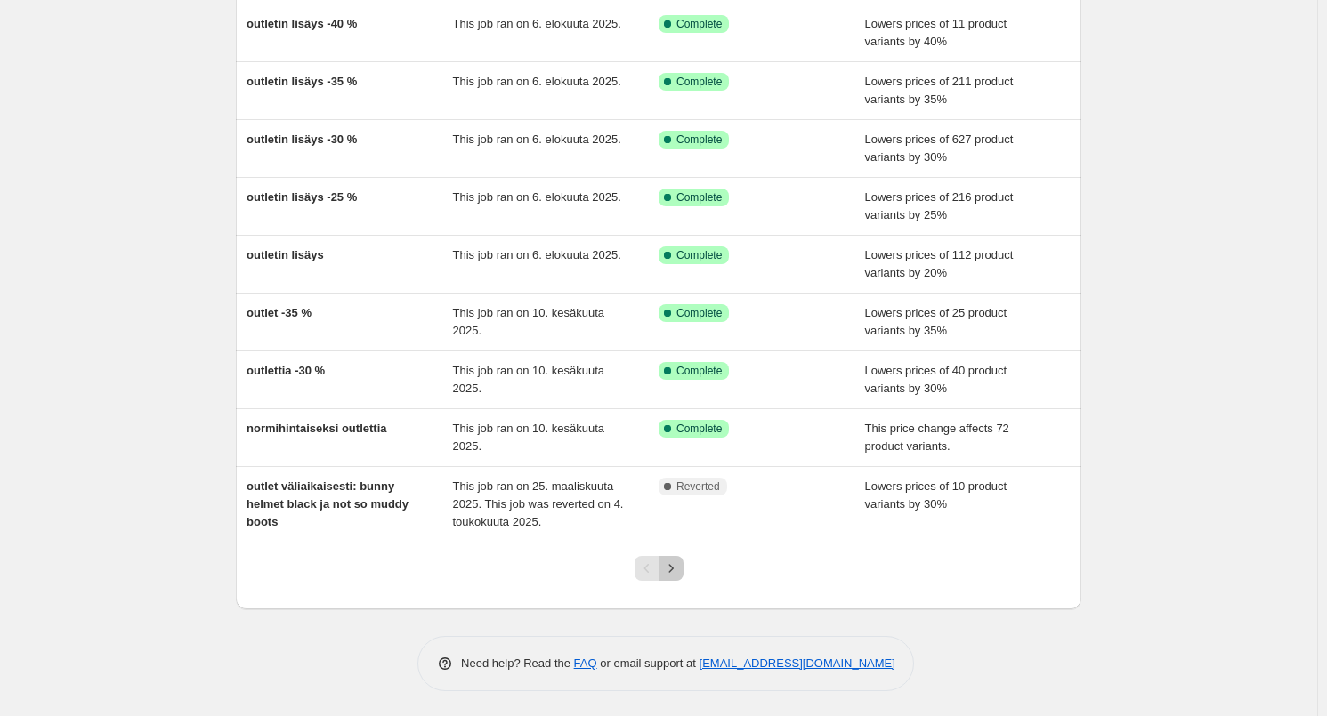
click at [680, 570] on icon "Next" at bounding box center [671, 569] width 18 height 18
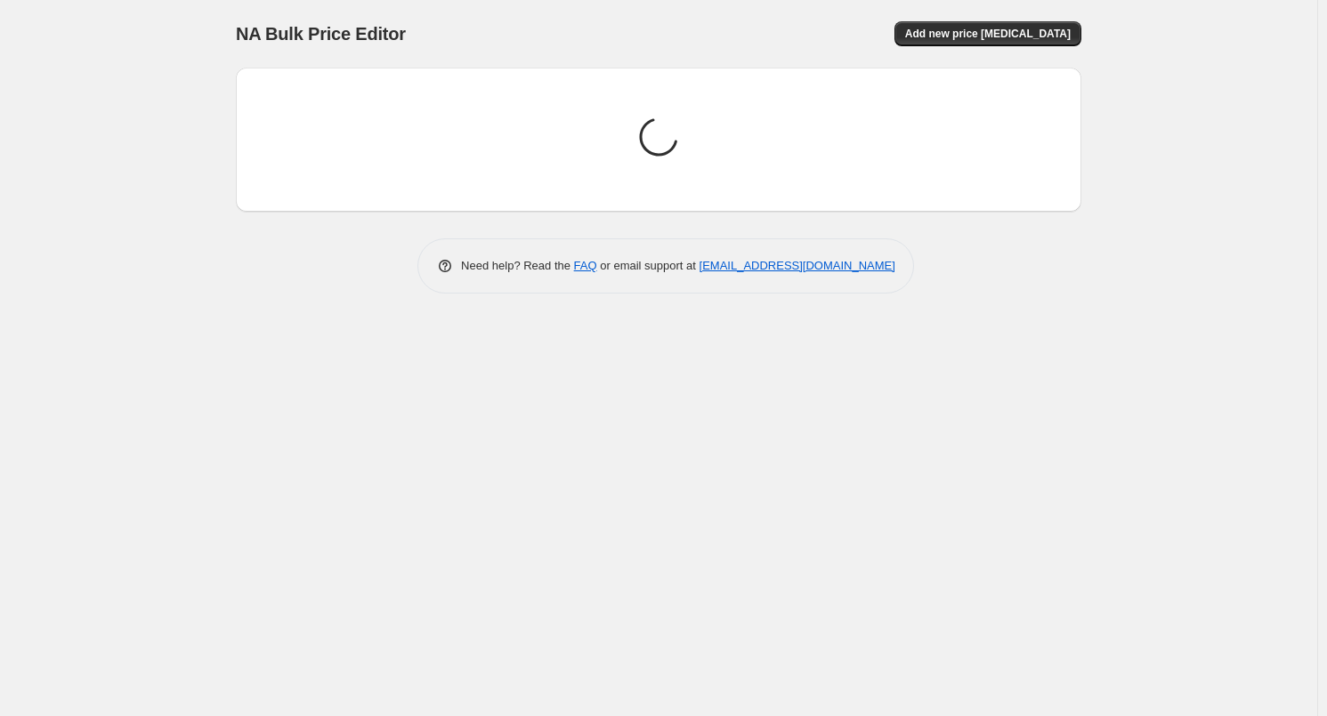
scroll to position [0, 0]
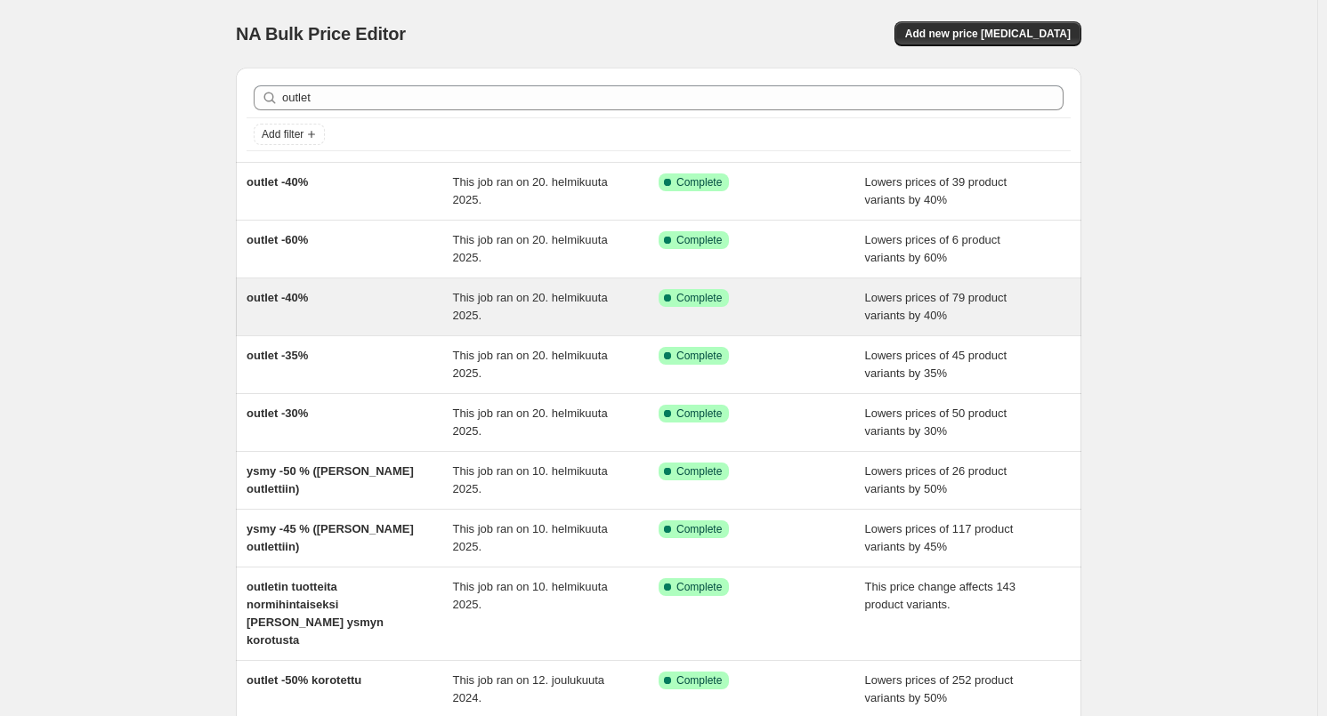
click at [400, 301] on div "outlet -40%" at bounding box center [349, 307] width 206 height 36
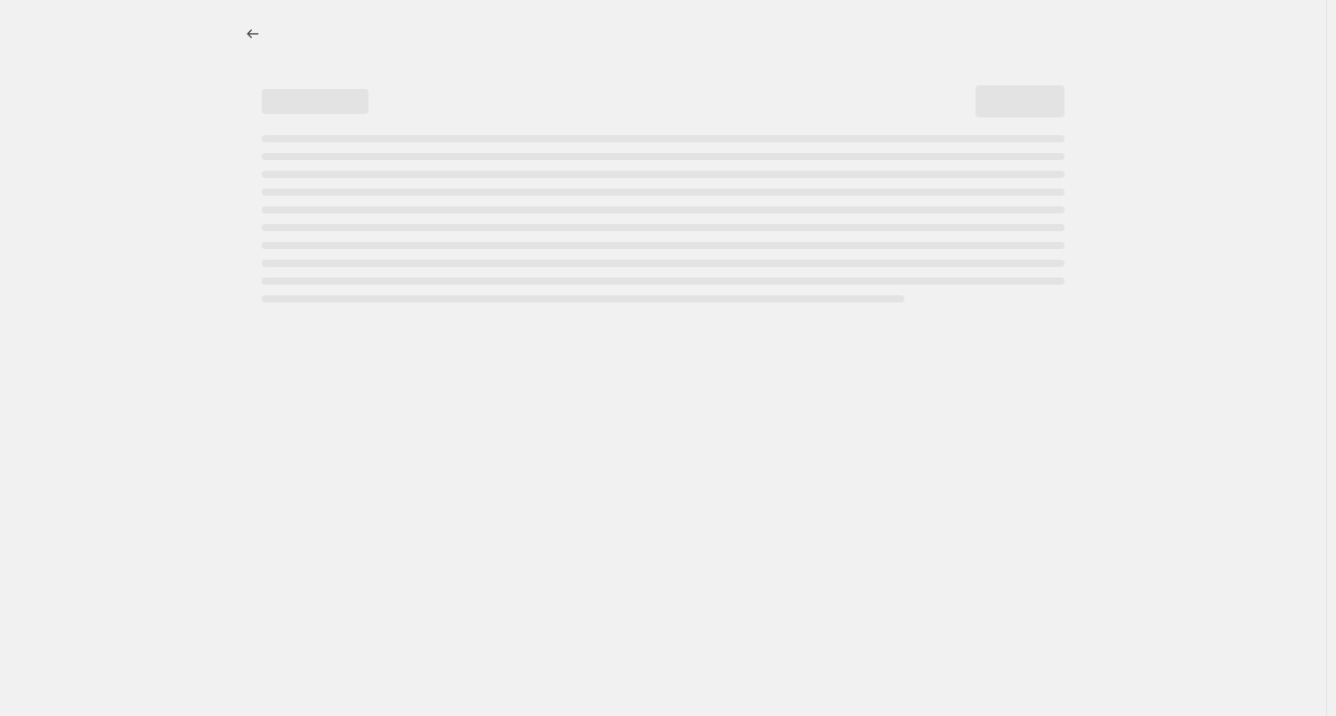
select select "percentage"
select select "tag"
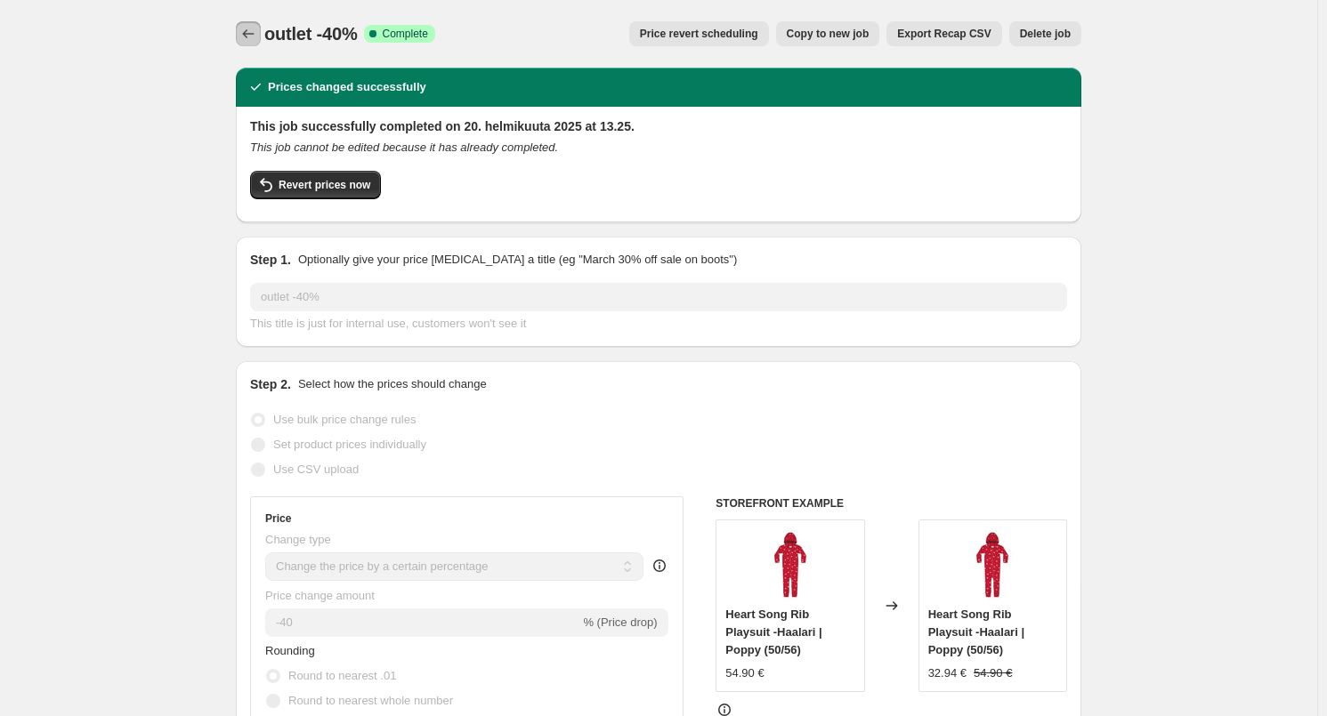
click at [253, 33] on icon "Price change jobs" at bounding box center [248, 34] width 18 height 18
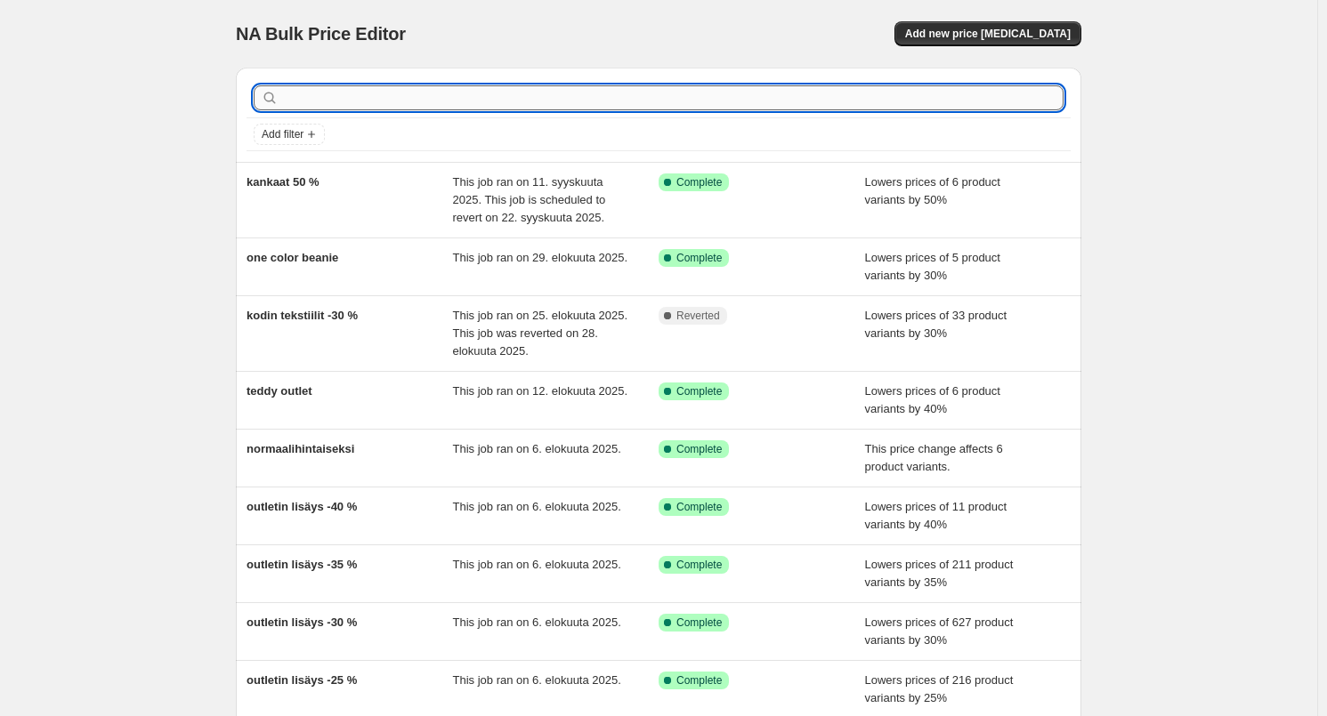
click at [309, 100] on input "text" at bounding box center [672, 97] width 781 height 25
type input "outlet"
click at [517, 62] on div "NA Bulk Price Editor. This page is ready NA Bulk Price Editor Add new price [ME…" at bounding box center [658, 34] width 845 height 68
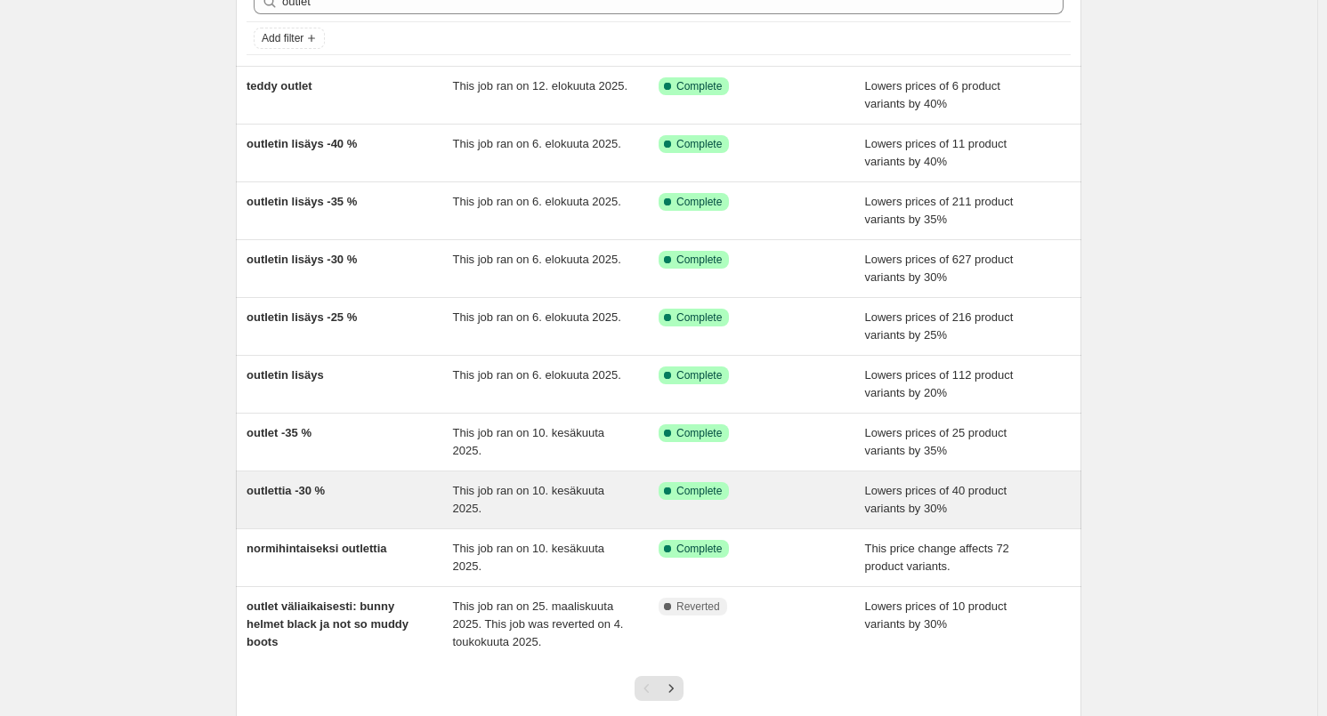
scroll to position [216, 0]
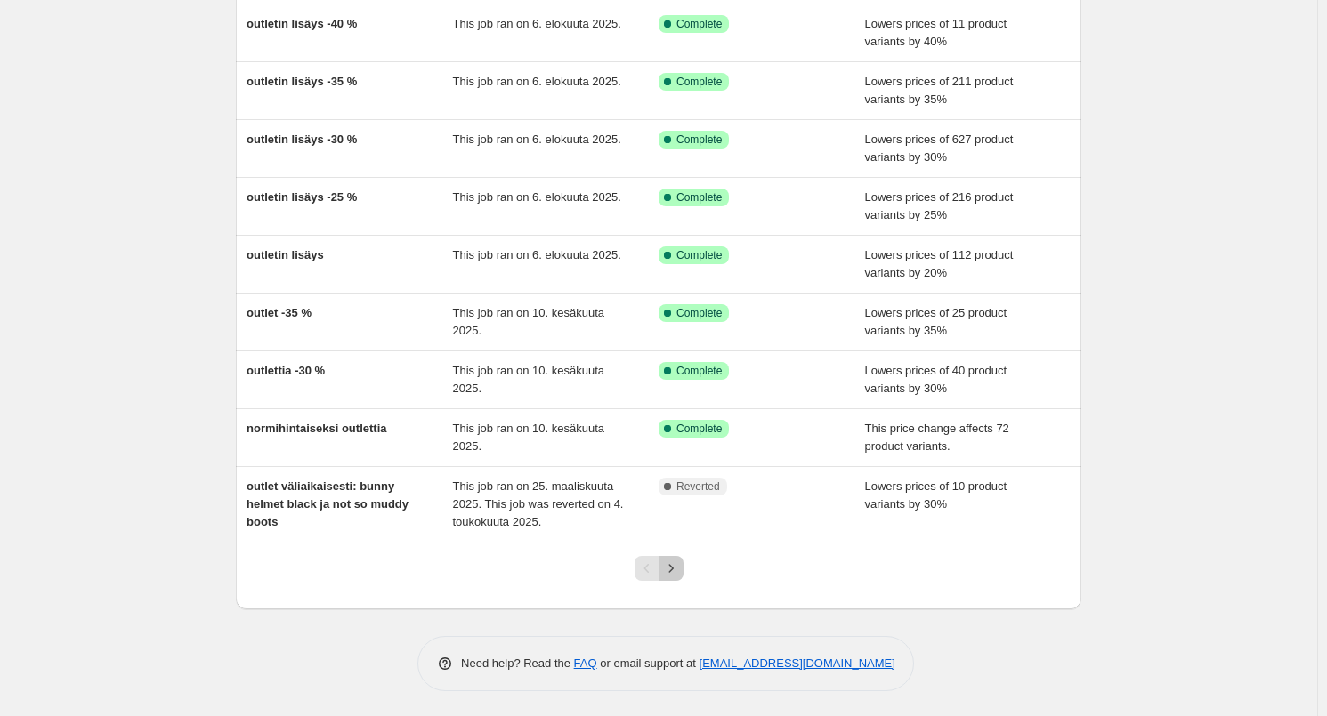
click at [668, 571] on icon "Next" at bounding box center [671, 569] width 18 height 18
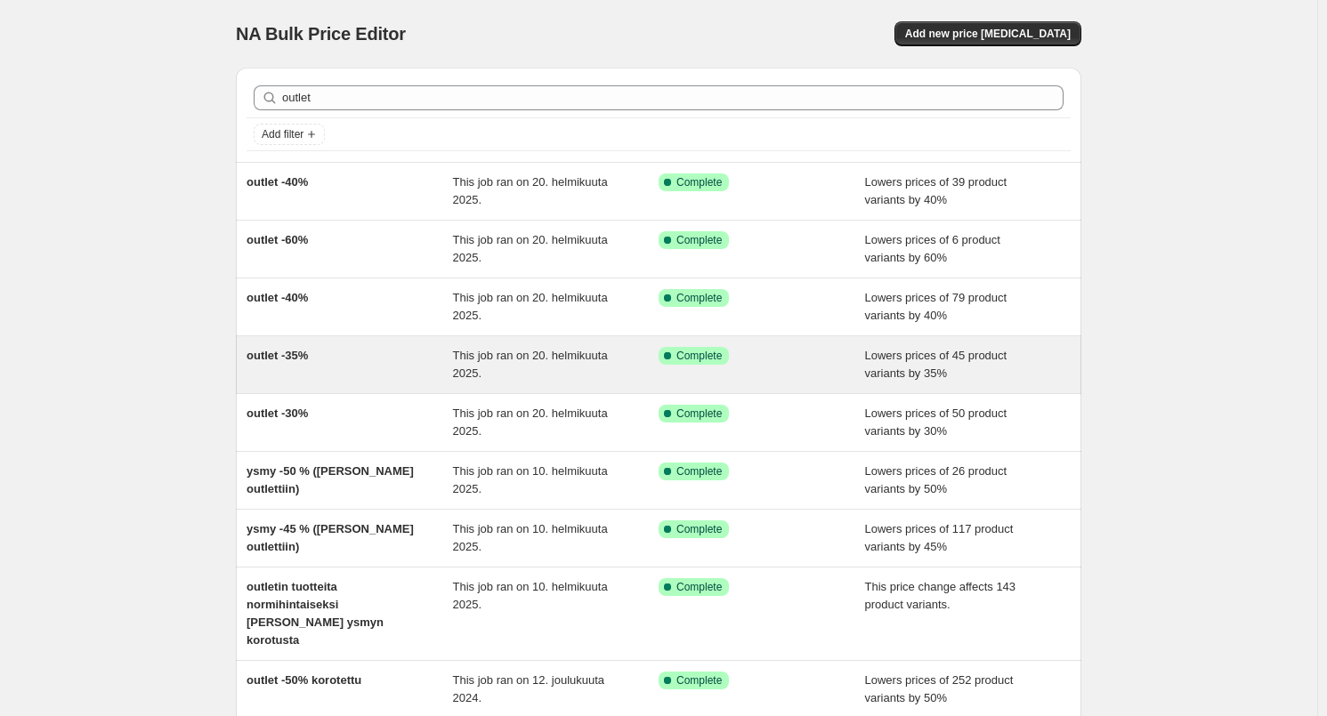
click at [377, 384] on div "outlet -35% This job ran on 20. helmikuuta 2025. Success Complete Complete Lowe…" at bounding box center [658, 364] width 845 height 57
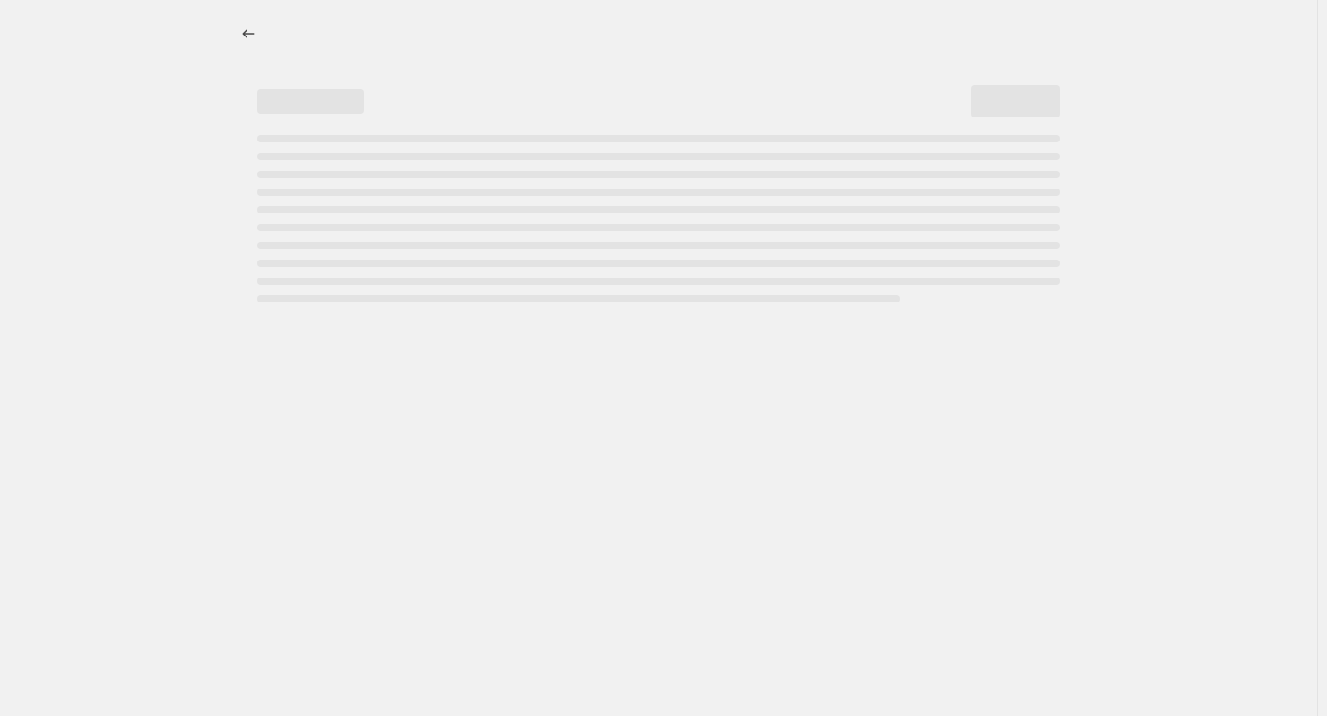
select select "percentage"
select select "tag"
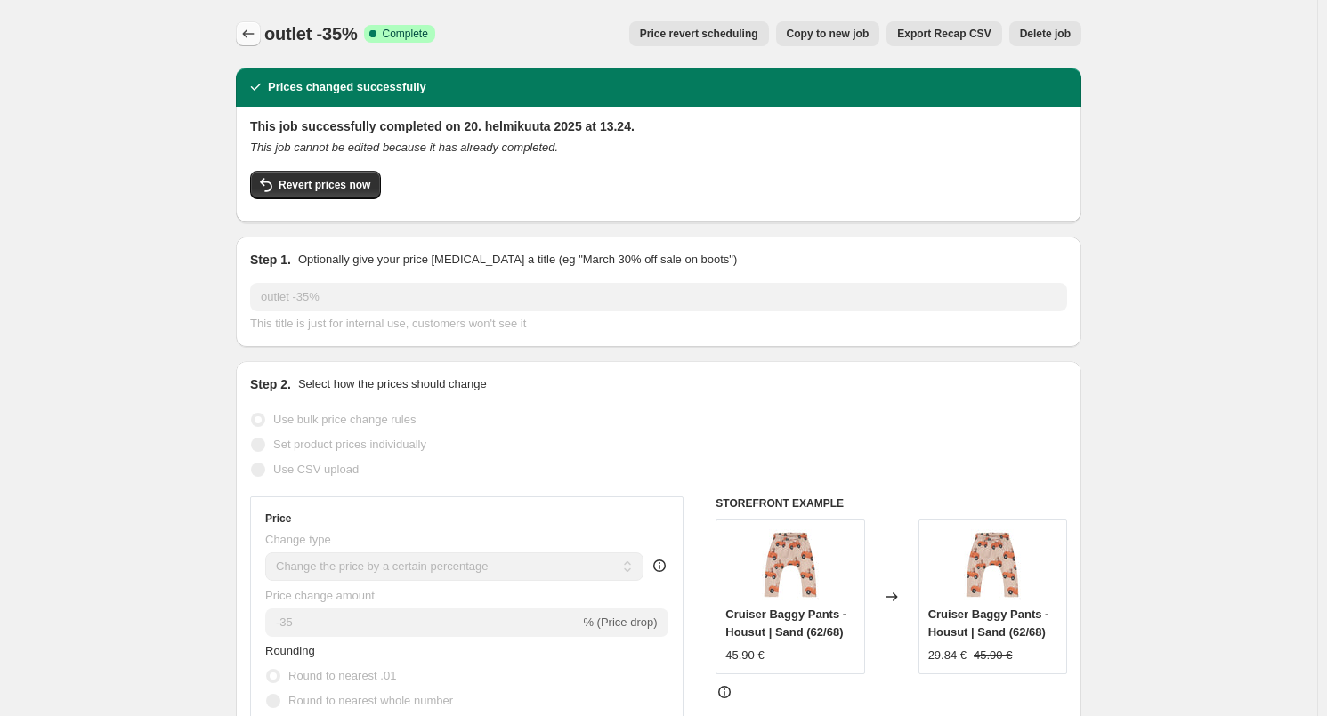
click at [249, 39] on icon "Price change jobs" at bounding box center [248, 34] width 18 height 18
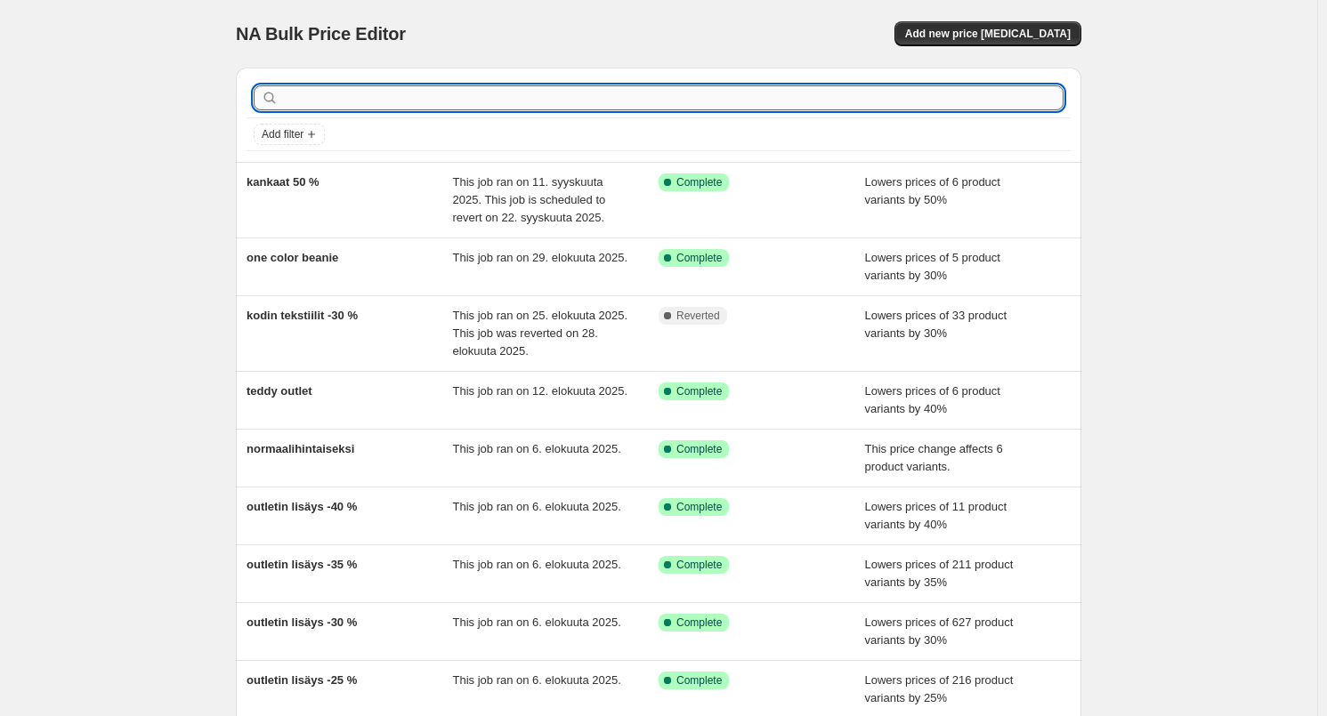
click at [353, 92] on input "text" at bounding box center [672, 97] width 781 height 25
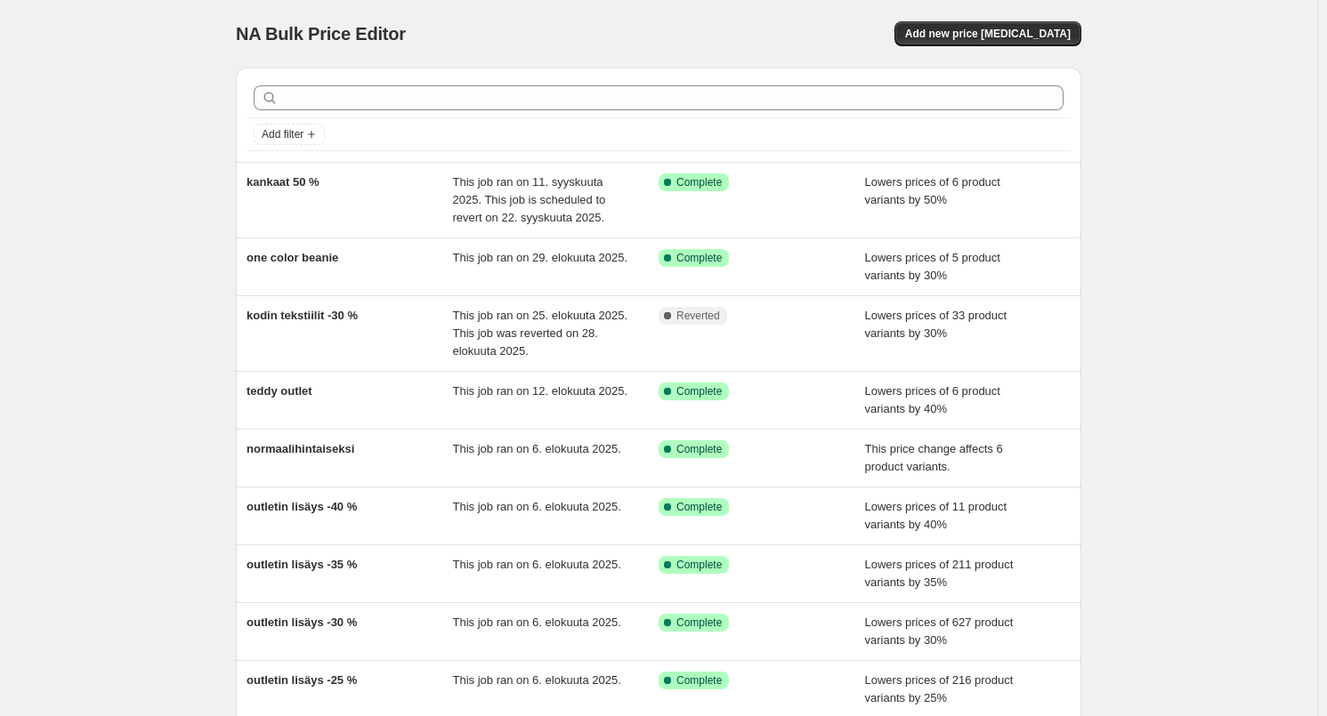
click at [428, 79] on div at bounding box center [658, 97] width 824 height 39
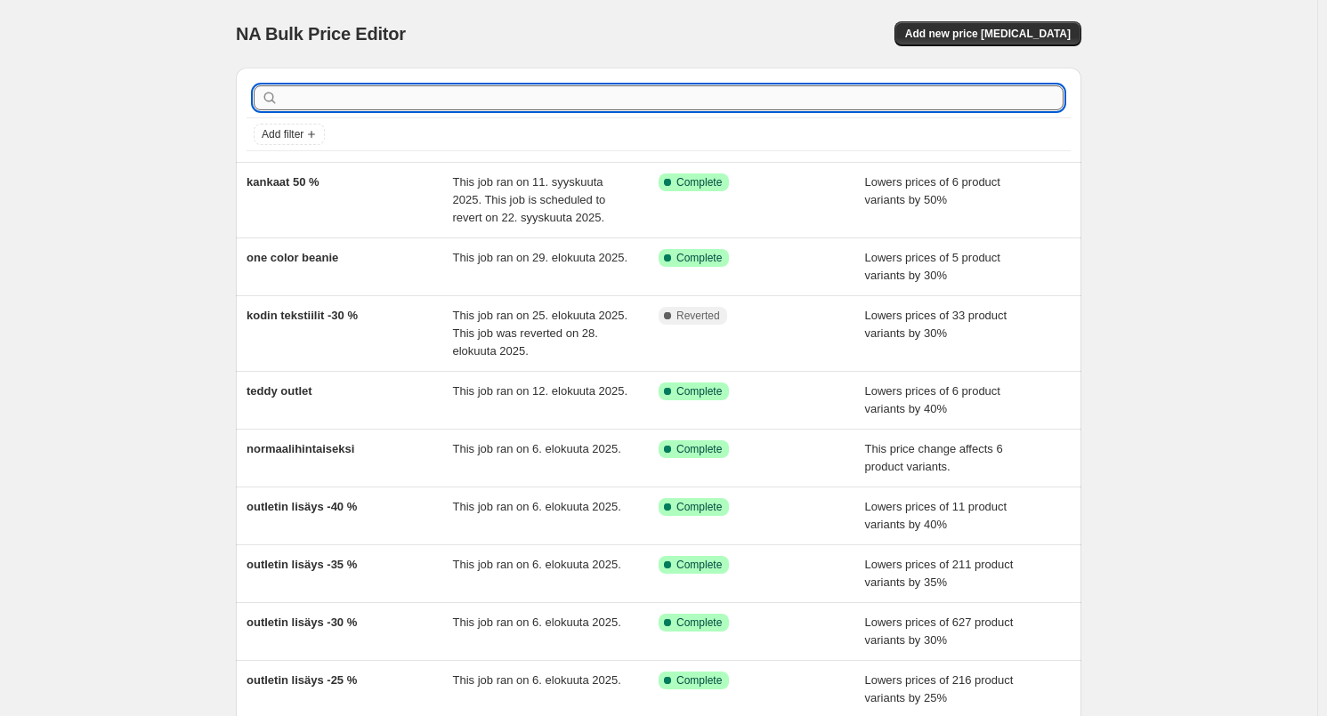
click at [408, 91] on input "text" at bounding box center [672, 97] width 781 height 25
type input "outlet"
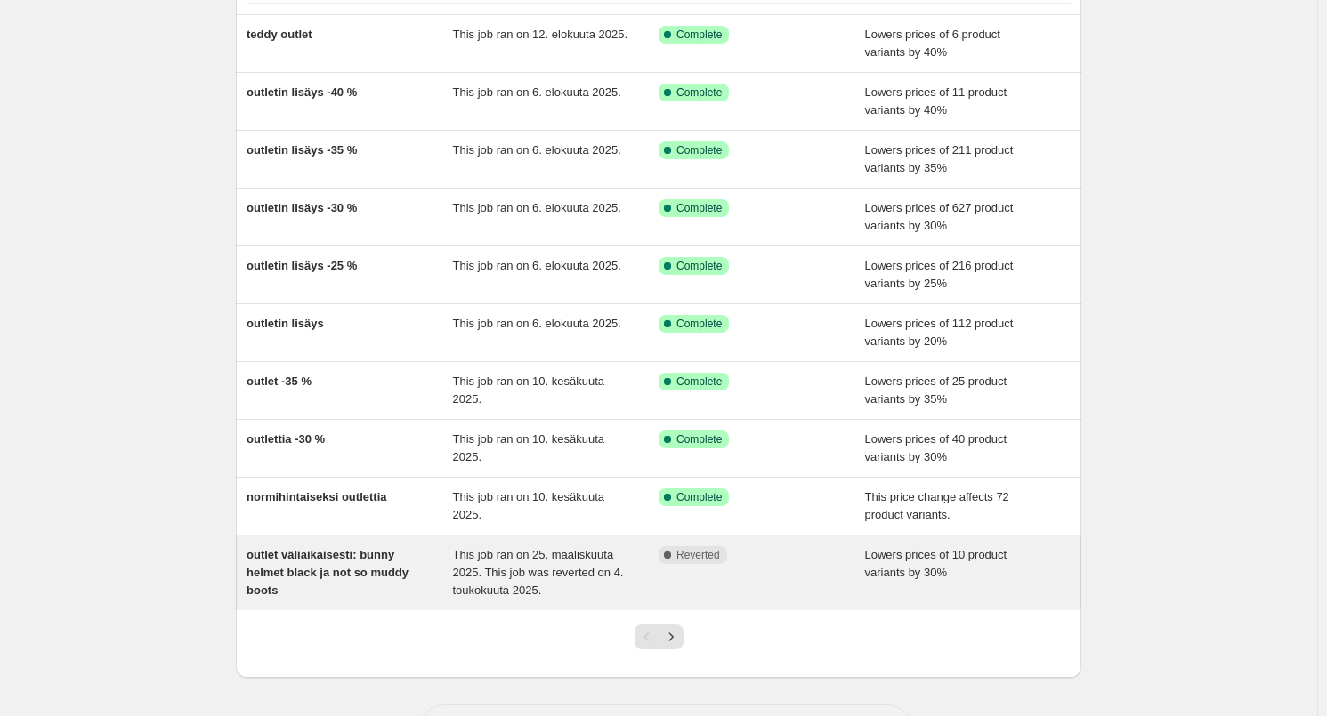
scroll to position [216, 0]
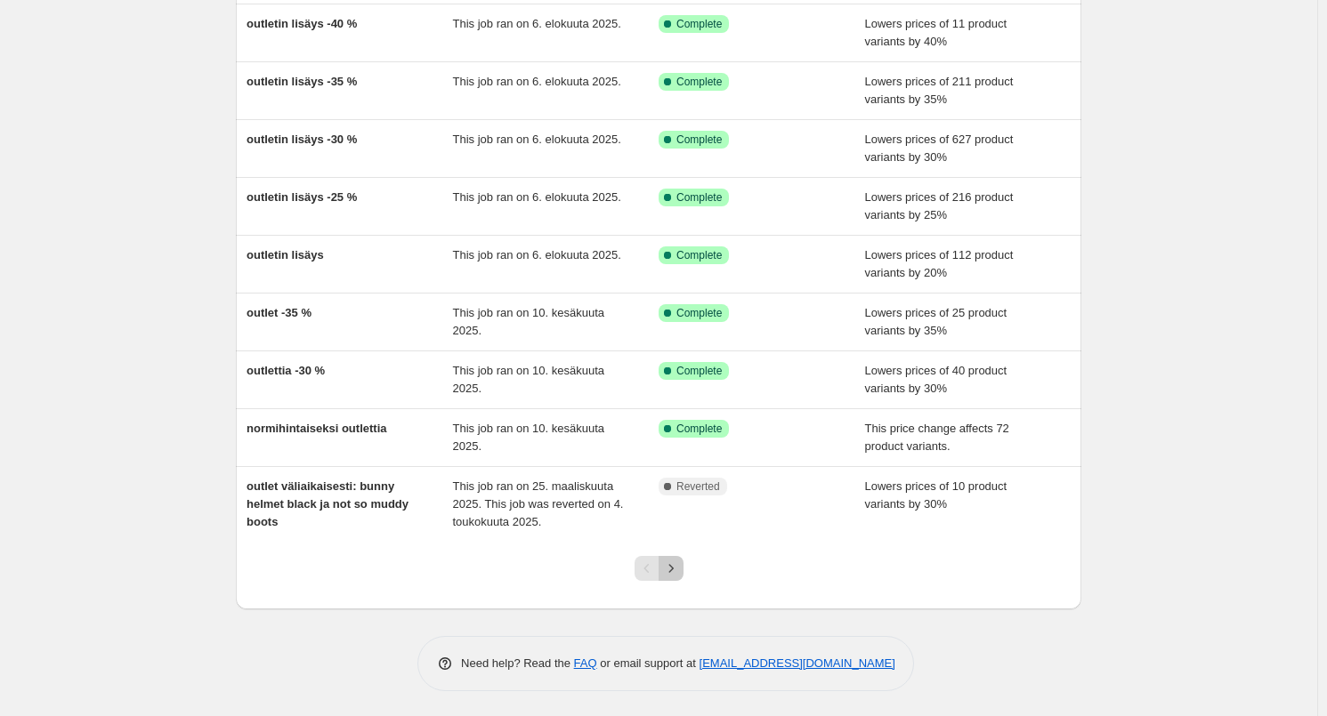
click at [676, 580] on div at bounding box center [659, 576] width 72 height 68
click at [675, 572] on icon "Next" at bounding box center [671, 569] width 18 height 18
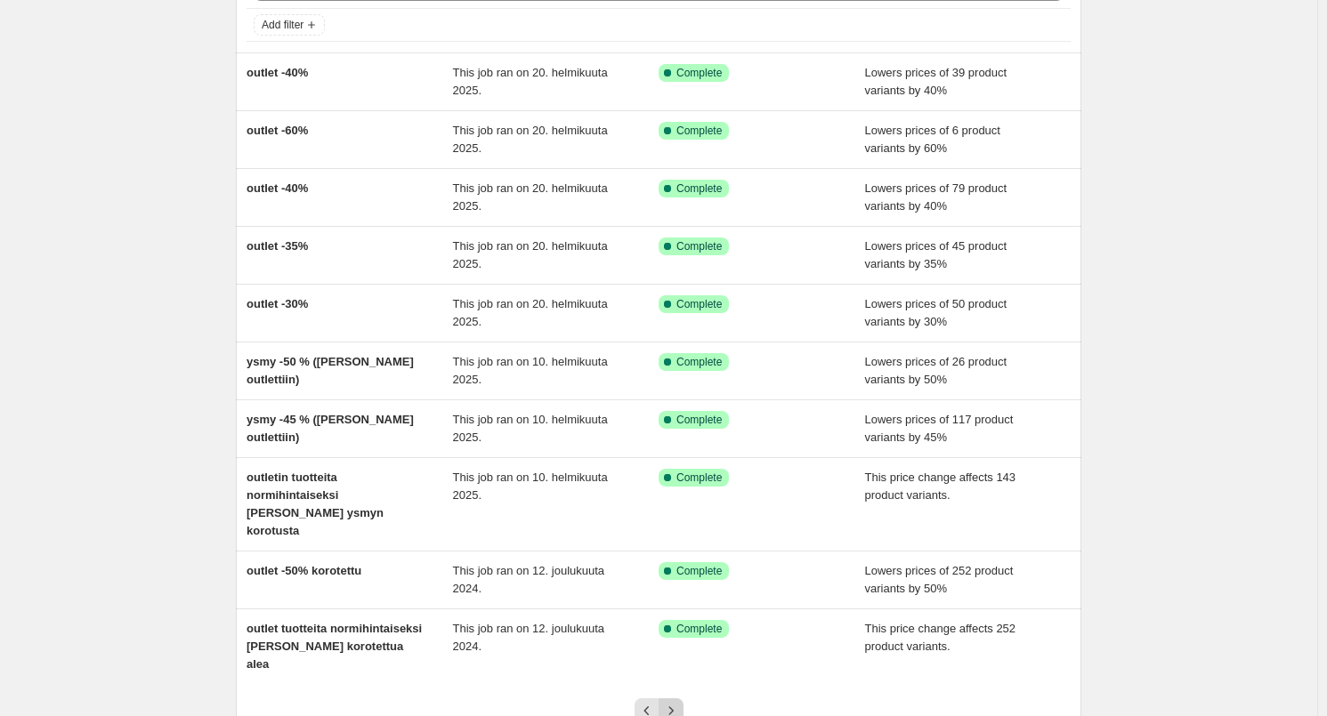
scroll to position [0, 0]
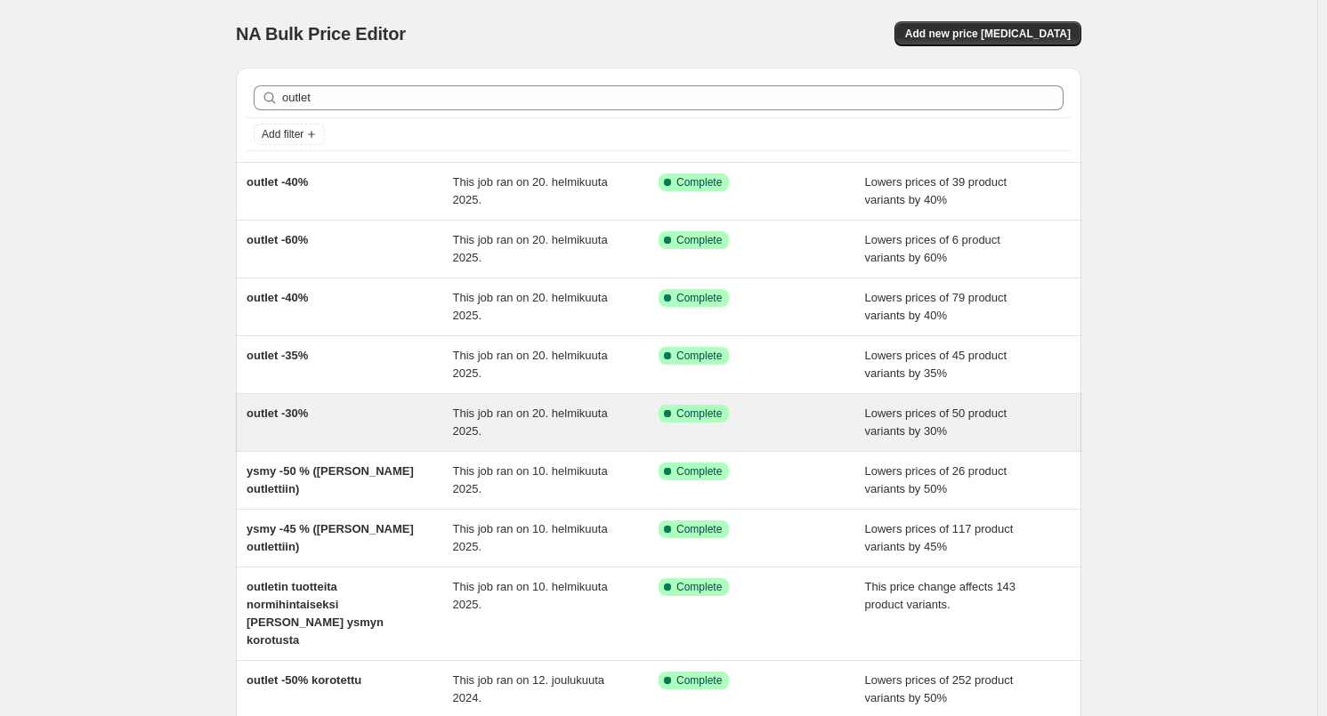
click at [365, 399] on div "outlet -30% This job ran on 20. helmikuuta 2025. Success Complete Complete Lowe…" at bounding box center [658, 422] width 845 height 57
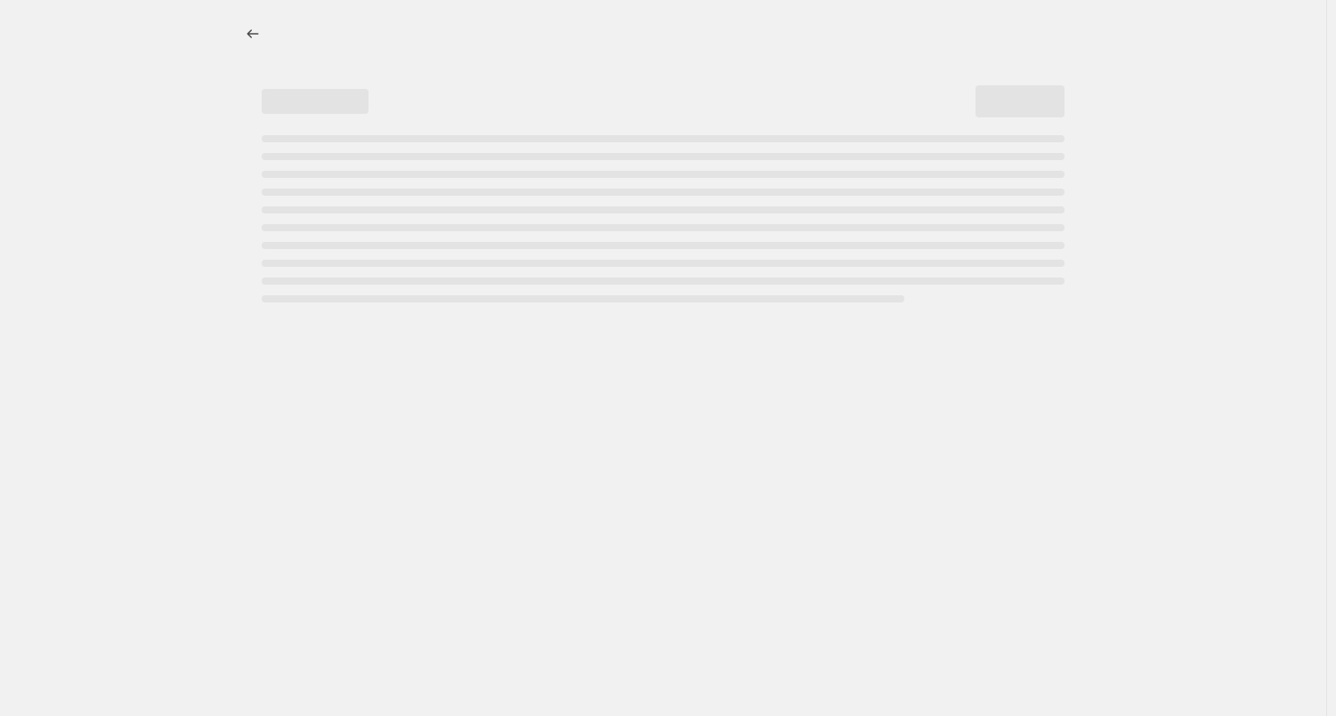
select select "percentage"
select select "tag"
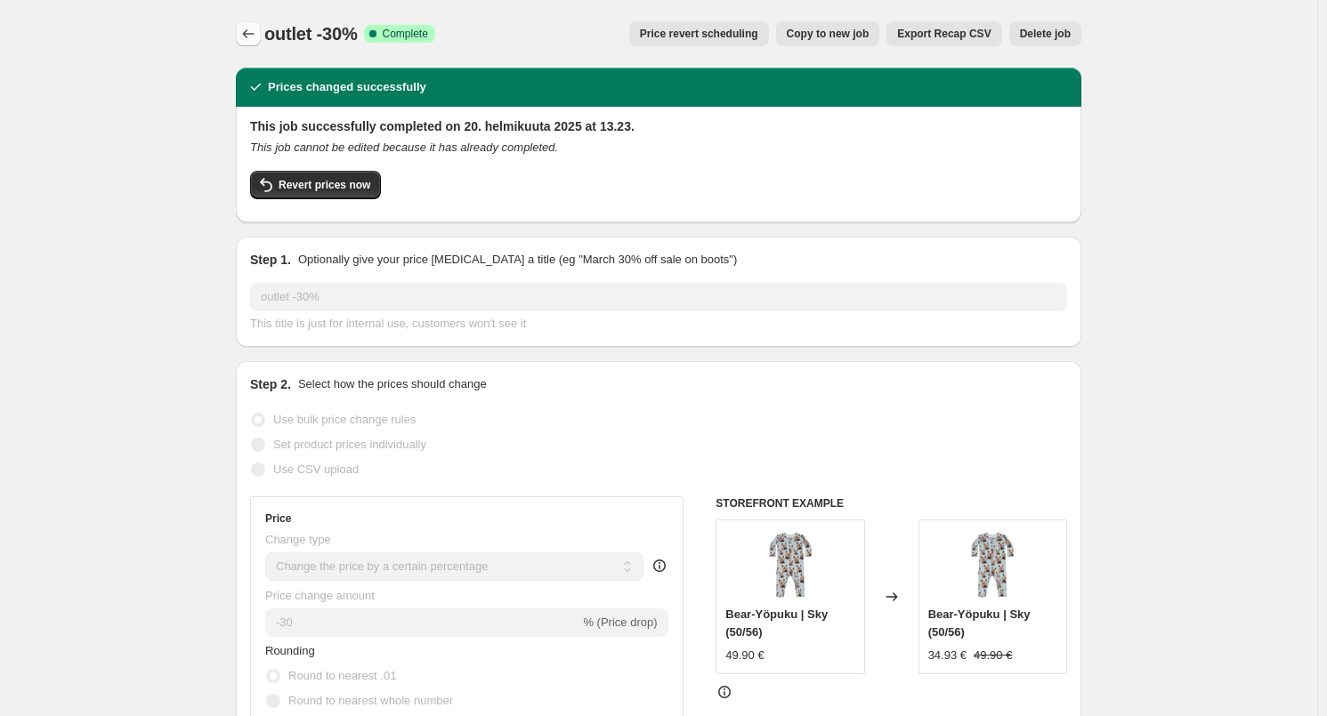
click at [252, 32] on icon "Price change jobs" at bounding box center [248, 34] width 18 height 18
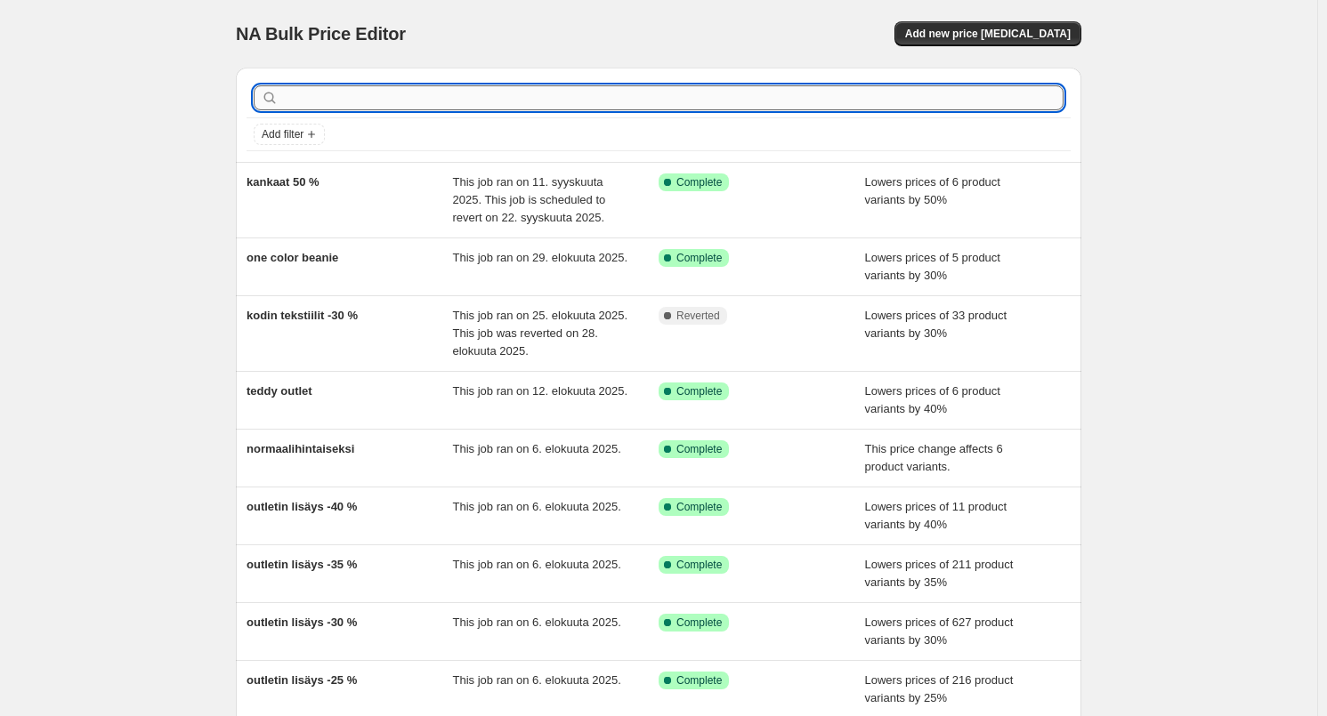
click at [302, 100] on input "text" at bounding box center [672, 97] width 781 height 25
type input "outlet"
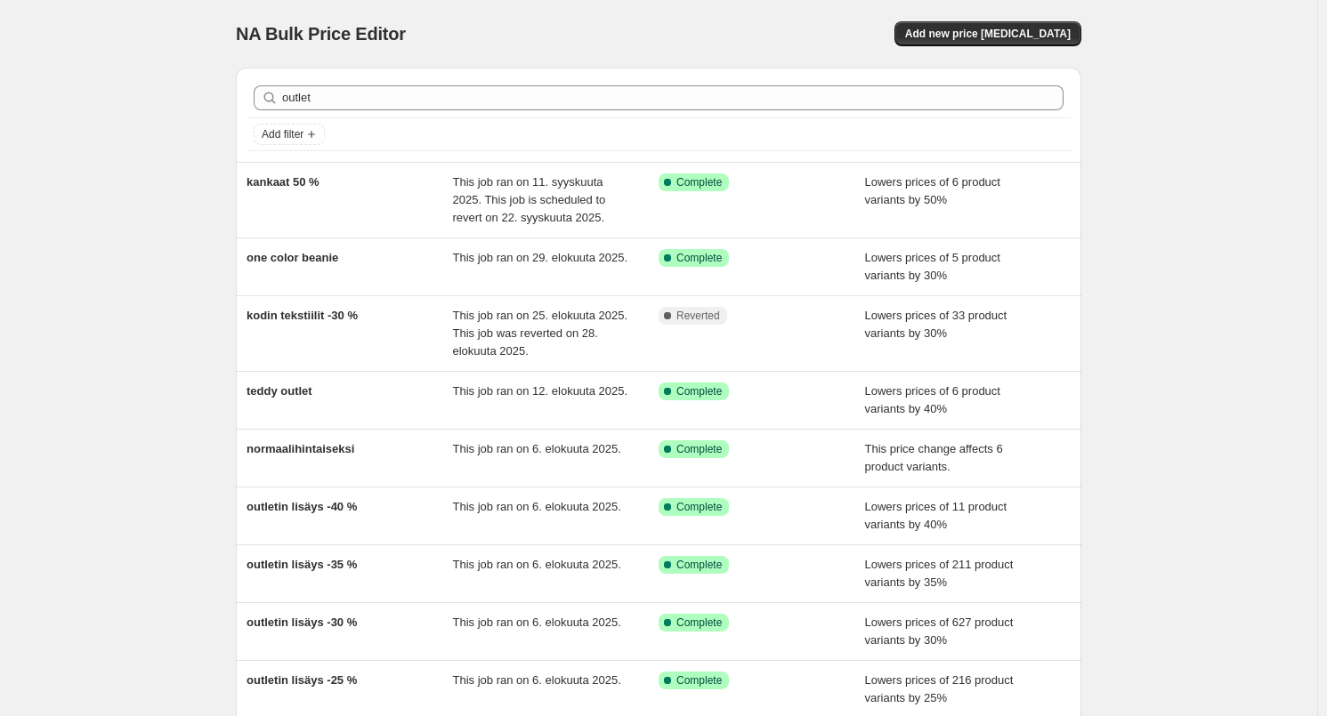
click at [583, 46] on div "NA Bulk Price Editor. This page is ready NA Bulk Price Editor Add new price [ME…" at bounding box center [658, 34] width 845 height 68
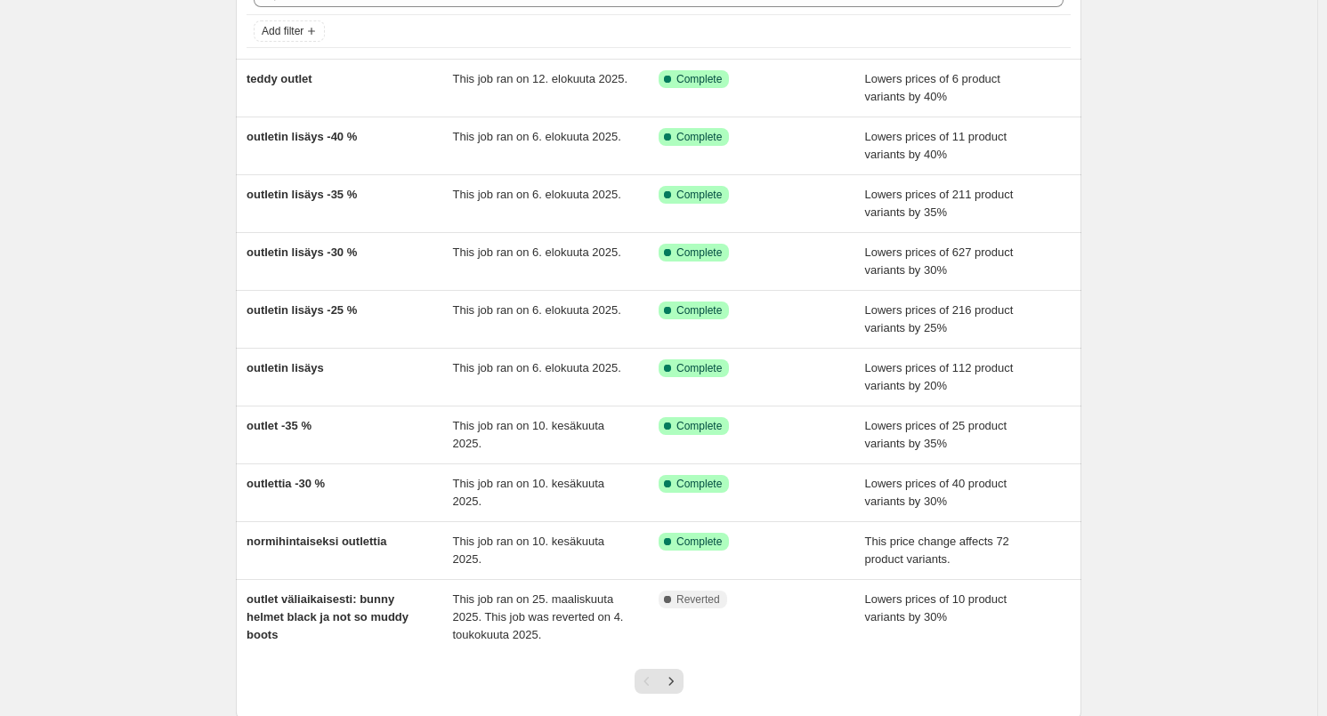
scroll to position [216, 0]
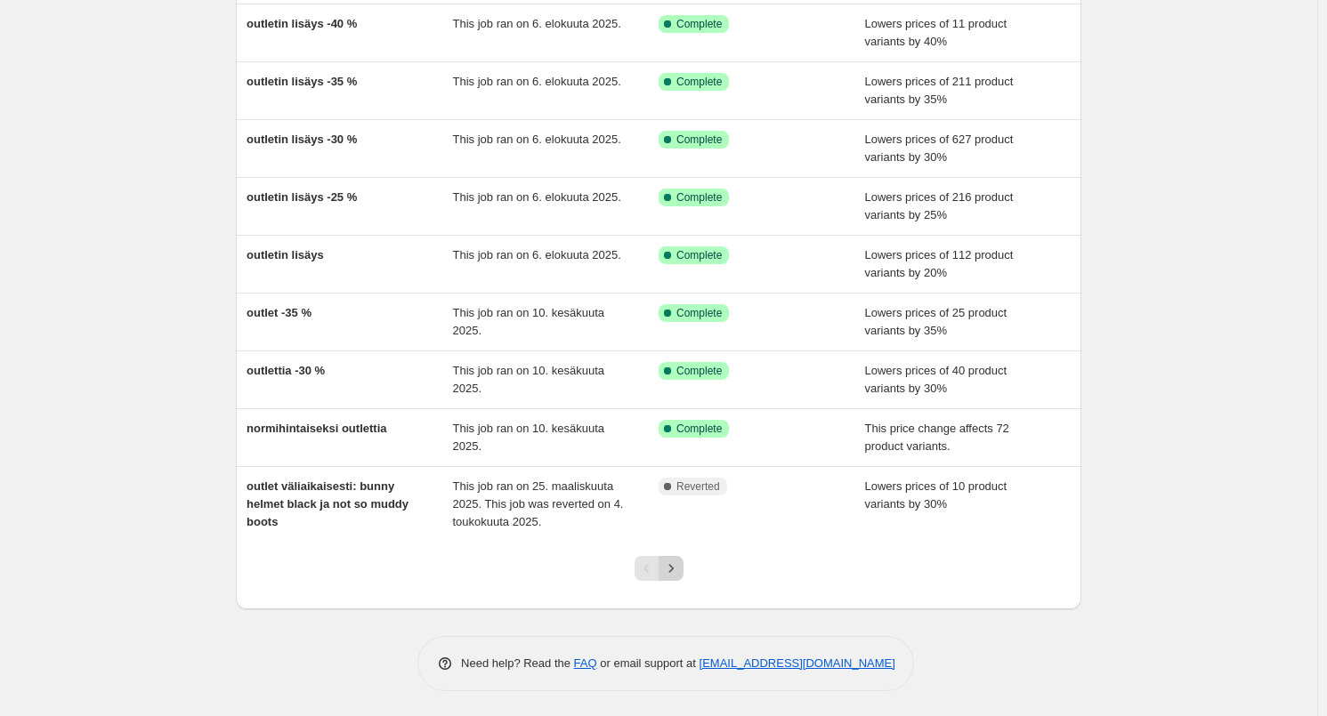
click at [678, 568] on icon "Next" at bounding box center [671, 569] width 18 height 18
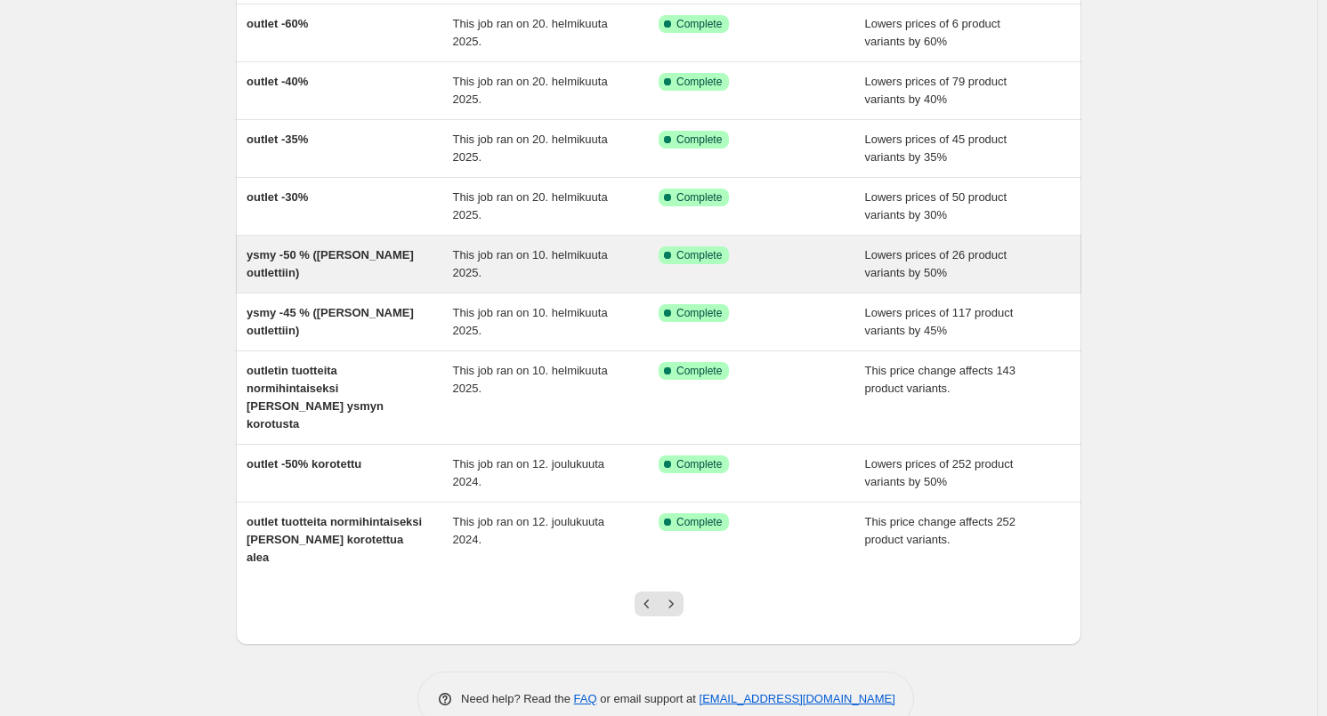
click at [328, 257] on span "ysmy -50 % ([PERSON_NAME] outlettiin)" at bounding box center [329, 263] width 167 height 31
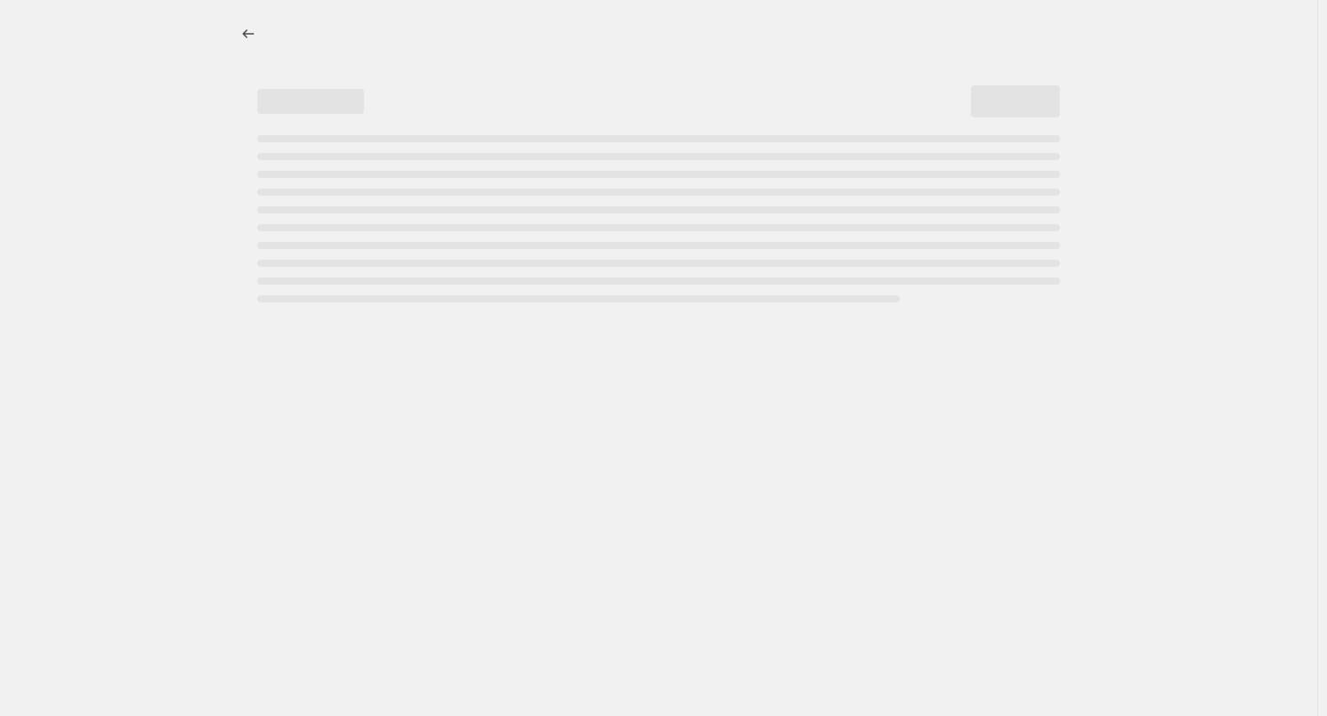
select select "percentage"
select select "tag"
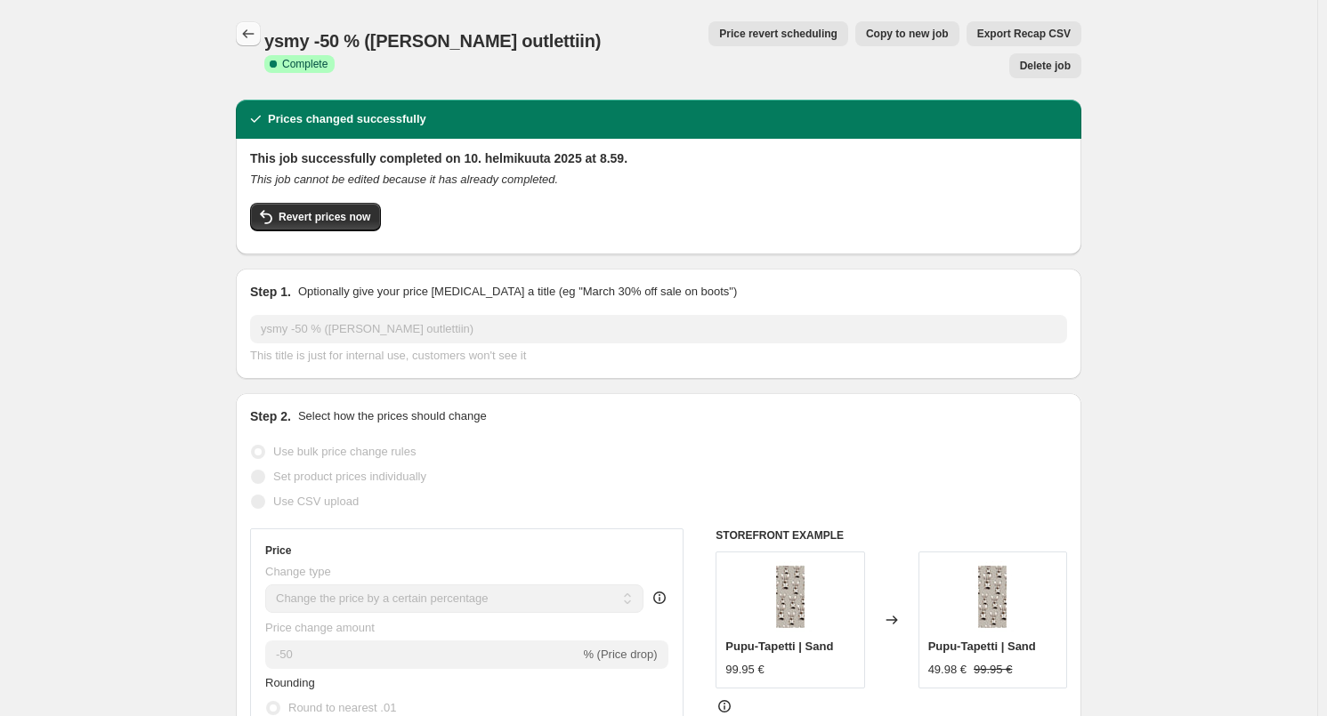
click at [250, 30] on icon "Price change jobs" at bounding box center [248, 34] width 18 height 18
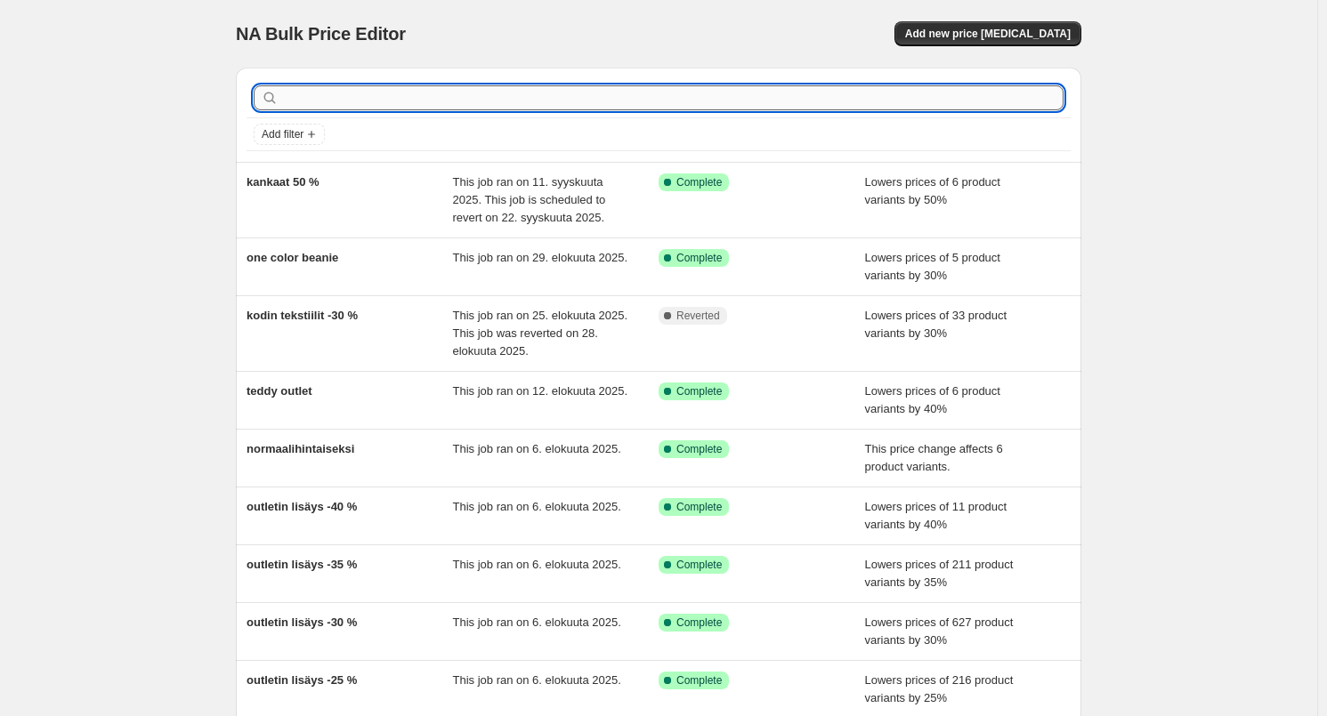
click at [303, 99] on input "text" at bounding box center [672, 97] width 781 height 25
type input "outlet"
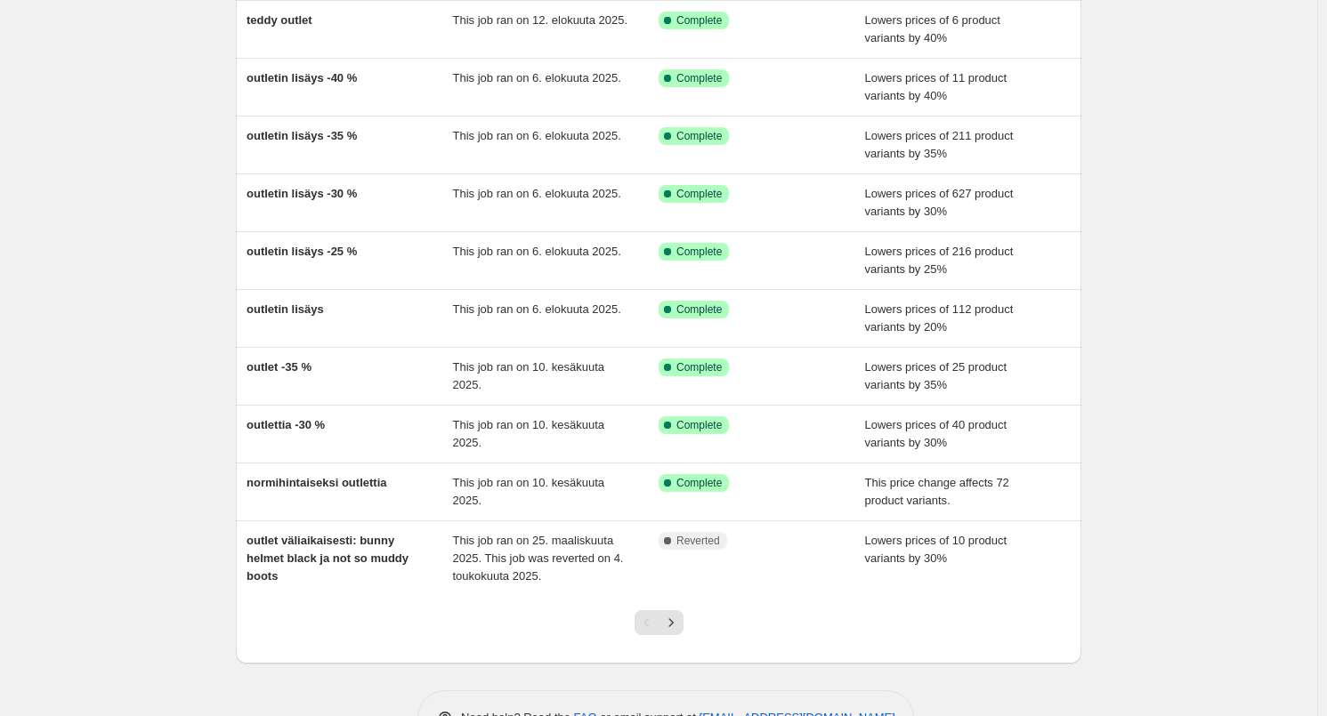
scroll to position [216, 0]
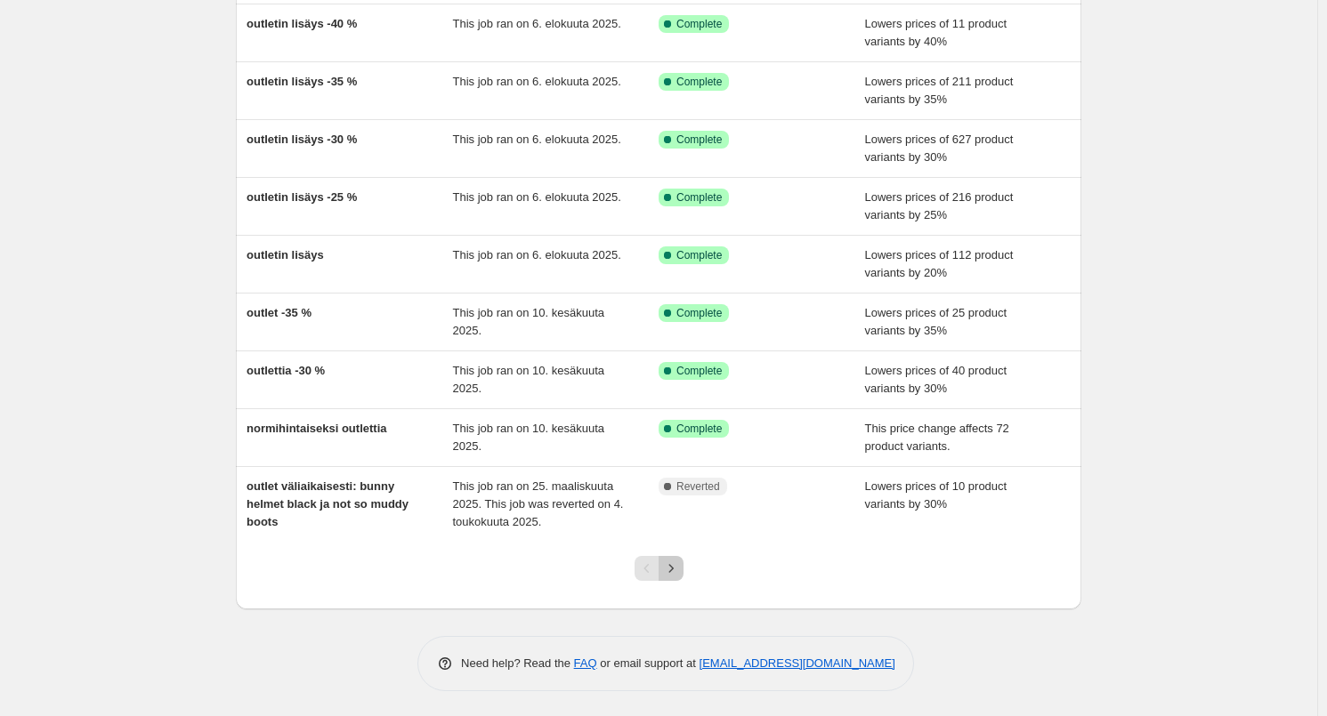
click at [676, 564] on icon "Next" at bounding box center [671, 569] width 18 height 18
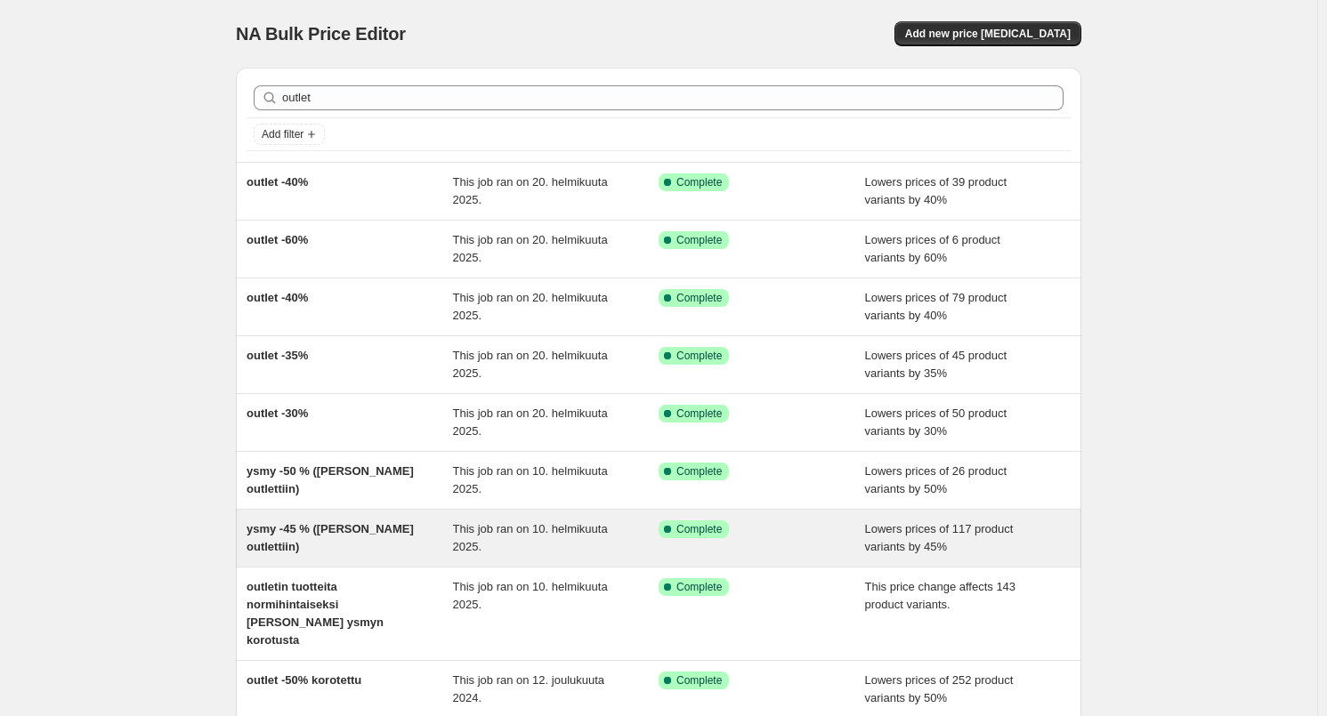
click at [319, 524] on span "ysmy -45 % ([PERSON_NAME] outlettiin)" at bounding box center [329, 537] width 167 height 31
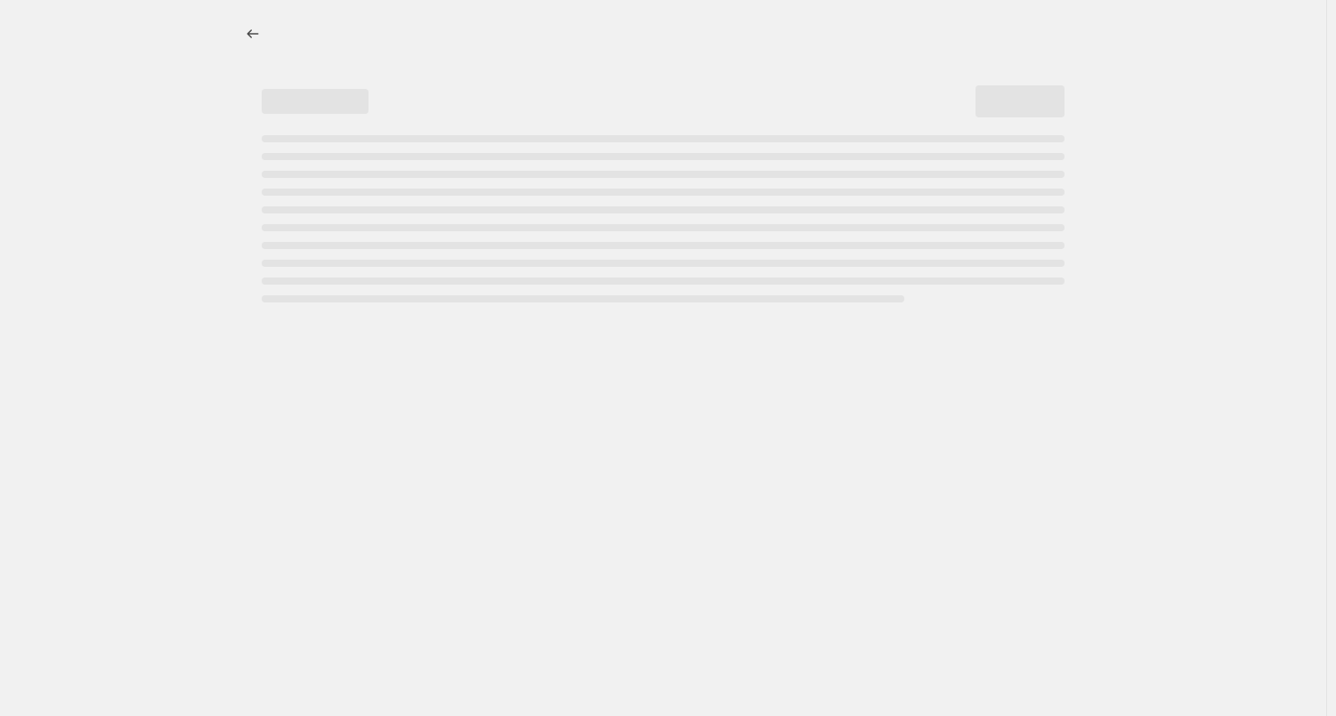
select select "percentage"
select select "tag"
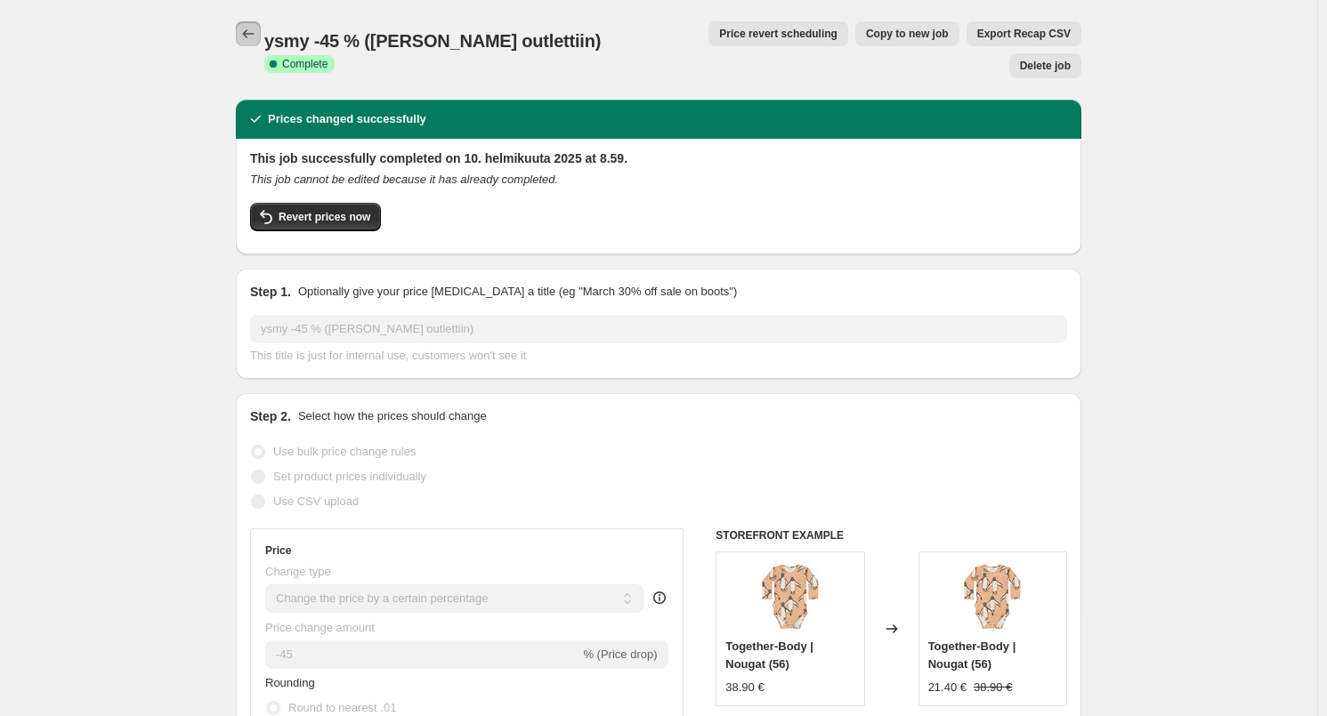
click at [255, 34] on icon "Price change jobs" at bounding box center [249, 33] width 12 height 9
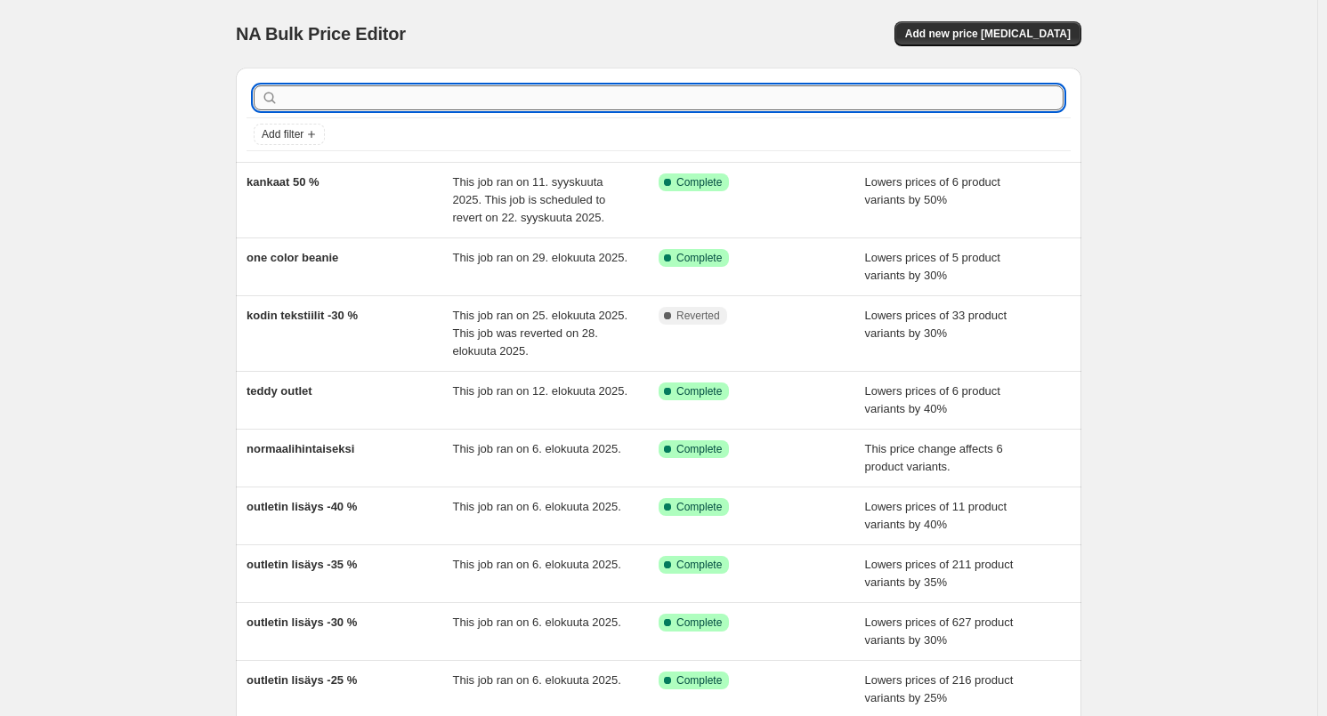
click at [353, 89] on input "text" at bounding box center [672, 97] width 781 height 25
type input "outlet"
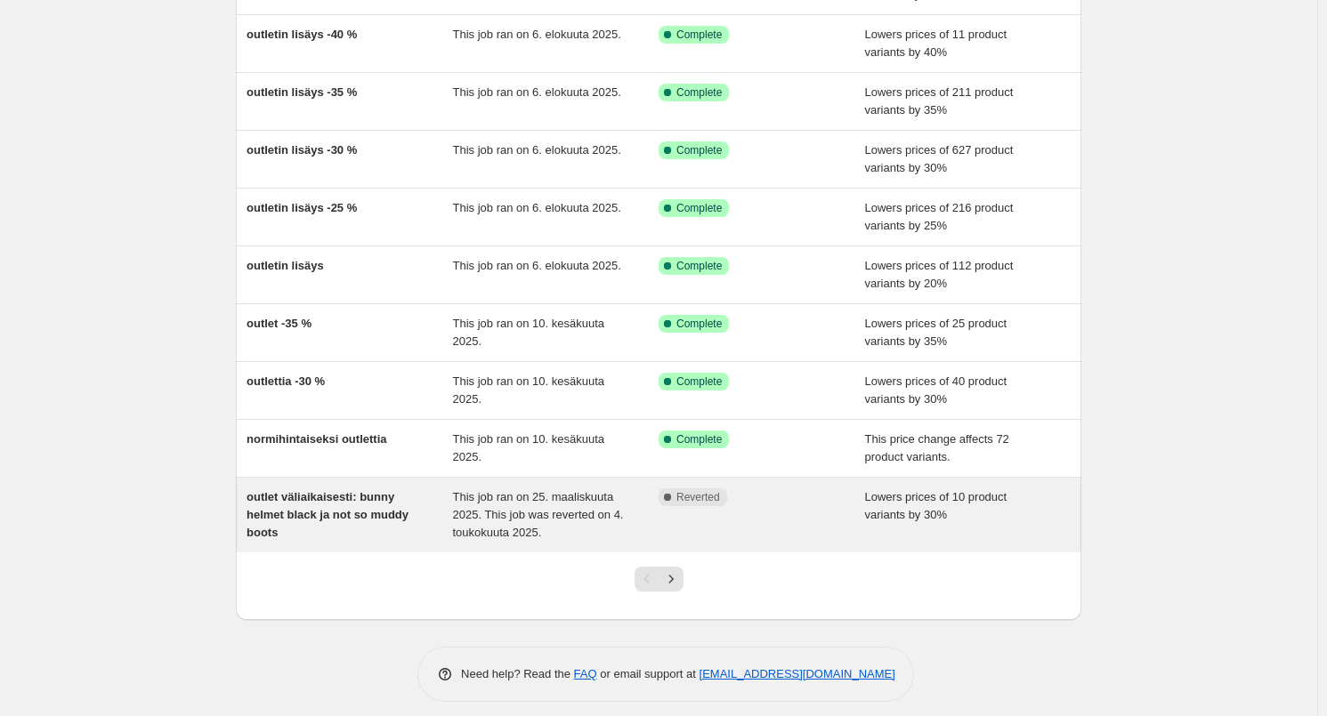
scroll to position [216, 0]
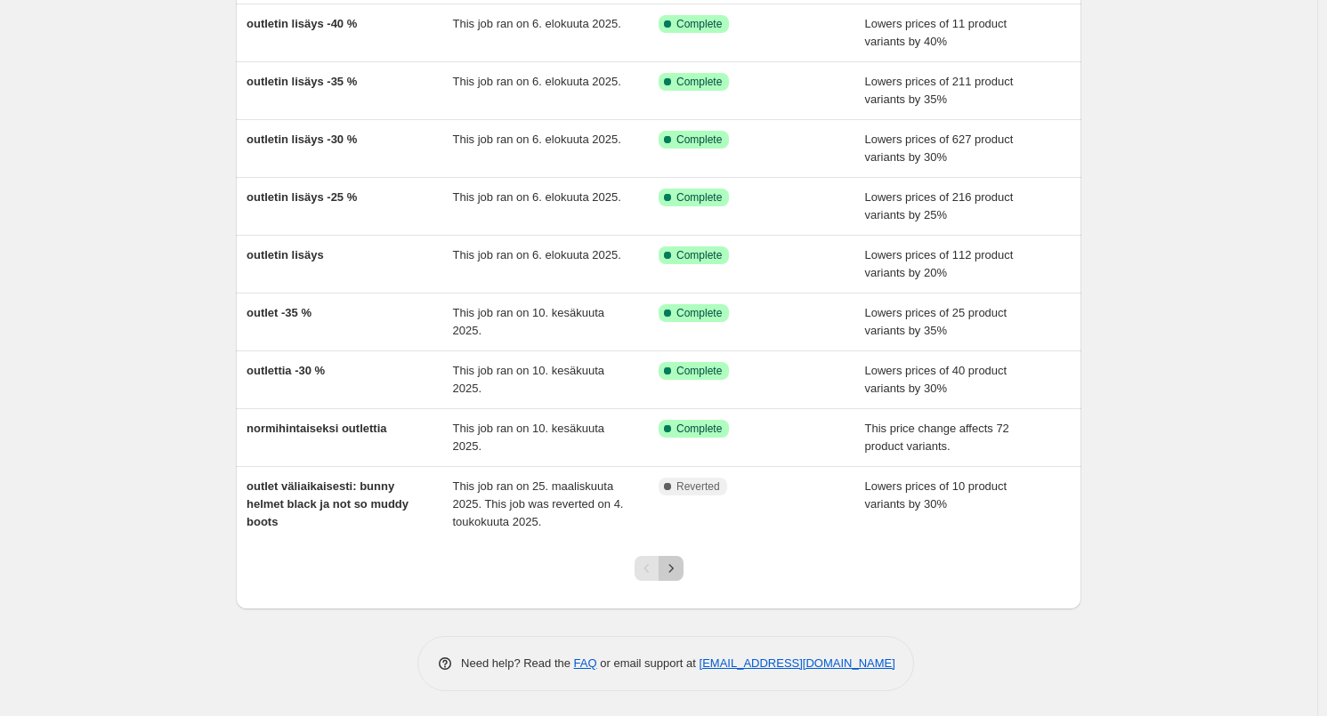
drag, startPoint x: 679, startPoint y: 569, endPoint x: 582, endPoint y: 502, distance: 117.7
click at [679, 570] on icon "Next" at bounding box center [671, 569] width 18 height 18
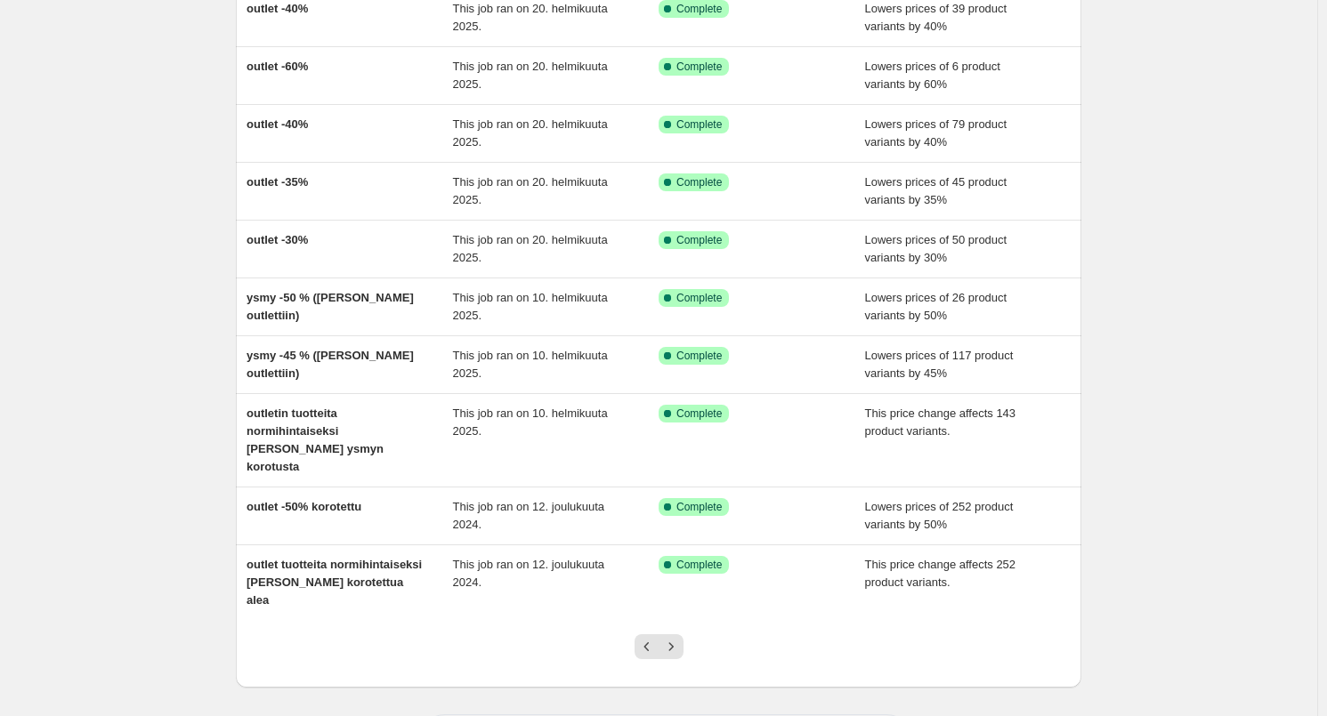
scroll to position [178, 0]
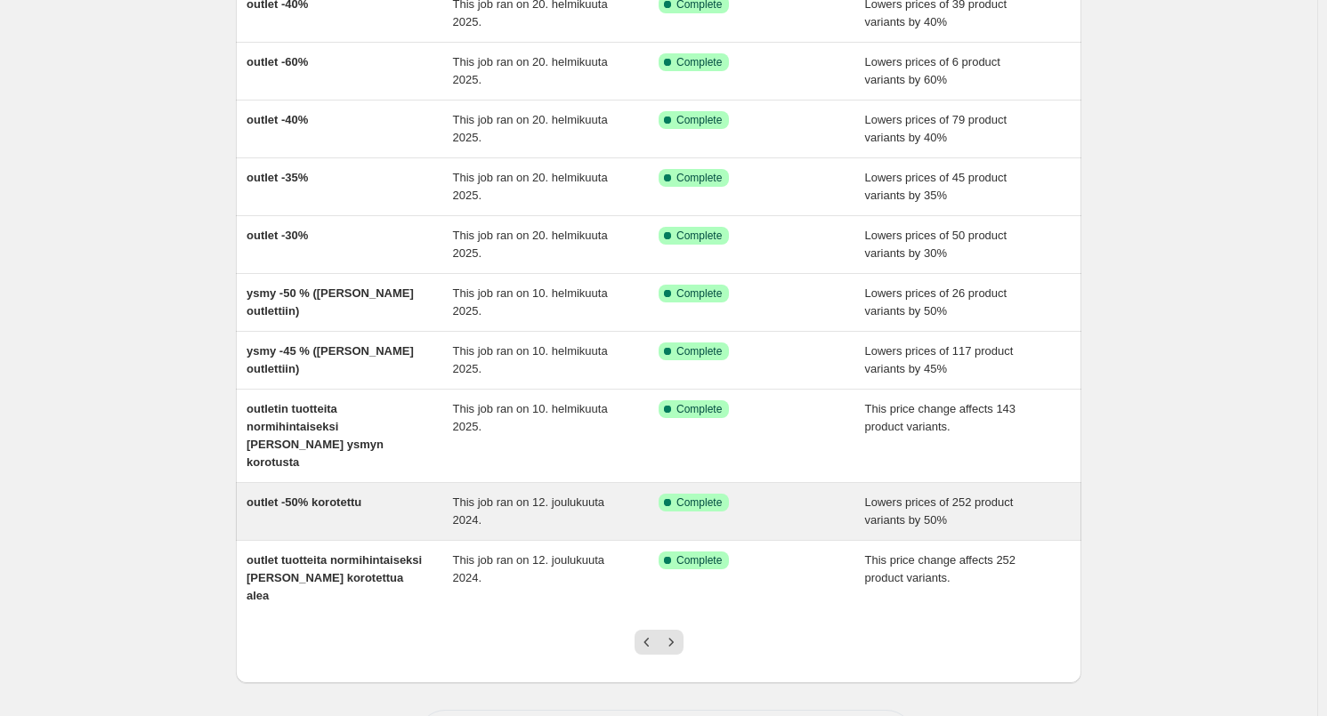
click at [347, 496] on span "outlet -50% korotettu" at bounding box center [303, 502] width 115 height 13
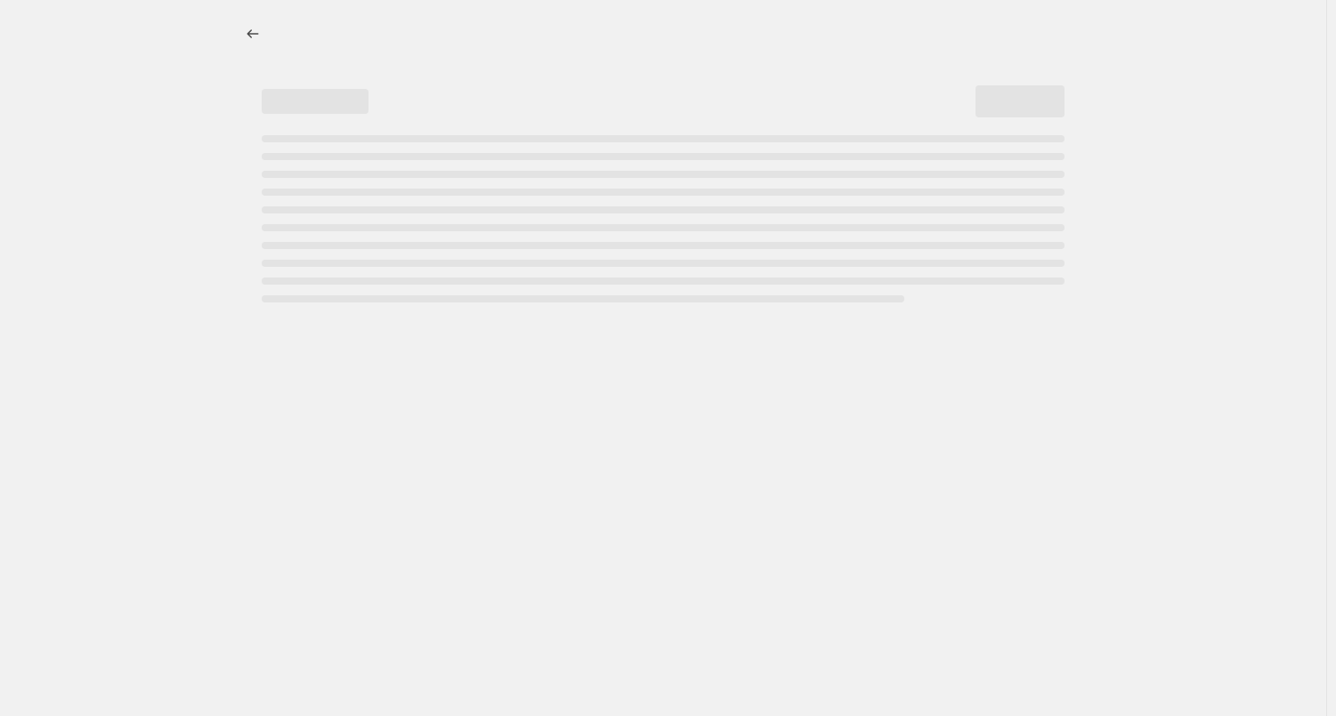
select select "percentage"
select select "tag"
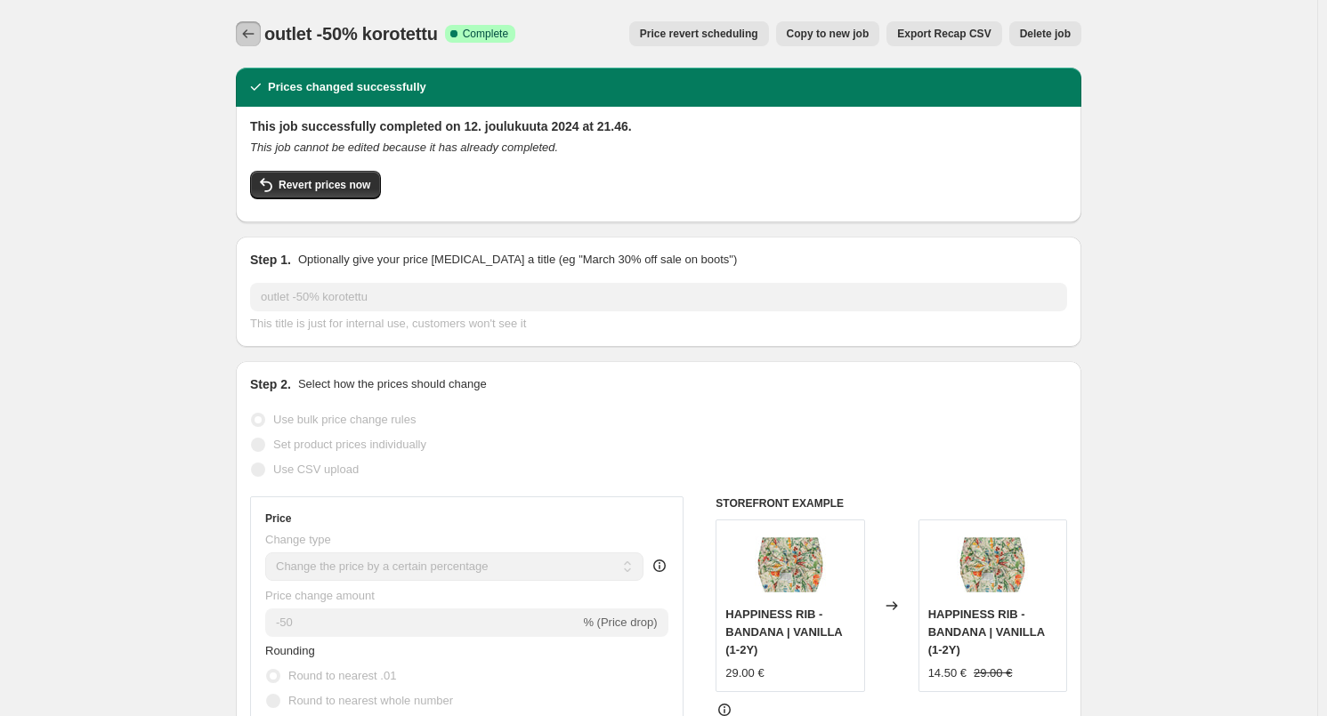
click at [249, 34] on icon "Price change jobs" at bounding box center [249, 33] width 12 height 9
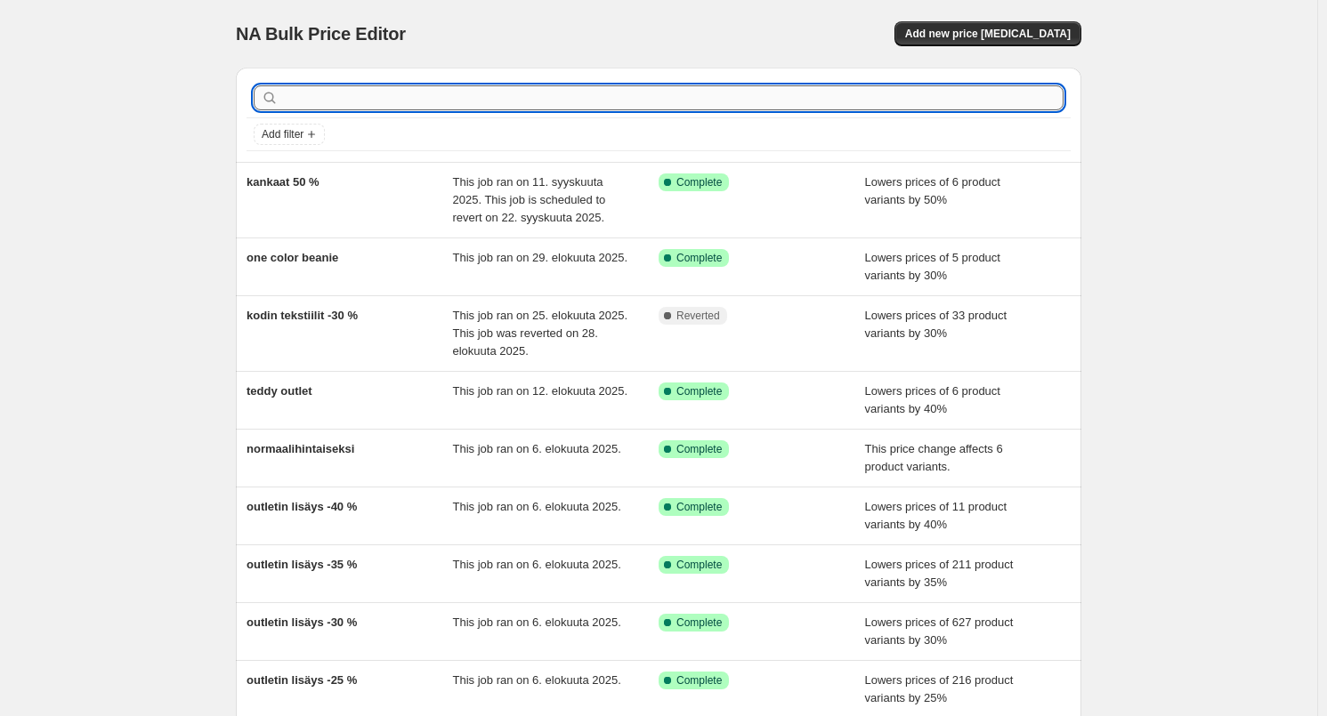
click at [413, 106] on input "text" at bounding box center [672, 97] width 781 height 25
type input "outlet"
click at [496, 3] on div "NA Bulk Price Editor. This page is ready NA Bulk Price Editor Add new price [ME…" at bounding box center [658, 34] width 845 height 68
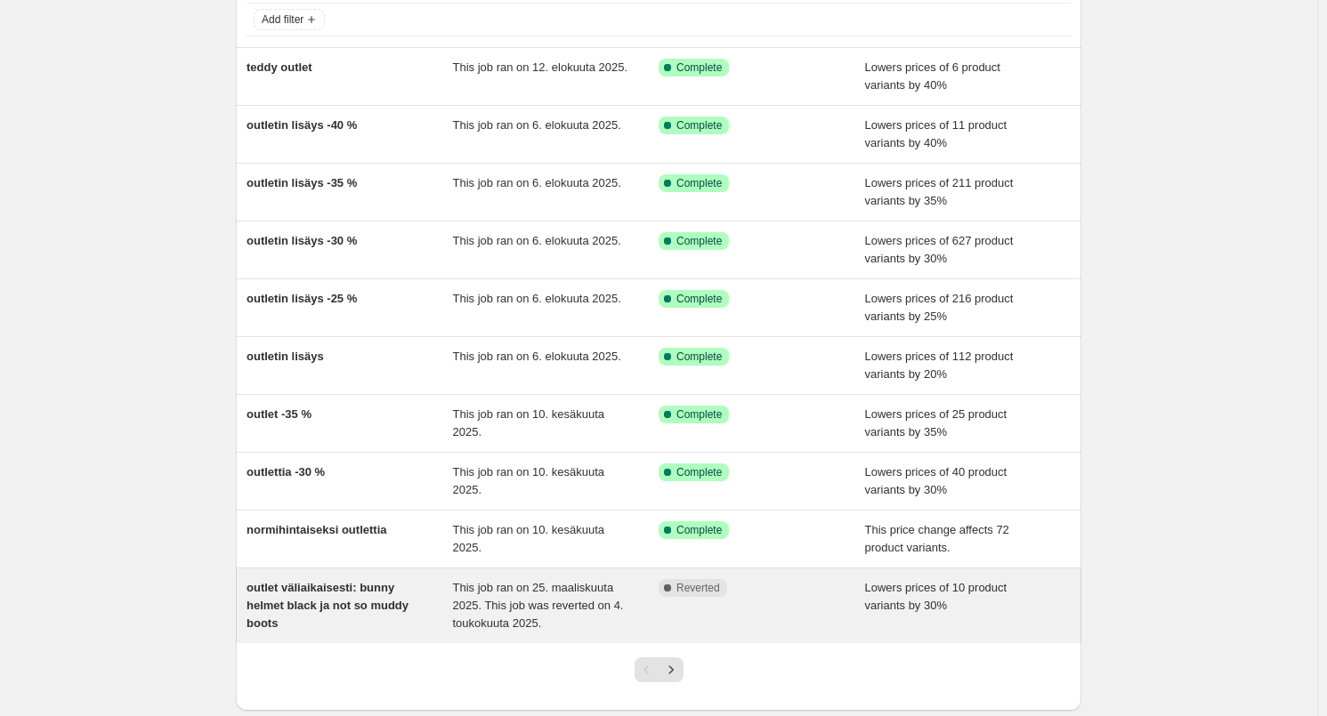
scroll to position [216, 0]
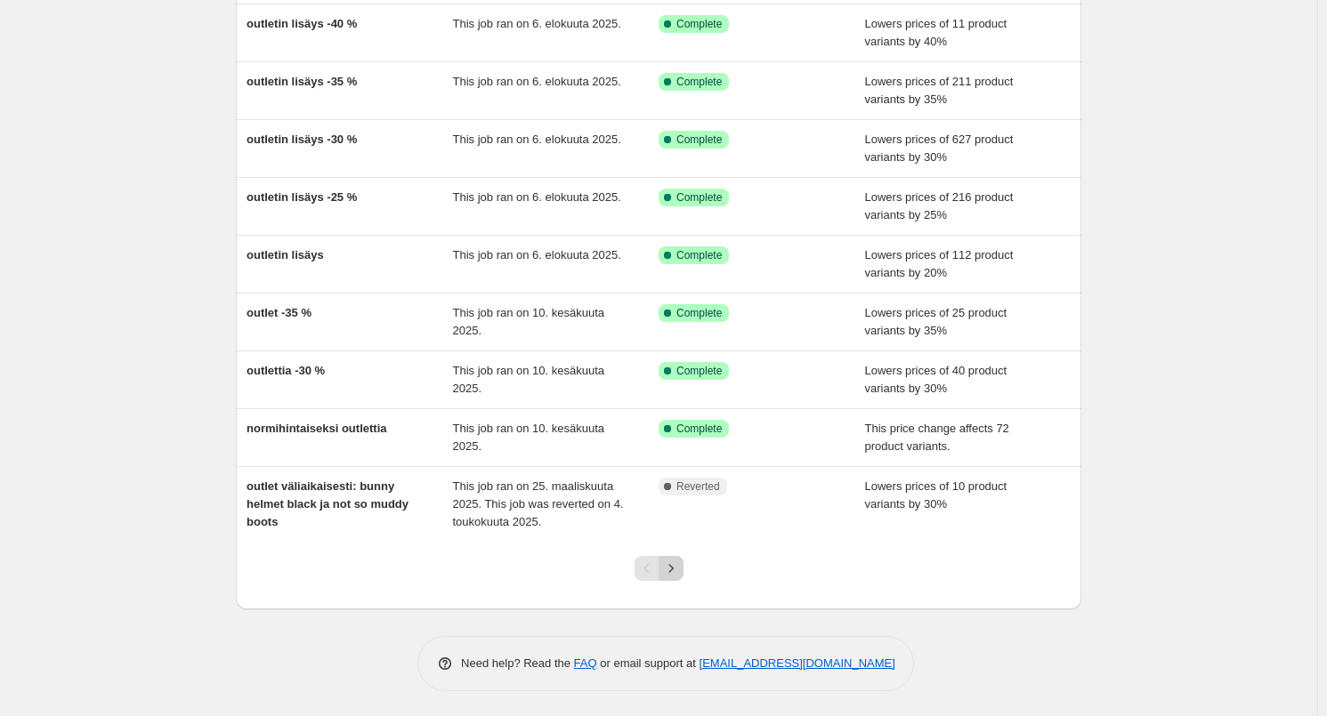
click at [679, 570] on icon "Next" at bounding box center [671, 569] width 18 height 18
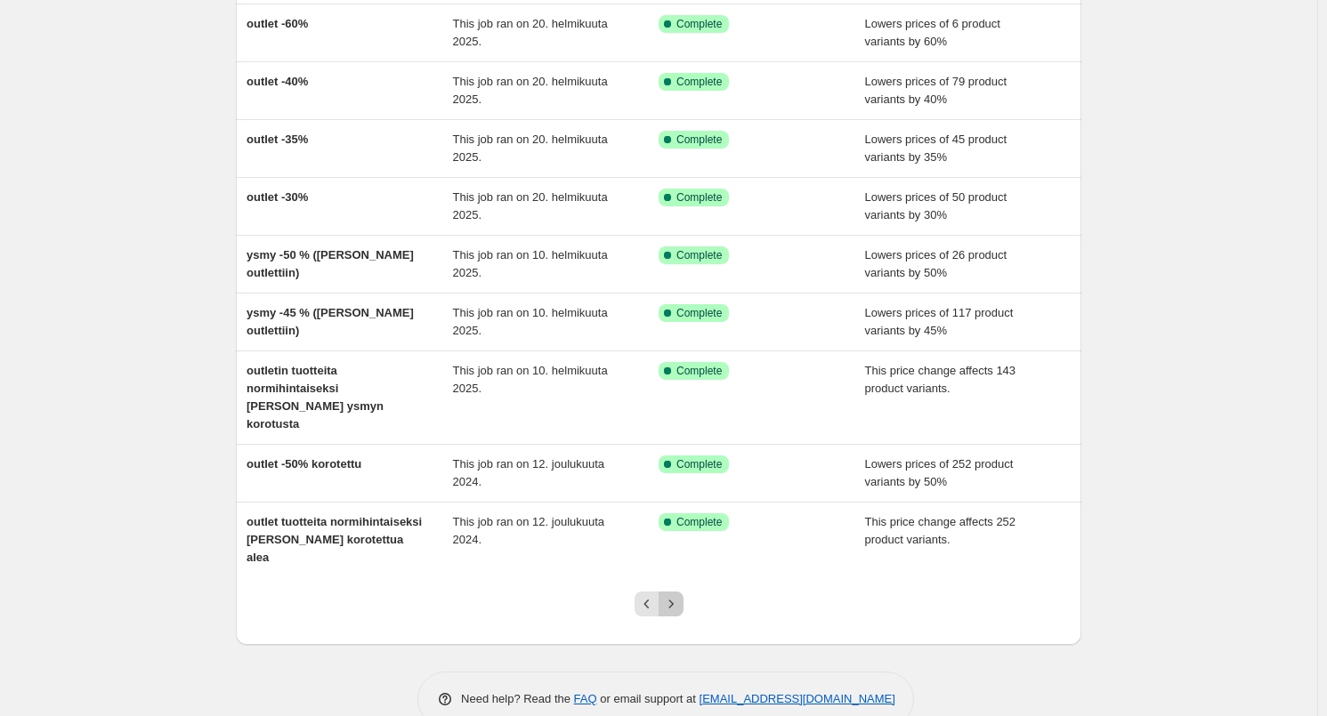
click at [677, 592] on button "Next" at bounding box center [671, 604] width 25 height 25
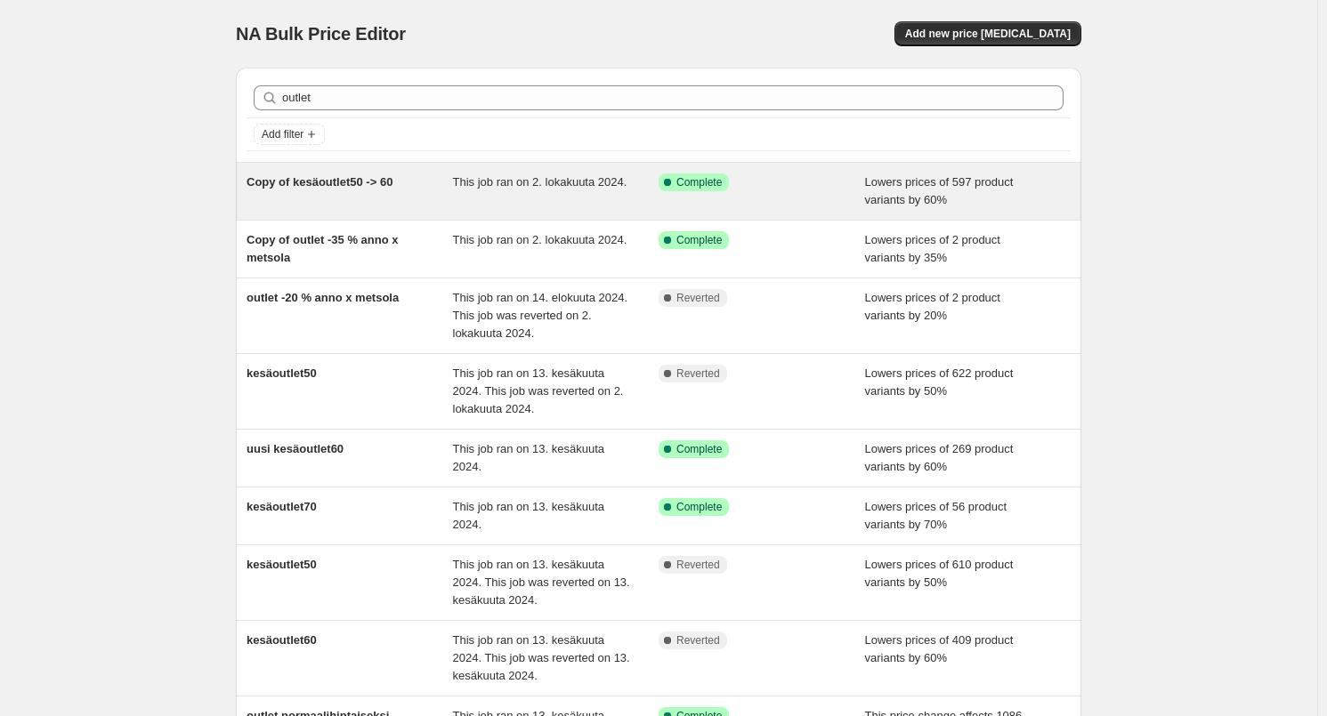
click at [453, 196] on div "Copy of kesäoutlet50 -> 60" at bounding box center [349, 192] width 206 height 36
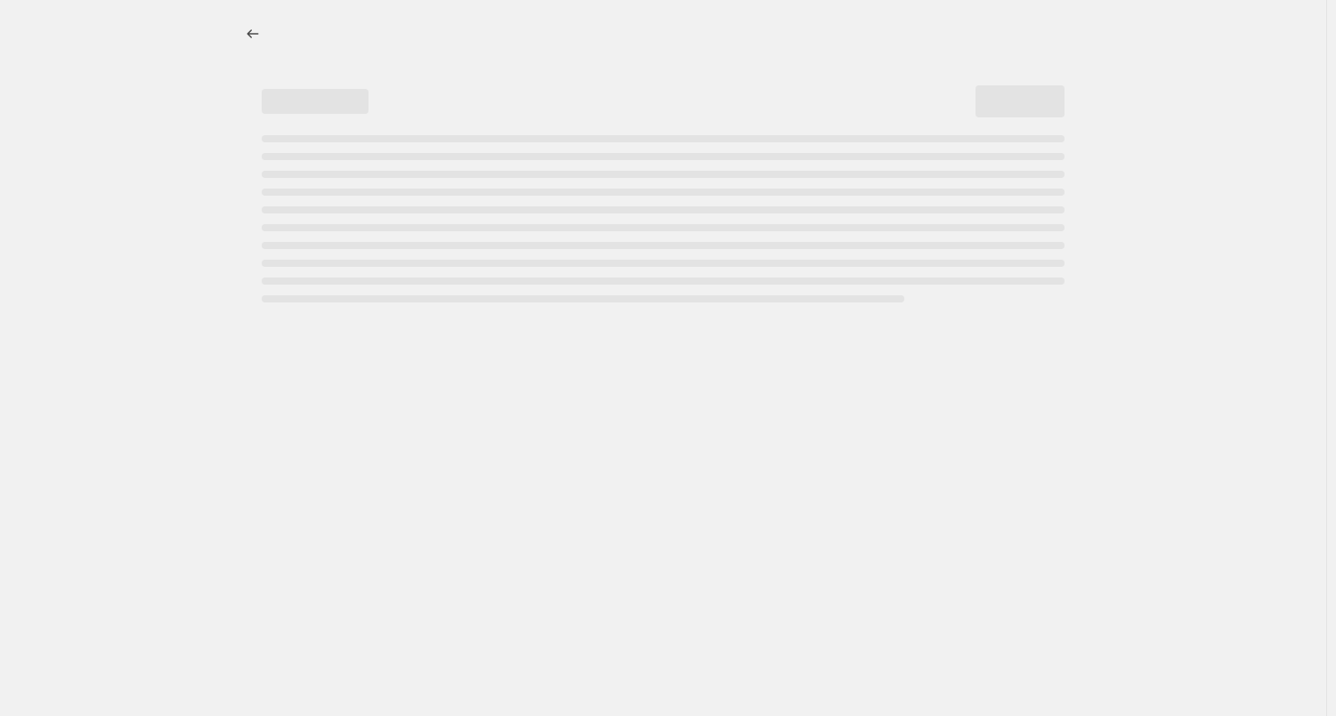
select select "percentage"
select select "tag"
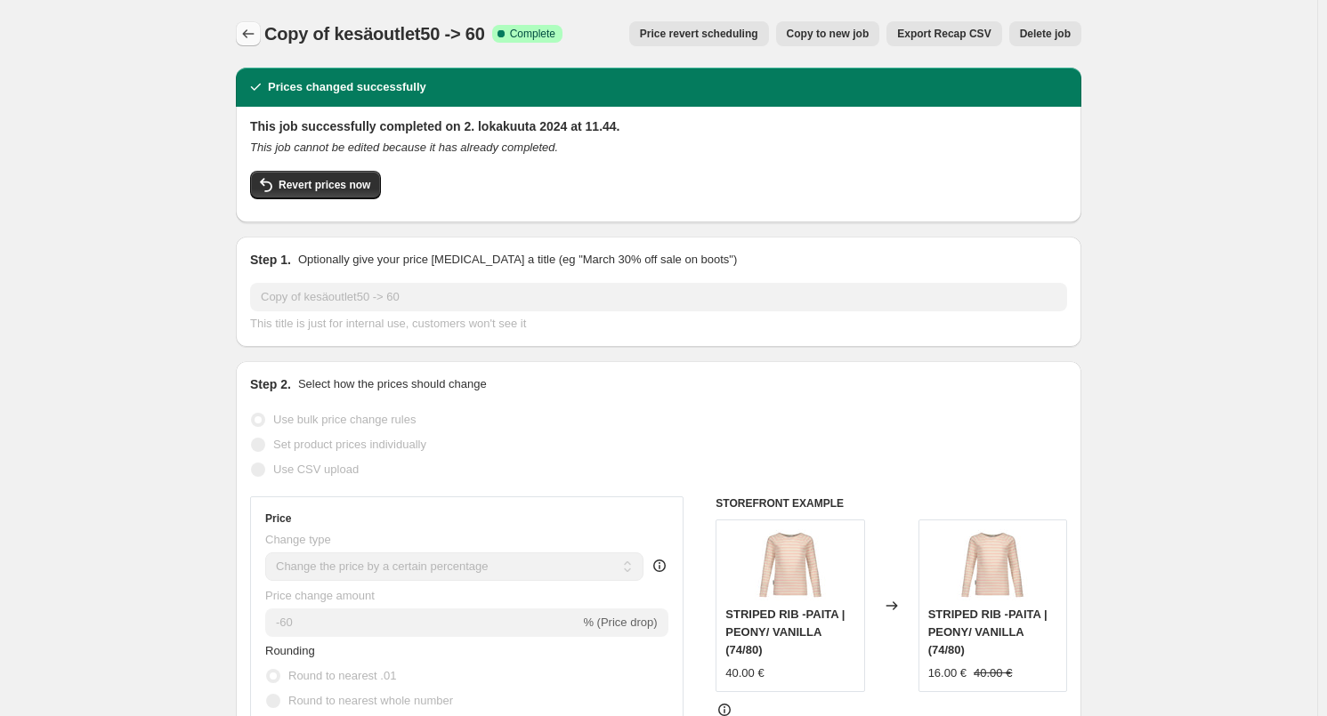
click at [256, 37] on icon "Price change jobs" at bounding box center [248, 34] width 18 height 18
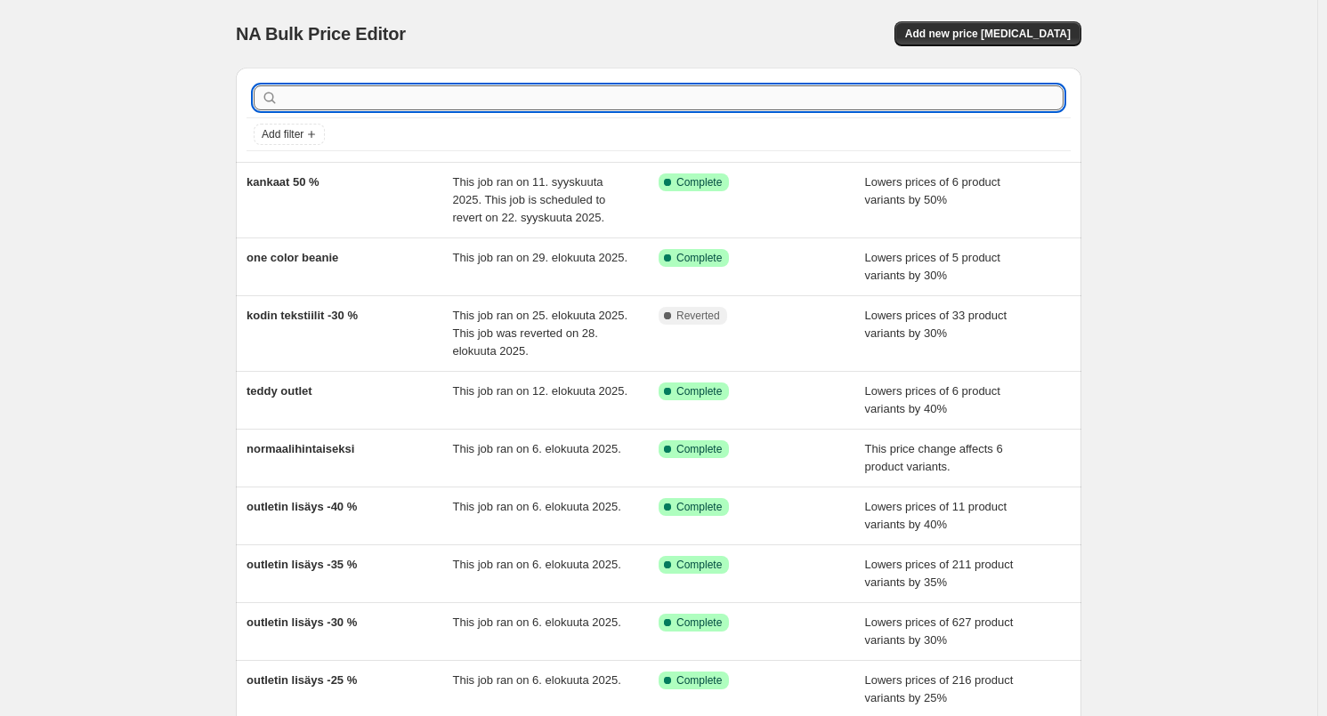
click at [431, 97] on input "text" at bounding box center [672, 97] width 781 height 25
type input "outlet"
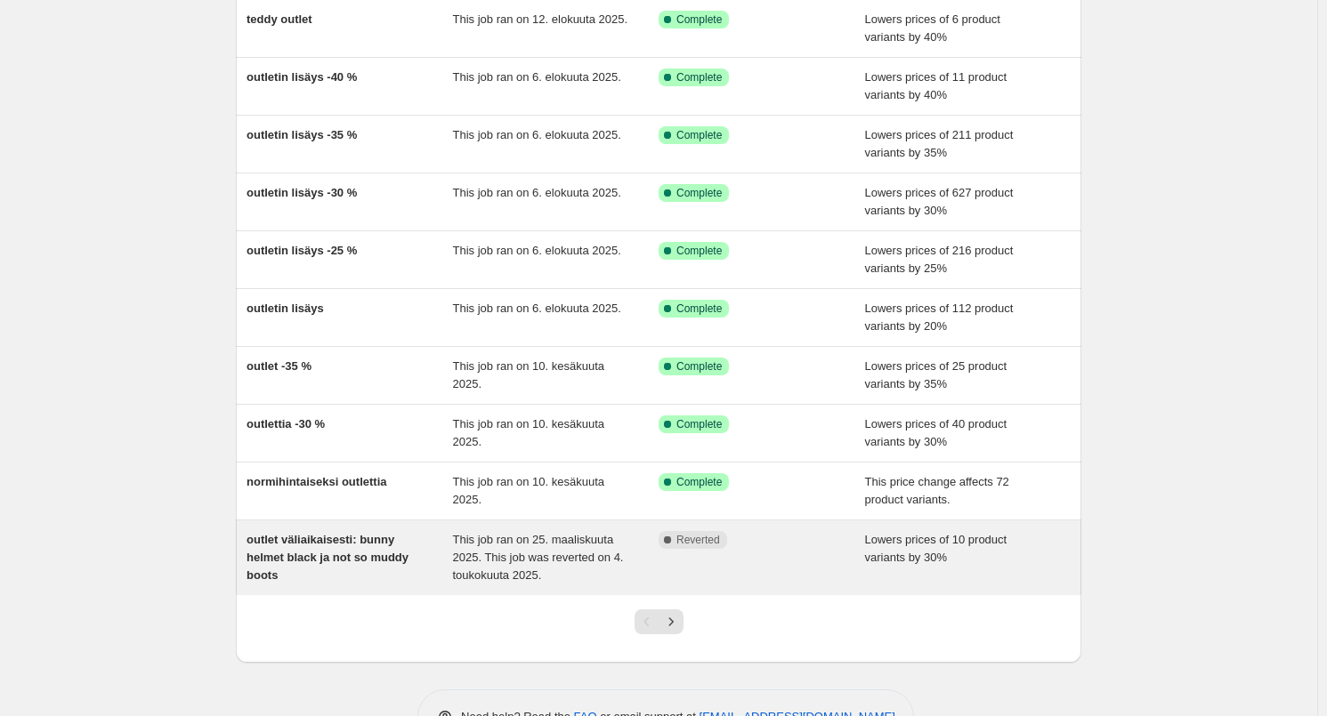
scroll to position [216, 0]
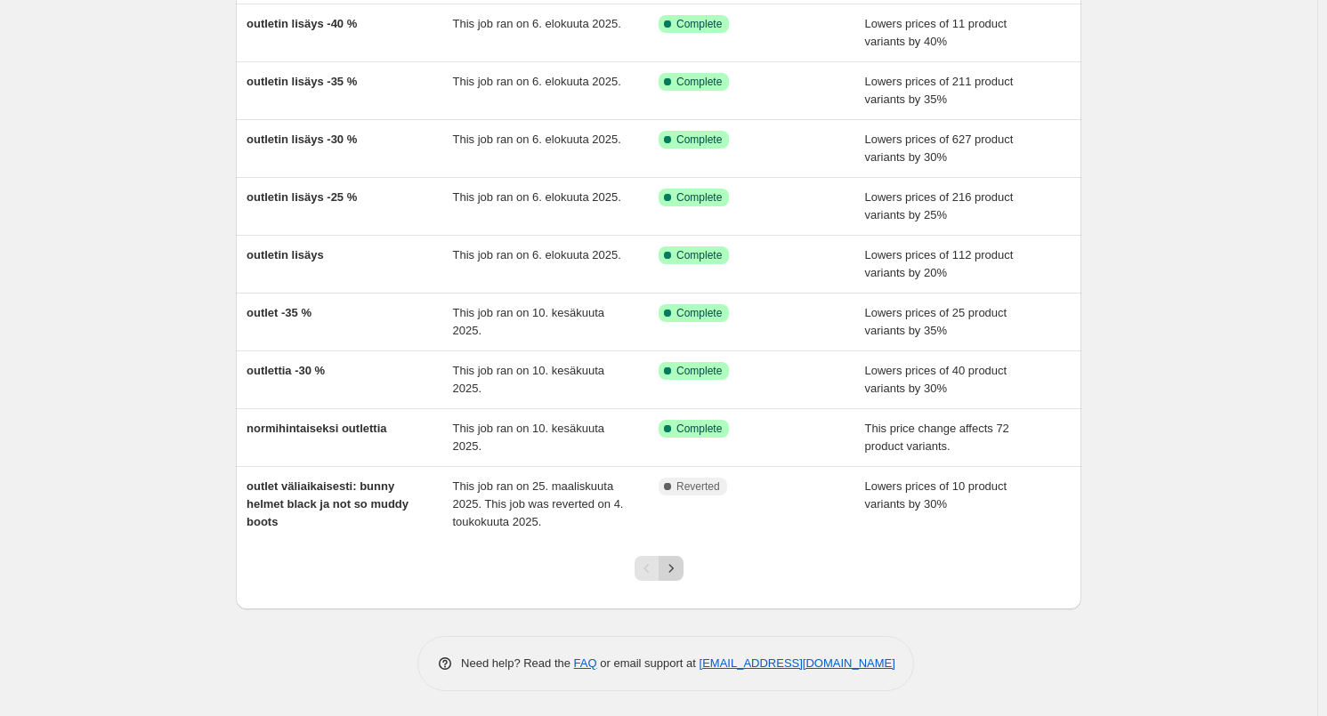
click at [679, 561] on icon "Next" at bounding box center [671, 569] width 18 height 18
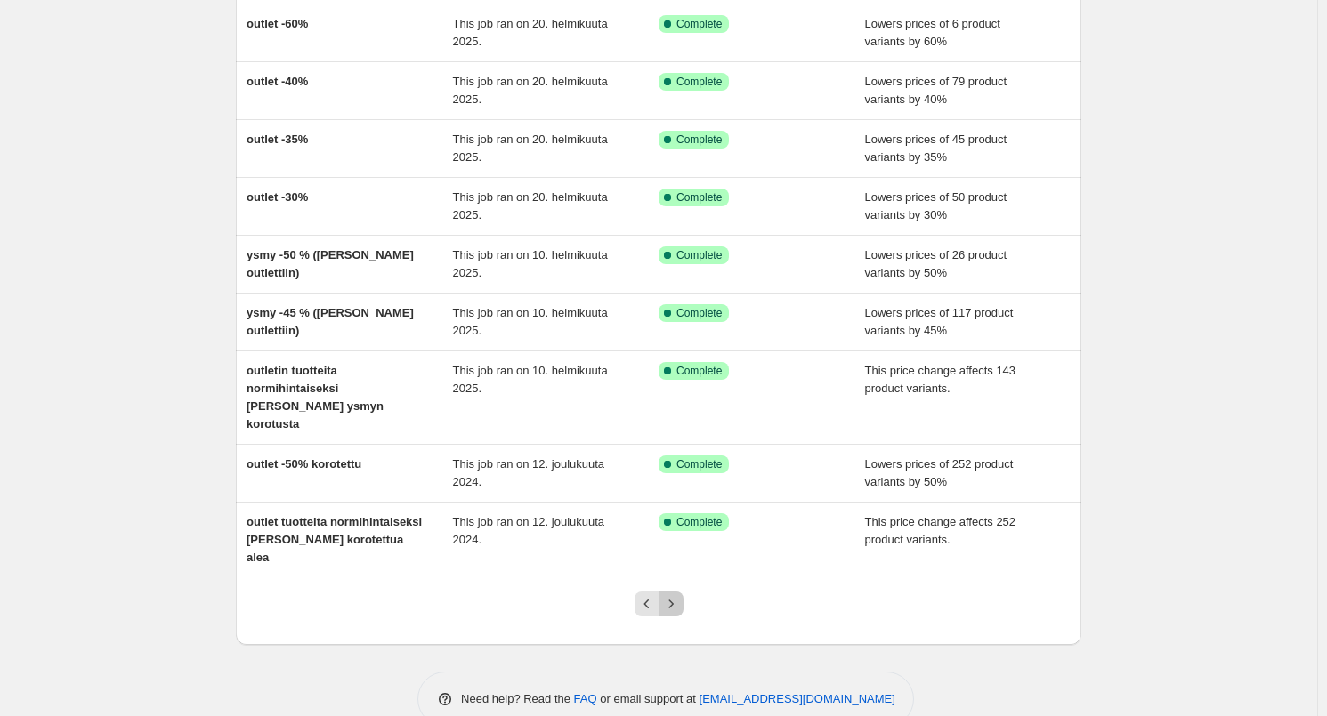
click at [679, 595] on icon "Next" at bounding box center [671, 604] width 18 height 18
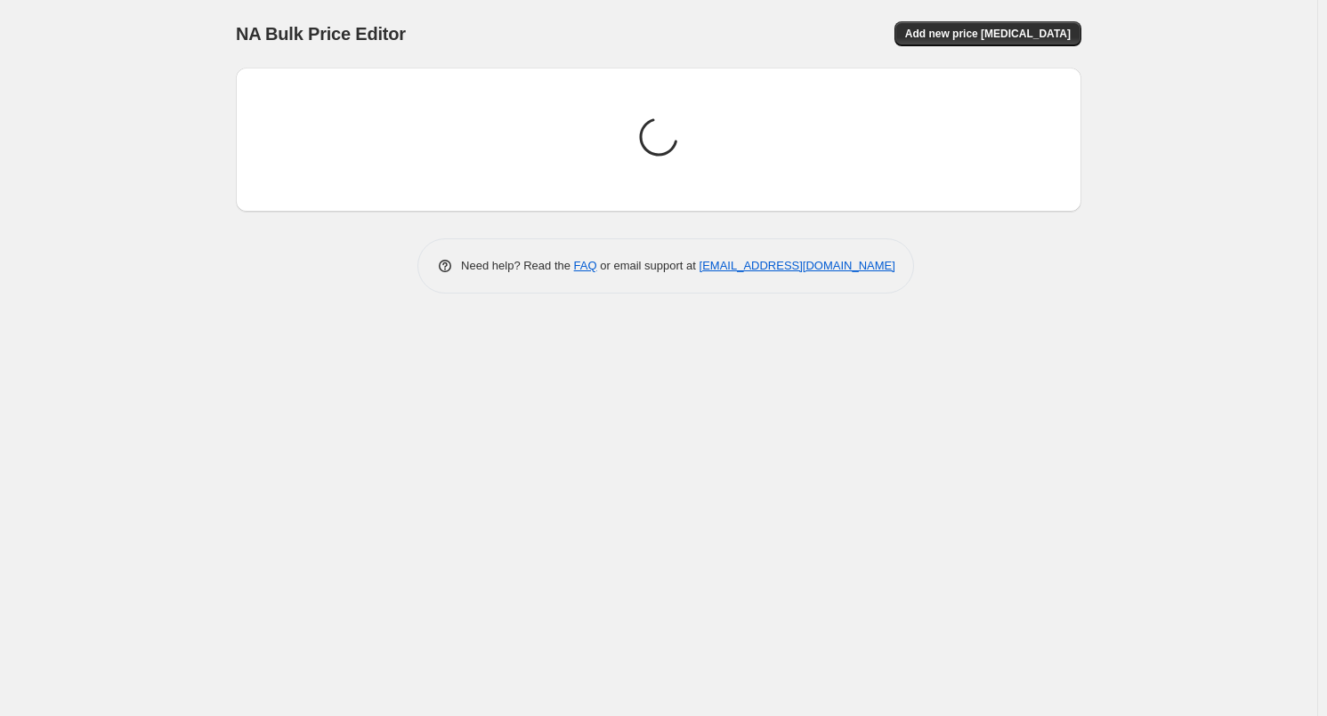
scroll to position [0, 0]
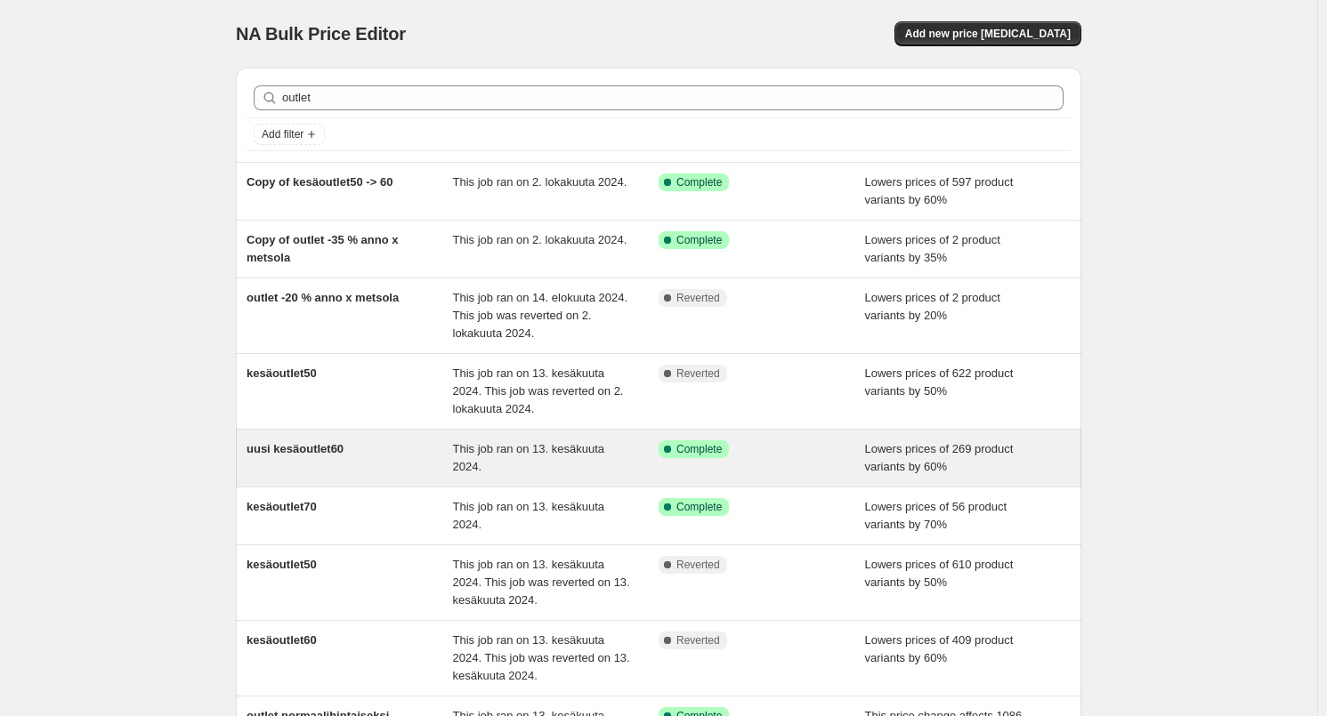
click at [335, 459] on div "uusi kesäoutlet60" at bounding box center [349, 458] width 206 height 36
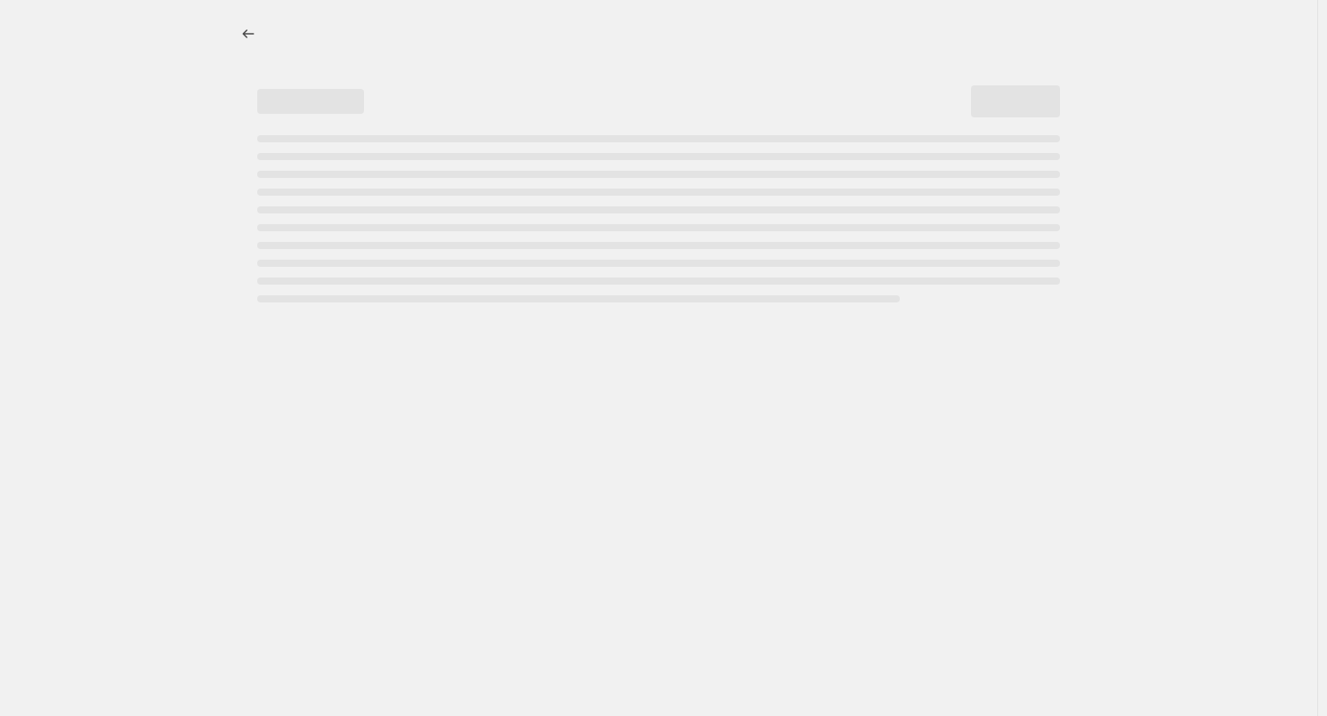
select select "percentage"
select select "tag"
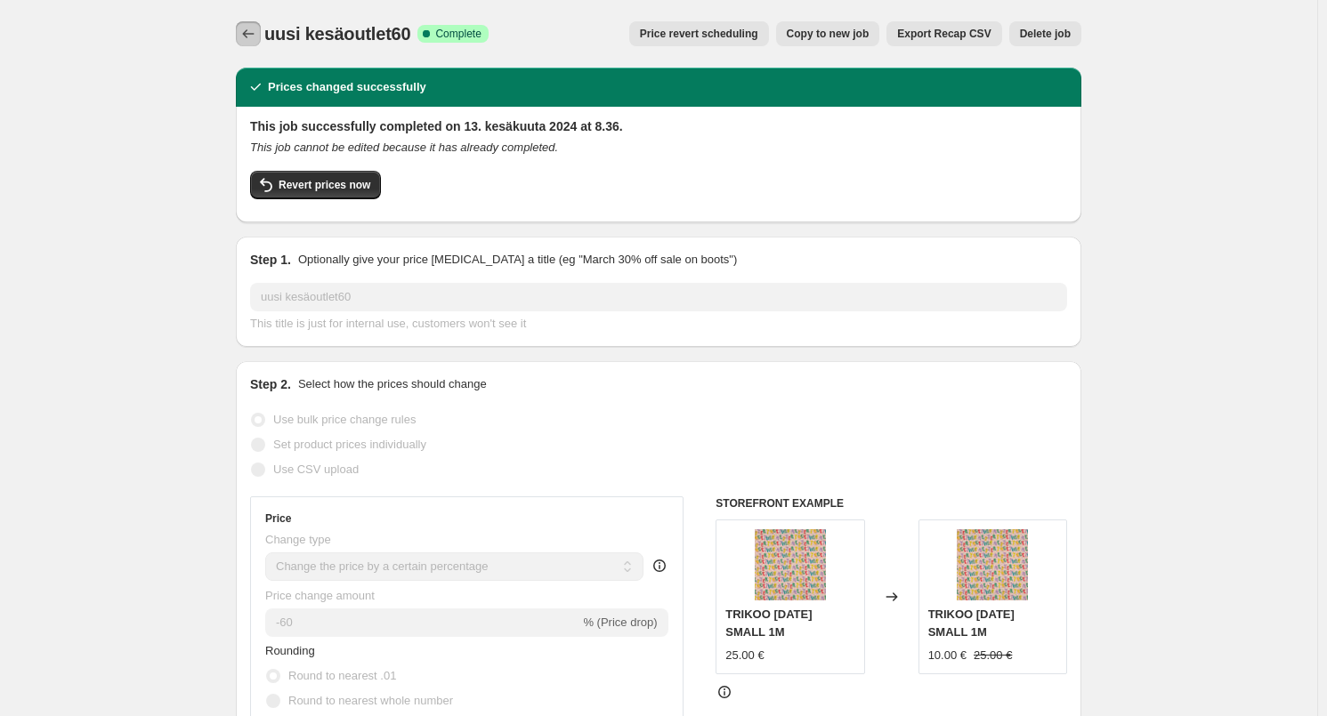
click at [247, 22] on button "Price change jobs" at bounding box center [248, 33] width 25 height 25
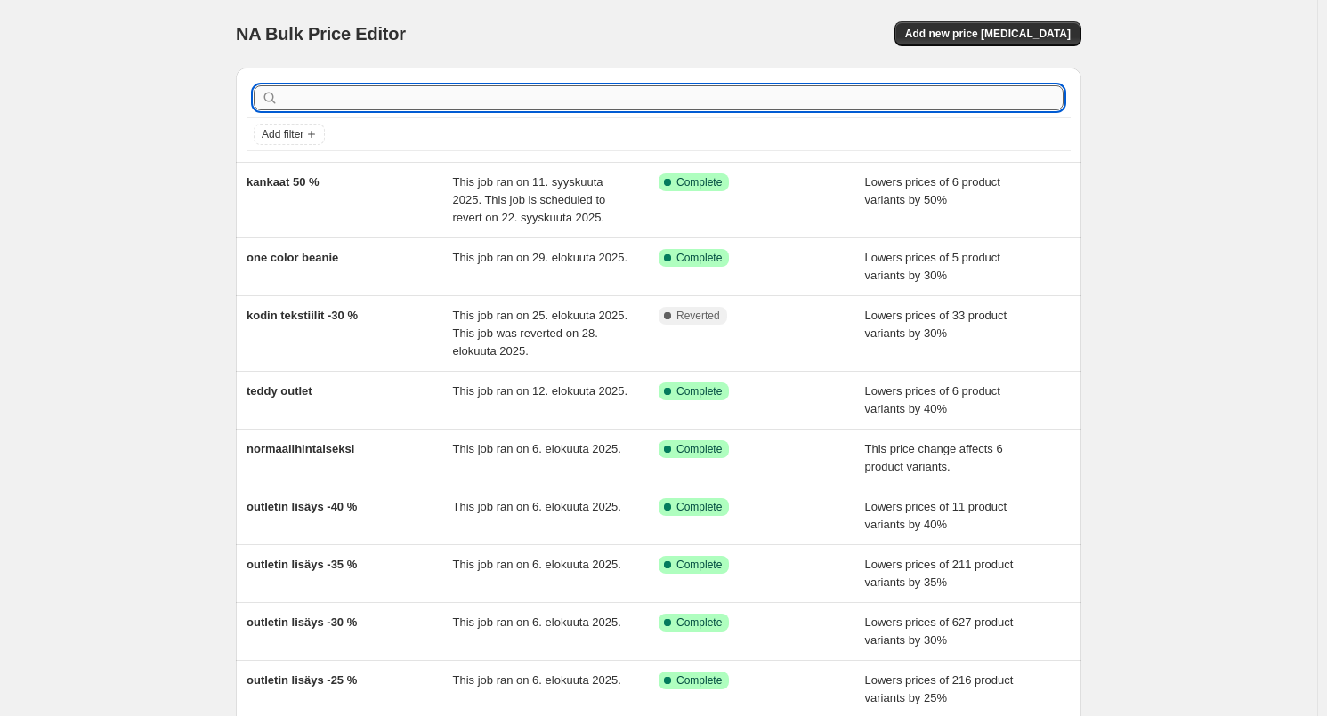
click at [293, 108] on input "text" at bounding box center [672, 97] width 781 height 25
type input "ysmy"
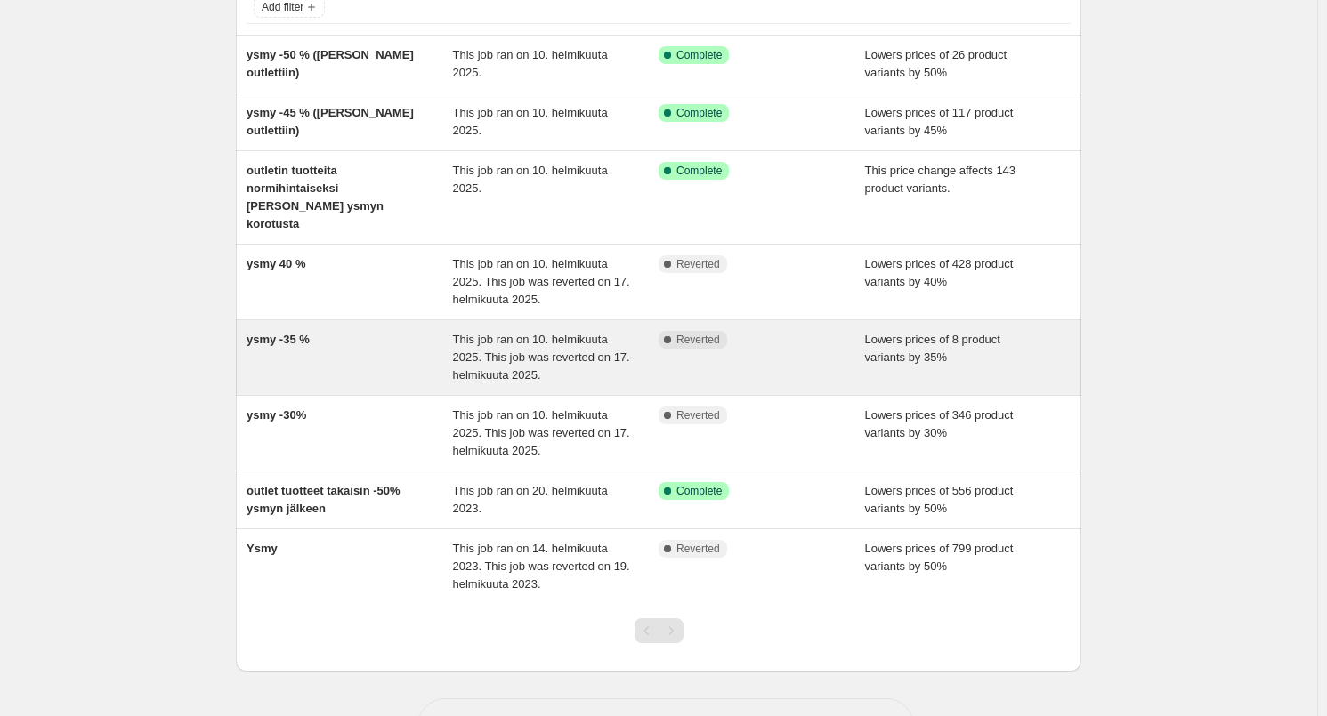
scroll to position [172, 0]
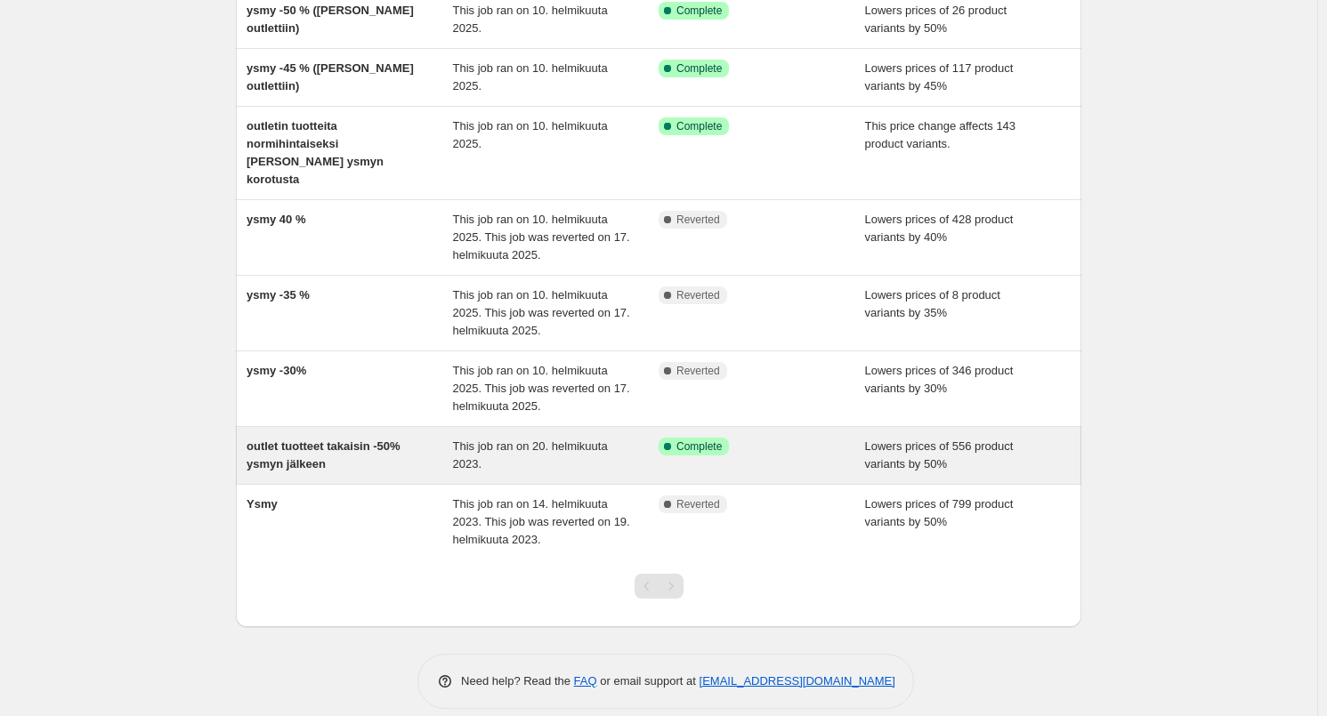
click at [384, 439] on div "outlet tuotteet takaisin -50% ysmyn jälkeen" at bounding box center [349, 456] width 206 height 36
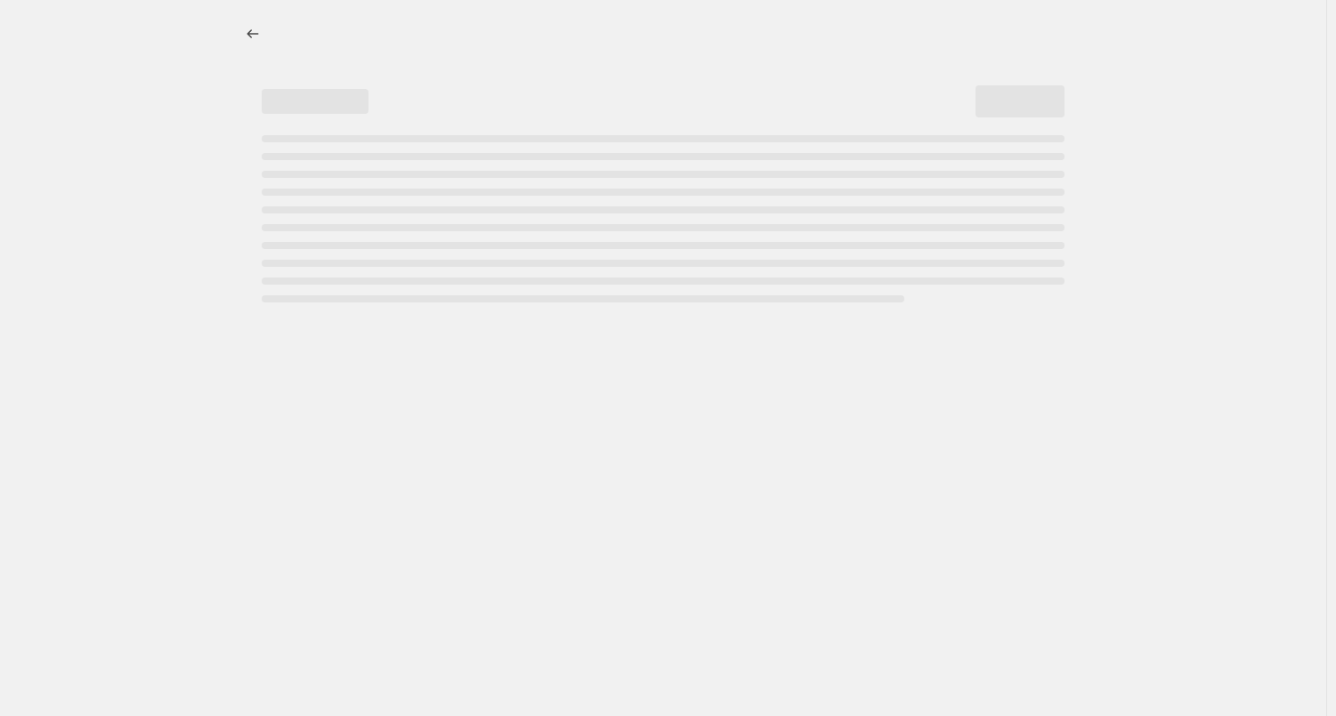
select select "percentage"
select select "tag"
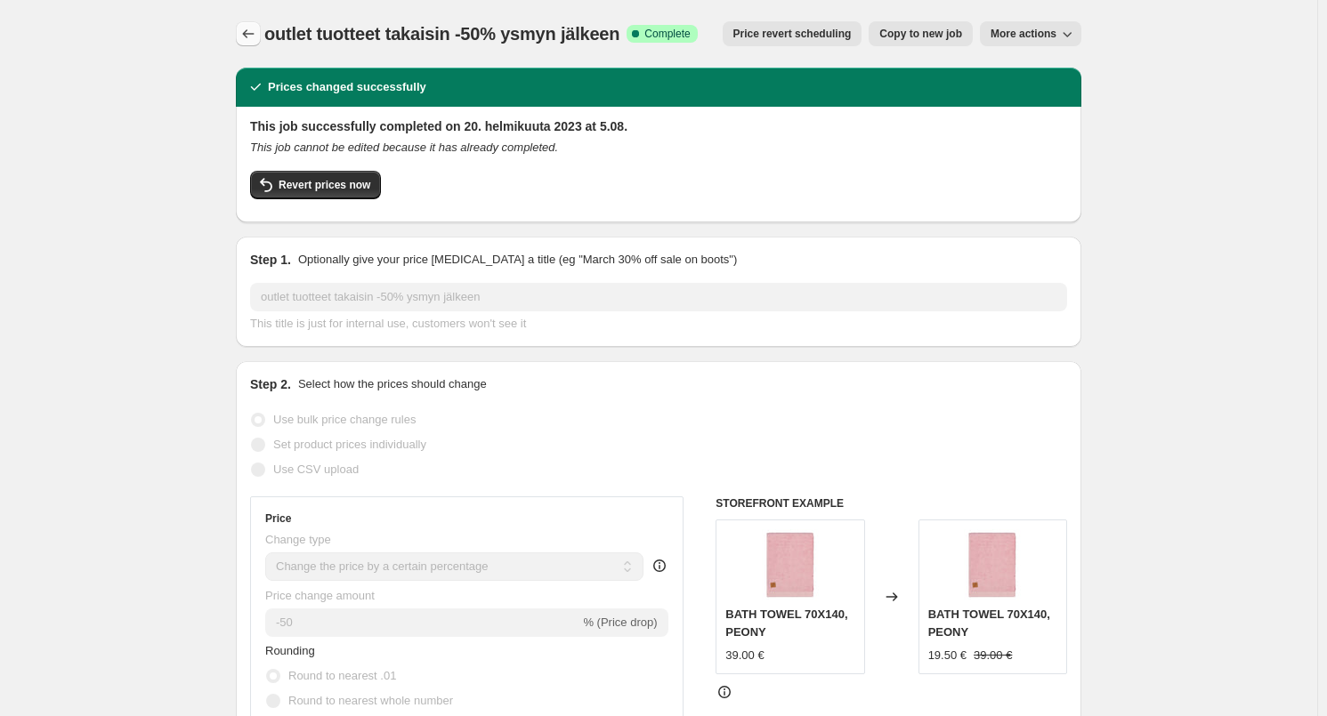
click at [256, 40] on icon "Price change jobs" at bounding box center [248, 34] width 18 height 18
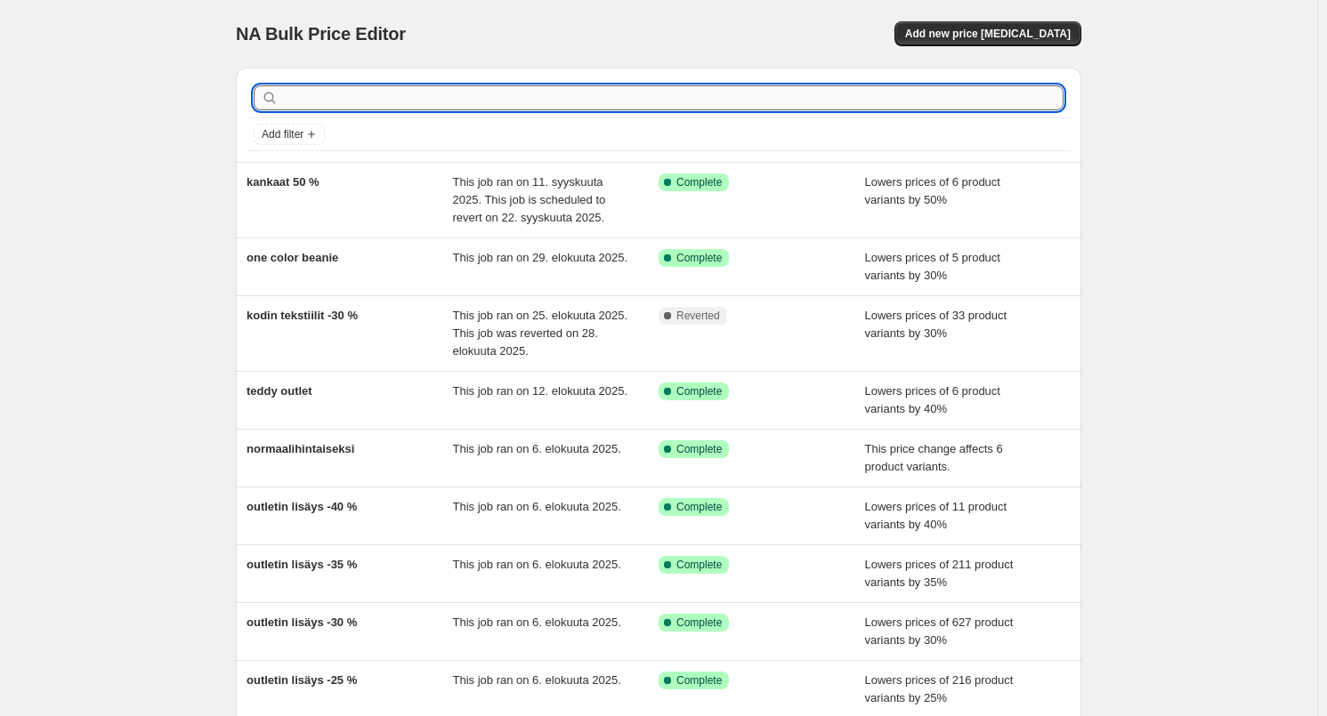
click at [335, 95] on input "text" at bounding box center [672, 97] width 781 height 25
type input "outlet"
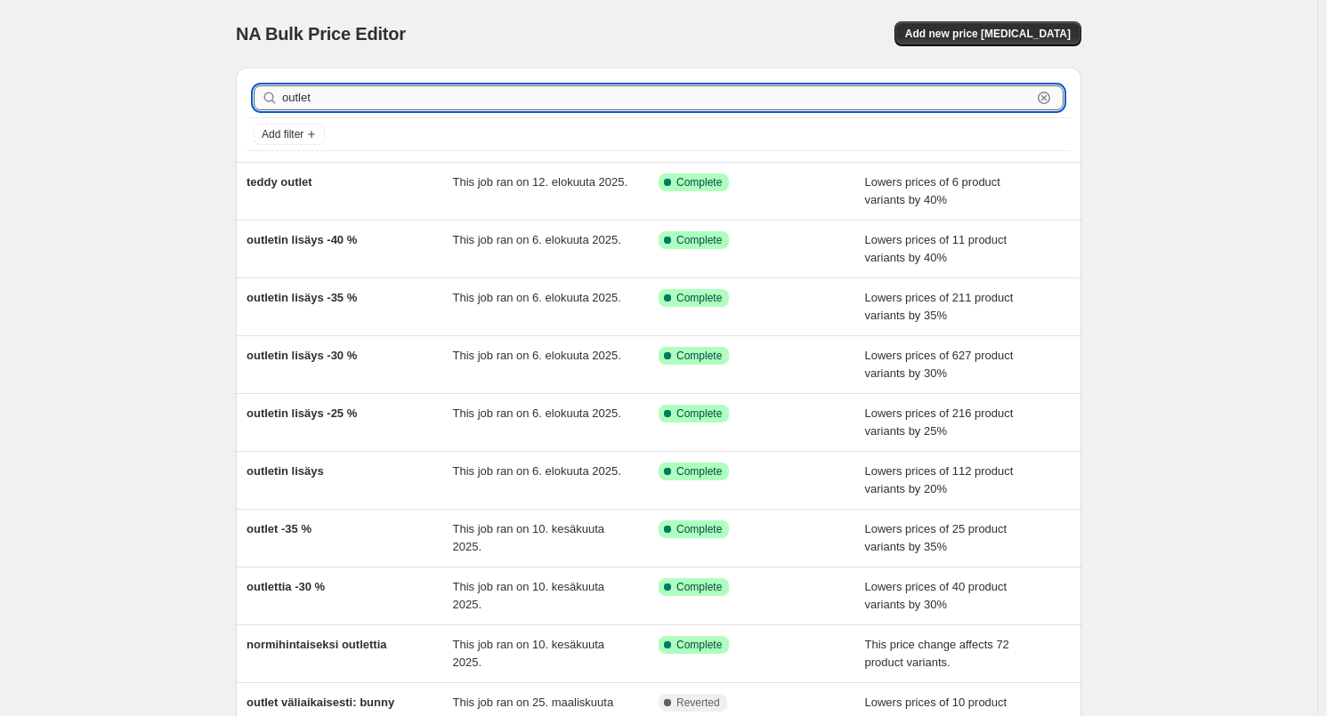
click at [351, 89] on input "outlet" at bounding box center [656, 97] width 749 height 25
type input "outlet 40"
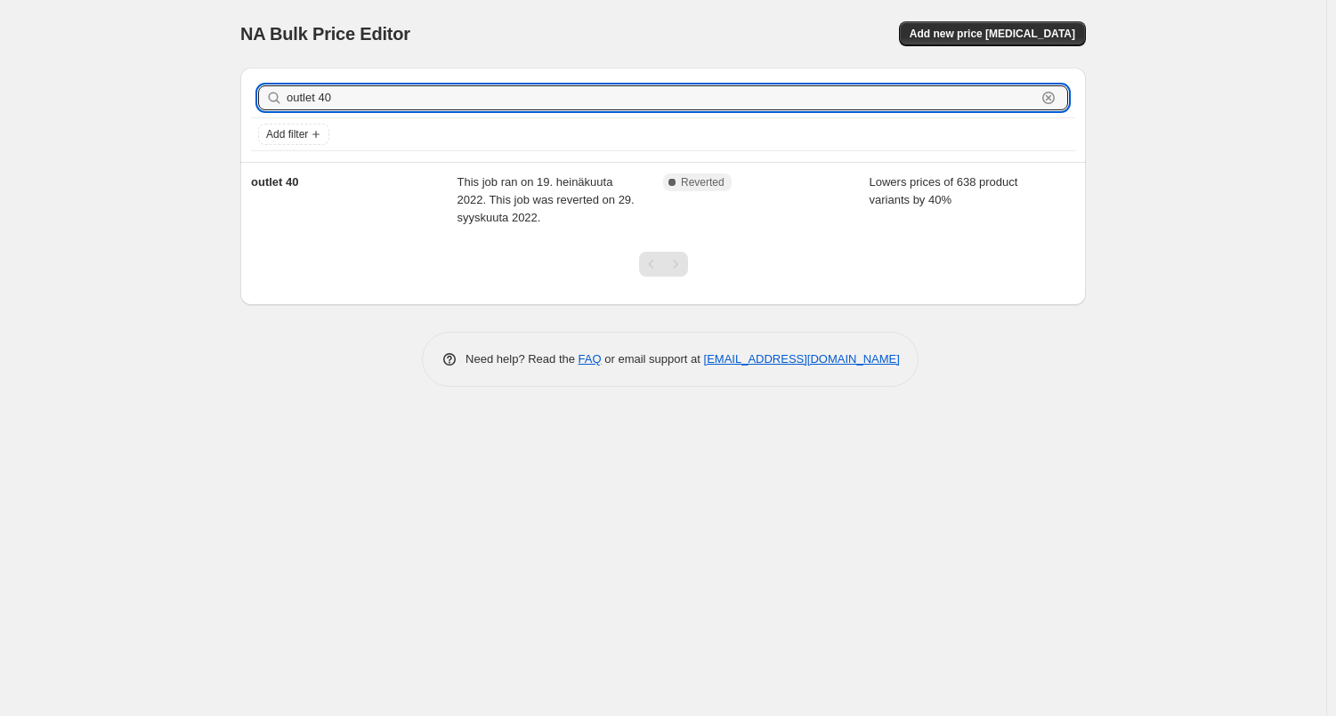
click at [343, 96] on input "outlet 40" at bounding box center [661, 97] width 749 height 25
type input "outlet"
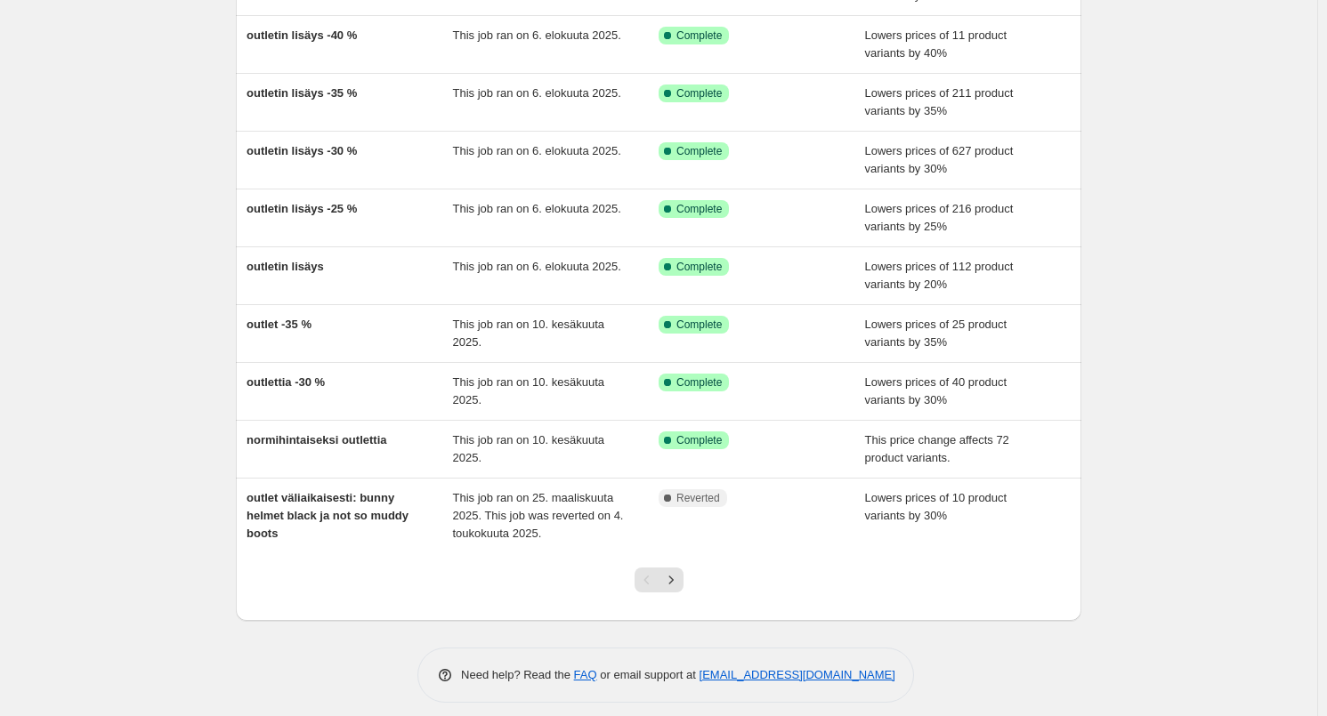
scroll to position [216, 0]
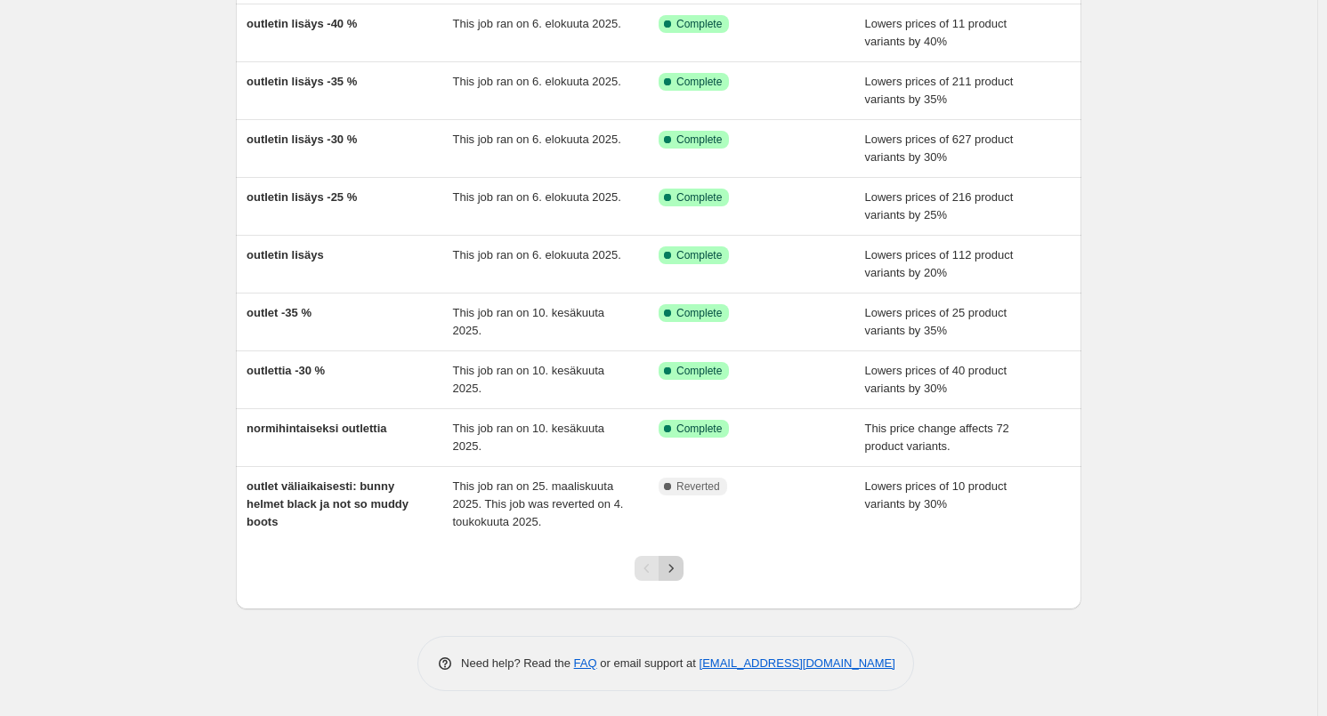
click at [669, 571] on icon "Next" at bounding box center [671, 569] width 18 height 18
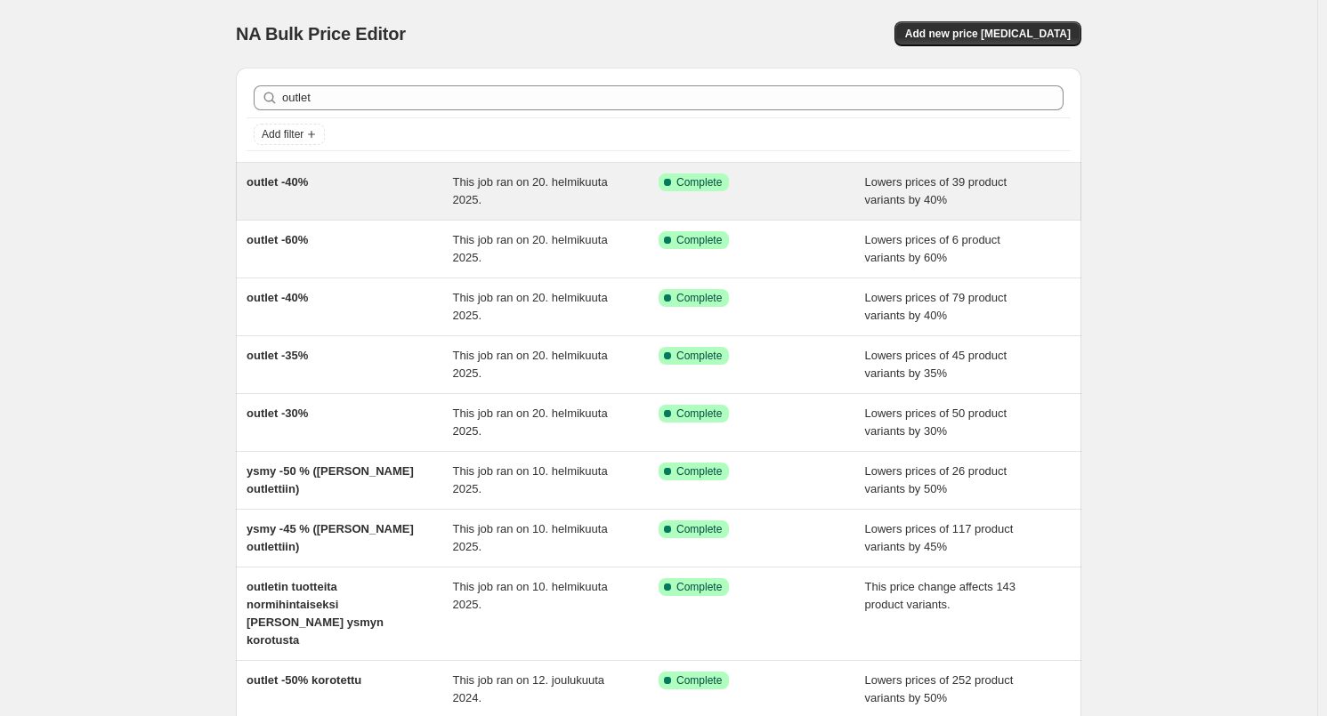
click at [384, 177] on div "outlet -40%" at bounding box center [349, 192] width 206 height 36
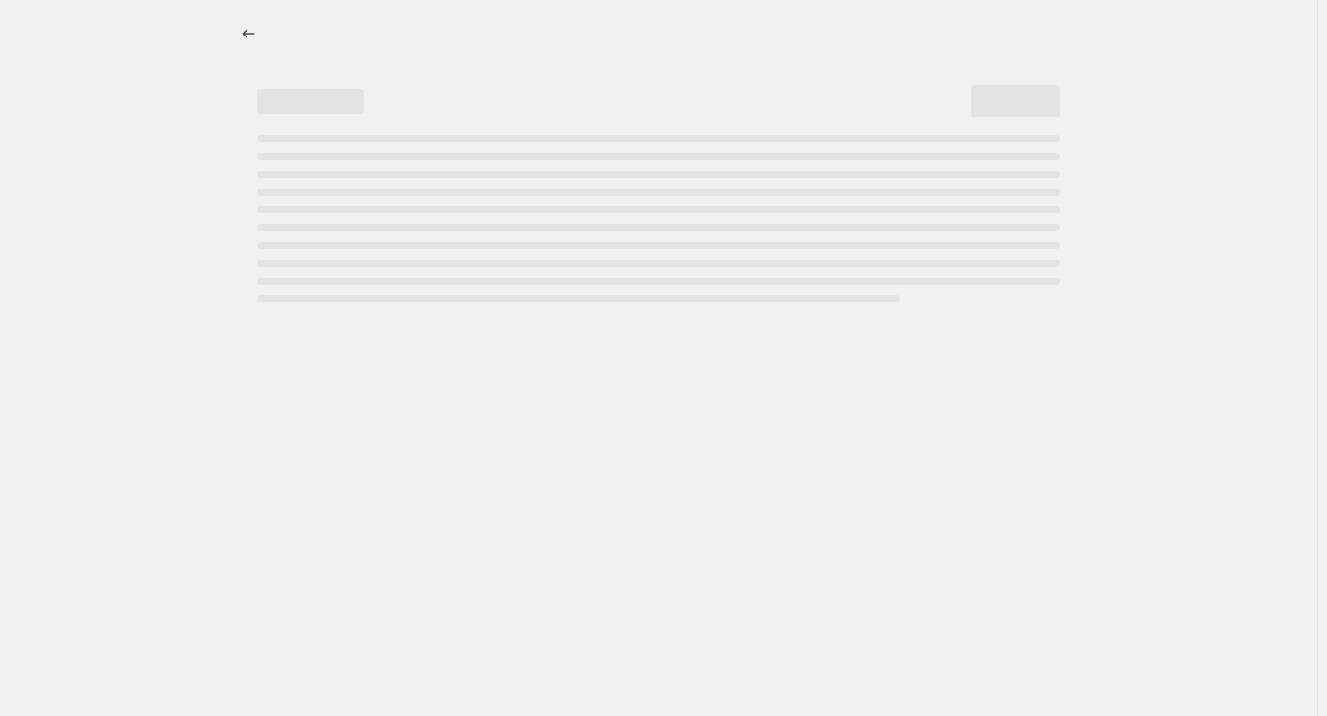
select select "percentage"
select select "tag"
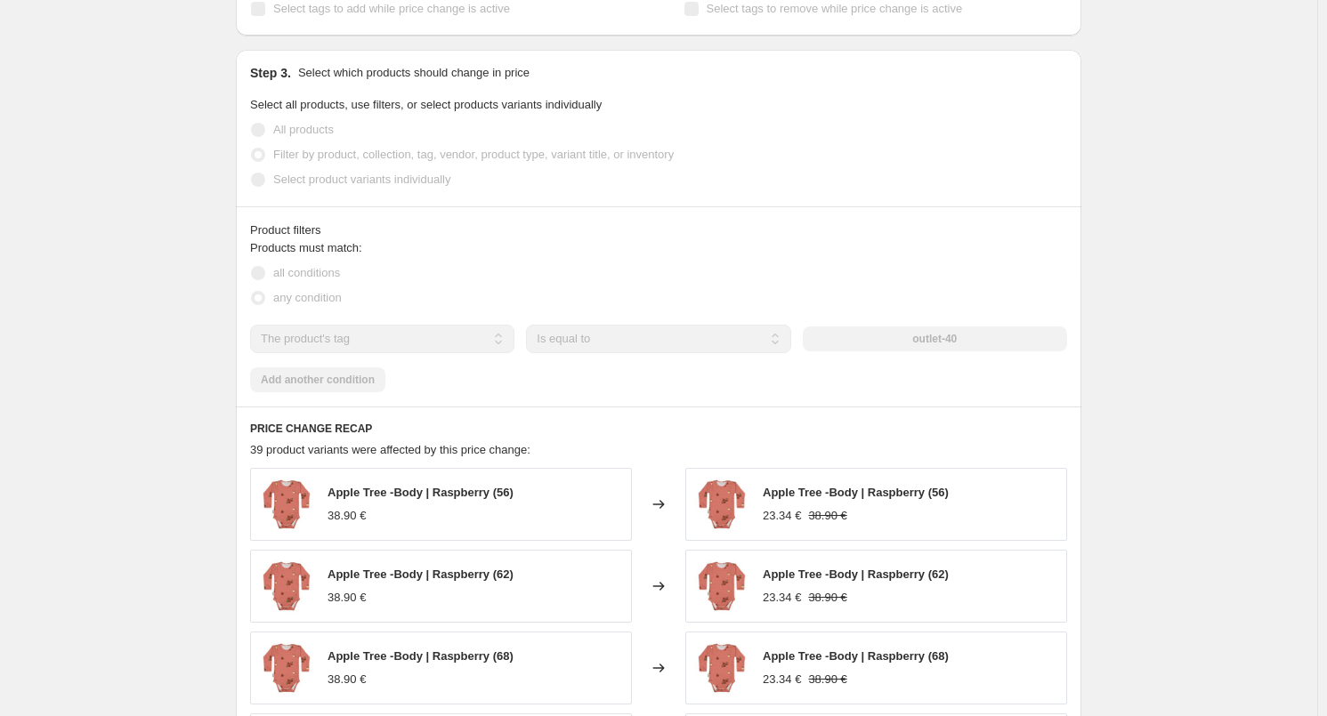
scroll to position [1246, 0]
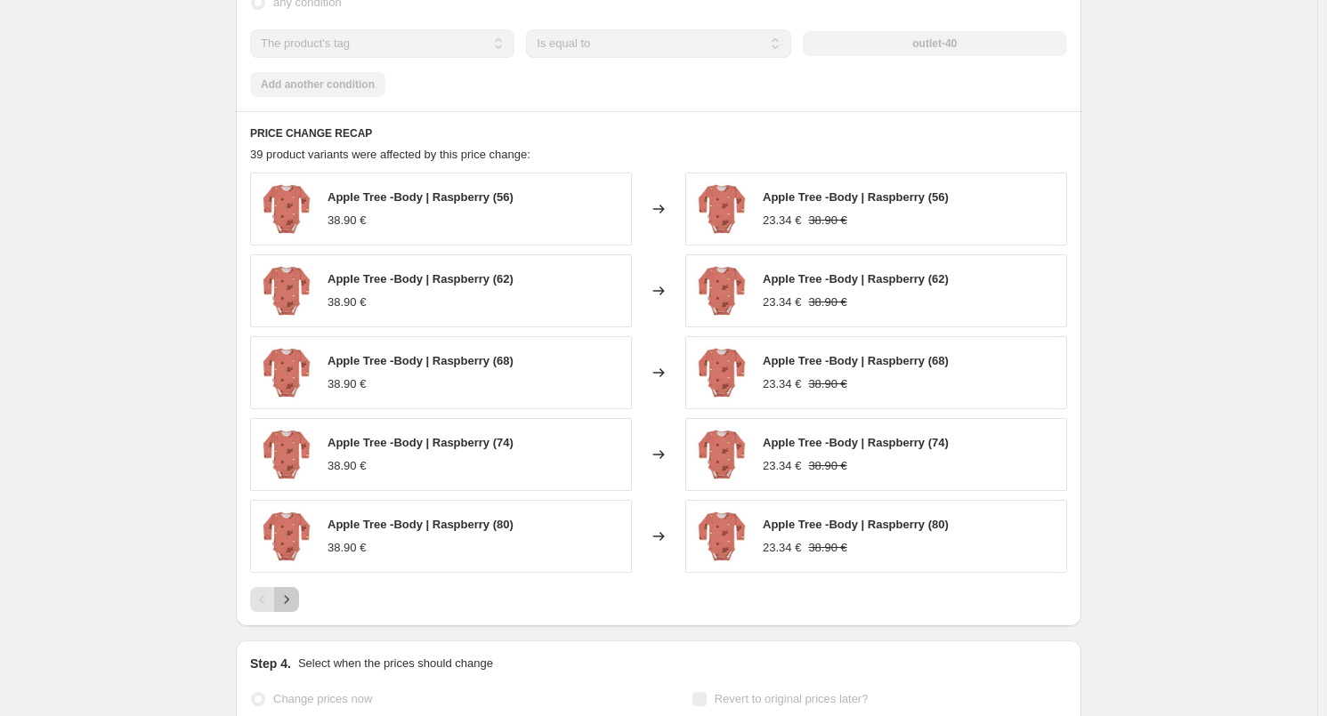
click at [294, 598] on icon "Next" at bounding box center [287, 600] width 18 height 18
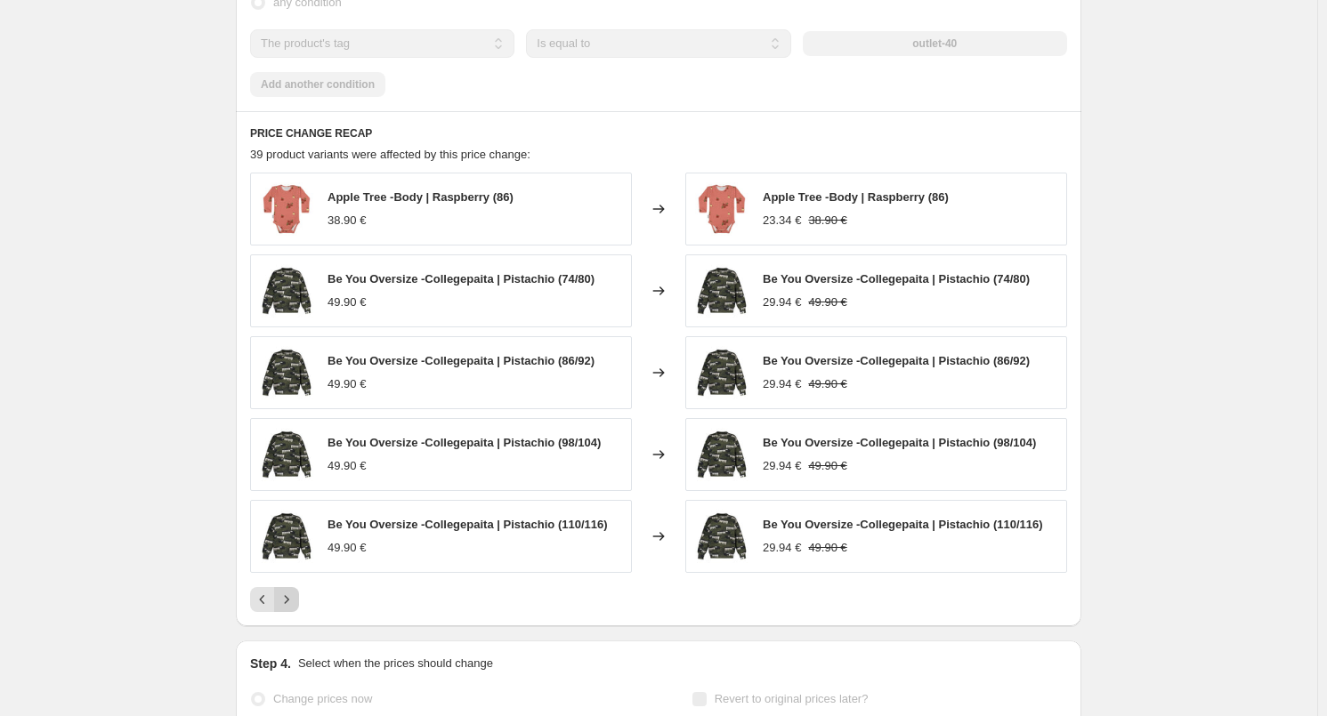
click at [295, 600] on icon "Next" at bounding box center [287, 600] width 18 height 18
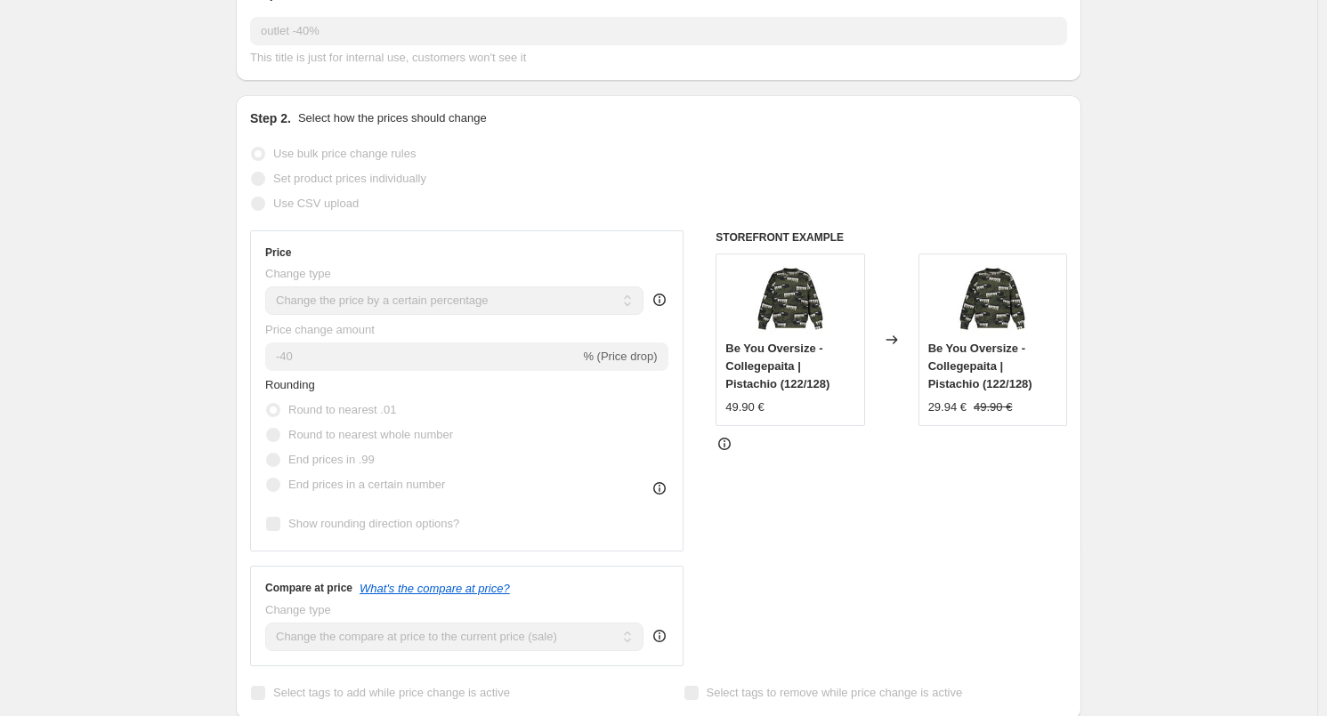
scroll to position [0, 0]
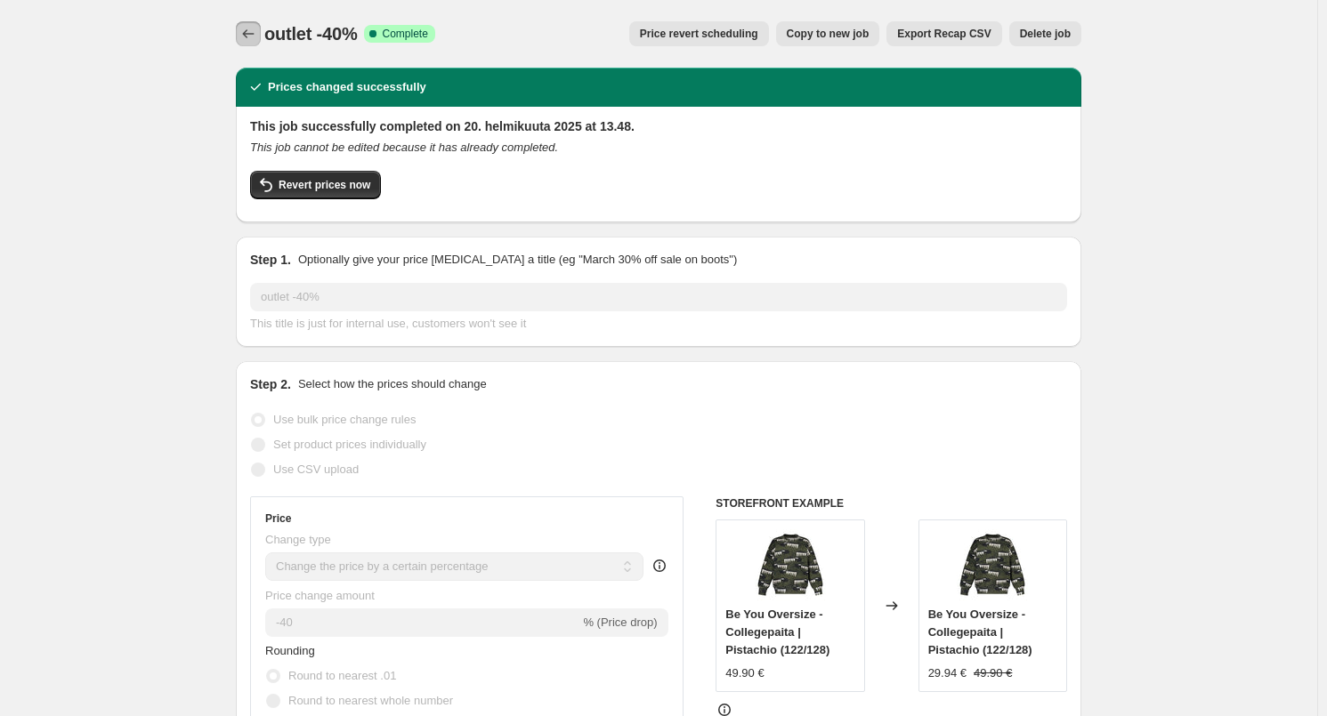
click at [255, 39] on icon "Price change jobs" at bounding box center [248, 34] width 18 height 18
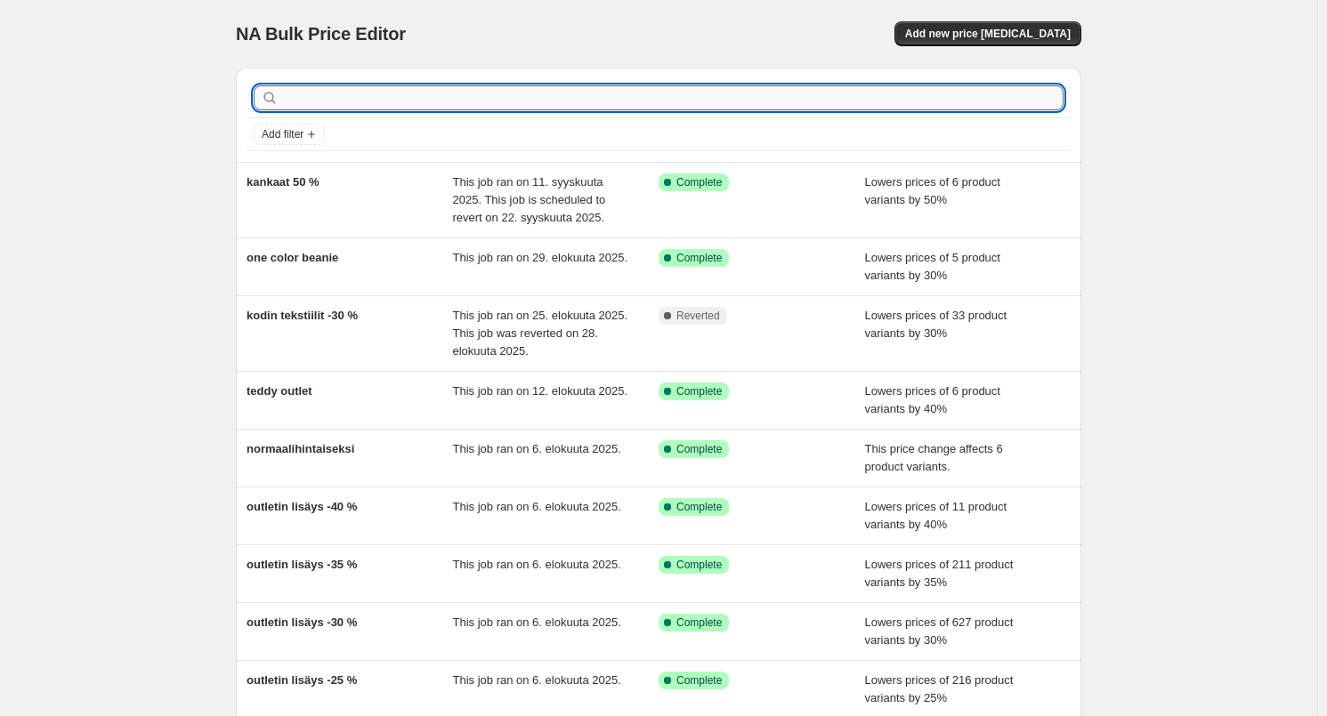
click at [360, 97] on input "text" at bounding box center [672, 97] width 781 height 25
type input "outlet"
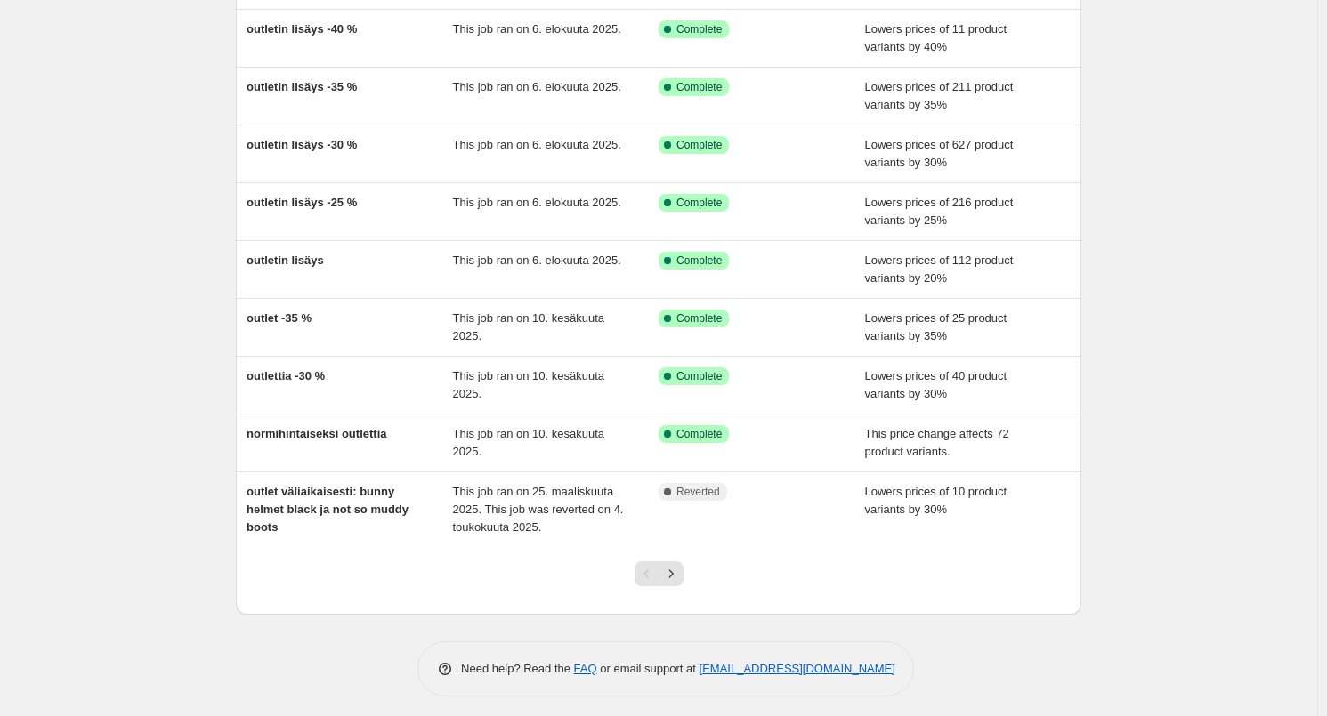
scroll to position [216, 0]
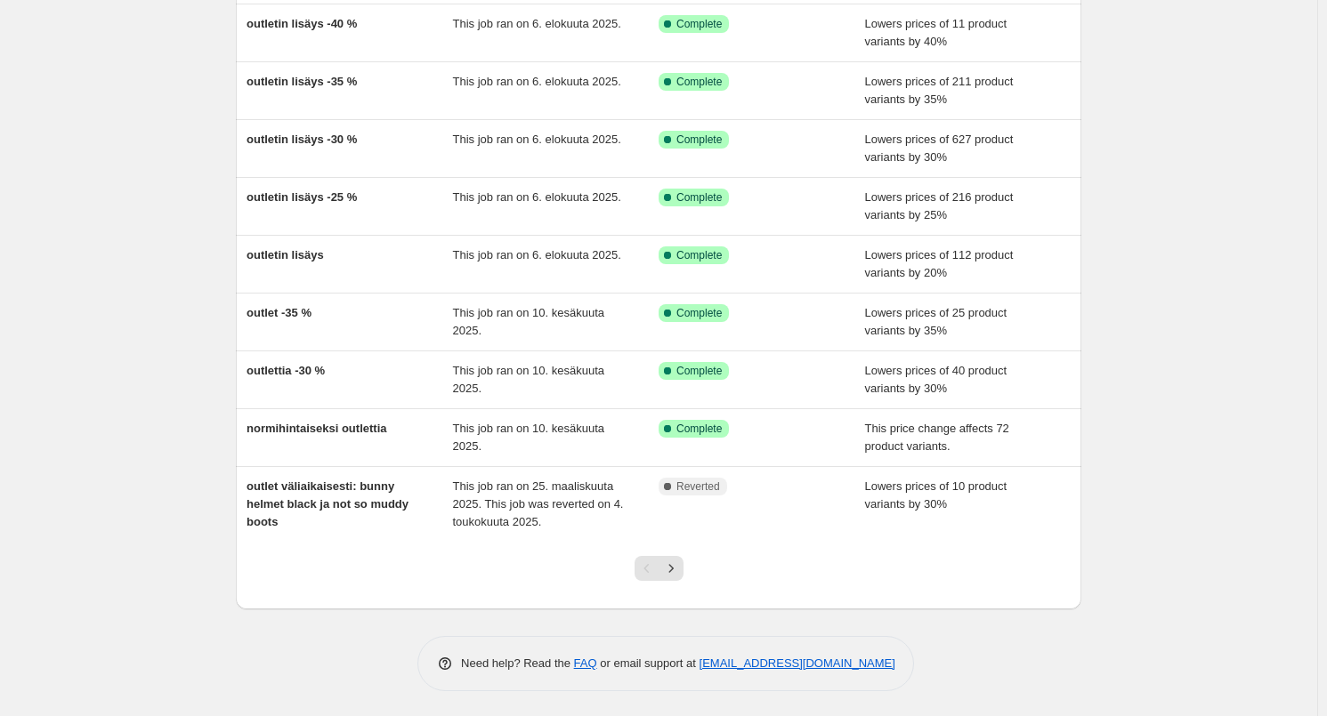
click at [680, 568] on icon "Next" at bounding box center [671, 569] width 18 height 18
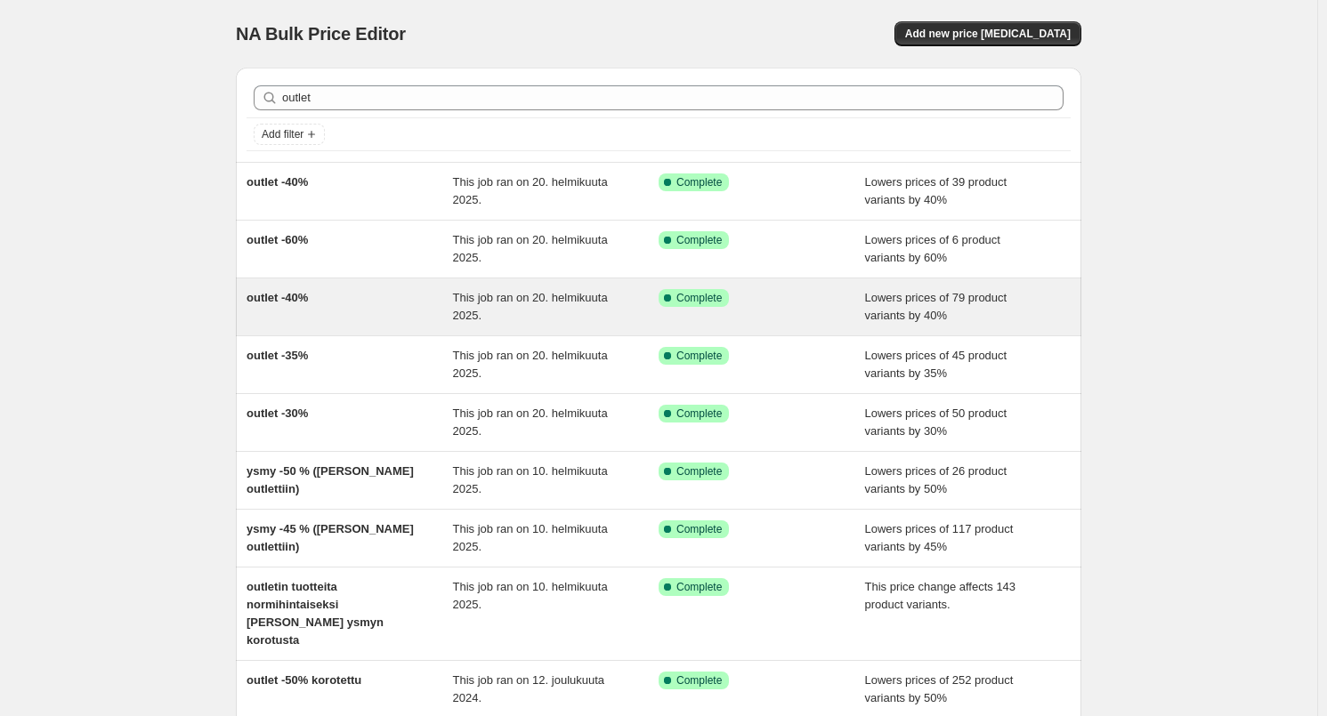
click at [389, 307] on div "outlet -40%" at bounding box center [349, 307] width 206 height 36
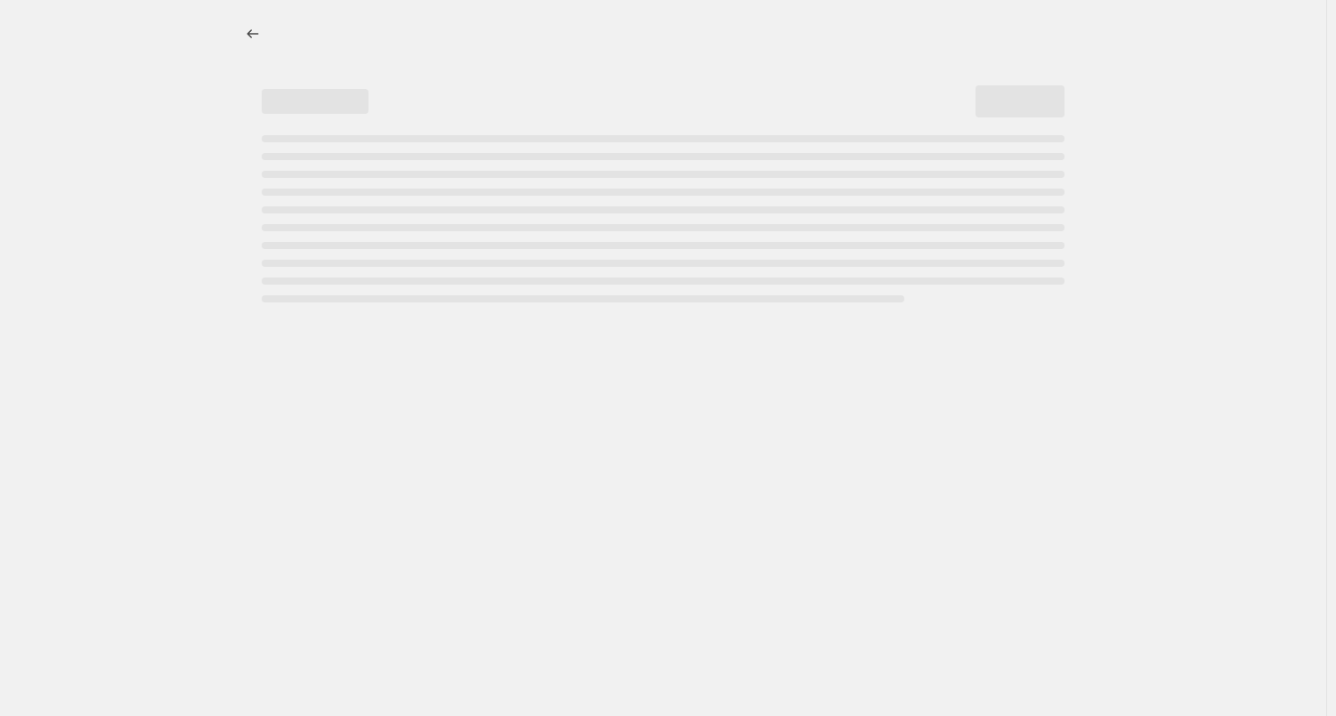
select select "percentage"
select select "tag"
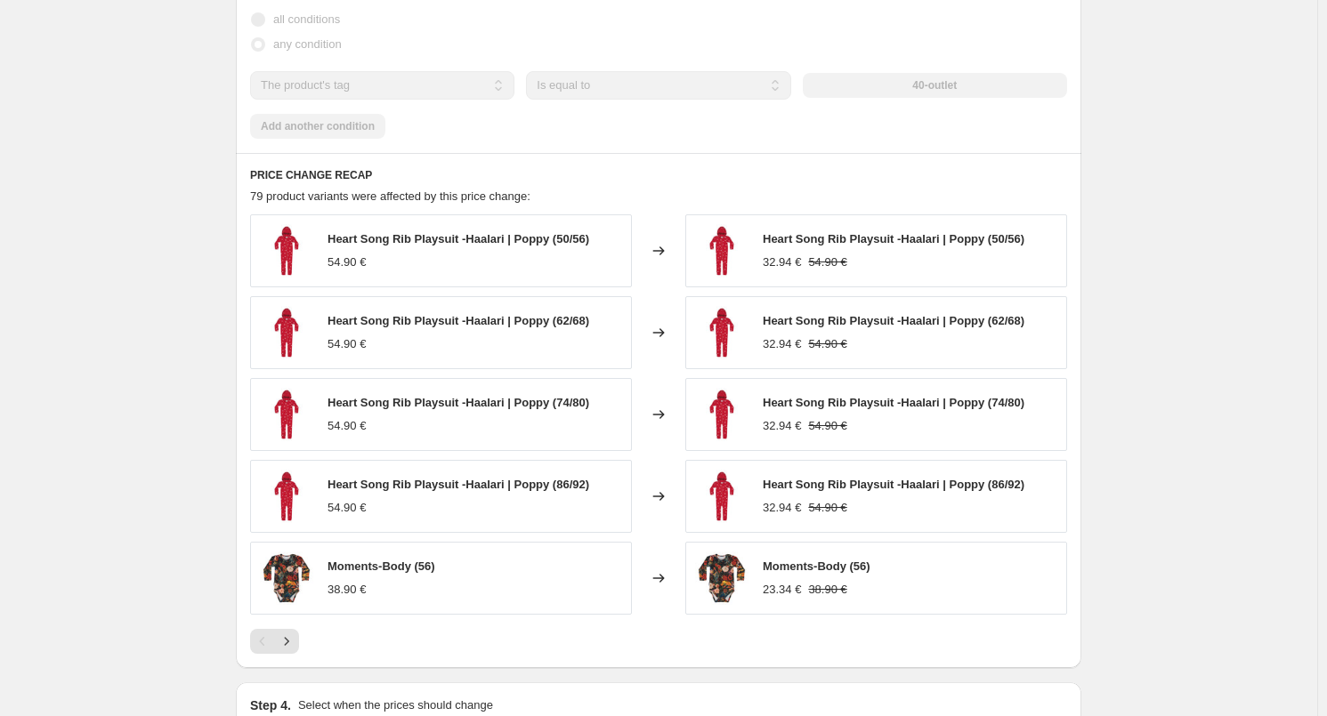
scroll to position [1246, 0]
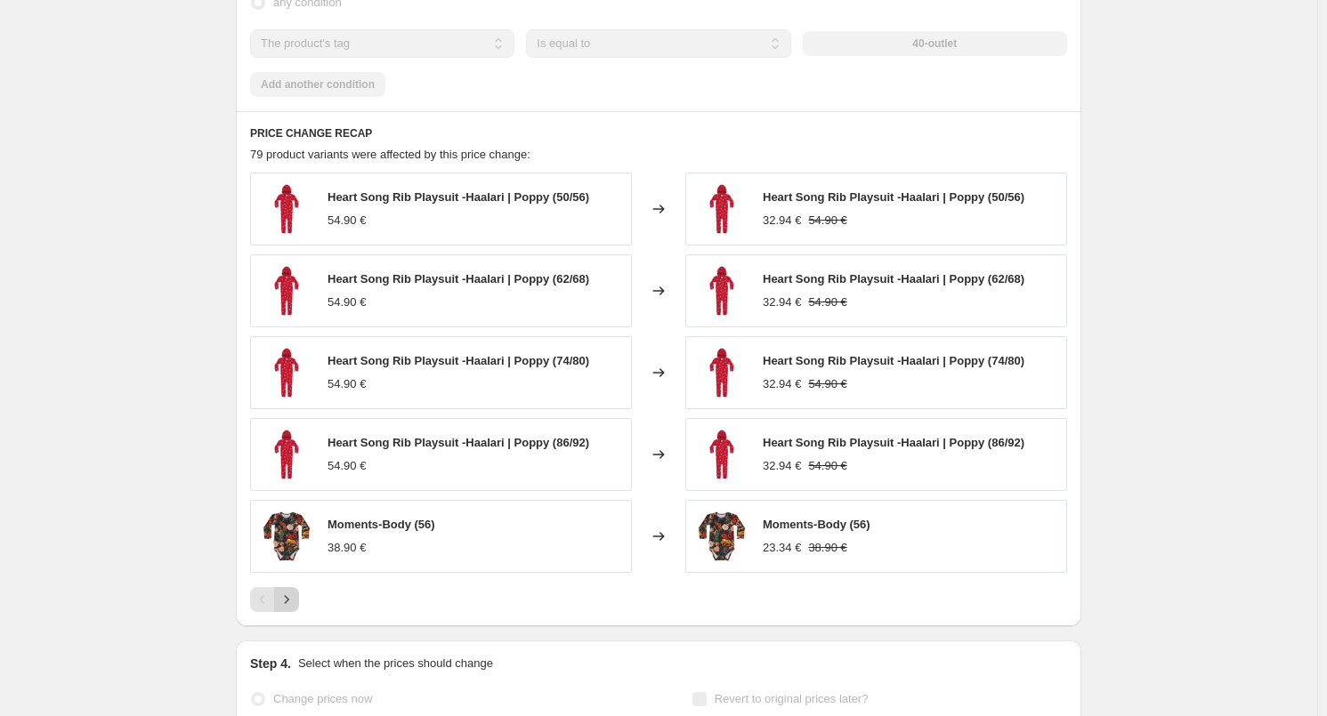
click at [288, 609] on button "Next" at bounding box center [286, 599] width 25 height 25
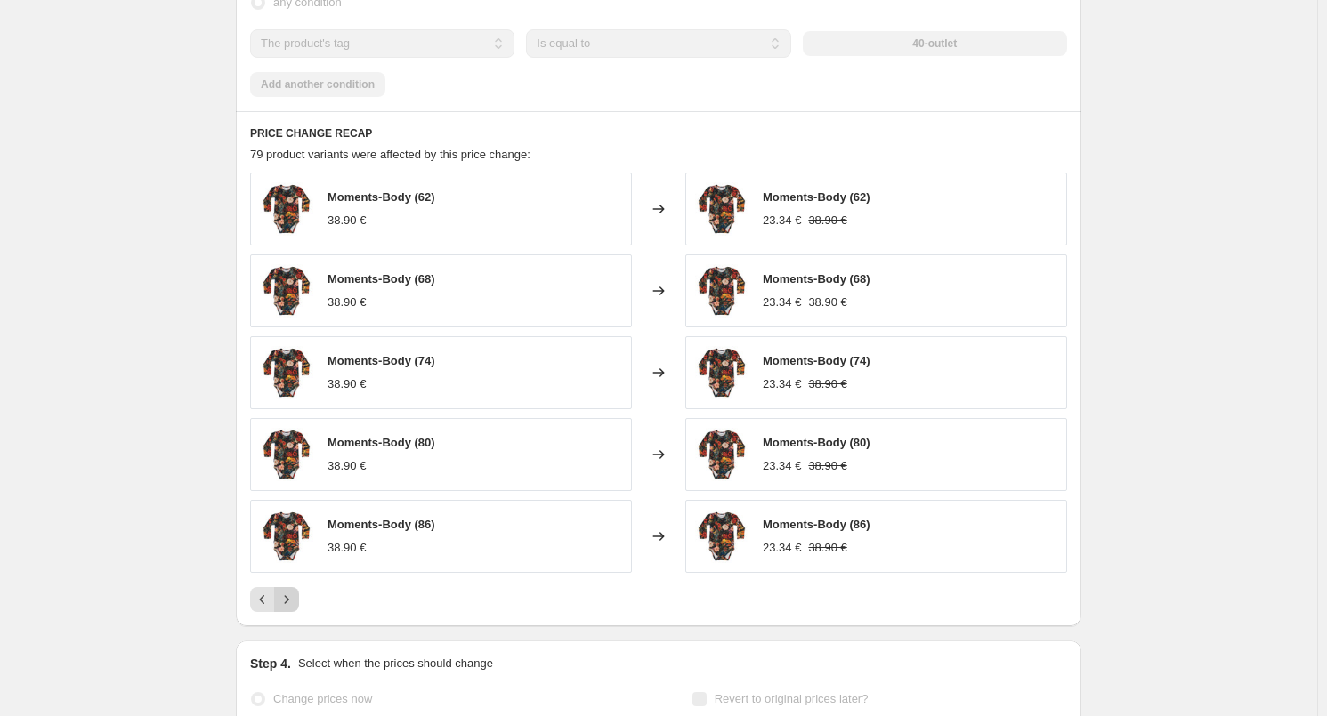
click at [295, 605] on icon "Next" at bounding box center [287, 600] width 18 height 18
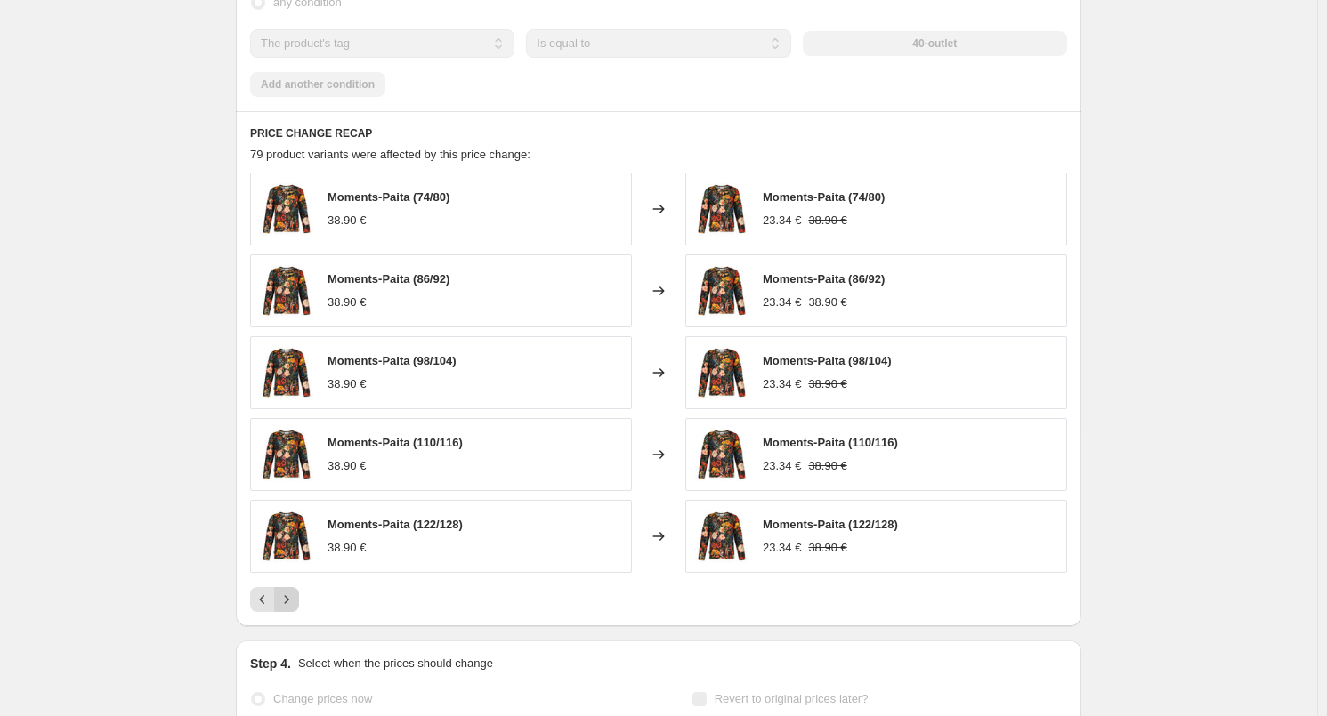
click at [296, 607] on button "Next" at bounding box center [286, 599] width 25 height 25
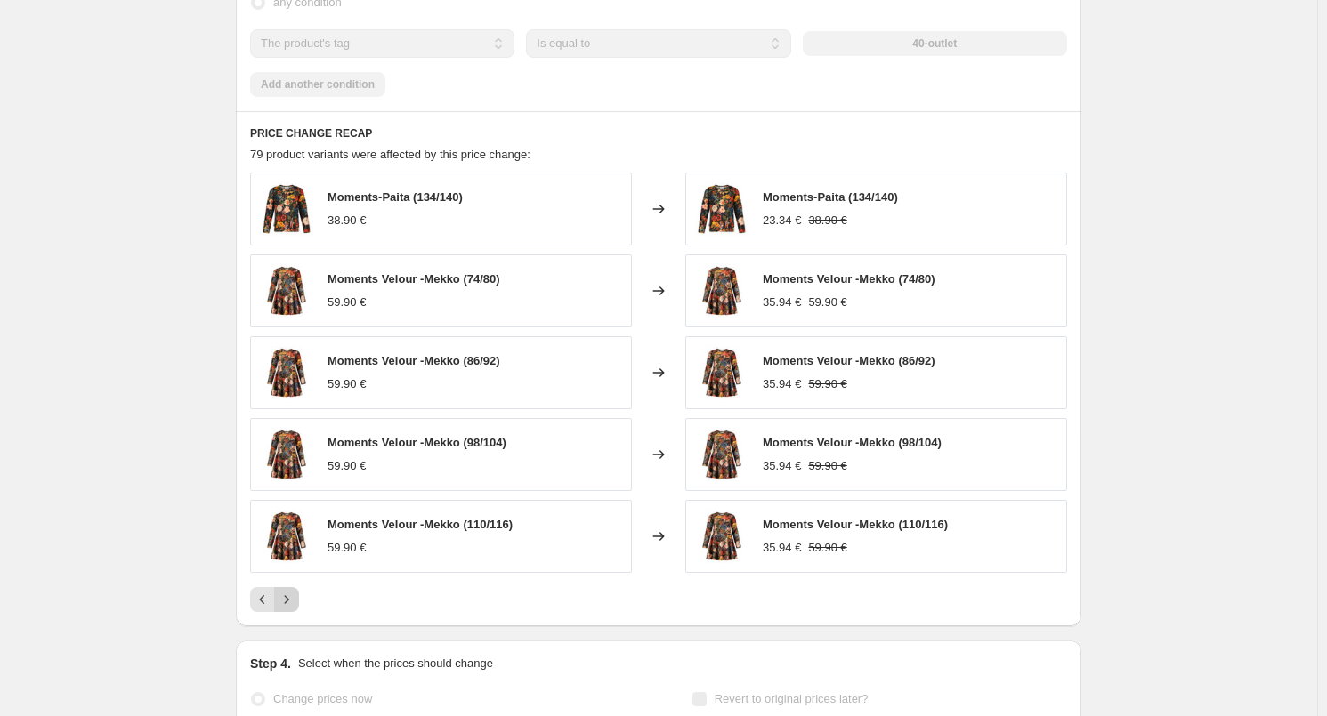
click at [297, 607] on button "Next" at bounding box center [286, 599] width 25 height 25
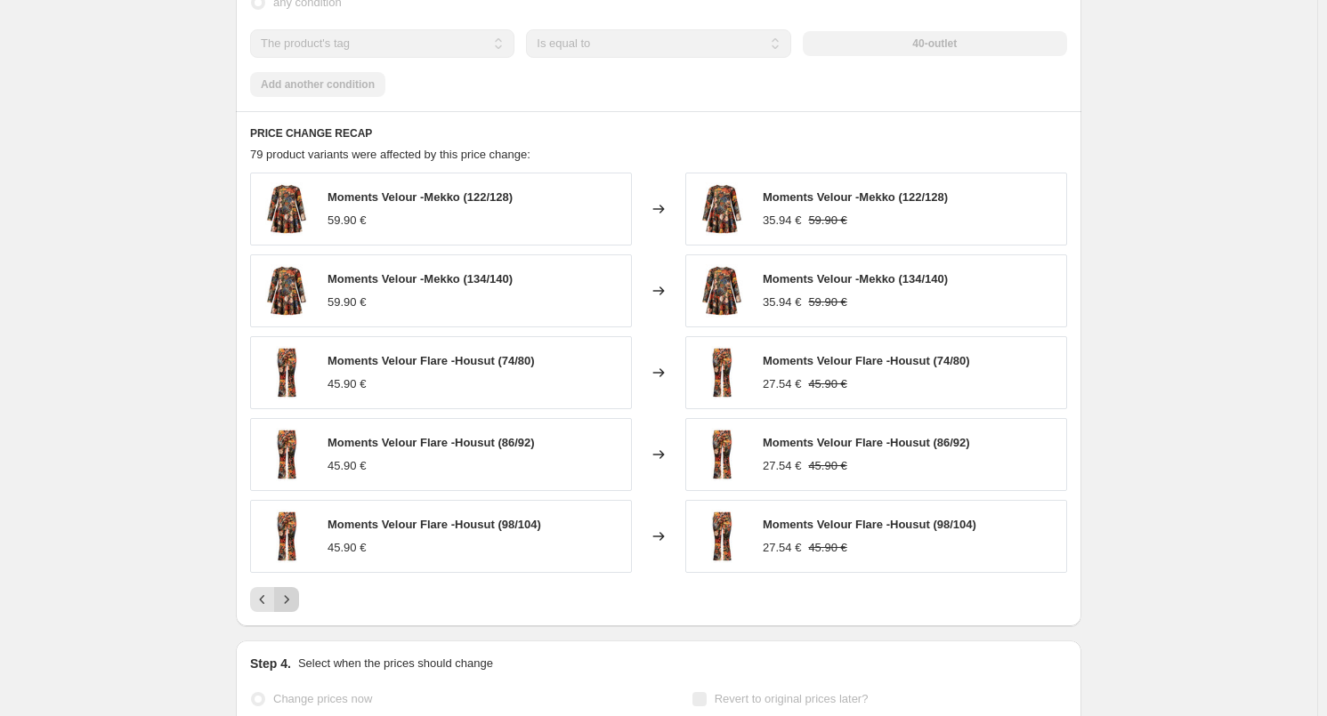
click at [298, 608] on button "Next" at bounding box center [286, 599] width 25 height 25
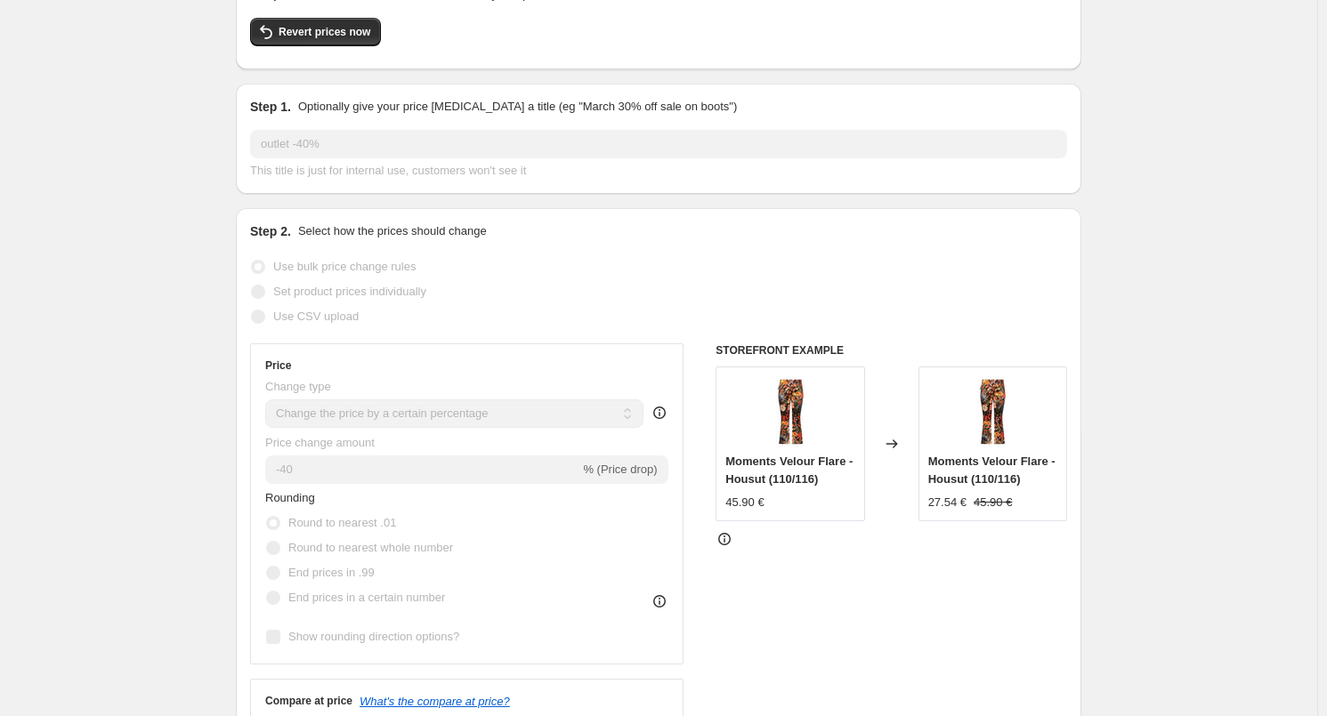
scroll to position [0, 0]
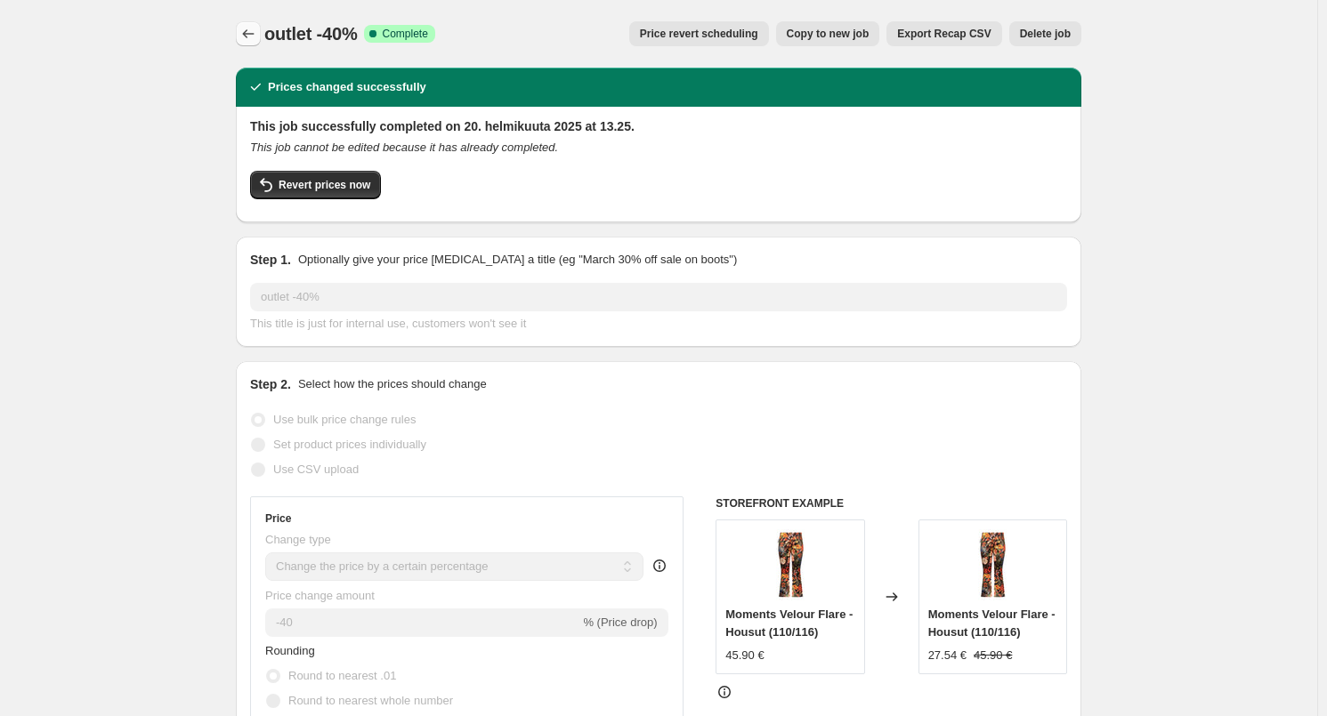
click at [252, 36] on icon "Price change jobs" at bounding box center [248, 34] width 18 height 18
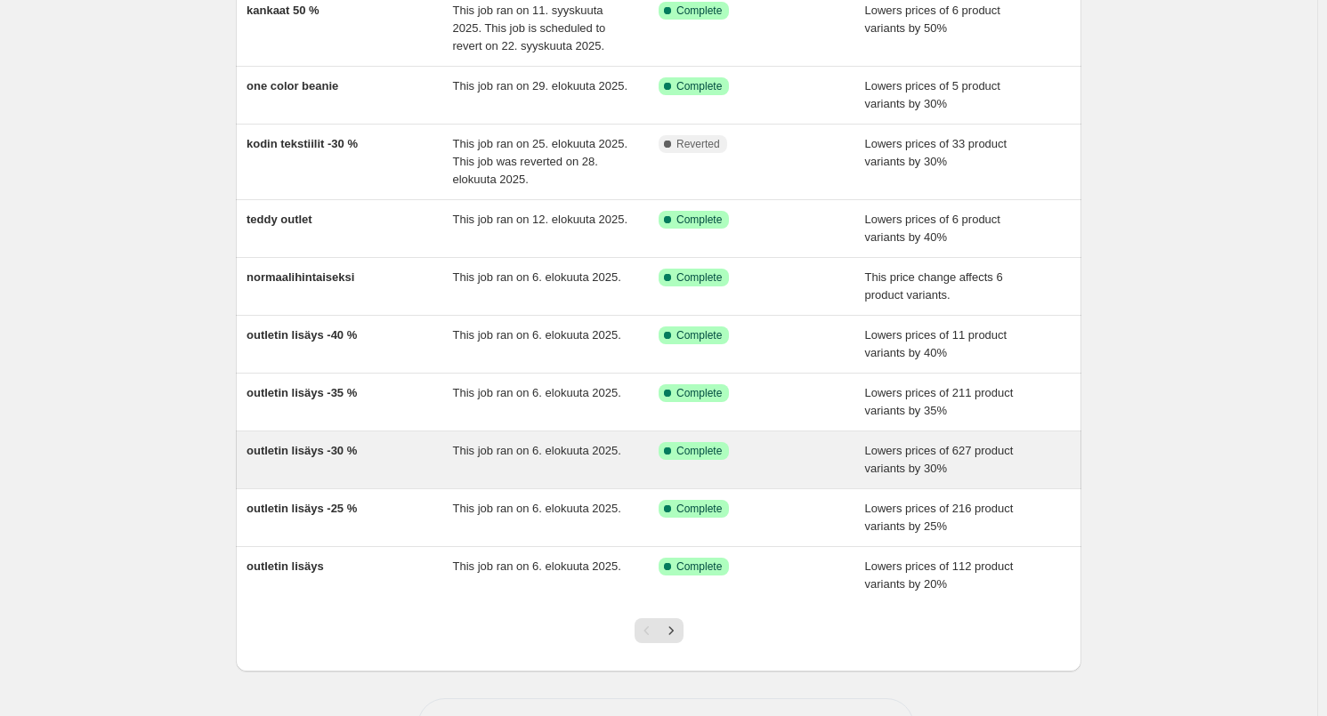
scroll to position [234, 0]
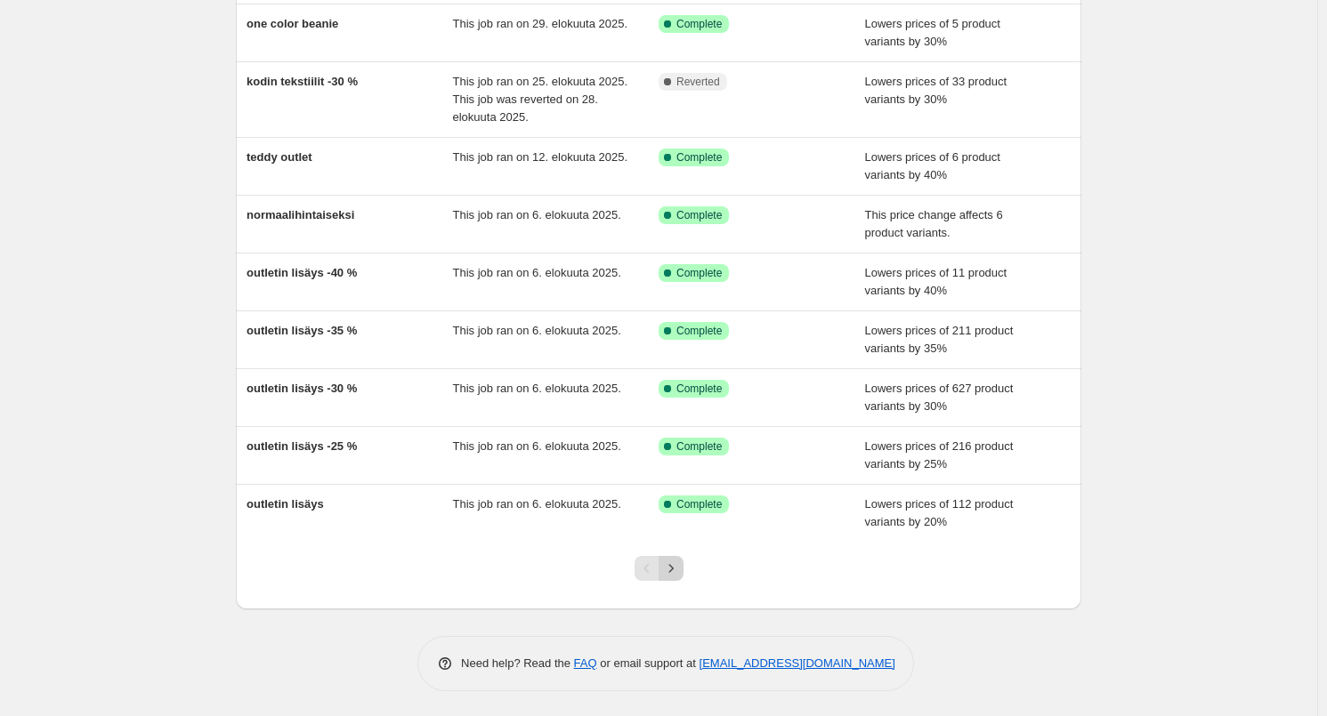
click at [676, 572] on icon "Next" at bounding box center [671, 569] width 18 height 18
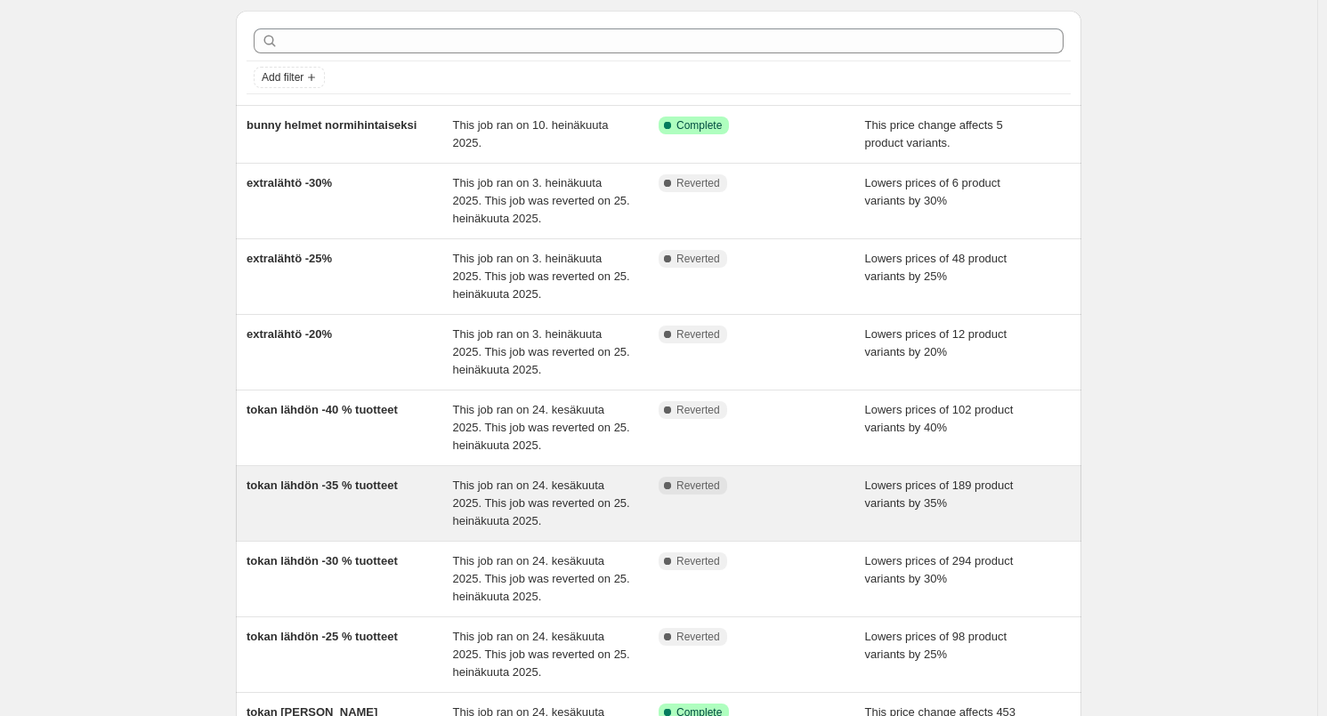
scroll to position [266, 0]
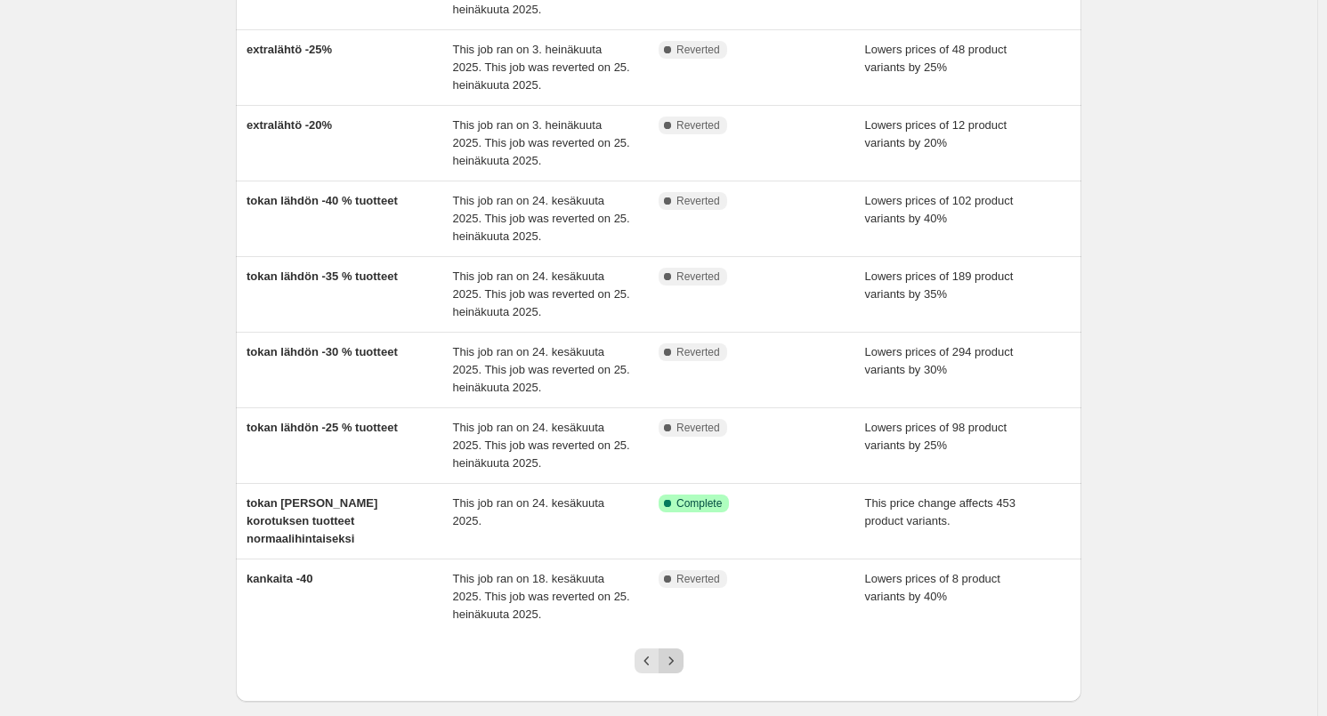
click at [680, 652] on icon "Next" at bounding box center [671, 661] width 18 height 18
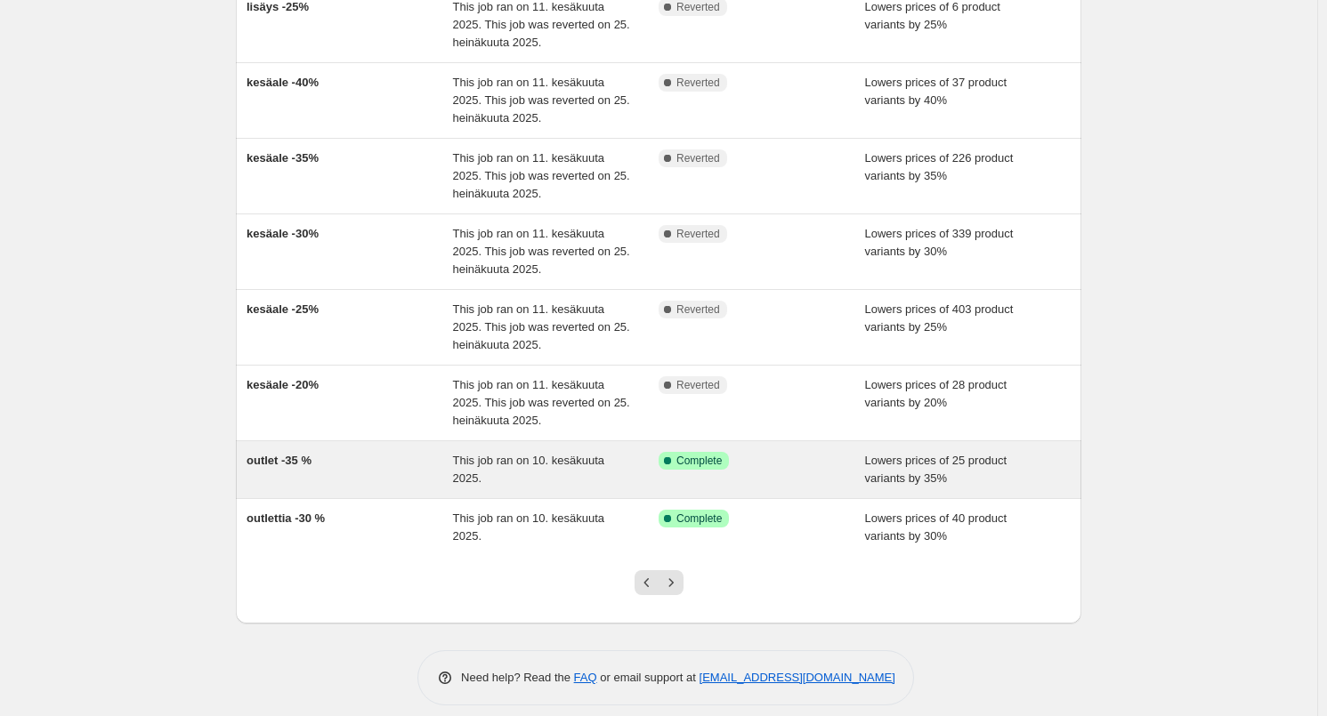
scroll to position [0, 0]
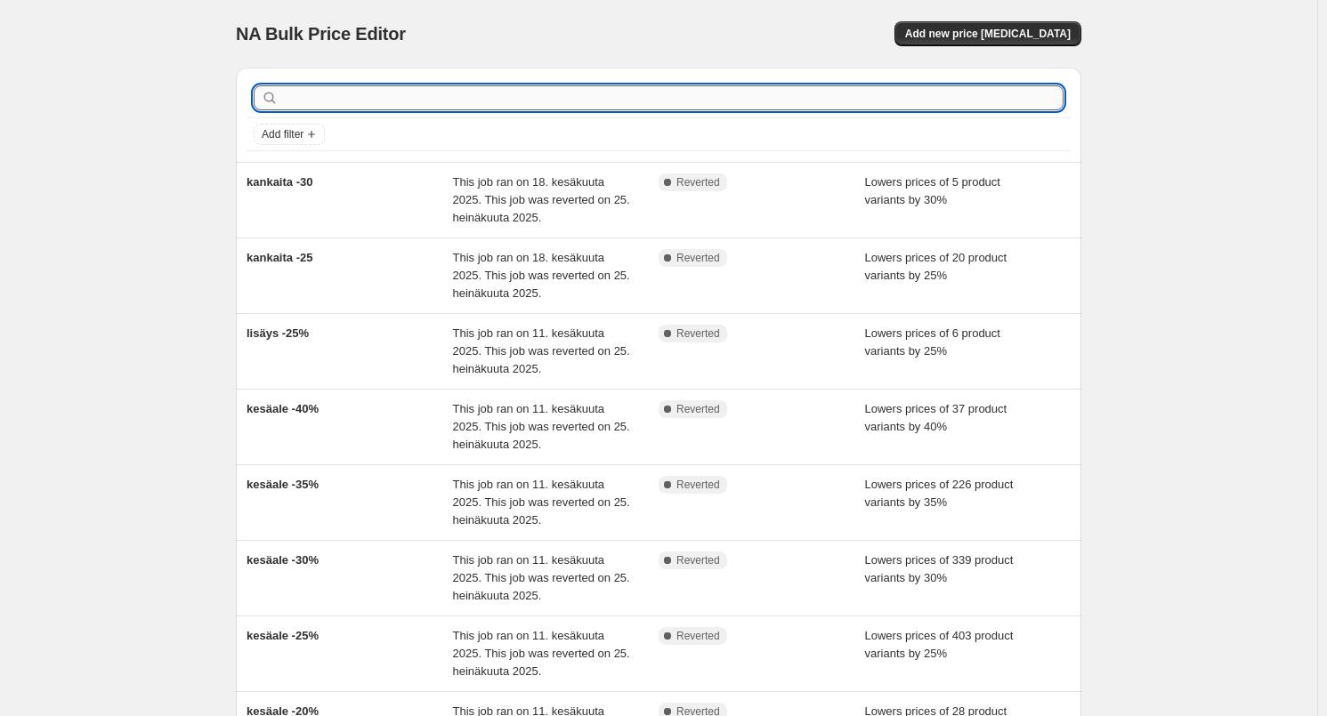
click at [291, 96] on input "text" at bounding box center [672, 97] width 781 height 25
type input "outlet"
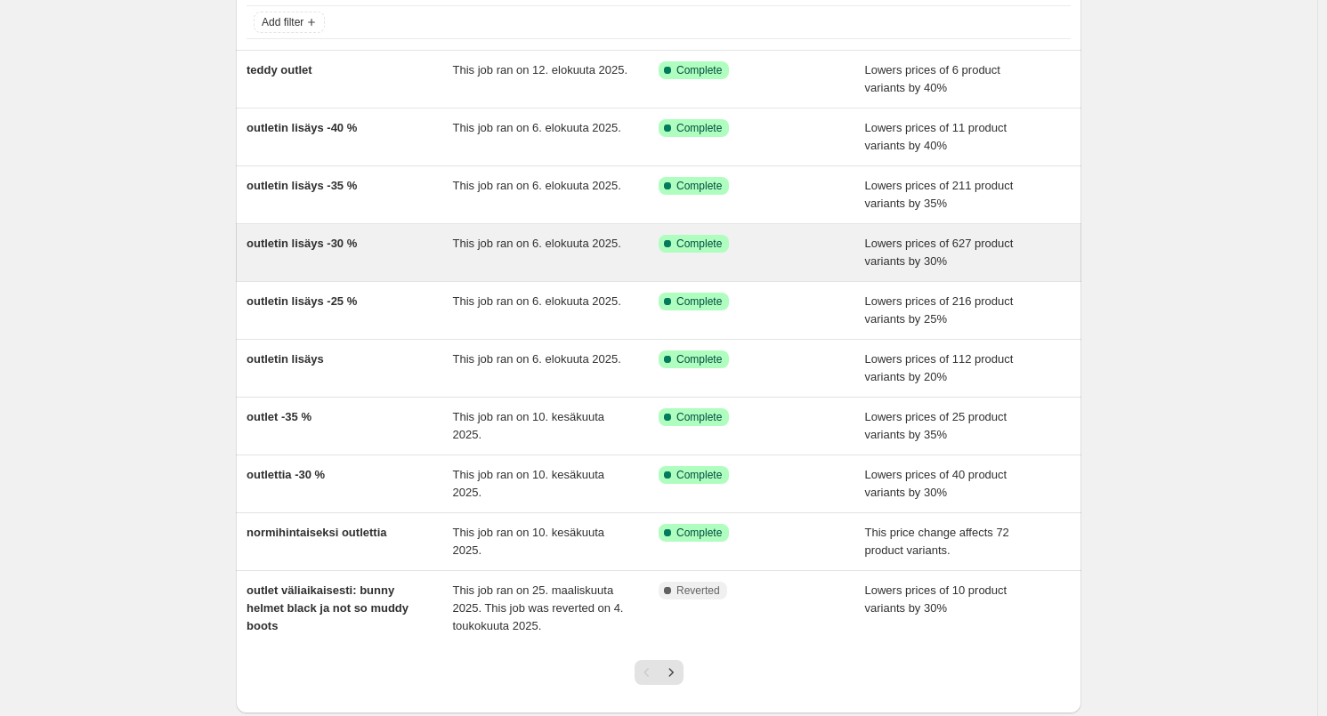
scroll to position [216, 0]
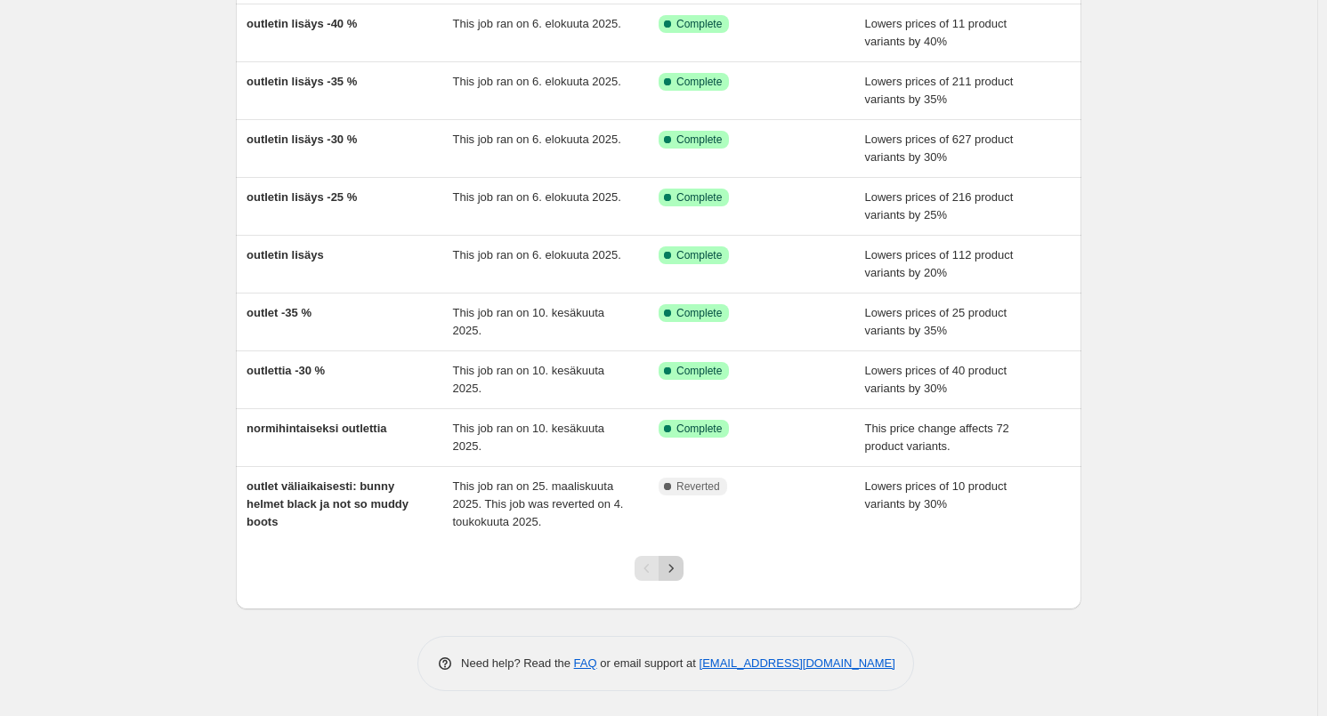
click at [677, 567] on icon "Next" at bounding box center [671, 569] width 18 height 18
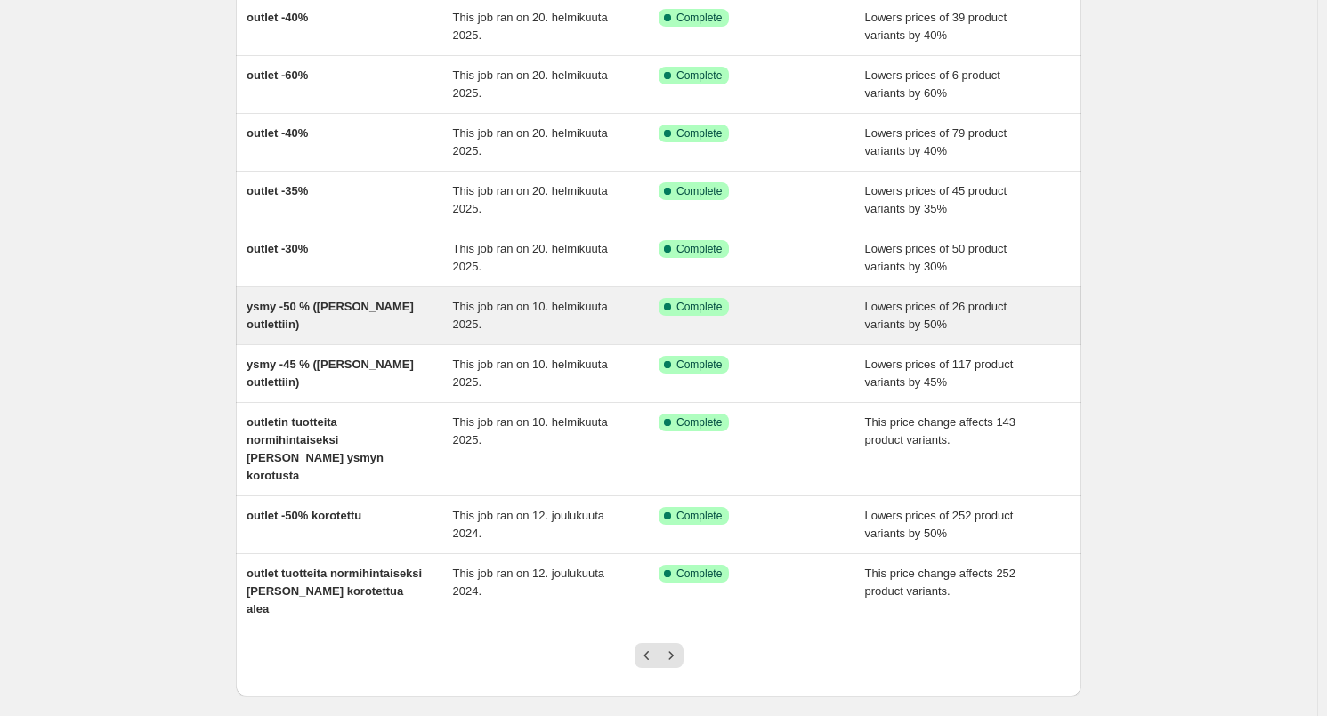
scroll to position [178, 0]
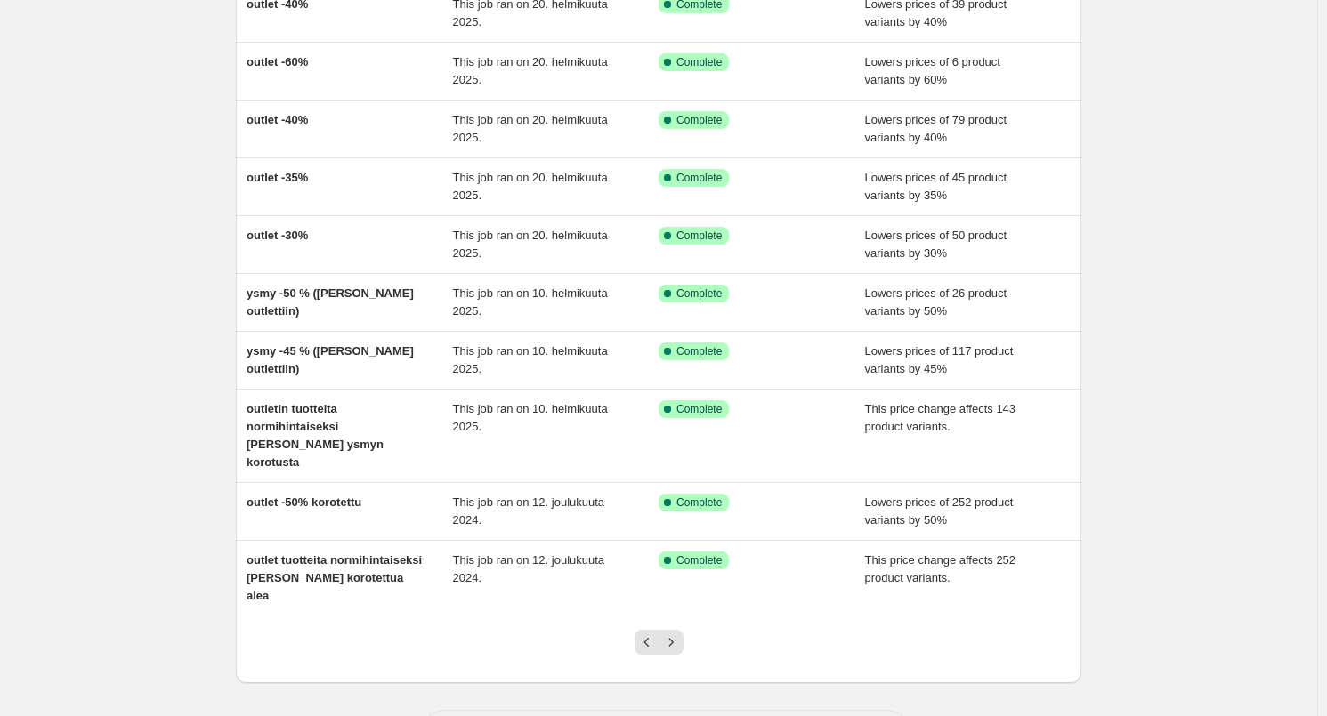
click at [680, 634] on icon "Next" at bounding box center [671, 643] width 18 height 18
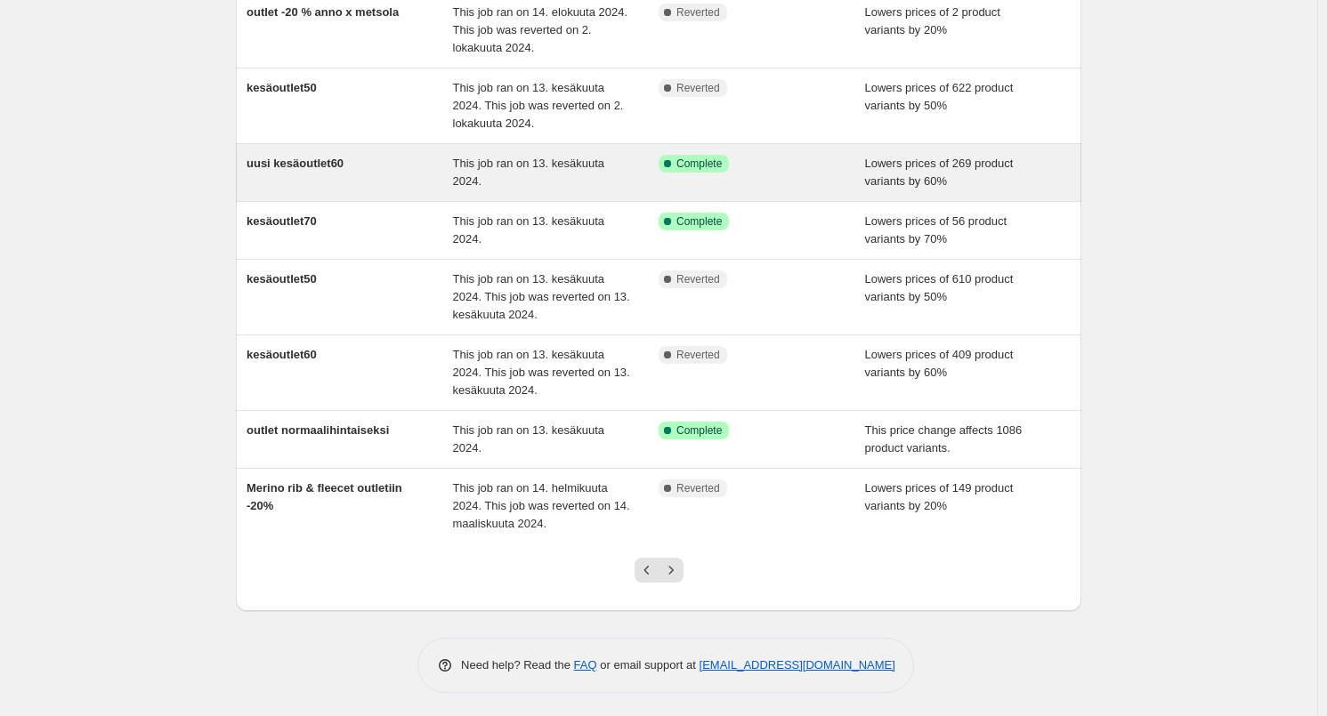
scroll to position [287, 0]
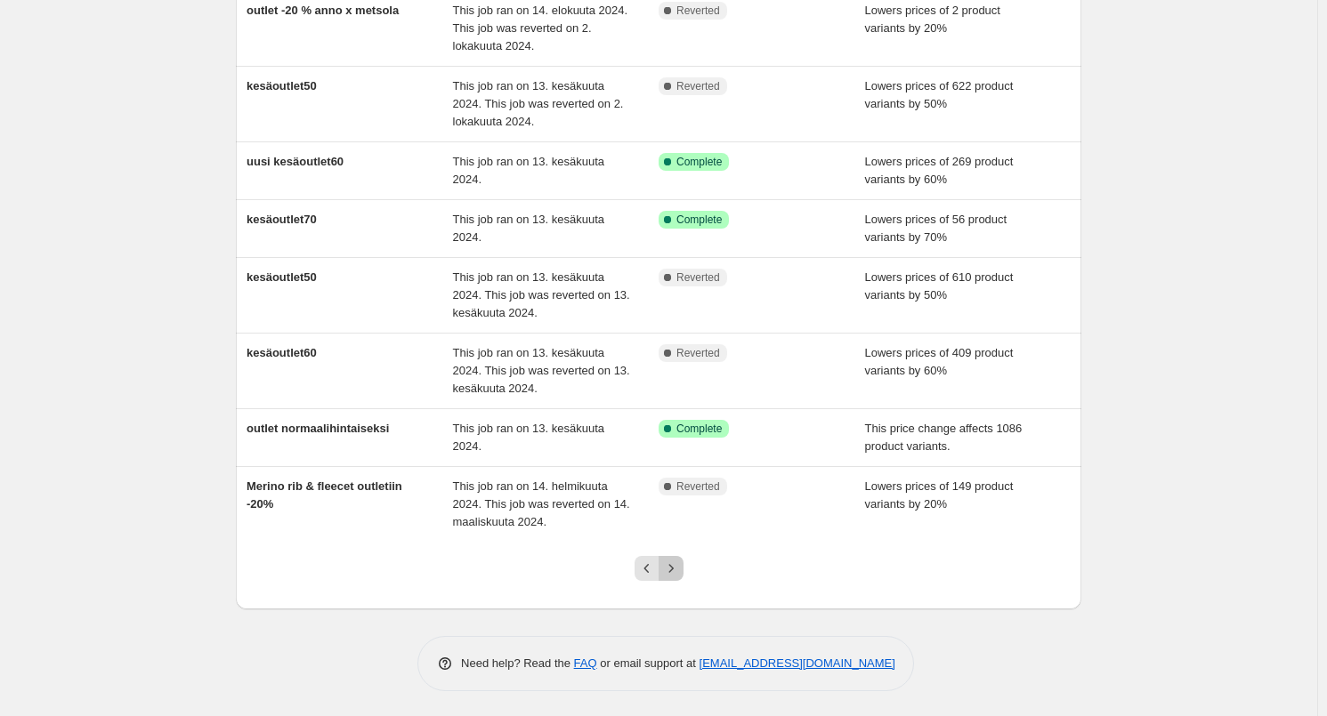
click at [677, 573] on icon "Next" at bounding box center [671, 569] width 18 height 18
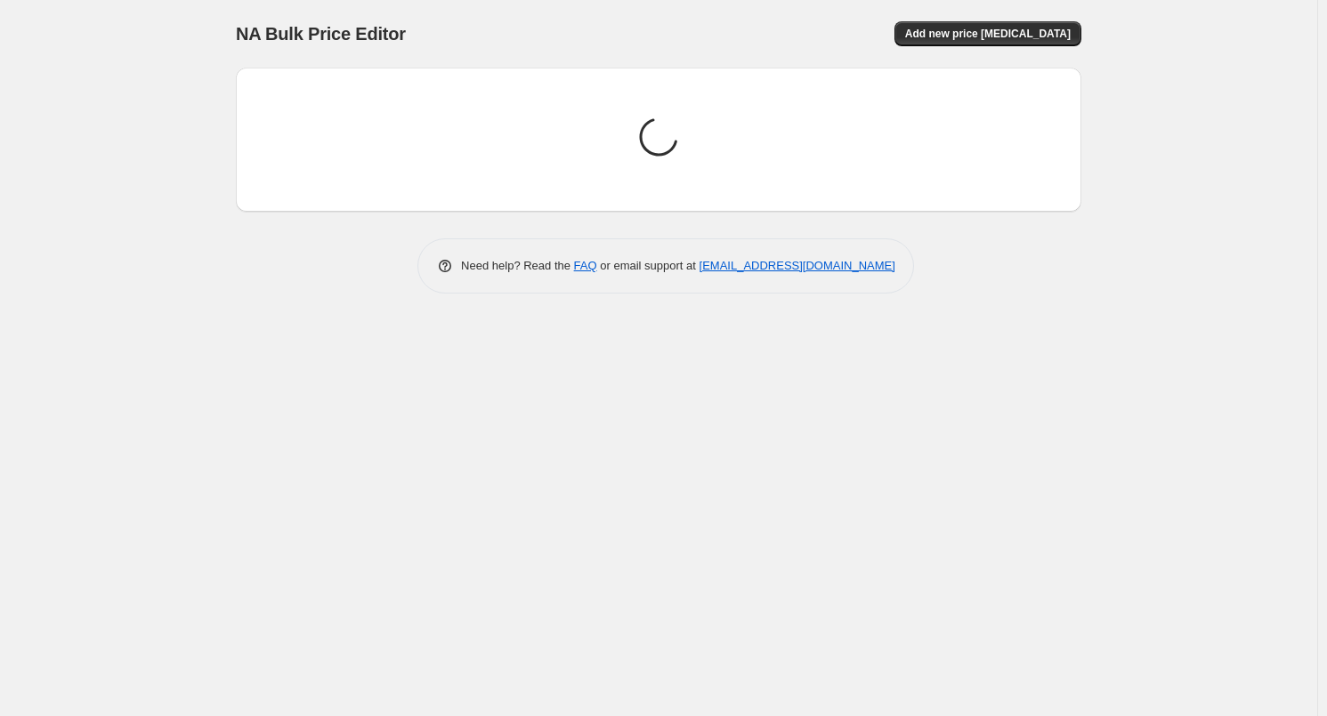
scroll to position [0, 0]
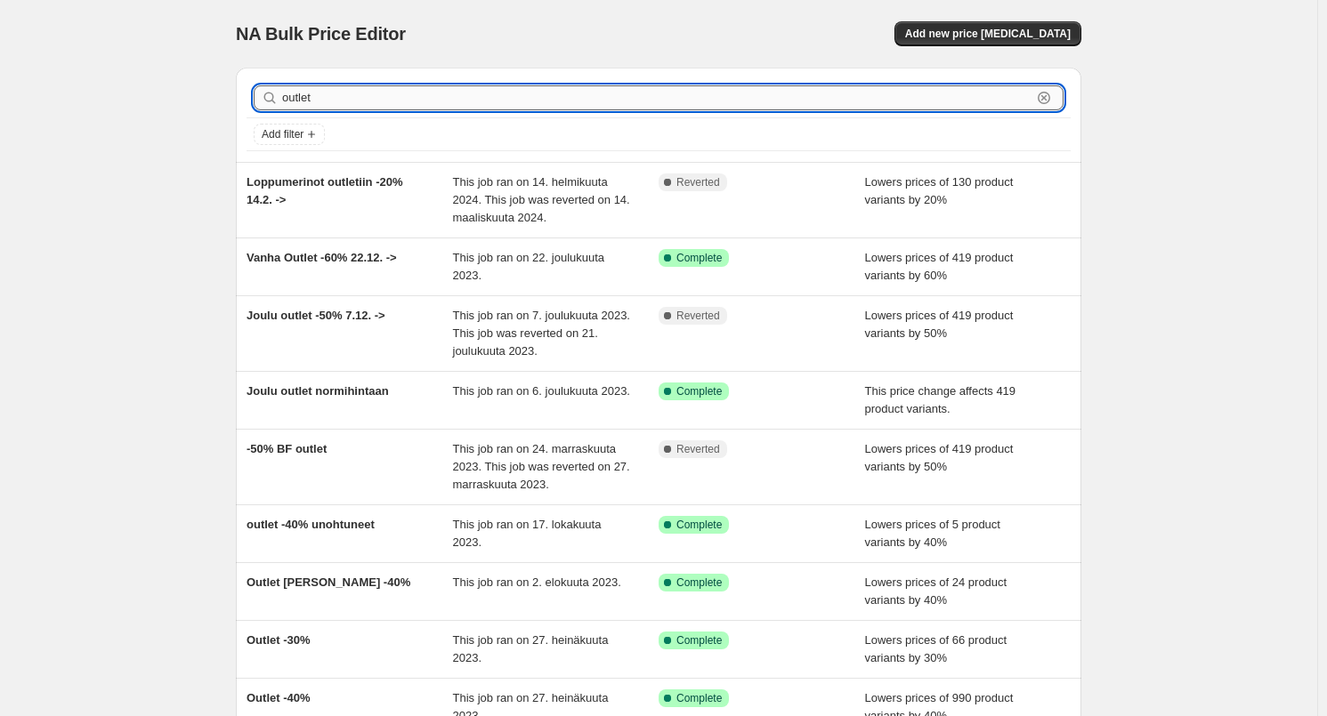
click at [391, 89] on input "outlet" at bounding box center [656, 97] width 749 height 25
click at [391, 90] on input "outlet" at bounding box center [656, 97] width 749 height 25
click at [391, 91] on input "outlet" at bounding box center [656, 97] width 749 height 25
type input "outlet40"
click at [391, 91] on input "outlet40" at bounding box center [656, 97] width 749 height 25
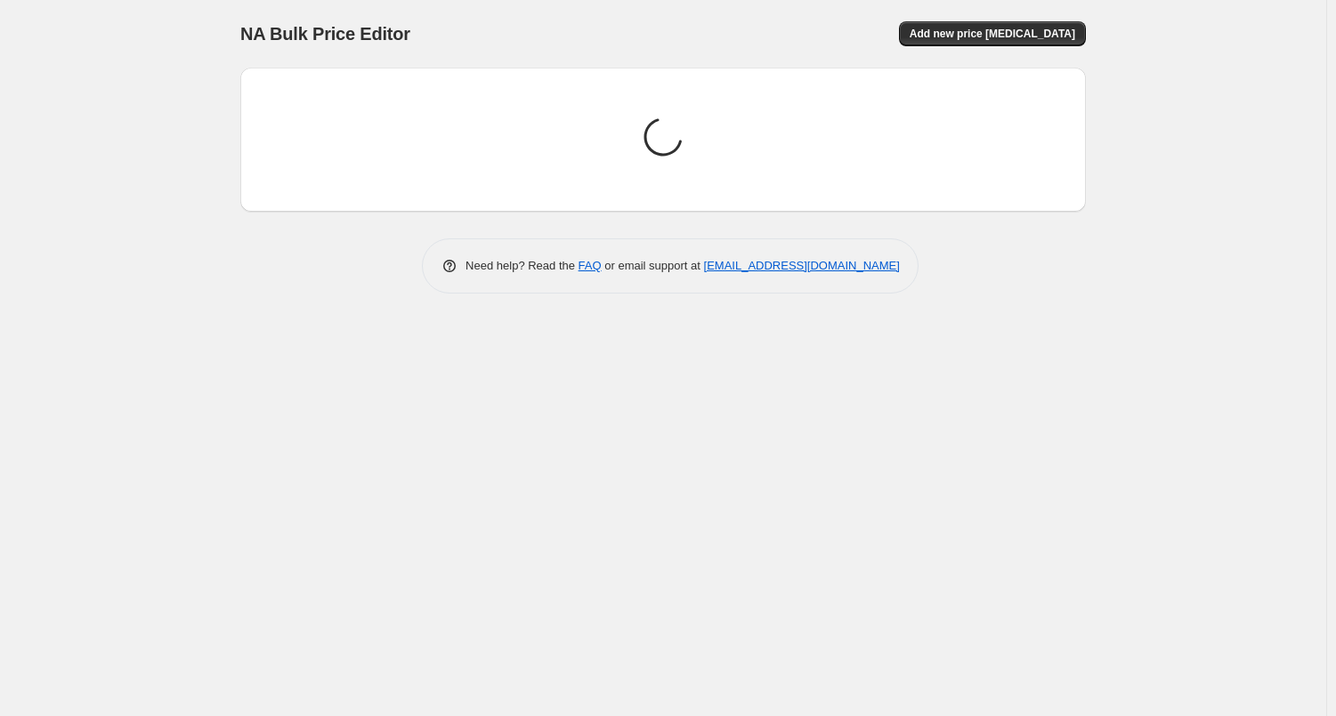
click at [391, 91] on div "Loading price change jobs..." at bounding box center [663, 140] width 817 height 116
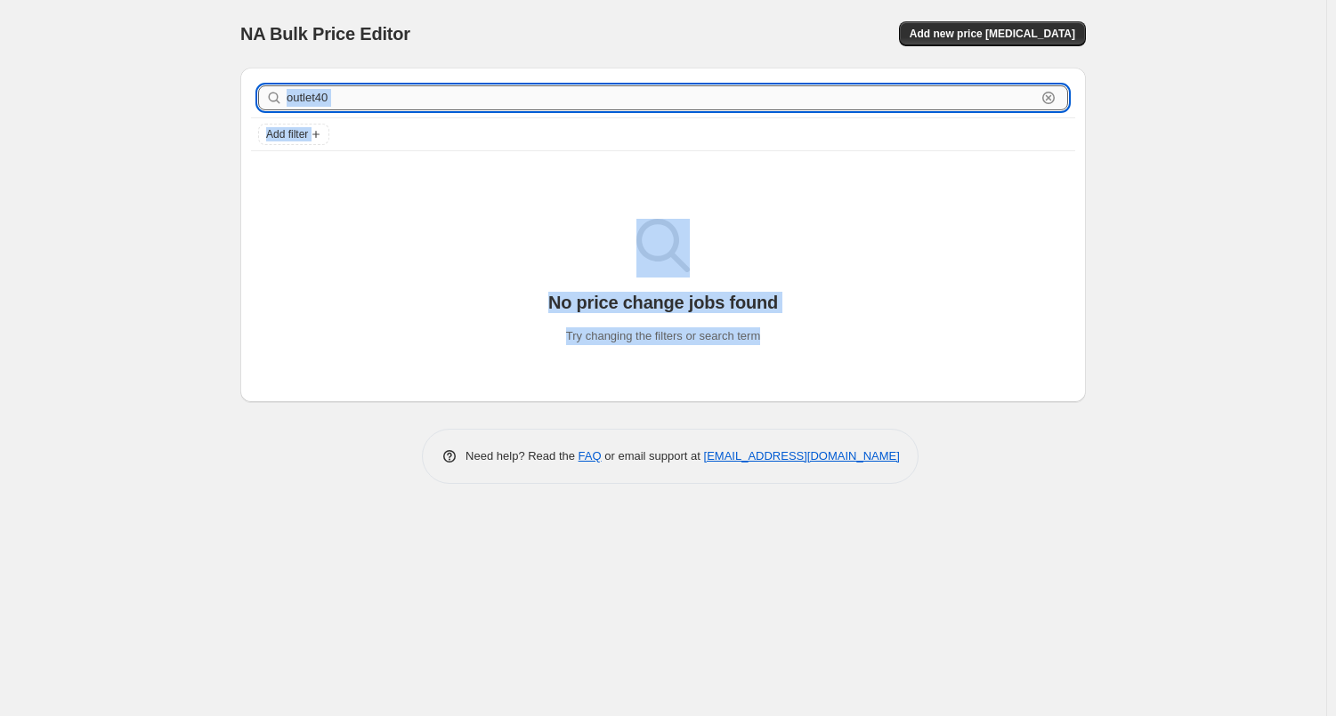
click at [379, 98] on input "outlet40" at bounding box center [661, 97] width 749 height 25
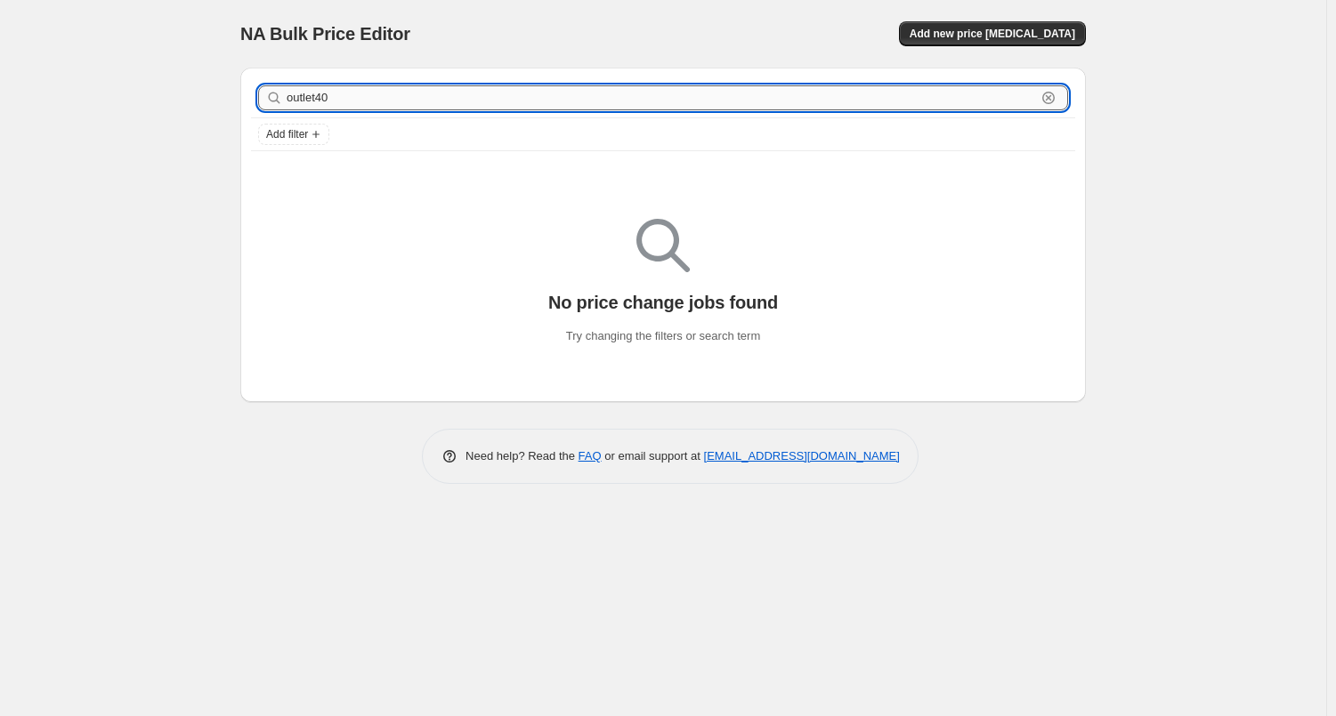
click at [379, 98] on input "outlet40" at bounding box center [661, 97] width 749 height 25
type input "40"
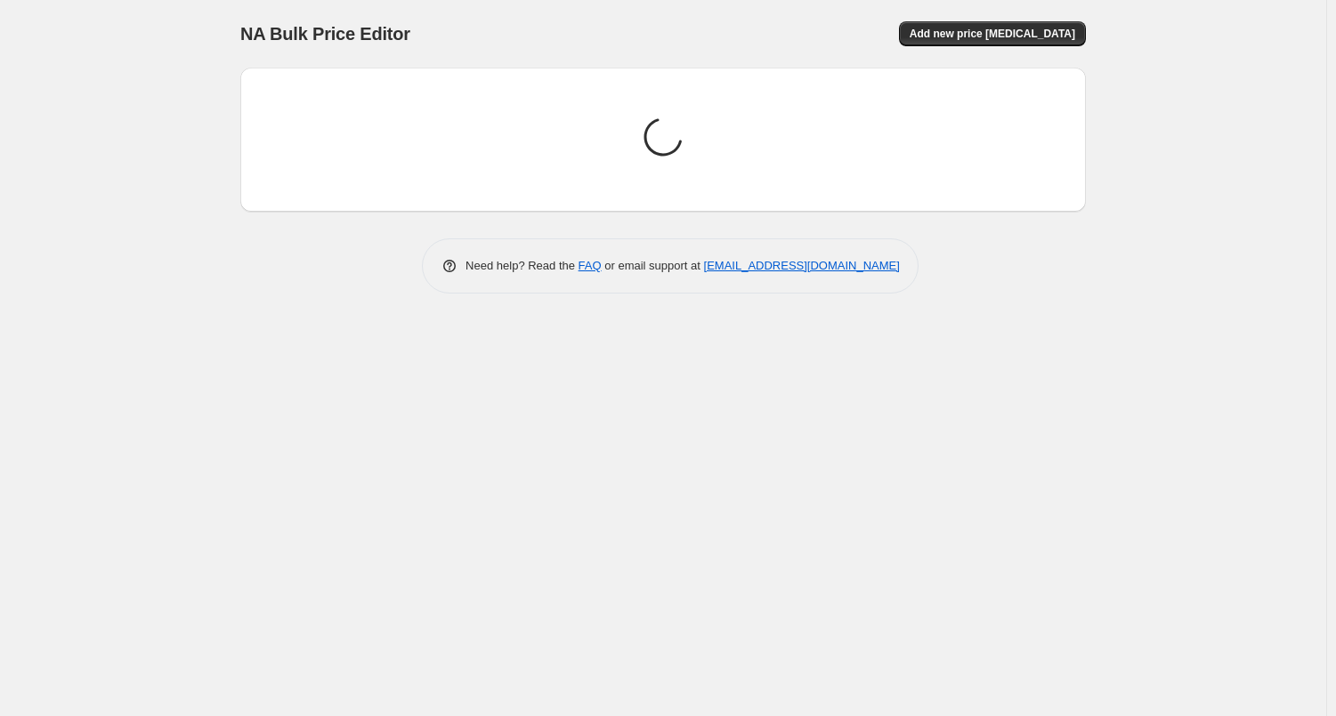
click at [206, 92] on div "NA Bulk Price Editor. This page is ready NA Bulk Price Editor Add new price [ME…" at bounding box center [663, 358] width 1326 height 716
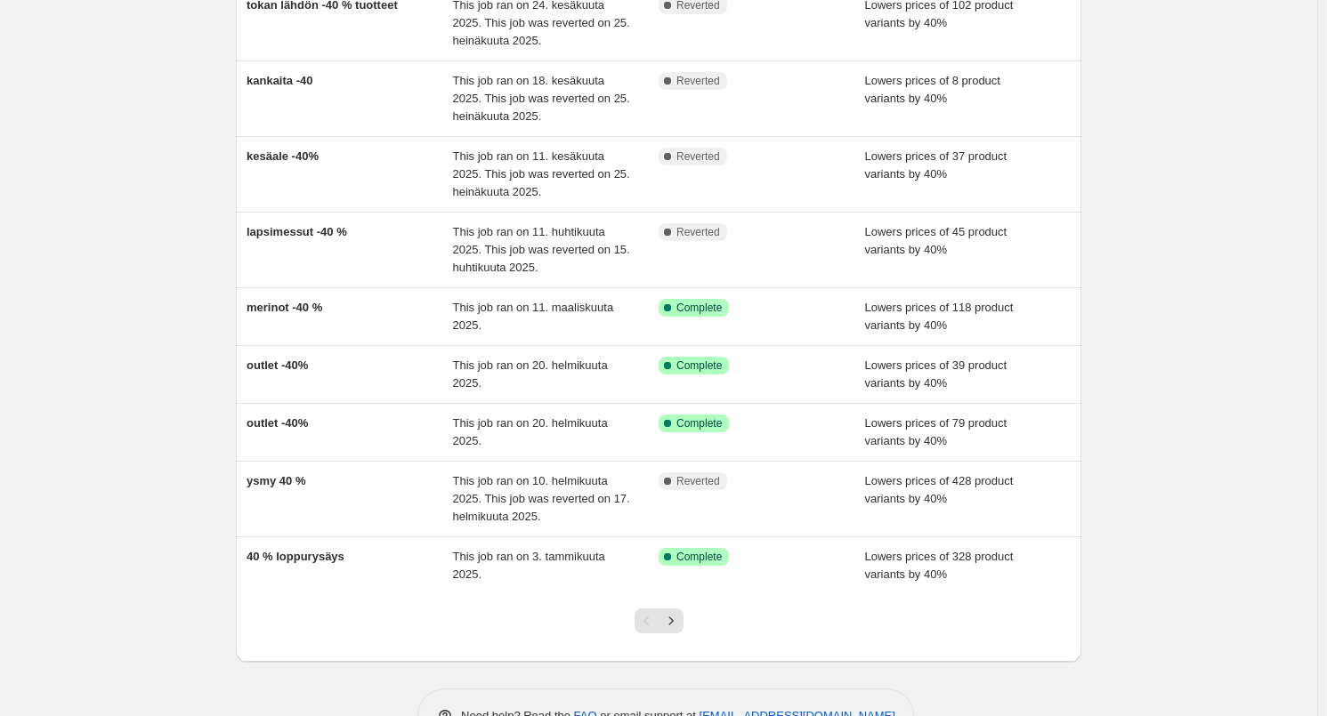
scroll to position [266, 0]
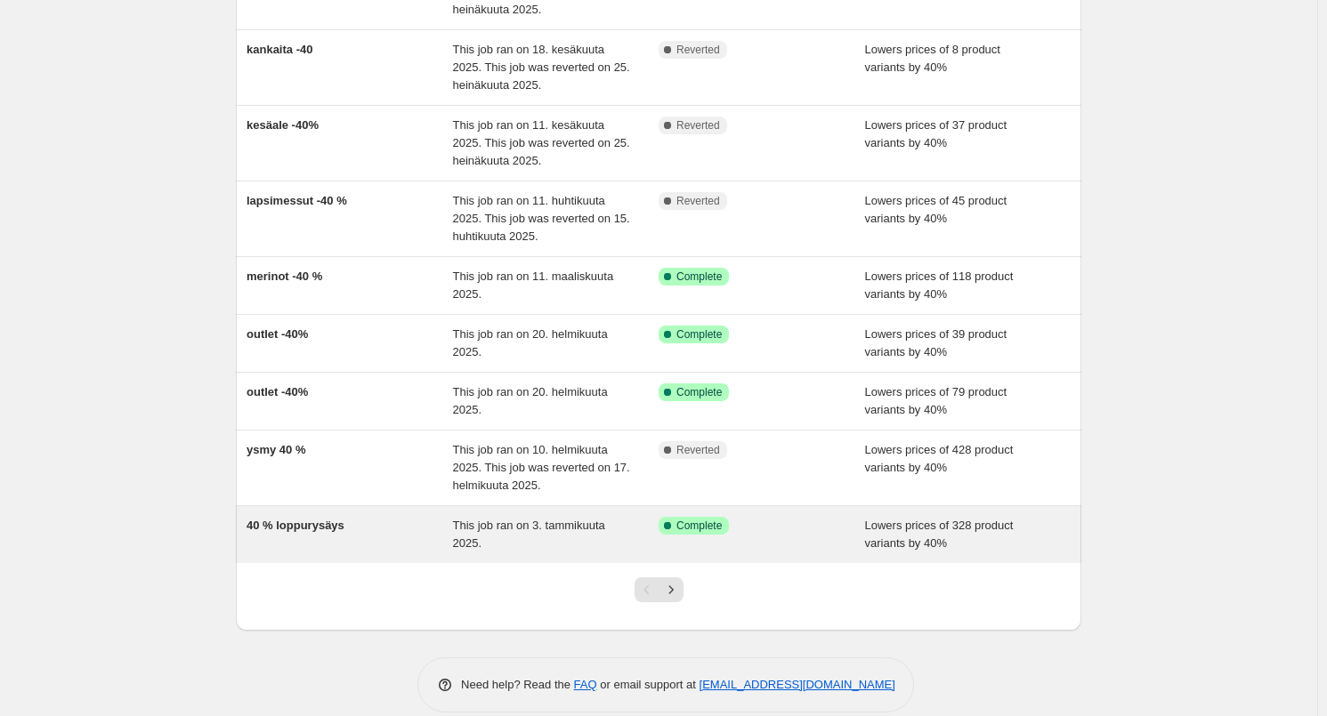
click at [360, 543] on div "40 % loppurysäys" at bounding box center [349, 535] width 206 height 36
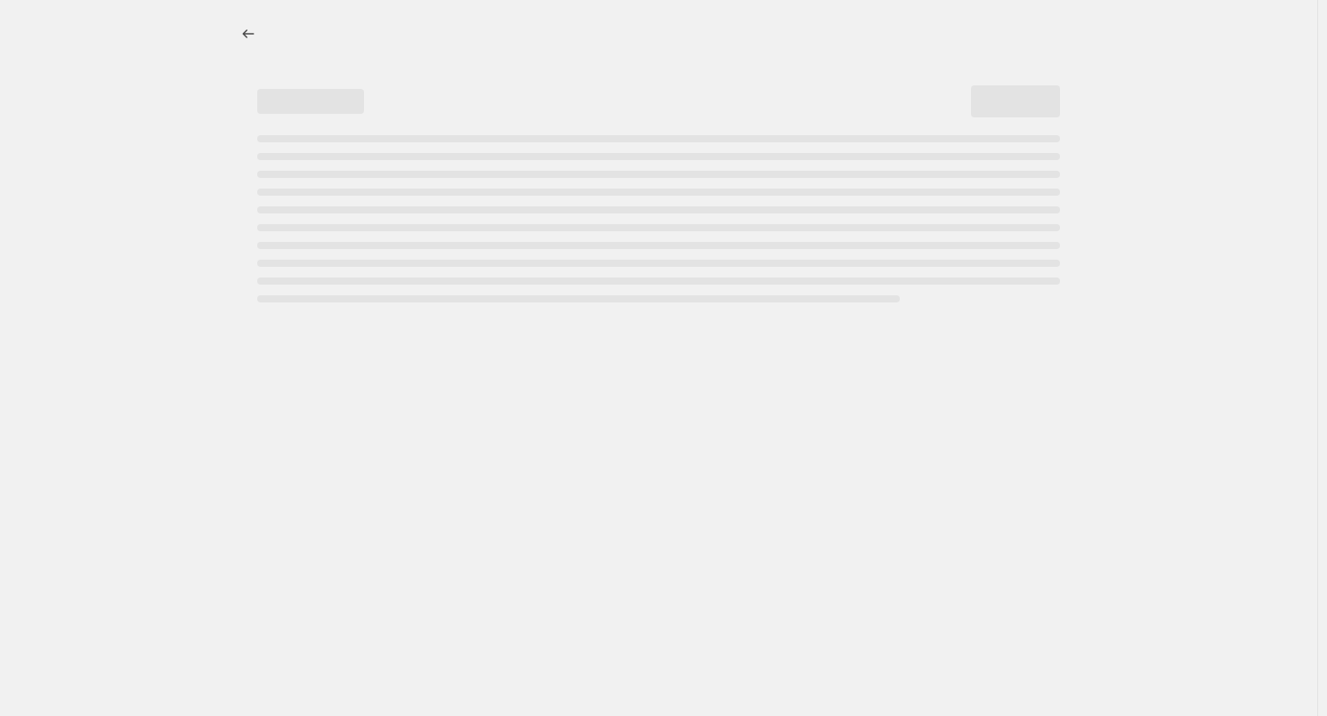
select select "percentage"
select select "tag"
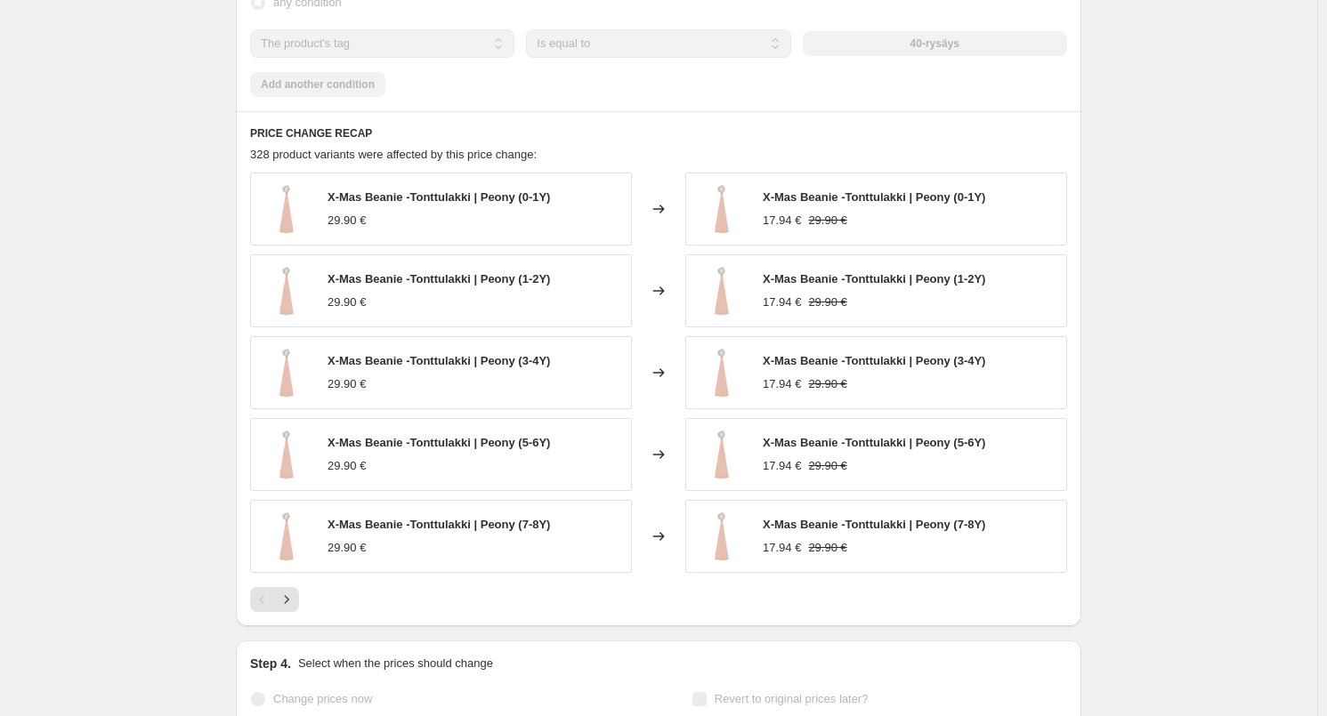
scroll to position [1512, 0]
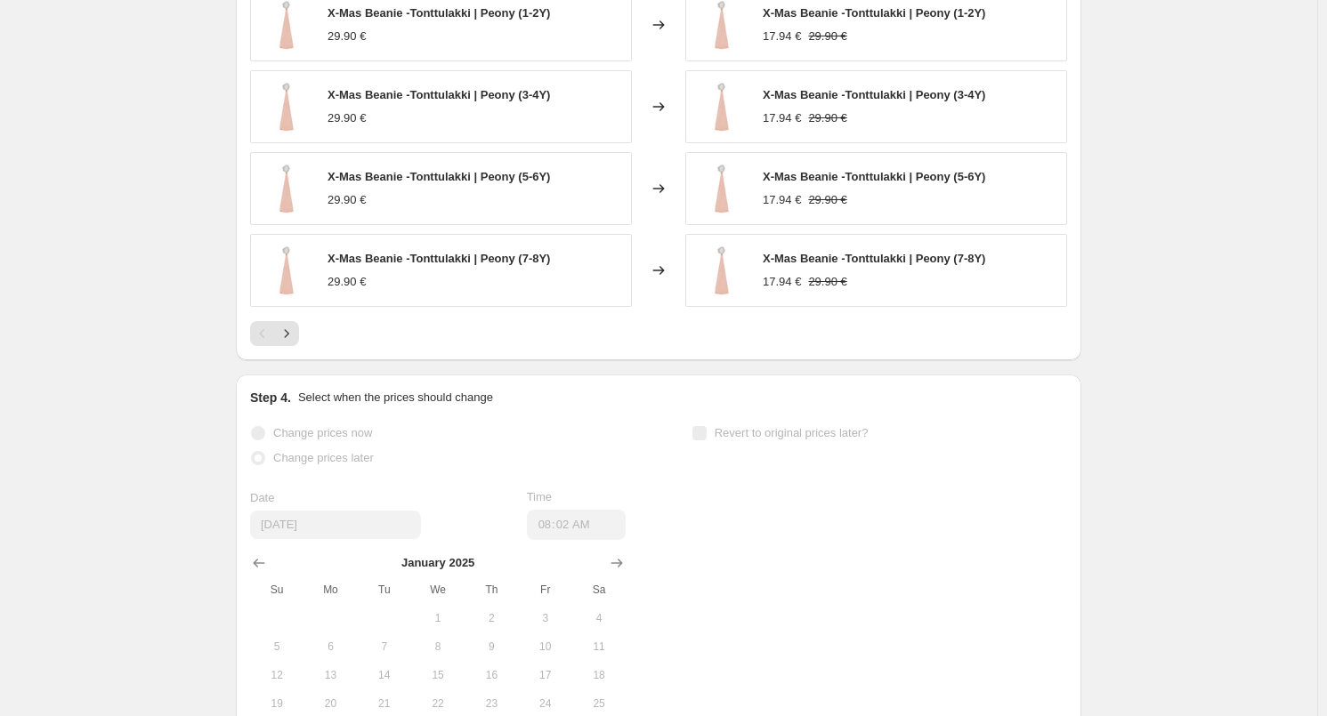
click at [288, 344] on div "PRICE CHANGE RECAP 328 product variants were affected by this price change: X-M…" at bounding box center [658, 102] width 845 height 515
click at [290, 340] on button "Next" at bounding box center [286, 333] width 25 height 25
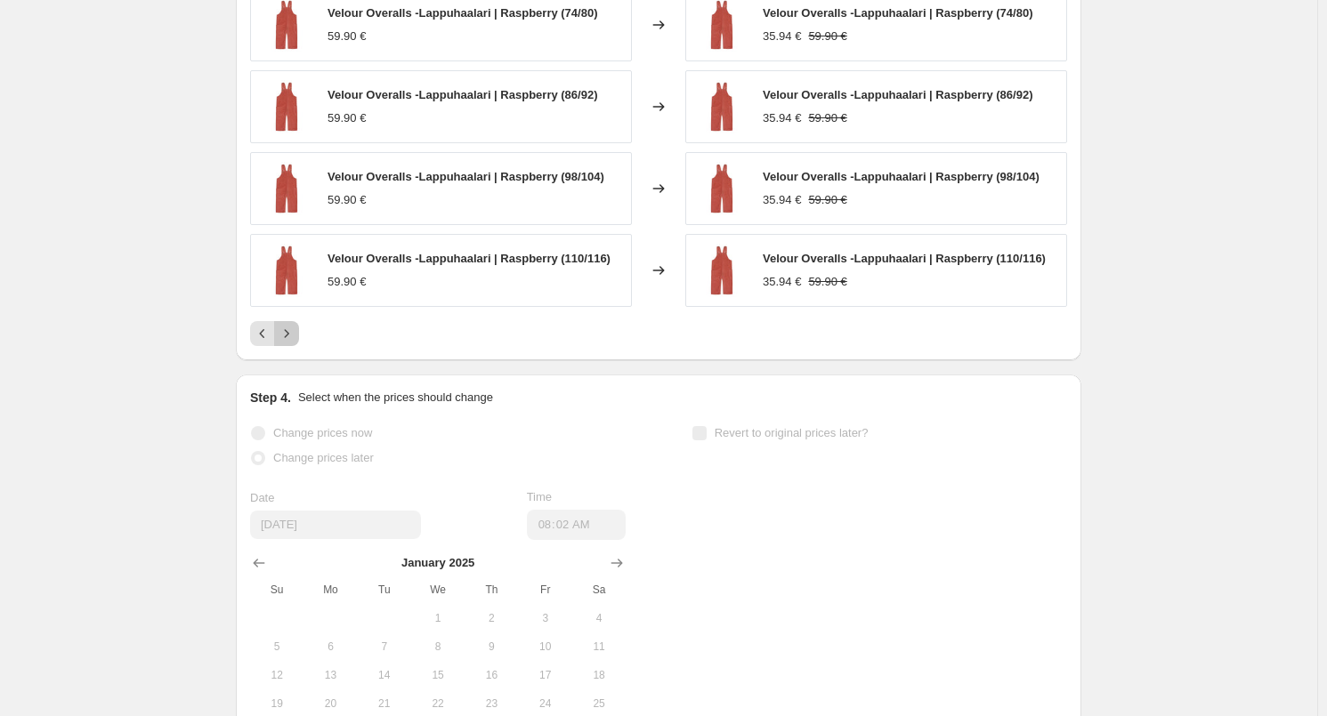
click at [290, 339] on icon "Next" at bounding box center [287, 334] width 18 height 18
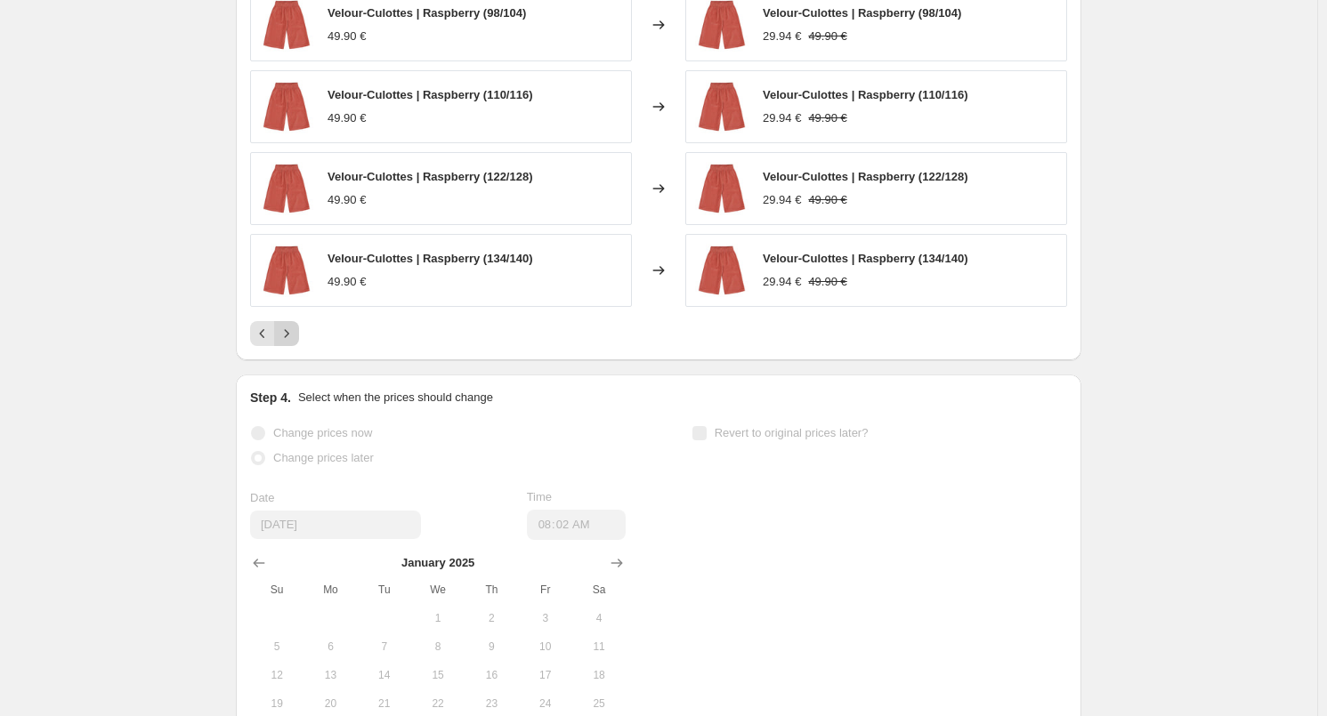
click at [290, 339] on icon "Next" at bounding box center [287, 334] width 18 height 18
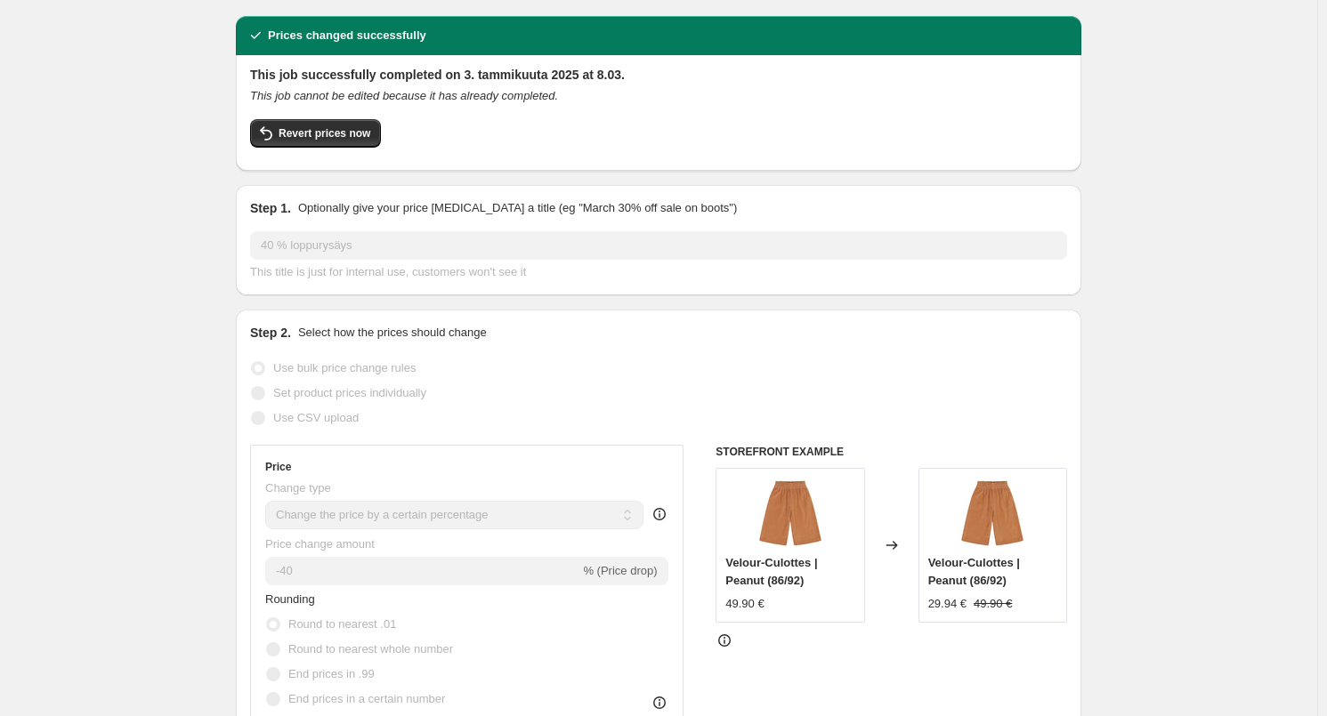
scroll to position [0, 0]
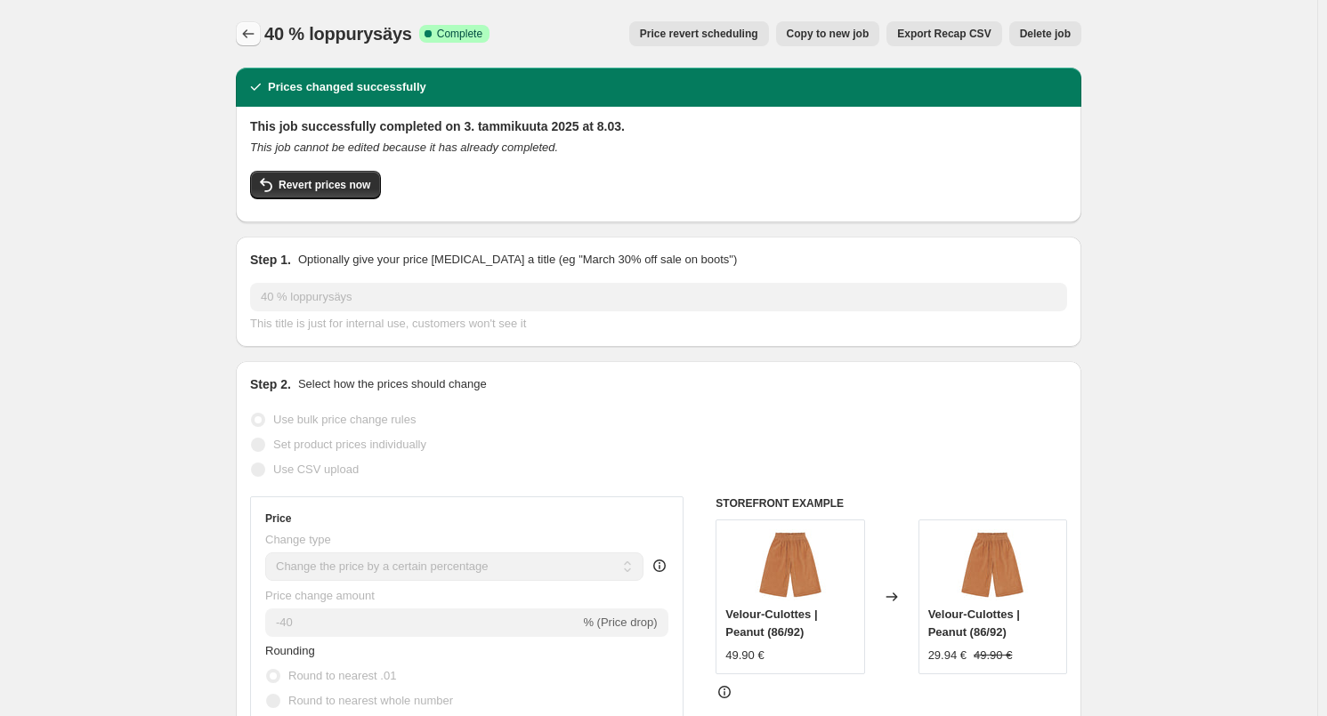
click at [258, 23] on button "Price change jobs" at bounding box center [248, 33] width 25 height 25
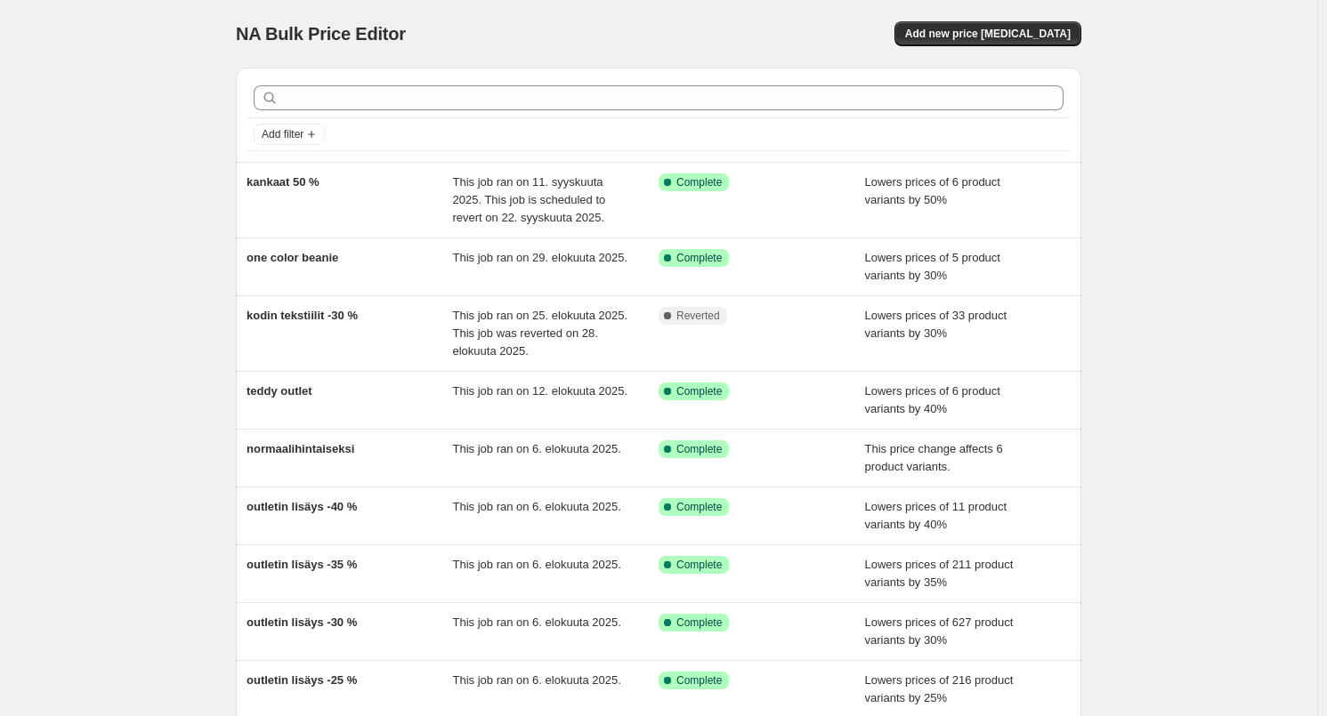
click at [365, 114] on div at bounding box center [658, 97] width 824 height 39
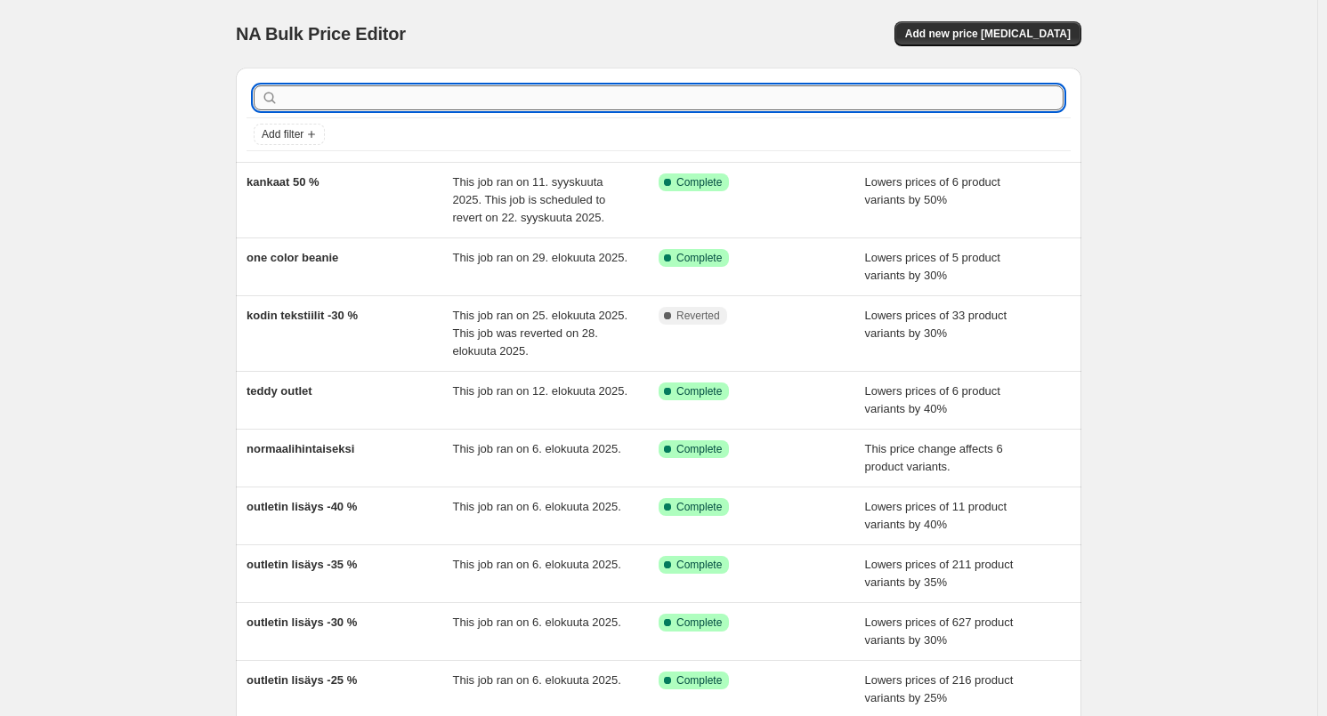
click at [361, 105] on input "text" at bounding box center [672, 97] width 781 height 25
type input "rysäys"
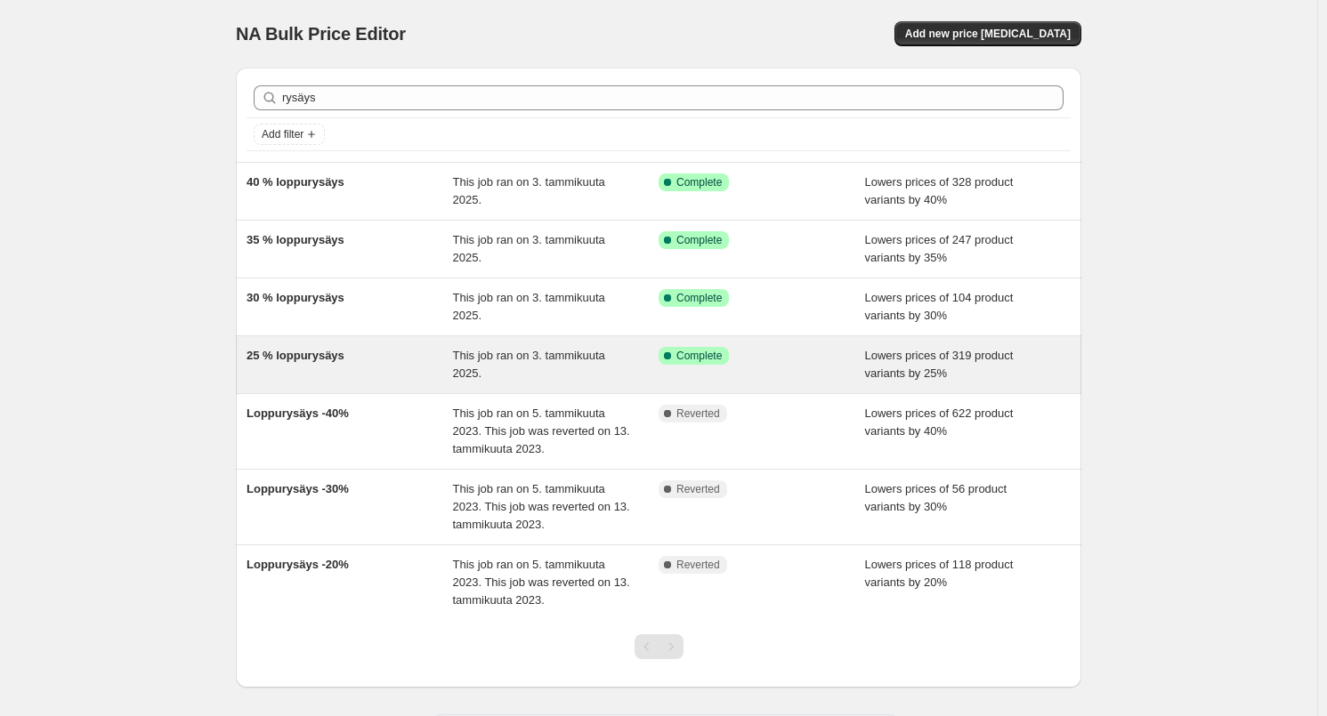
click at [350, 366] on div "25 % loppurysäys" at bounding box center [349, 365] width 206 height 36
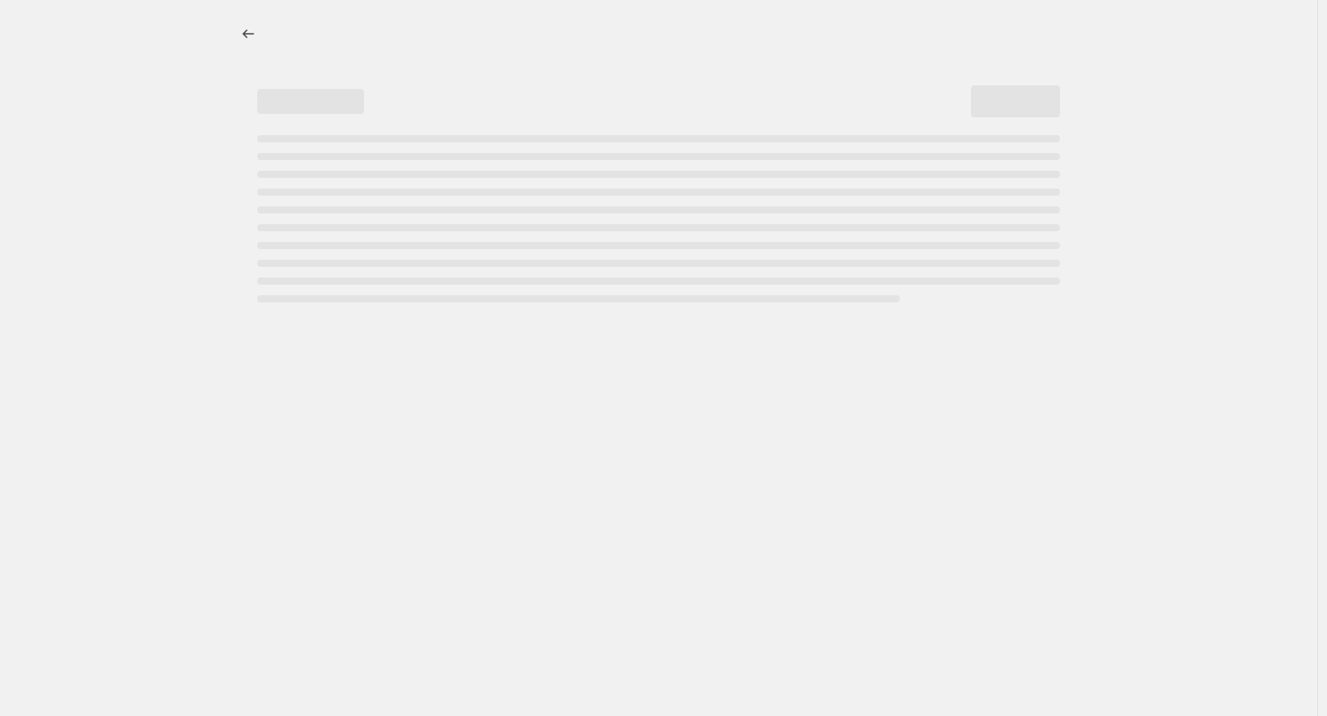
select select "percentage"
select select "tag"
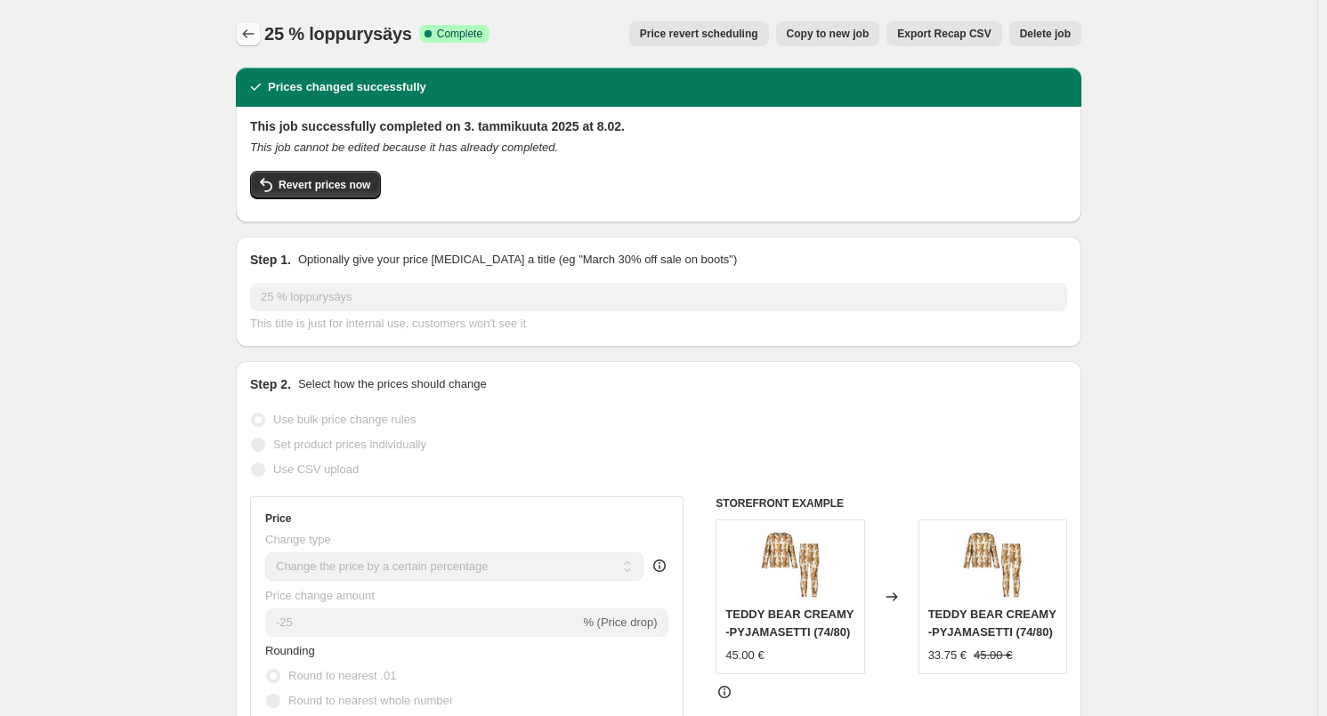
click at [257, 36] on icon "Price change jobs" at bounding box center [248, 34] width 18 height 18
